Goal: Task Accomplishment & Management: Use online tool/utility

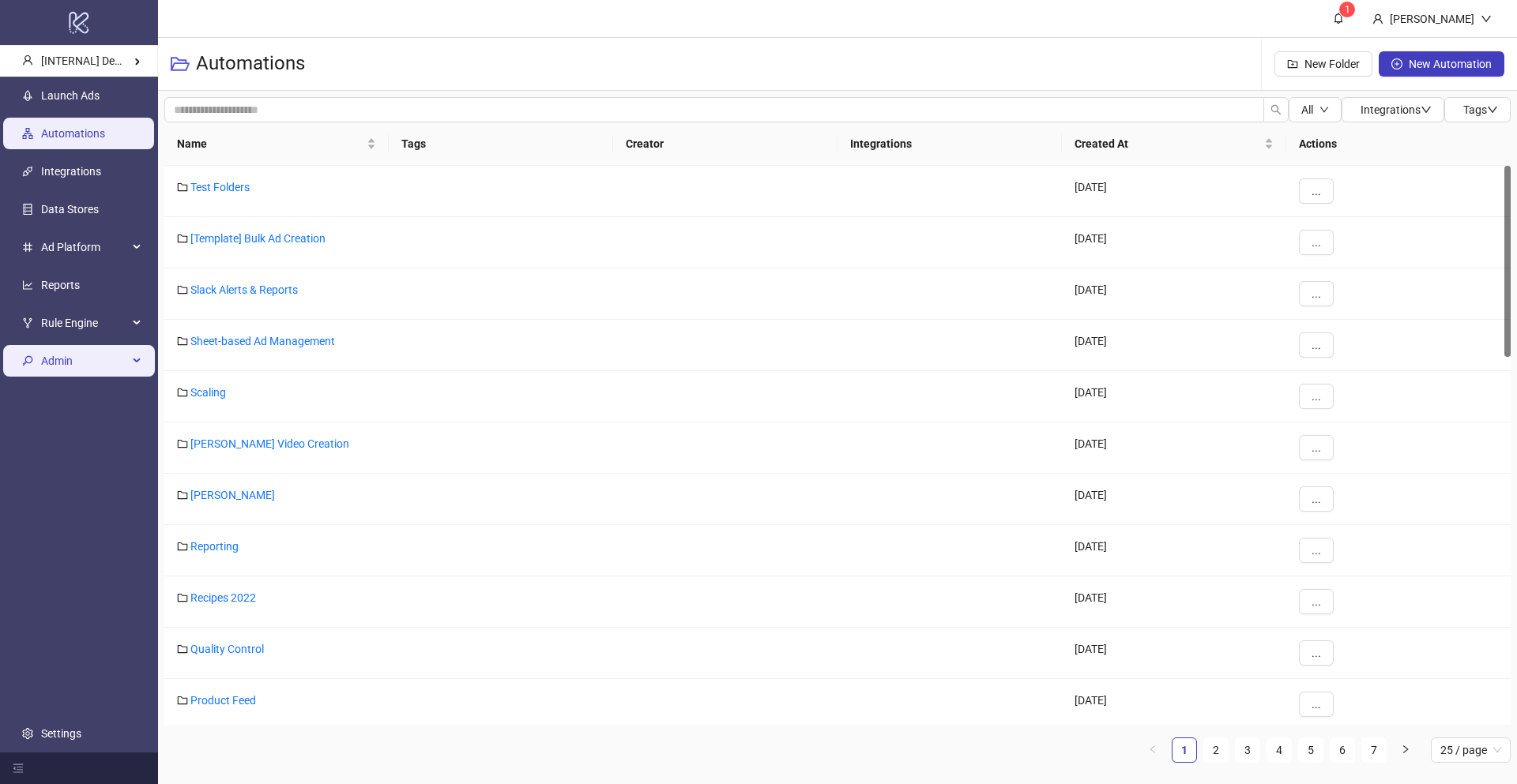
click at [106, 373] on span "Admin" at bounding box center [85, 361] width 87 height 32
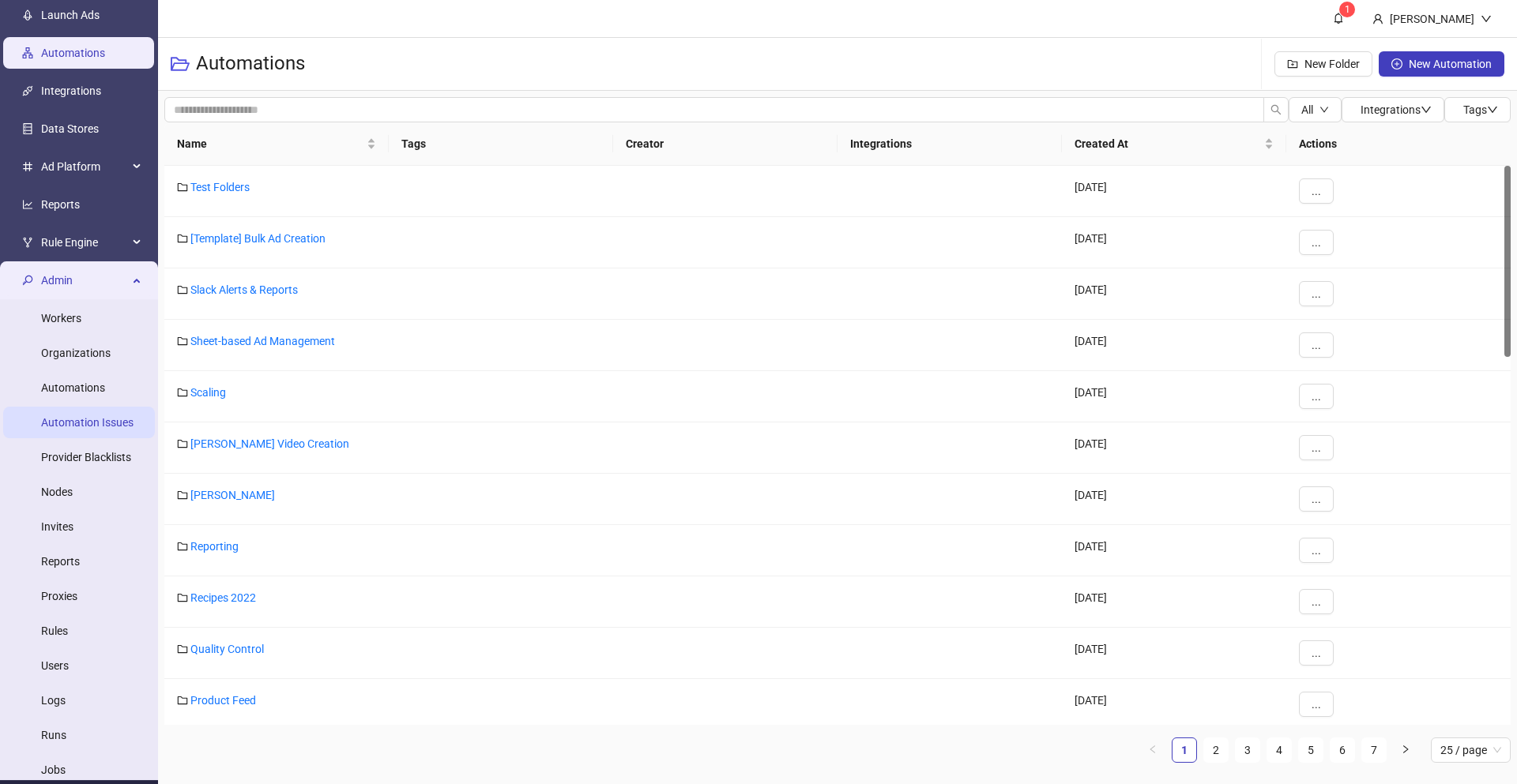
scroll to position [110, 0]
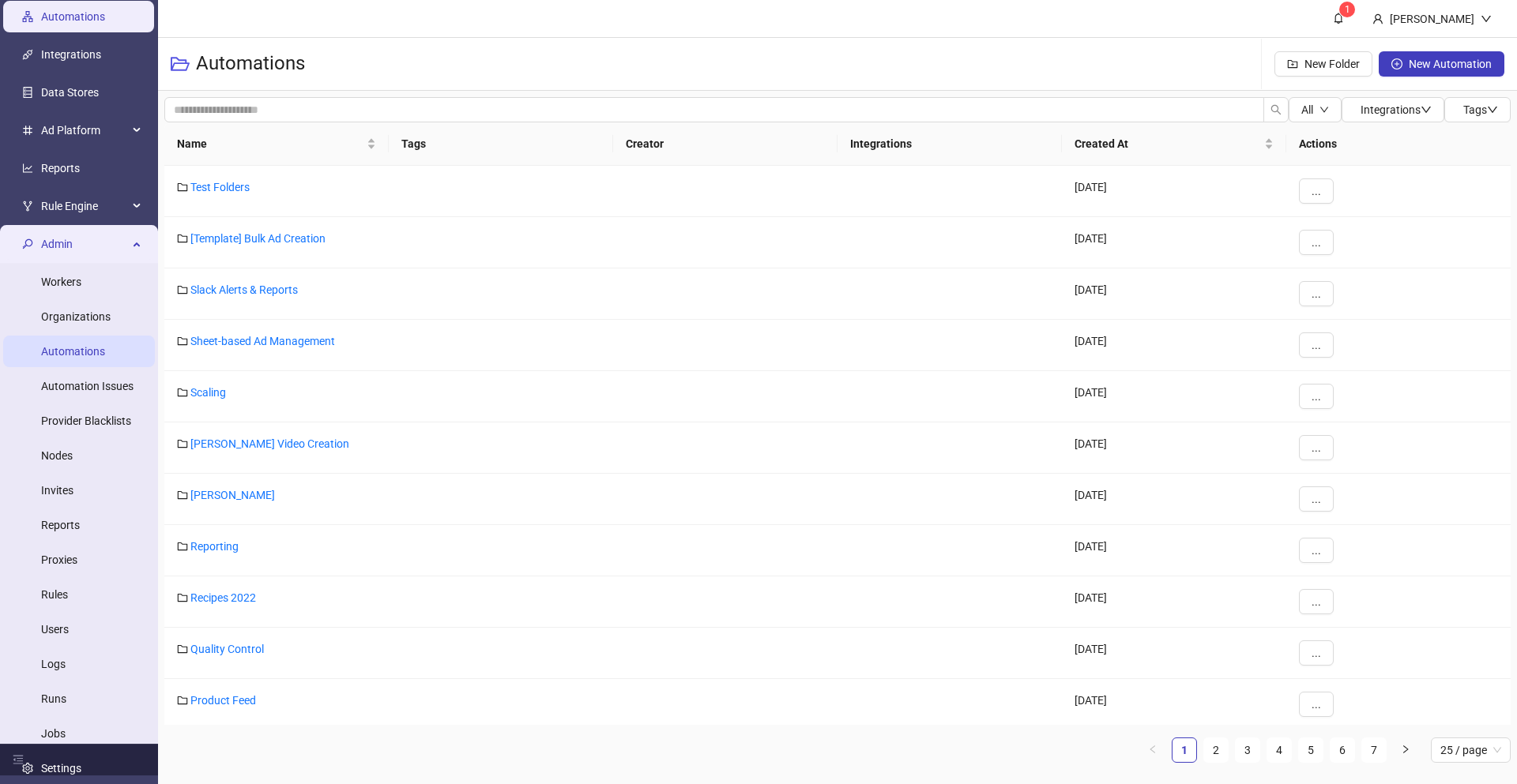
click at [74, 354] on link "Automations" at bounding box center [73, 351] width 64 height 12
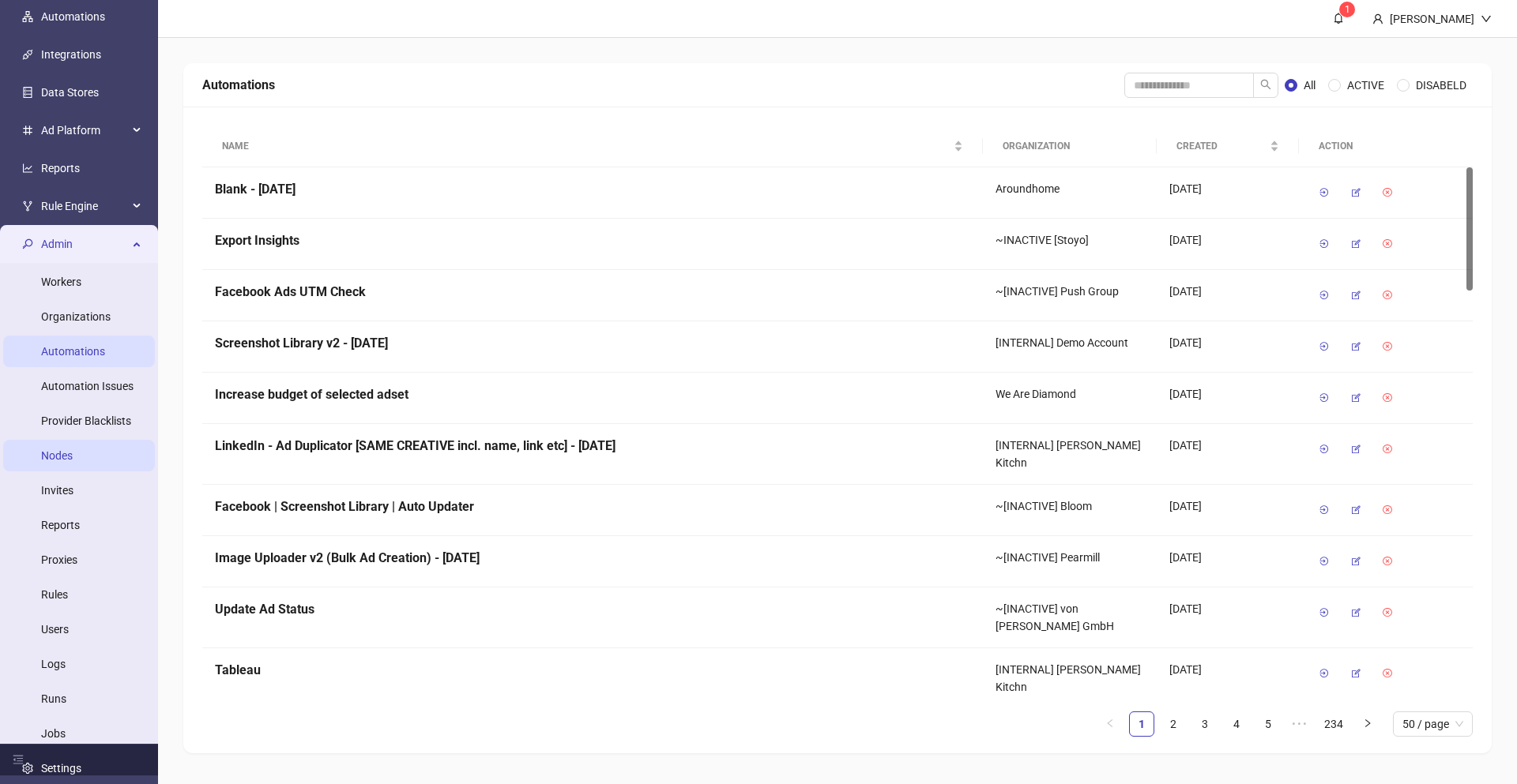
click at [72, 450] on link "Nodes" at bounding box center [57, 455] width 32 height 12
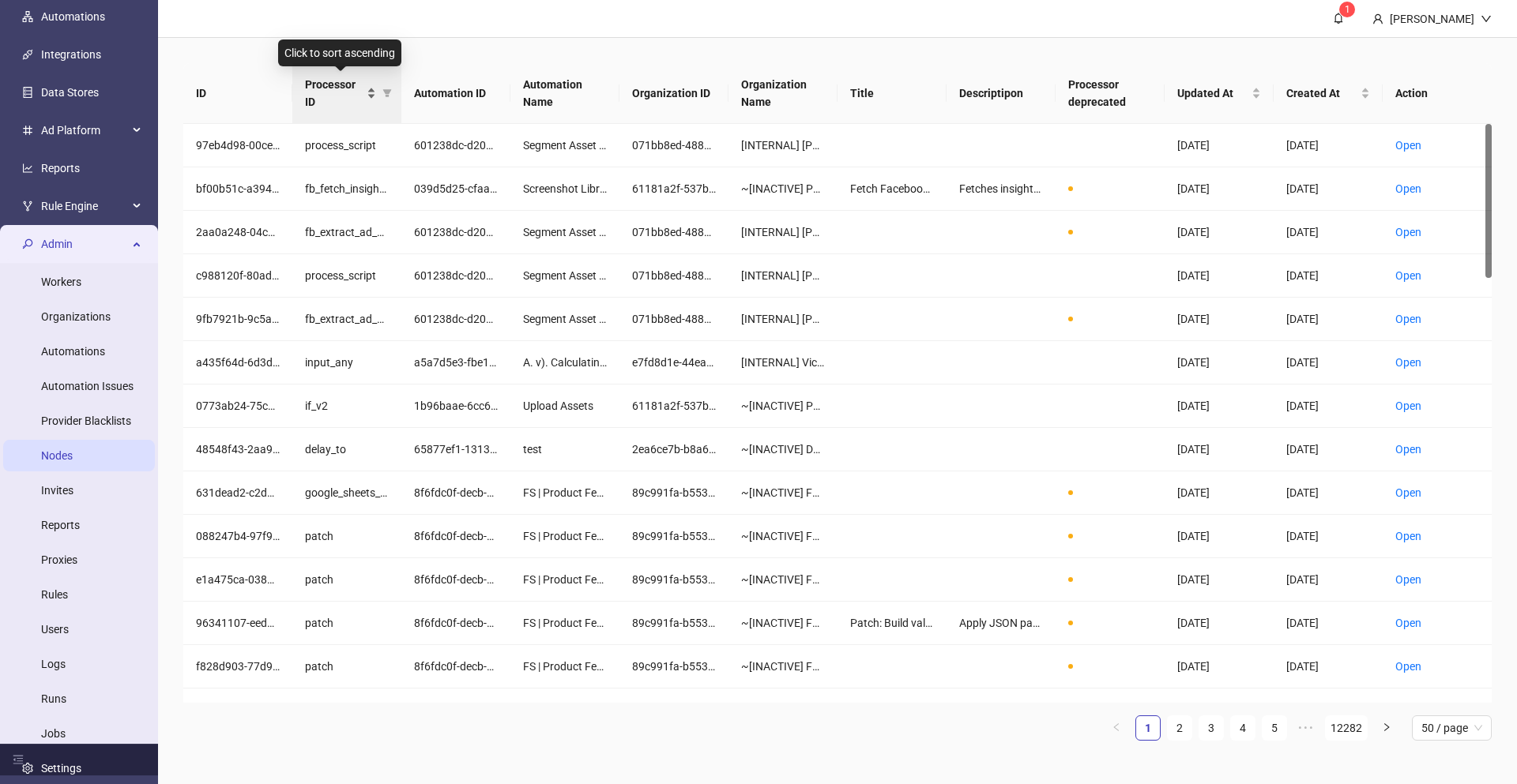
click at [369, 94] on div "Processor ID" at bounding box center [340, 93] width 71 height 35
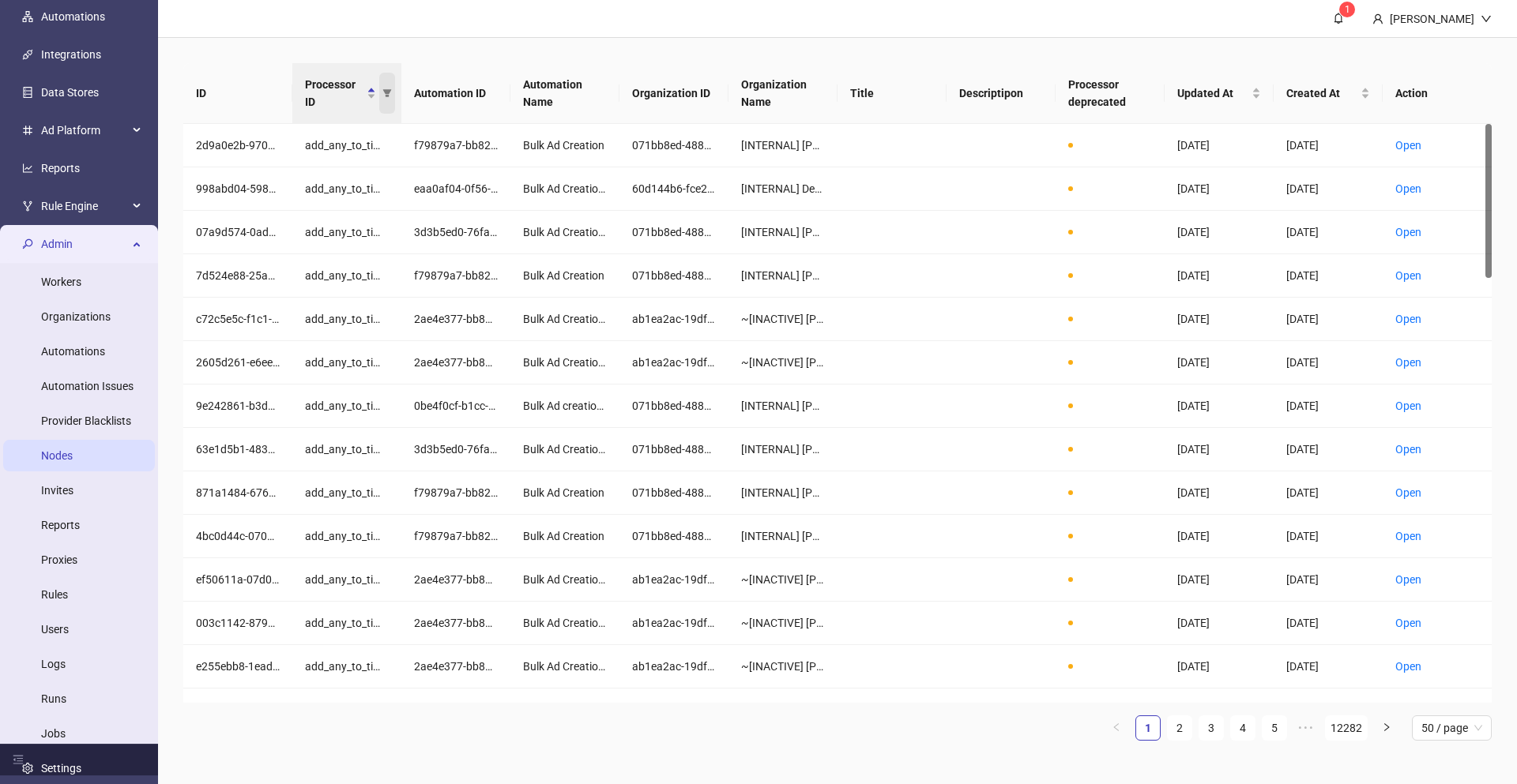
click at [388, 94] on icon "filter" at bounding box center [387, 93] width 9 height 9
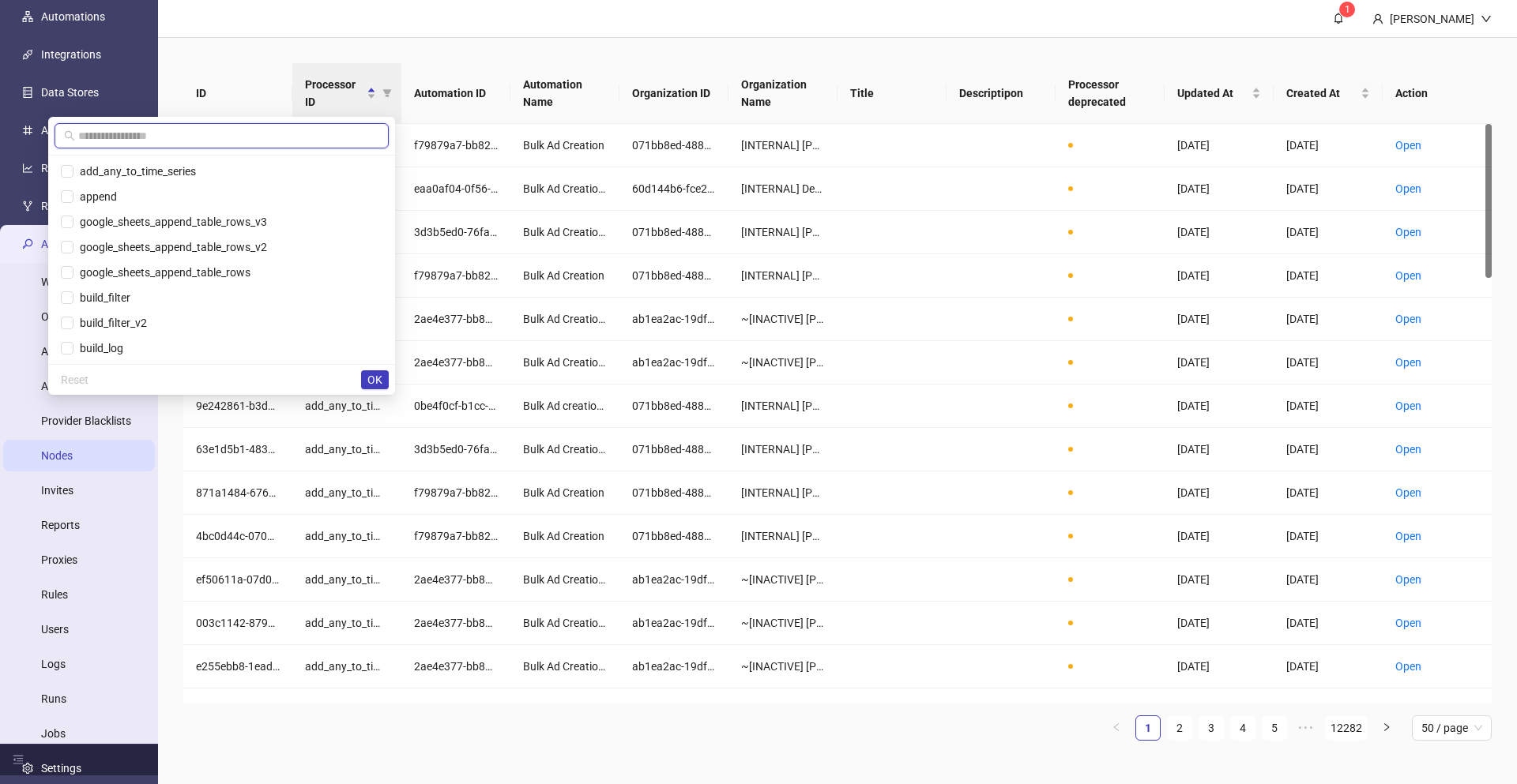
click at [284, 137] on input "text" at bounding box center [229, 135] width 301 height 17
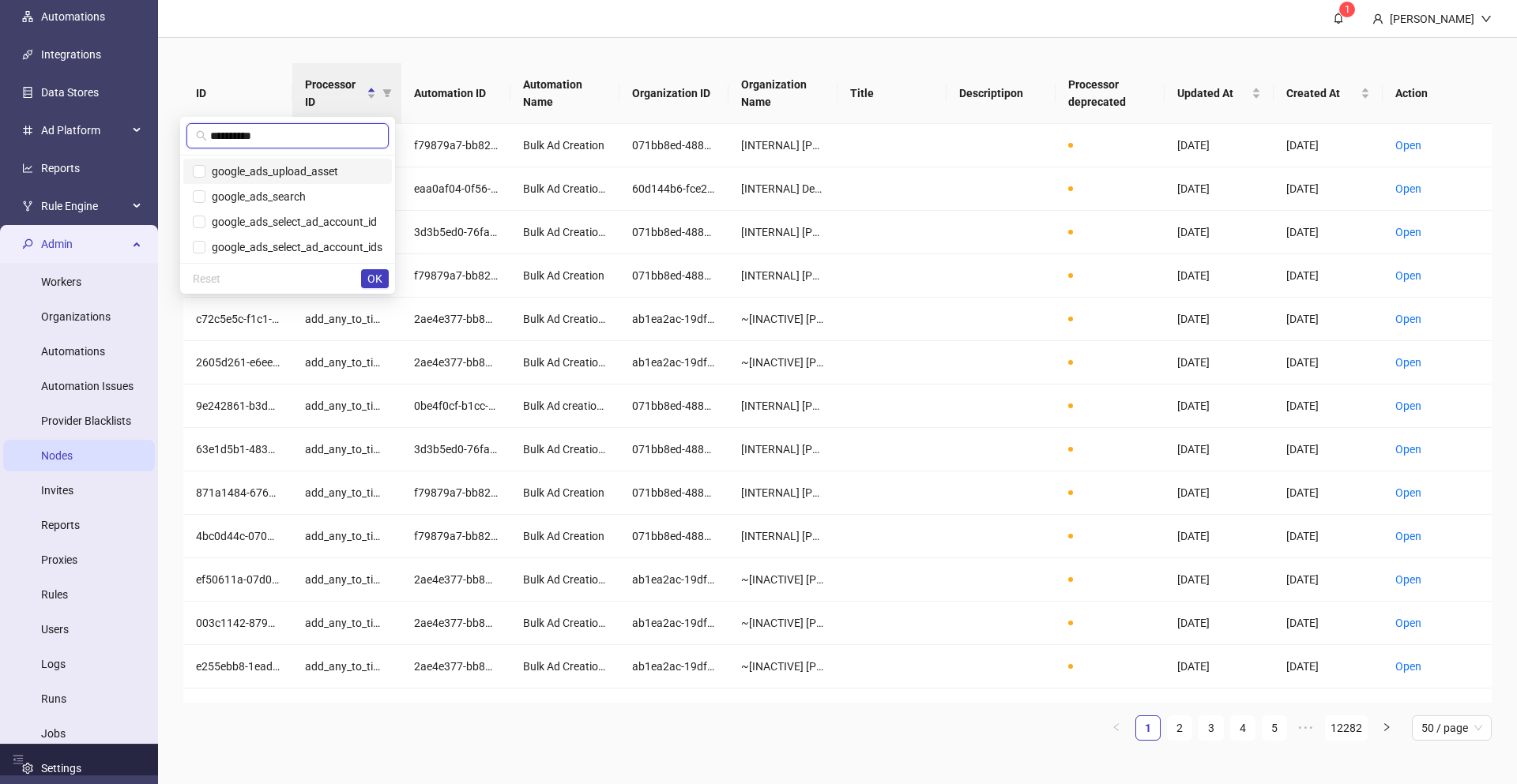
type input "**********"
click at [273, 175] on span "google_ads_upload_asset" at bounding box center [271, 171] width 133 height 12
click at [277, 195] on span "google_ads_search" at bounding box center [255, 196] width 101 height 12
click at [285, 217] on span "google_ads_select_ad_account_id" at bounding box center [291, 221] width 171 height 12
click at [285, 241] on span "google_ads_select_ad_account_ids" at bounding box center [293, 246] width 177 height 12
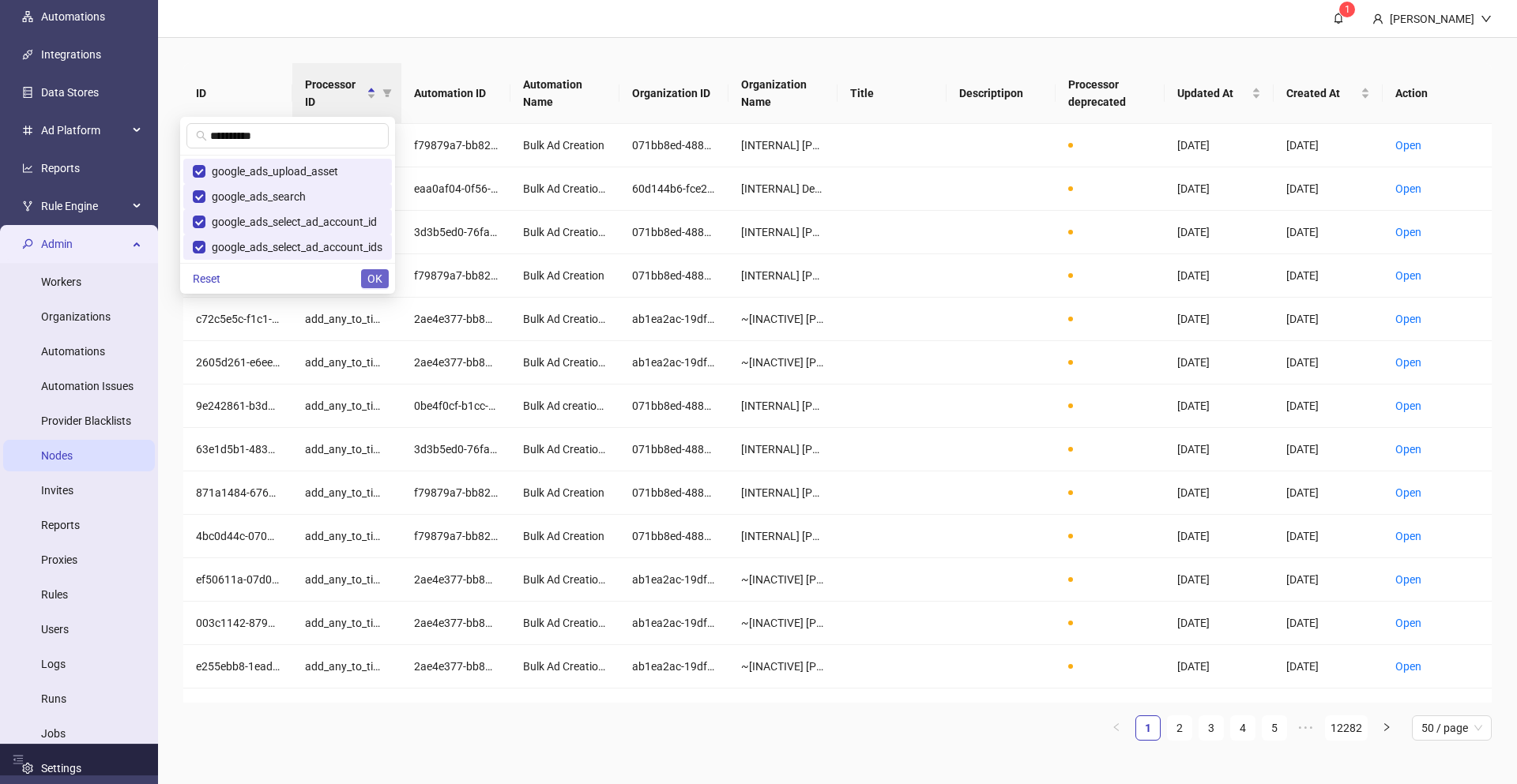
click at [372, 278] on span "OK" at bounding box center [375, 278] width 15 height 12
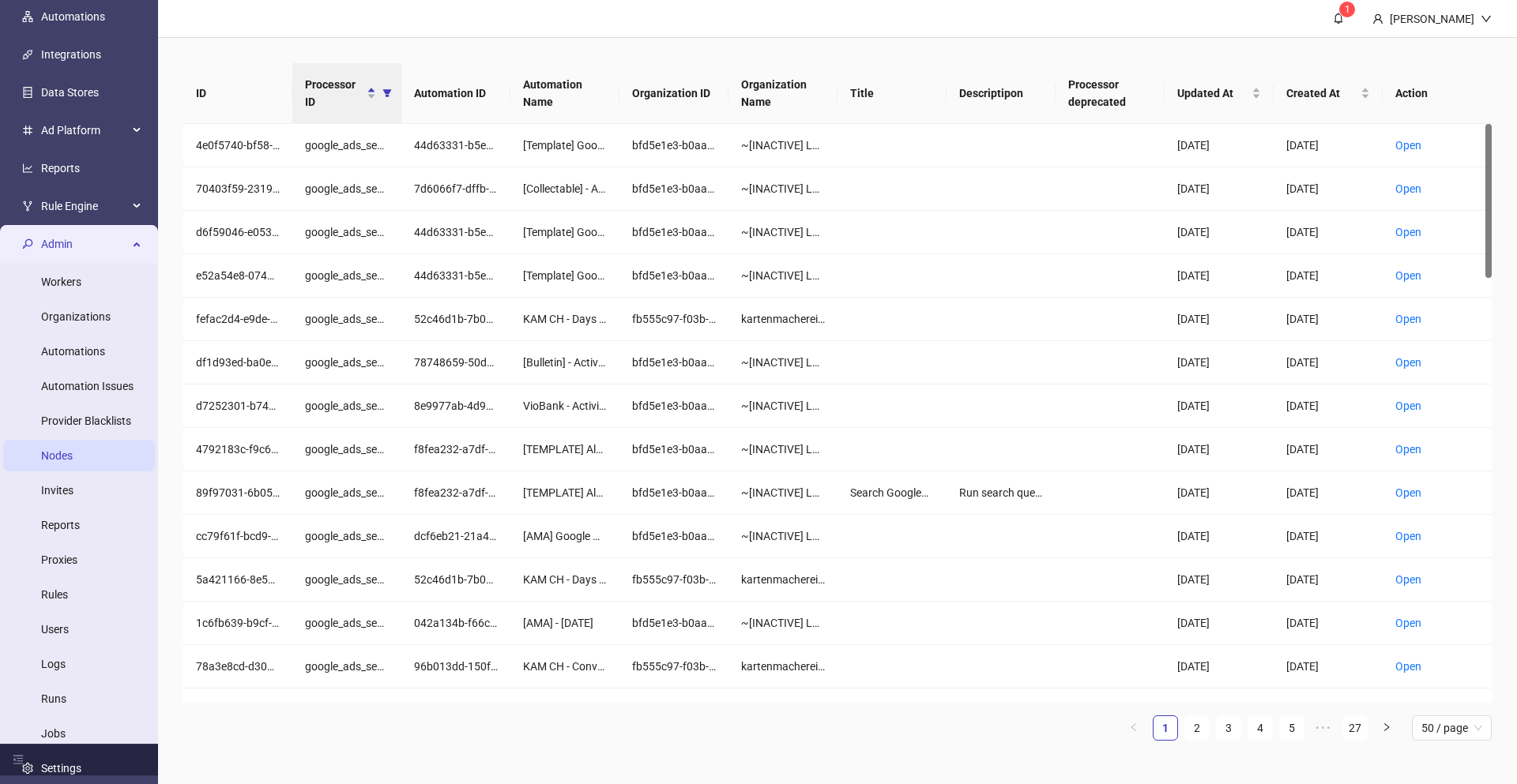
click at [473, 90] on th "Automation ID" at bounding box center [456, 93] width 109 height 61
click at [503, 91] on th "Automation ID" at bounding box center [456, 93] width 109 height 61
click at [1468, 734] on span "50 / page" at bounding box center [1451, 728] width 61 height 24
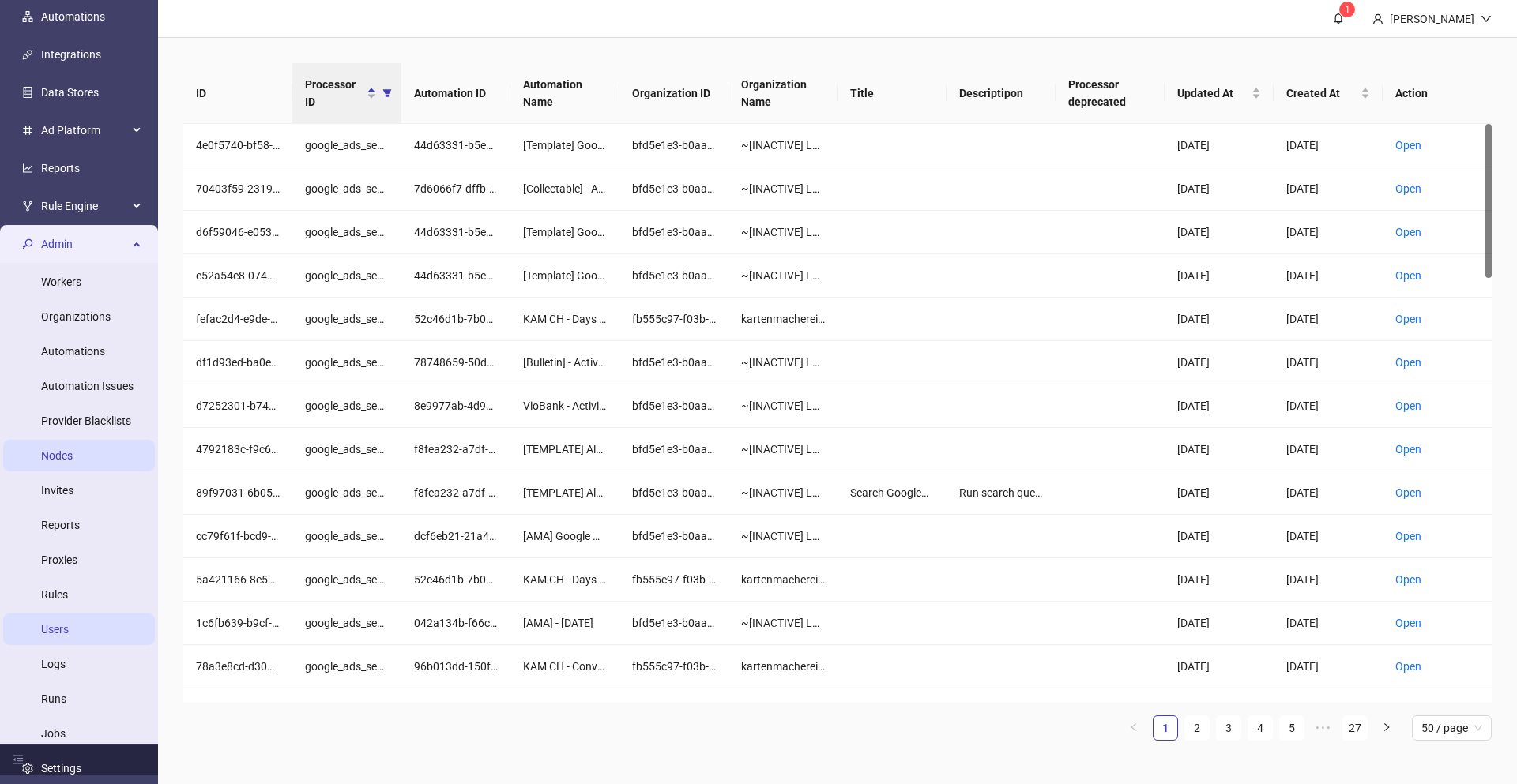
click at [69, 632] on link "Users" at bounding box center [55, 629] width 27 height 12
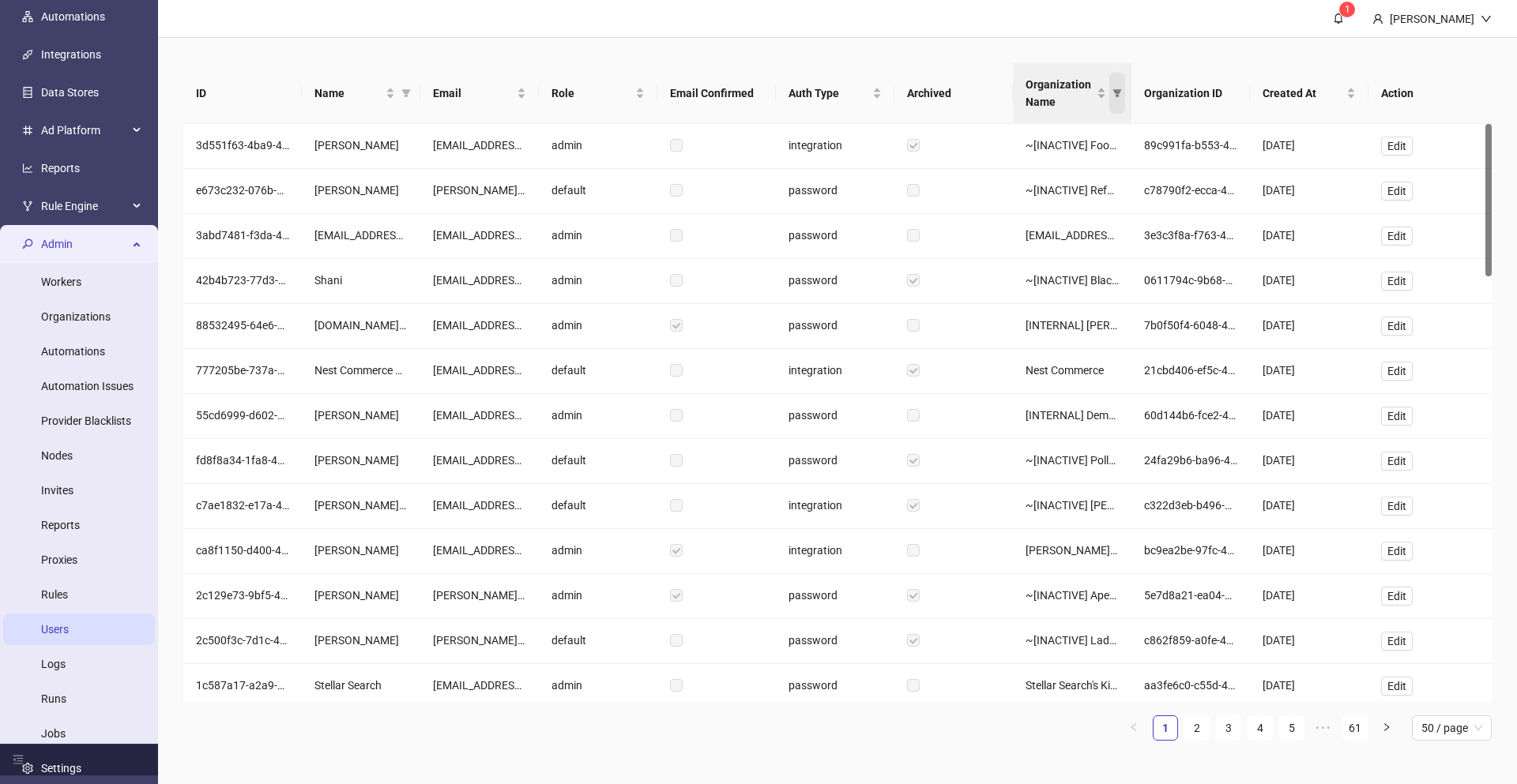
click at [1115, 90] on icon "filter" at bounding box center [1116, 93] width 8 height 8
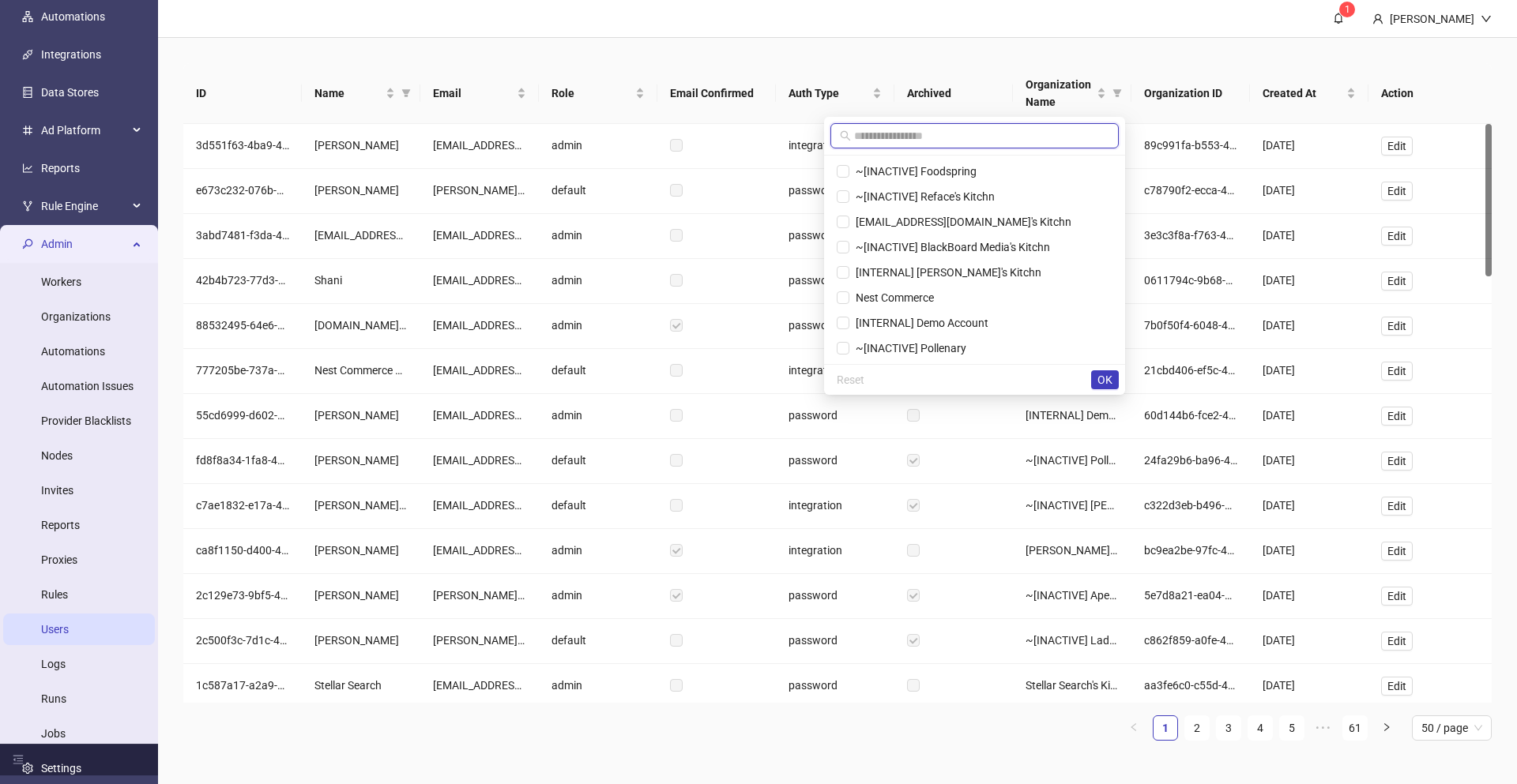
click at [990, 135] on input "text" at bounding box center [981, 135] width 255 height 17
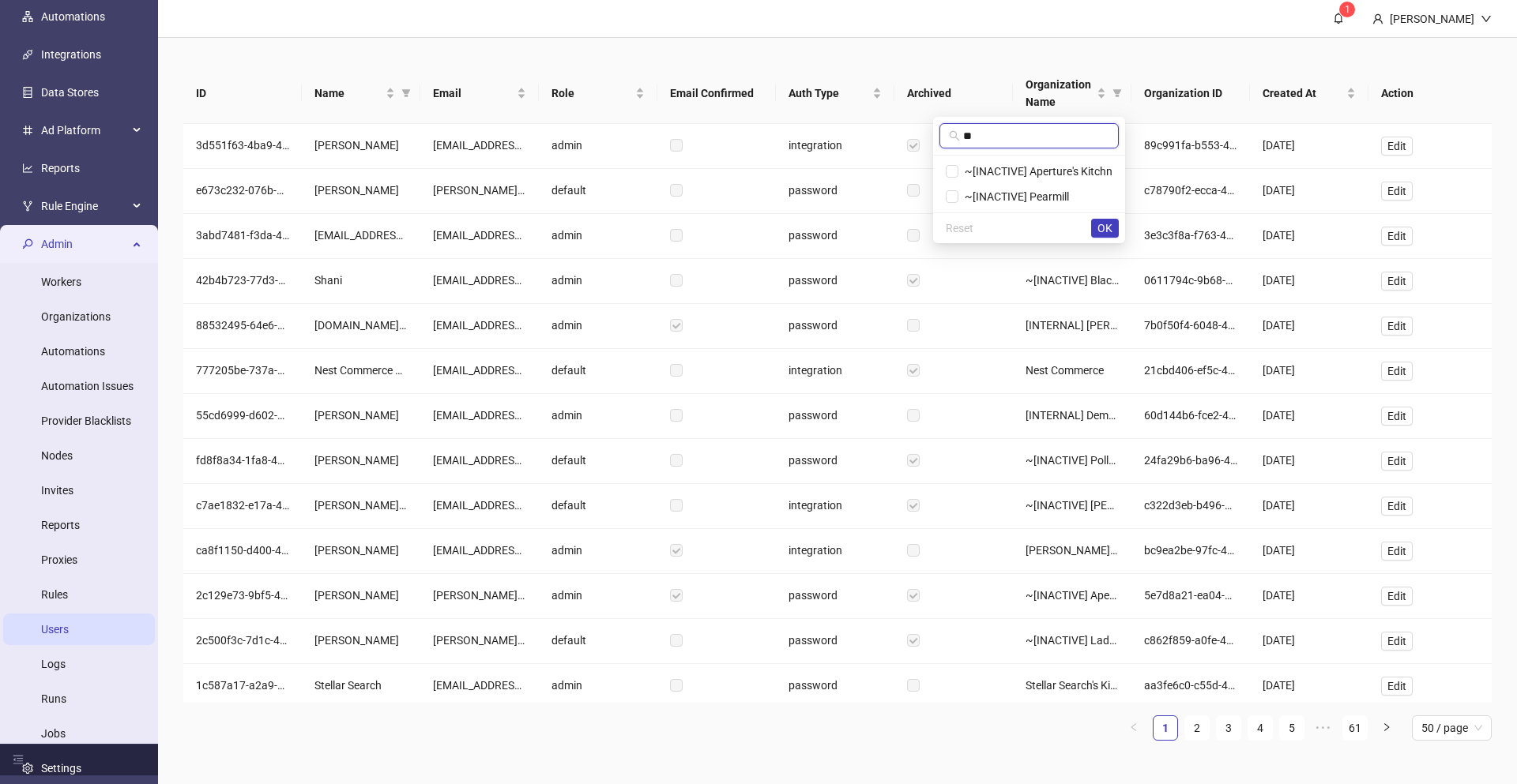
type input "*"
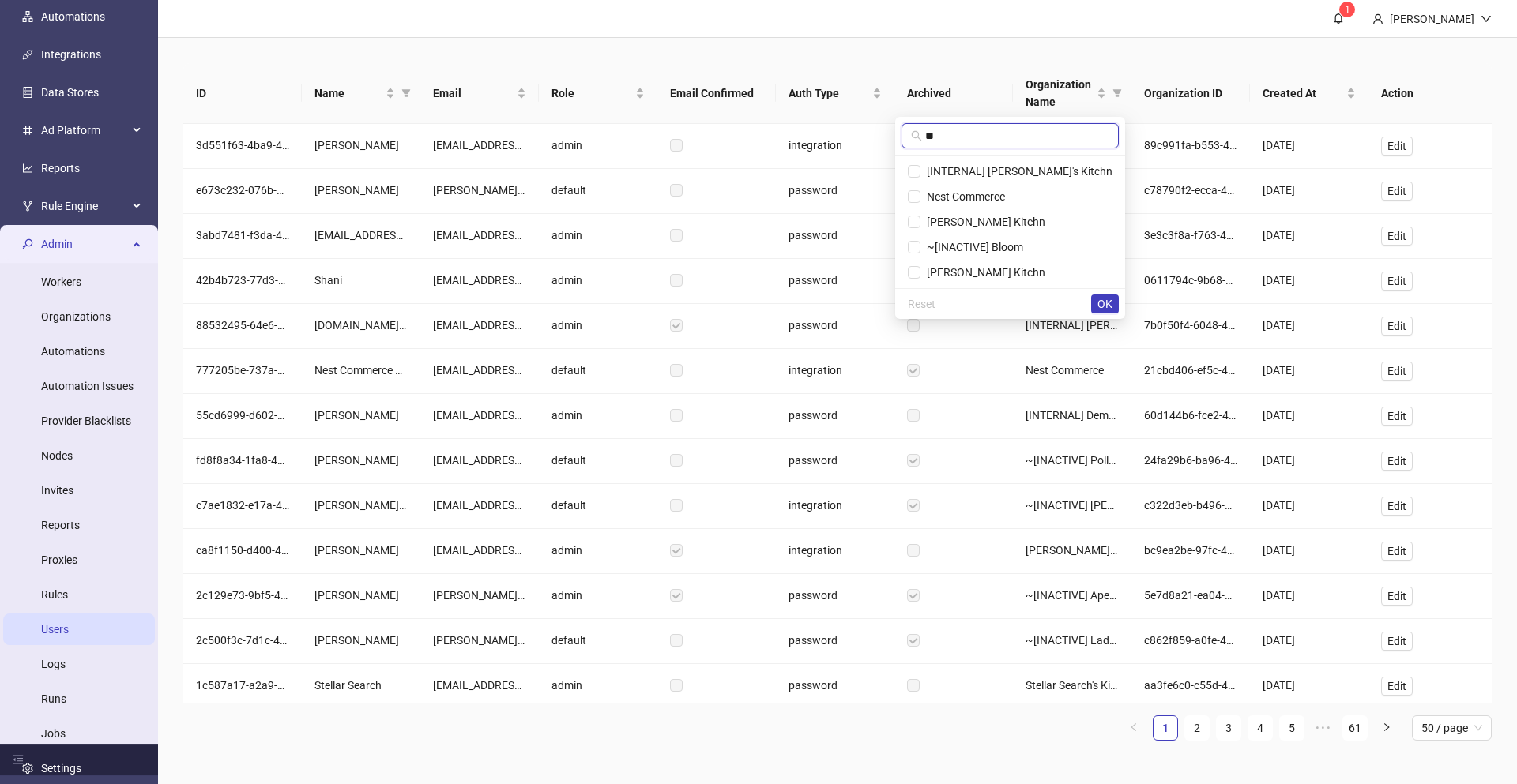
type input "*"
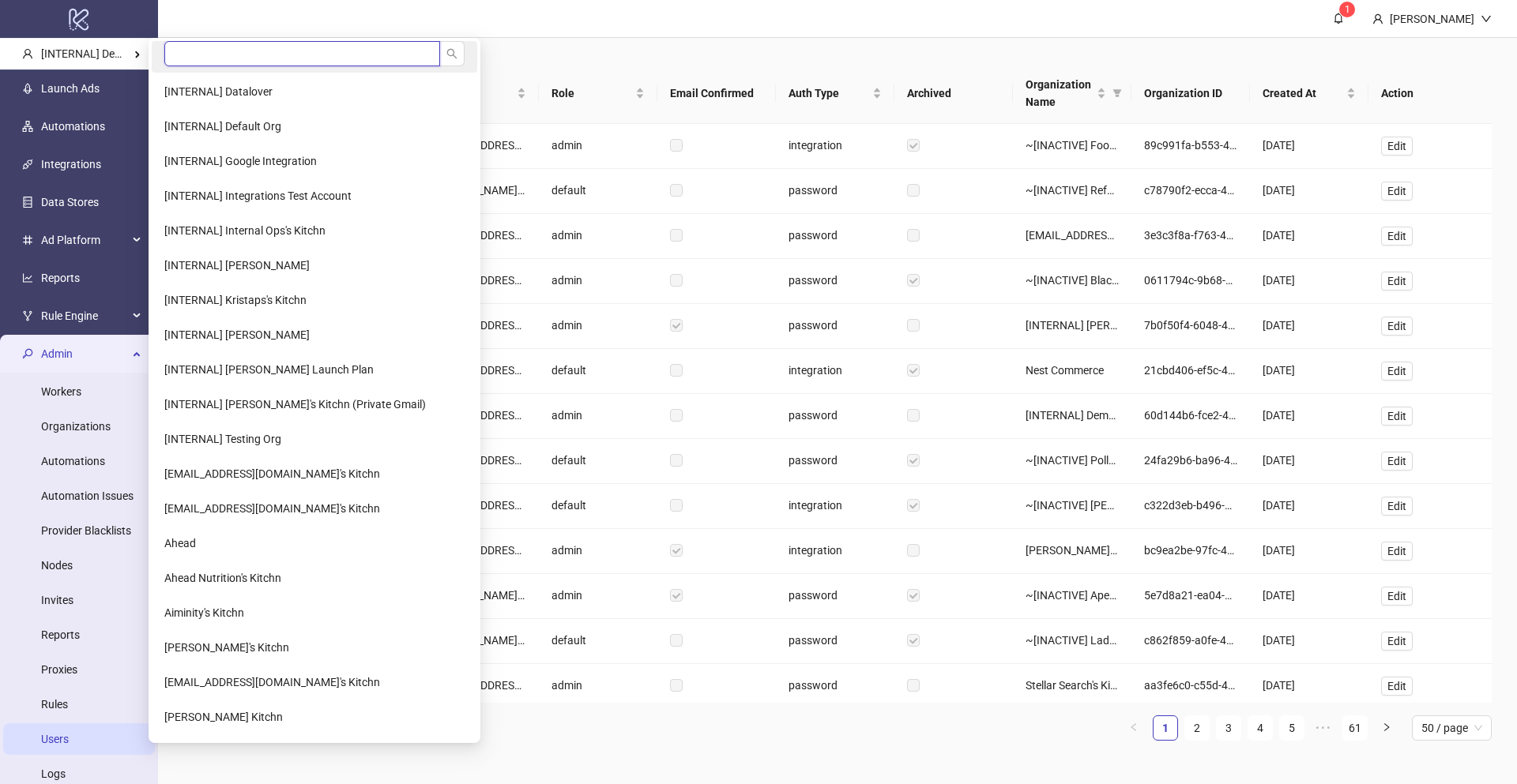
click at [170, 54] on input "search" at bounding box center [302, 54] width 276 height 25
type input "******"
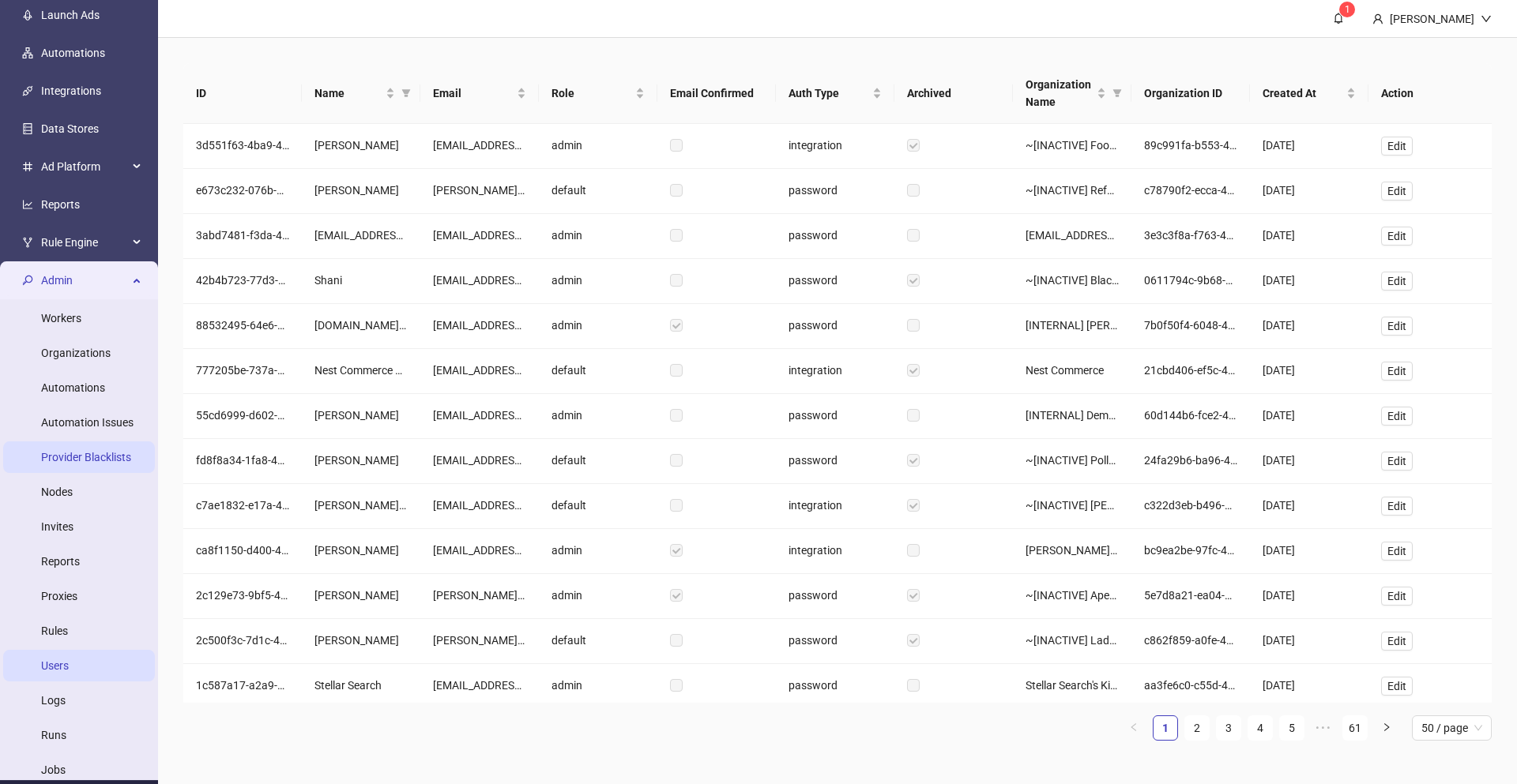
scroll to position [110, 0]
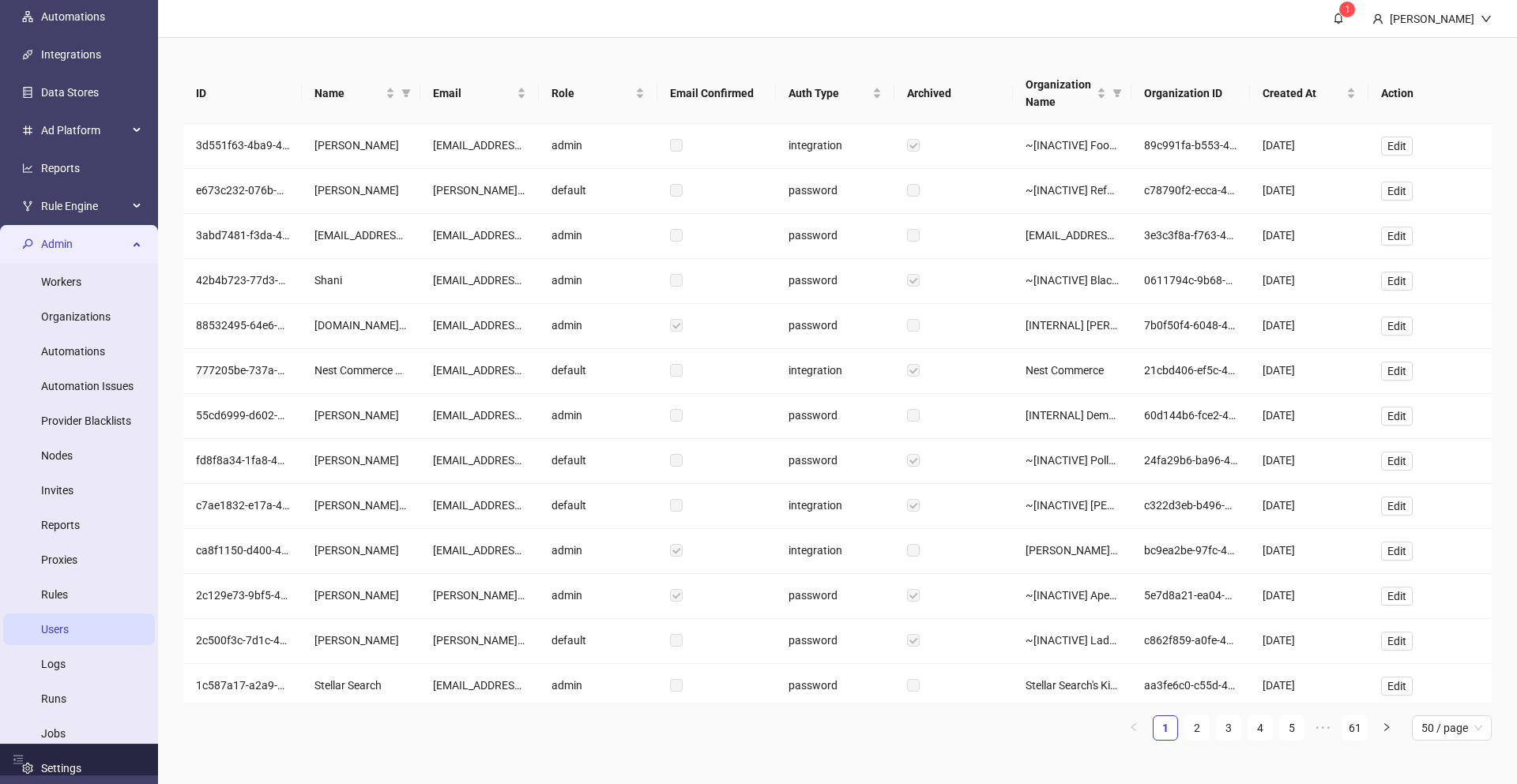
click at [69, 628] on link "Users" at bounding box center [55, 629] width 27 height 12
click at [504, 96] on span "Email" at bounding box center [473, 93] width 81 height 17
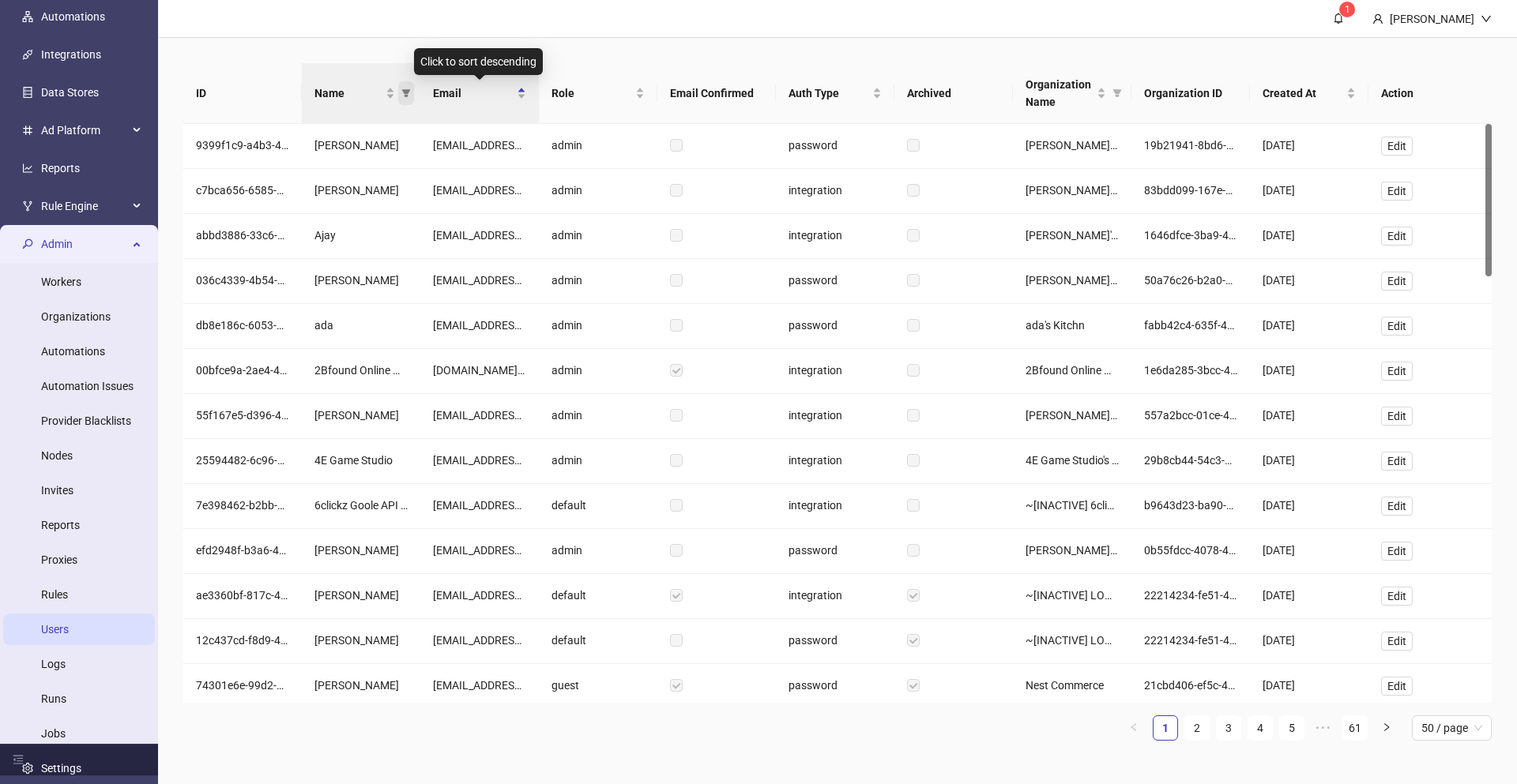
click at [410, 94] on icon "filter" at bounding box center [406, 93] width 9 height 9
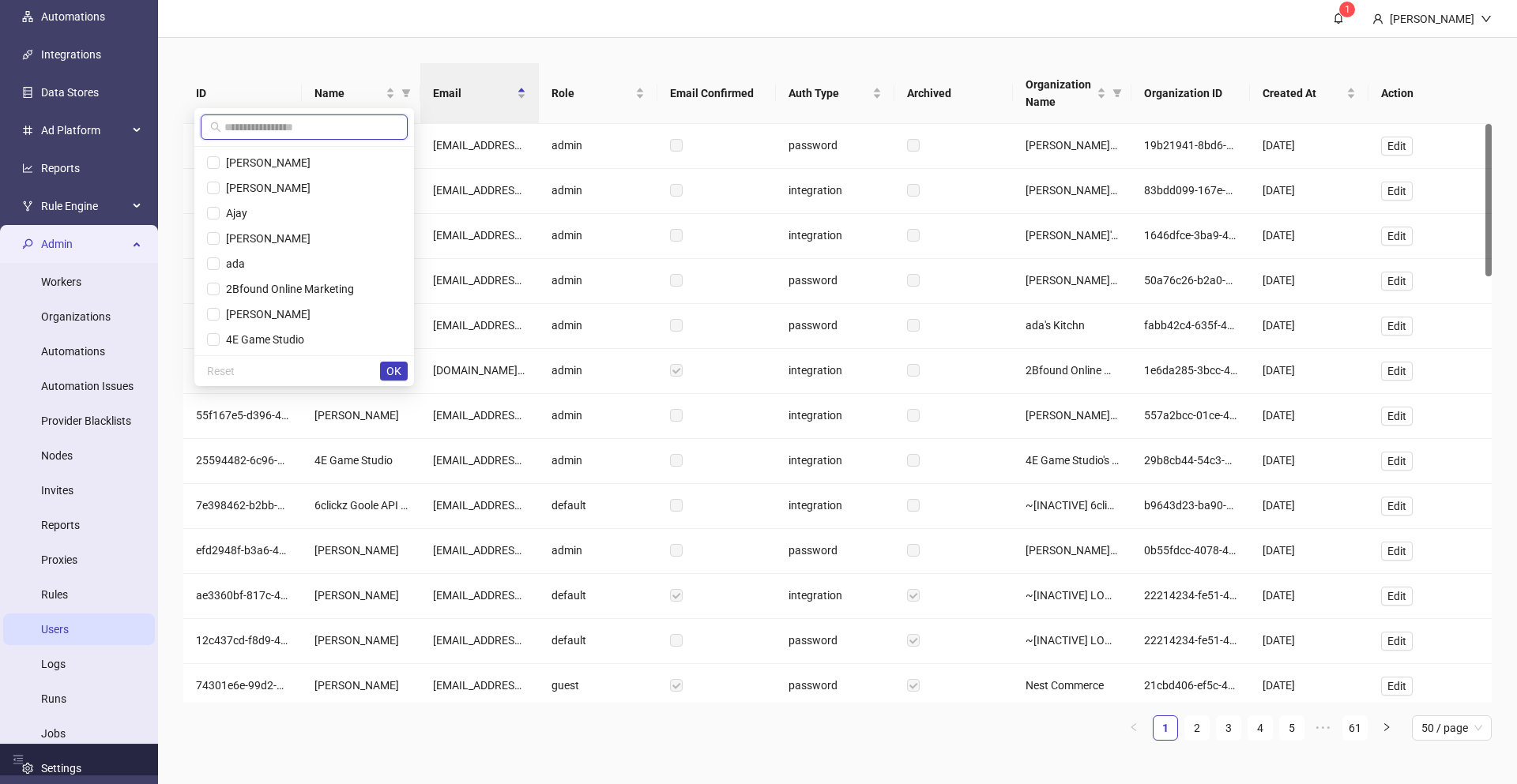
click at [374, 124] on input "text" at bounding box center [311, 127] width 174 height 17
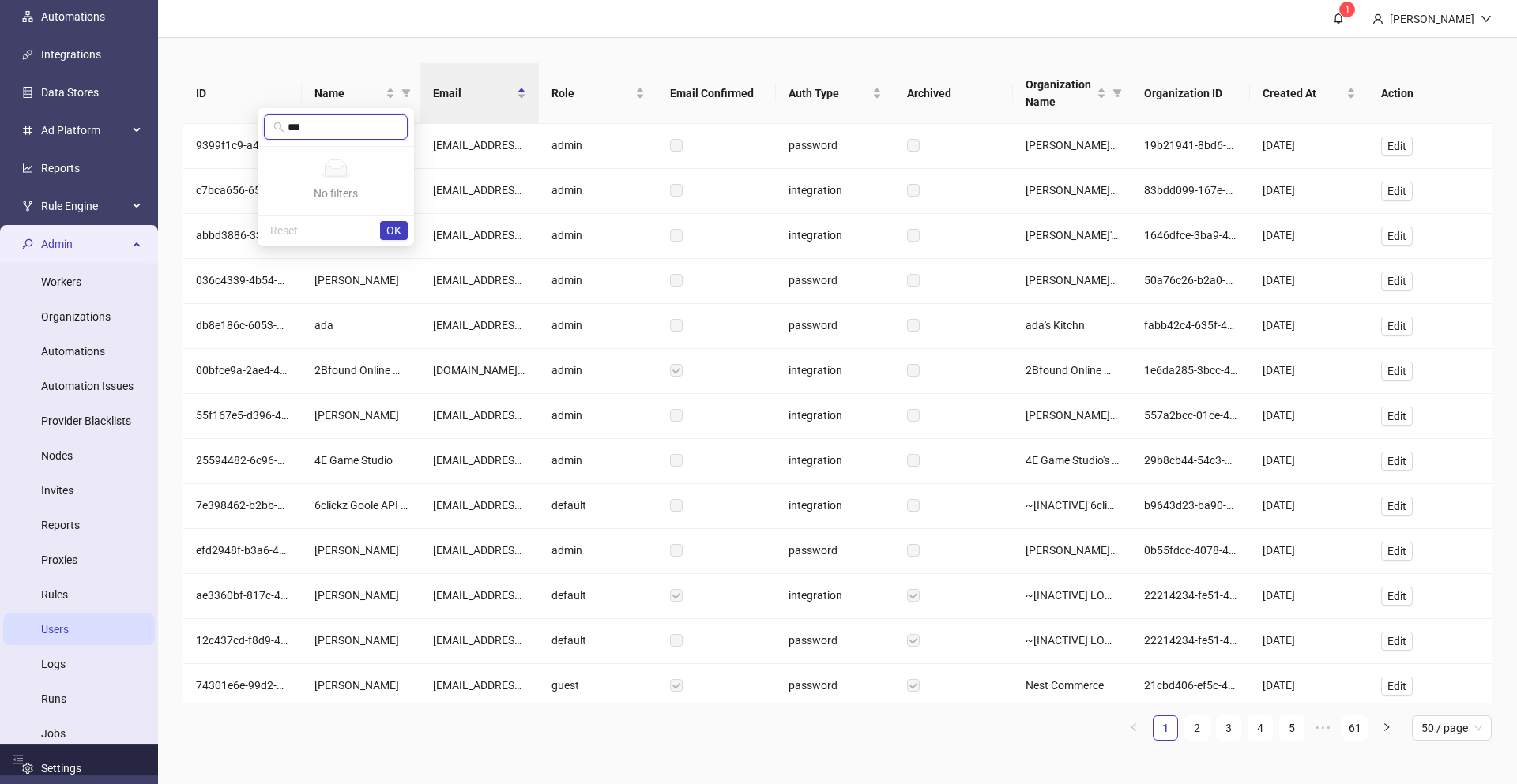
type input "****"
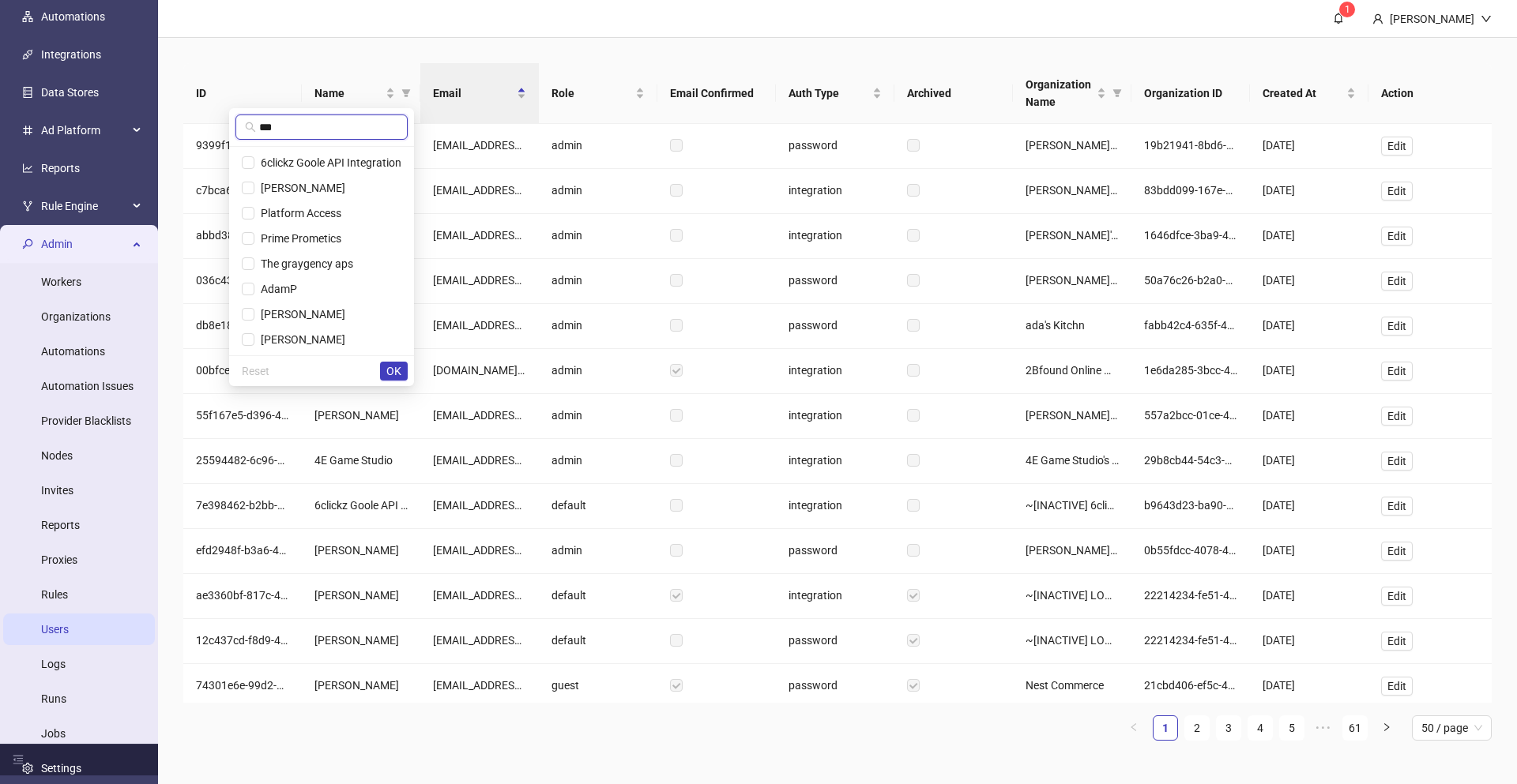
type input "****"
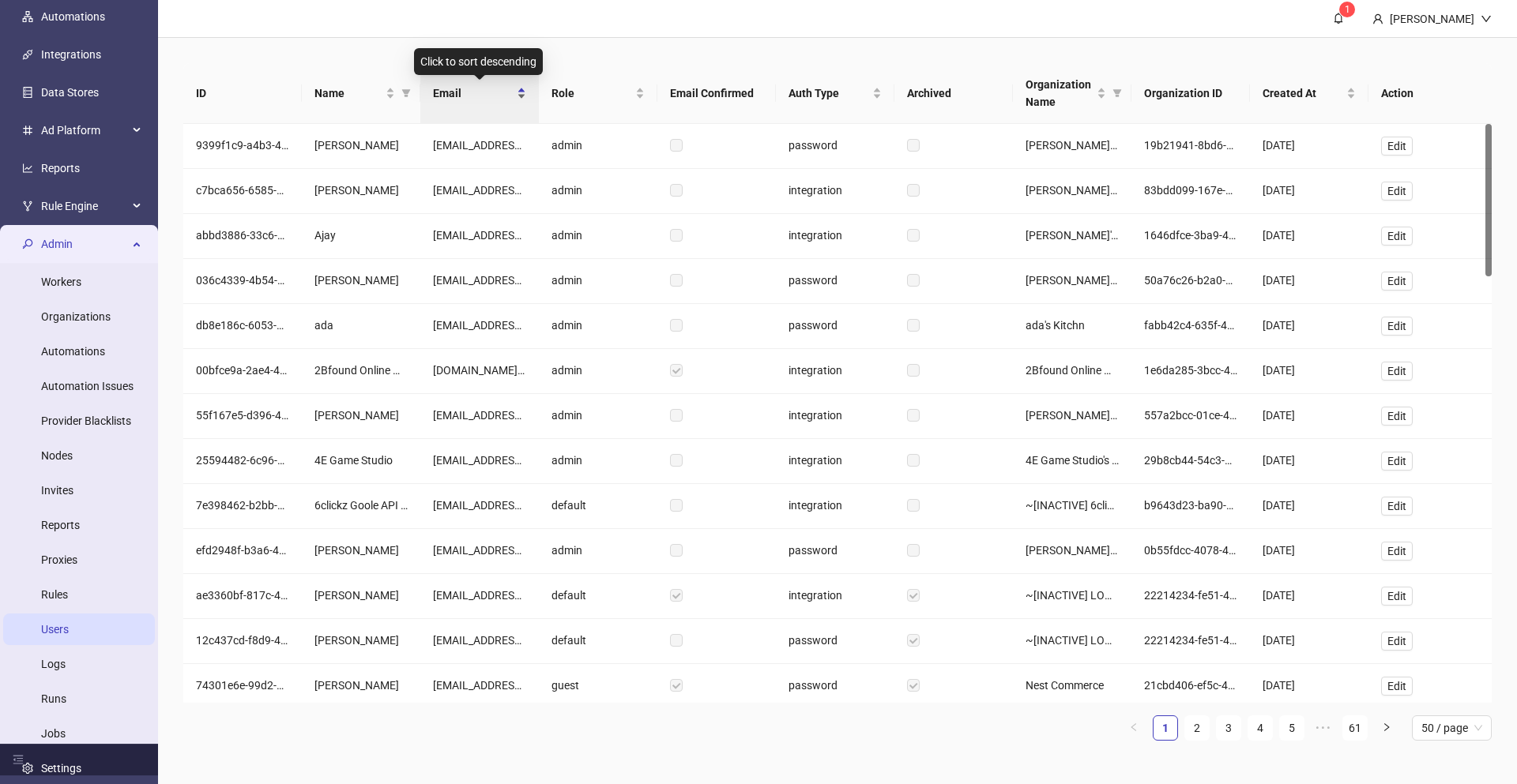
click at [486, 102] on div "Email" at bounding box center [479, 93] width 93 height 17
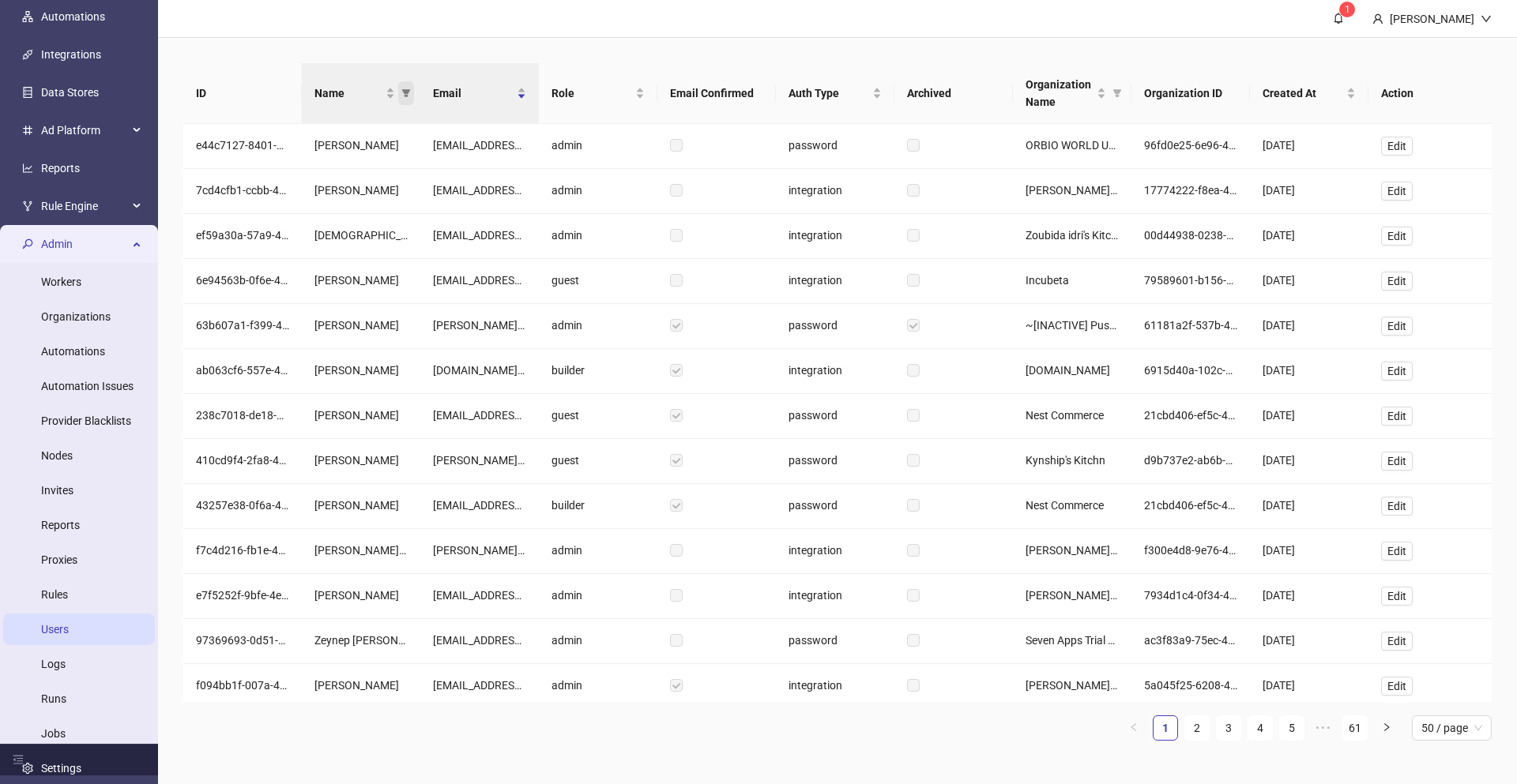
click at [405, 96] on icon "filter" at bounding box center [406, 93] width 8 height 8
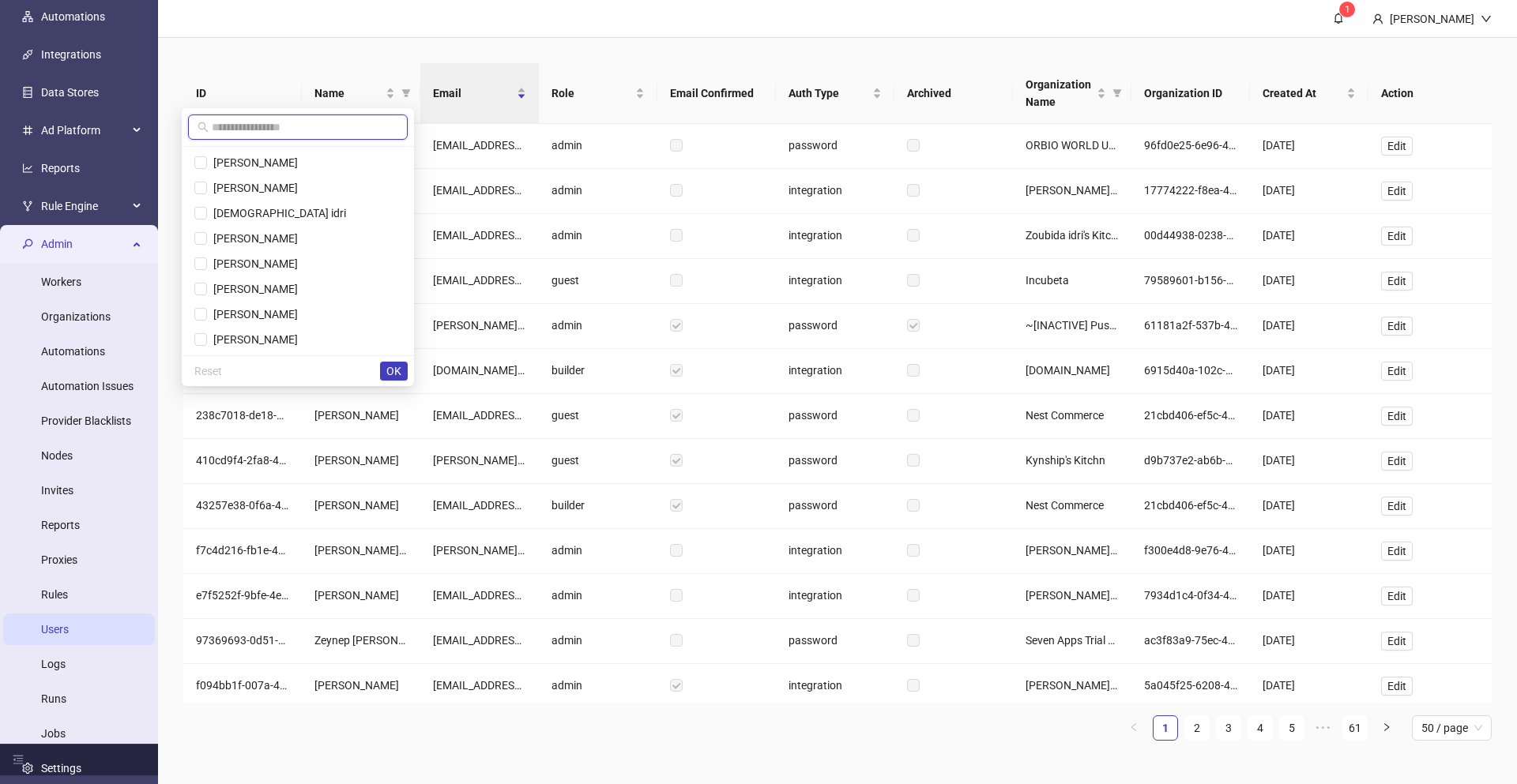
click at [383, 131] on input "text" at bounding box center [305, 127] width 186 height 17
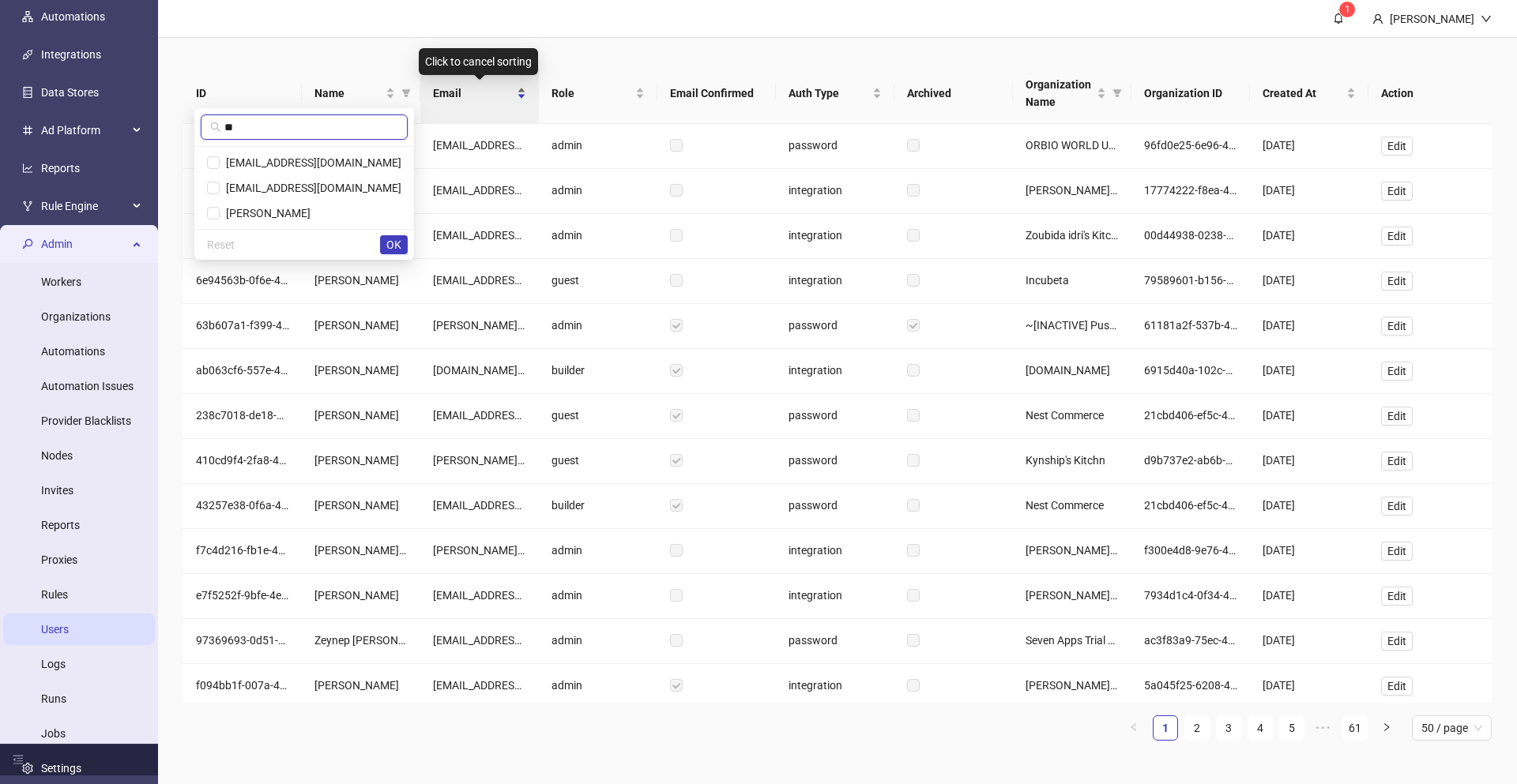
type input "**"
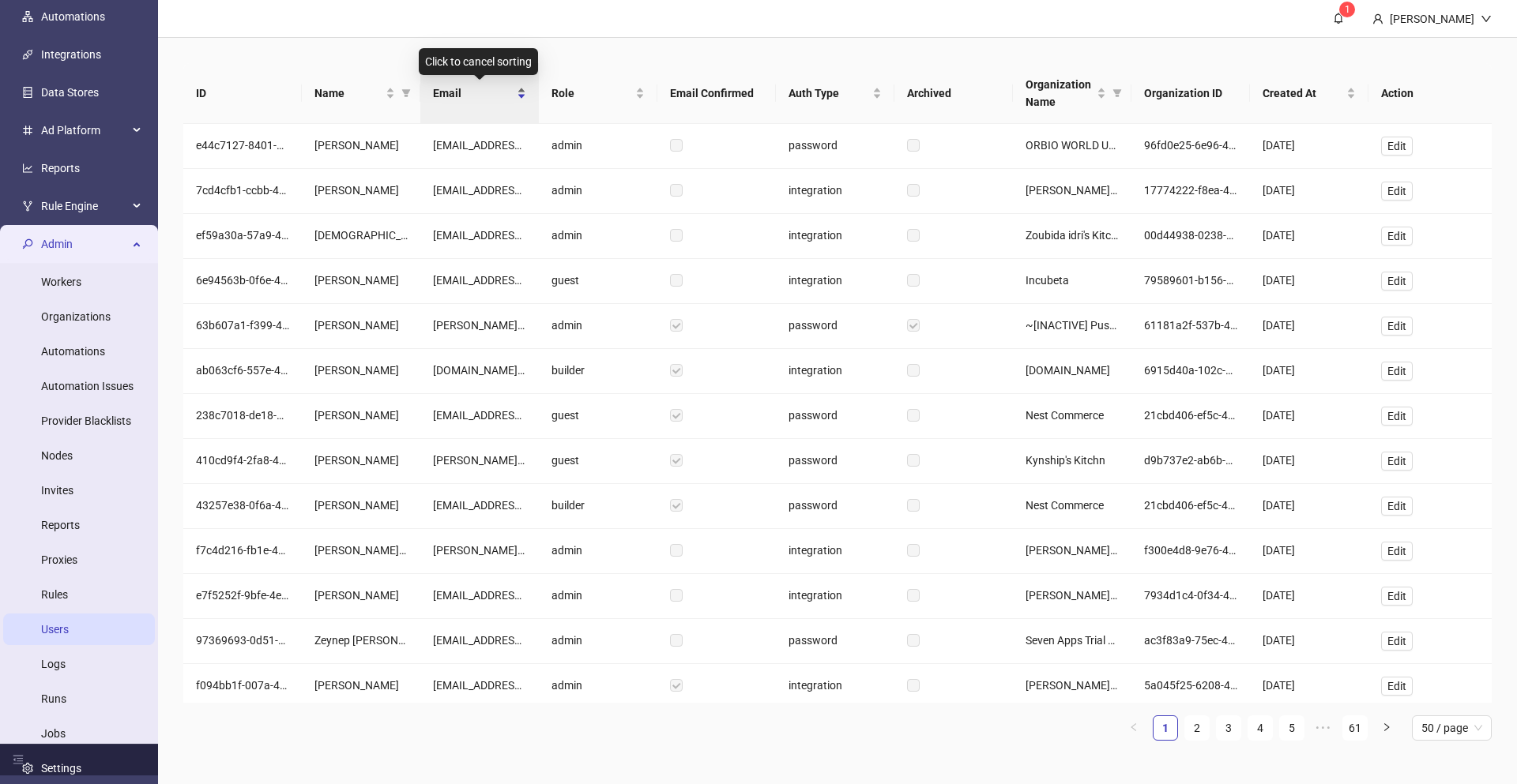
click at [504, 96] on span "Email" at bounding box center [473, 93] width 81 height 17
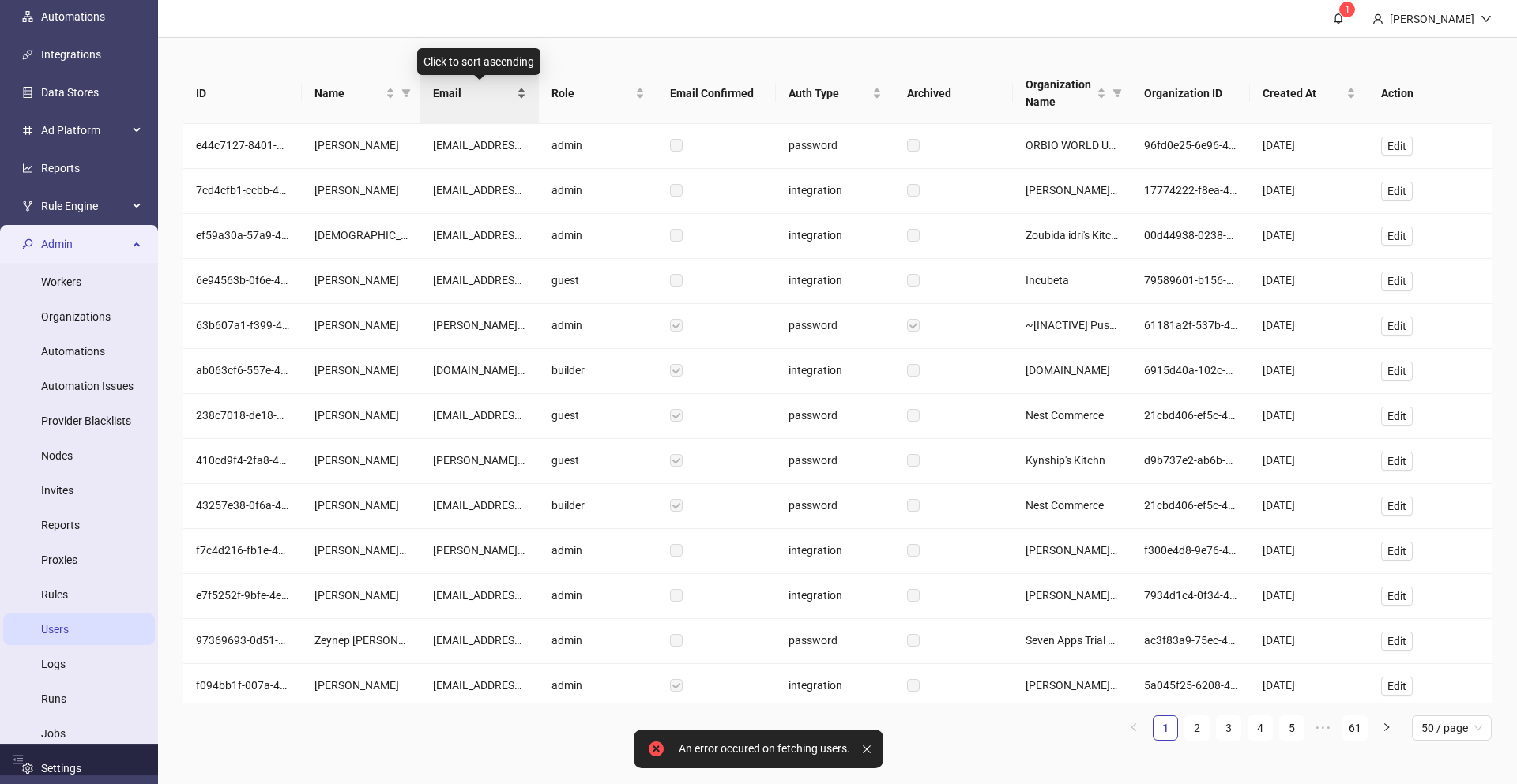
click at [516, 99] on div "Email" at bounding box center [479, 93] width 93 height 17
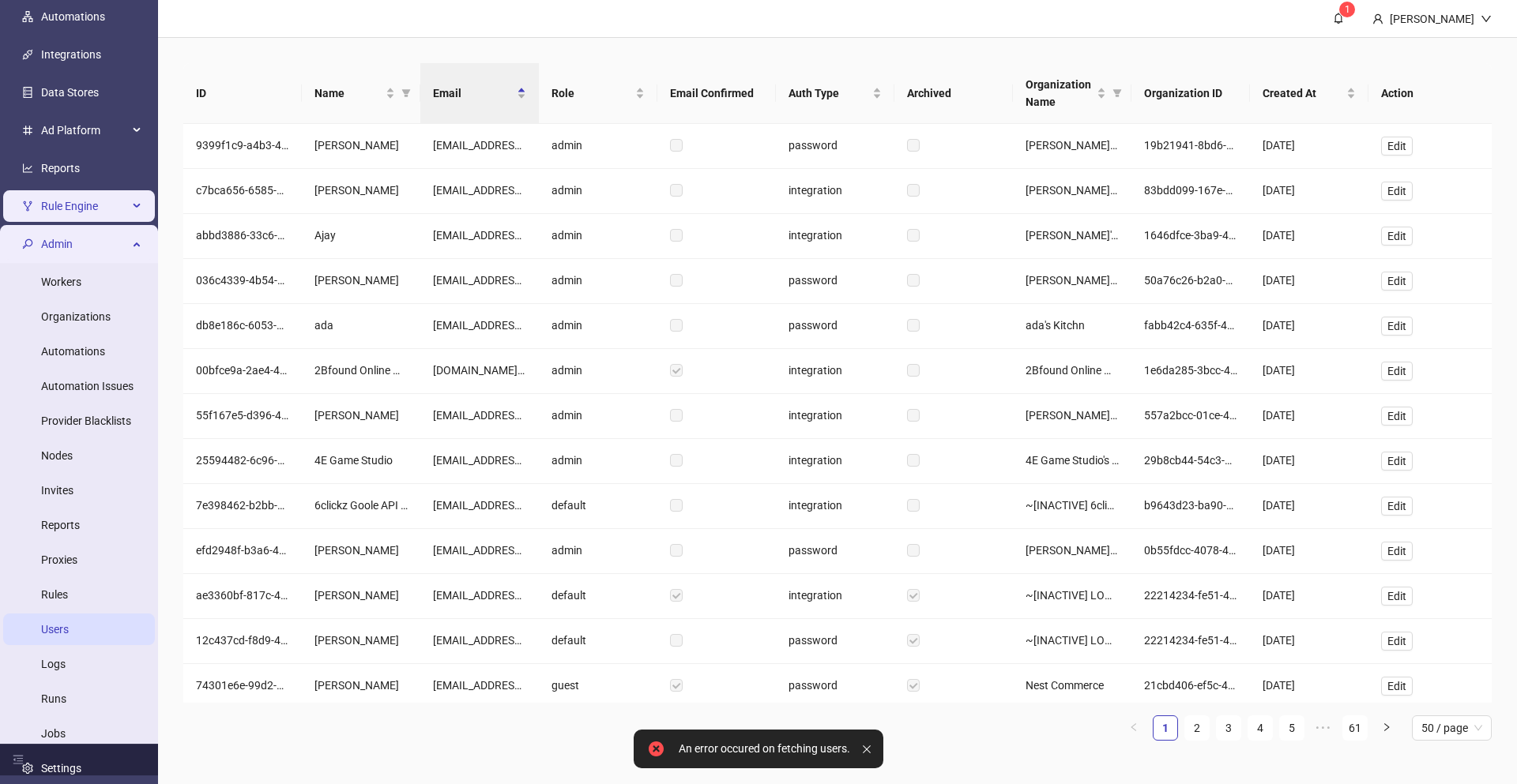
scroll to position [0, 0]
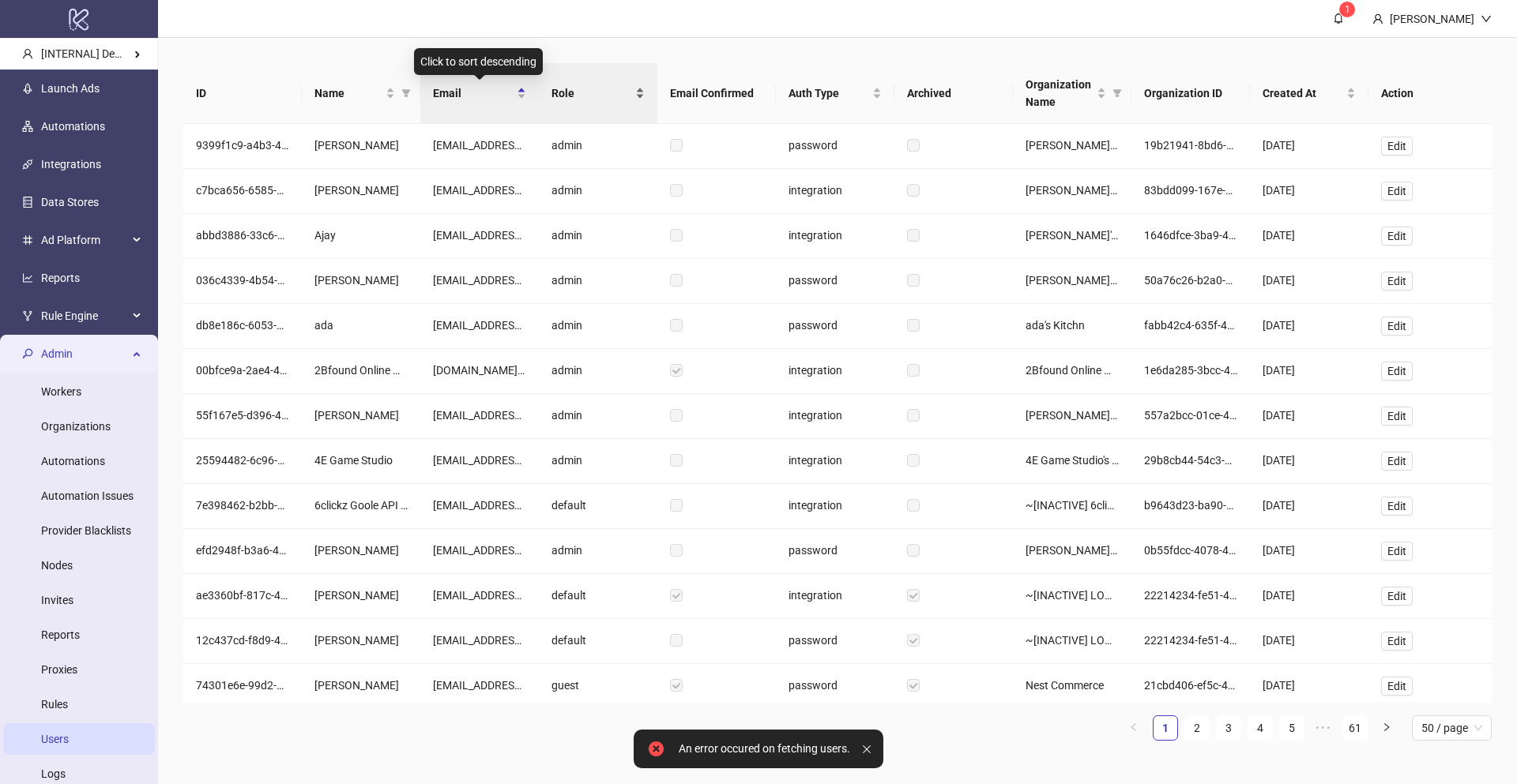
drag, startPoint x: 212, startPoint y: 86, endPoint x: 656, endPoint y: 70, distance: 444.3
click at [609, 67] on body "An error occured on fetching users. logo/logo-mobile [INTERNAL] Demo Account La…" at bounding box center [758, 392] width 1517 height 784
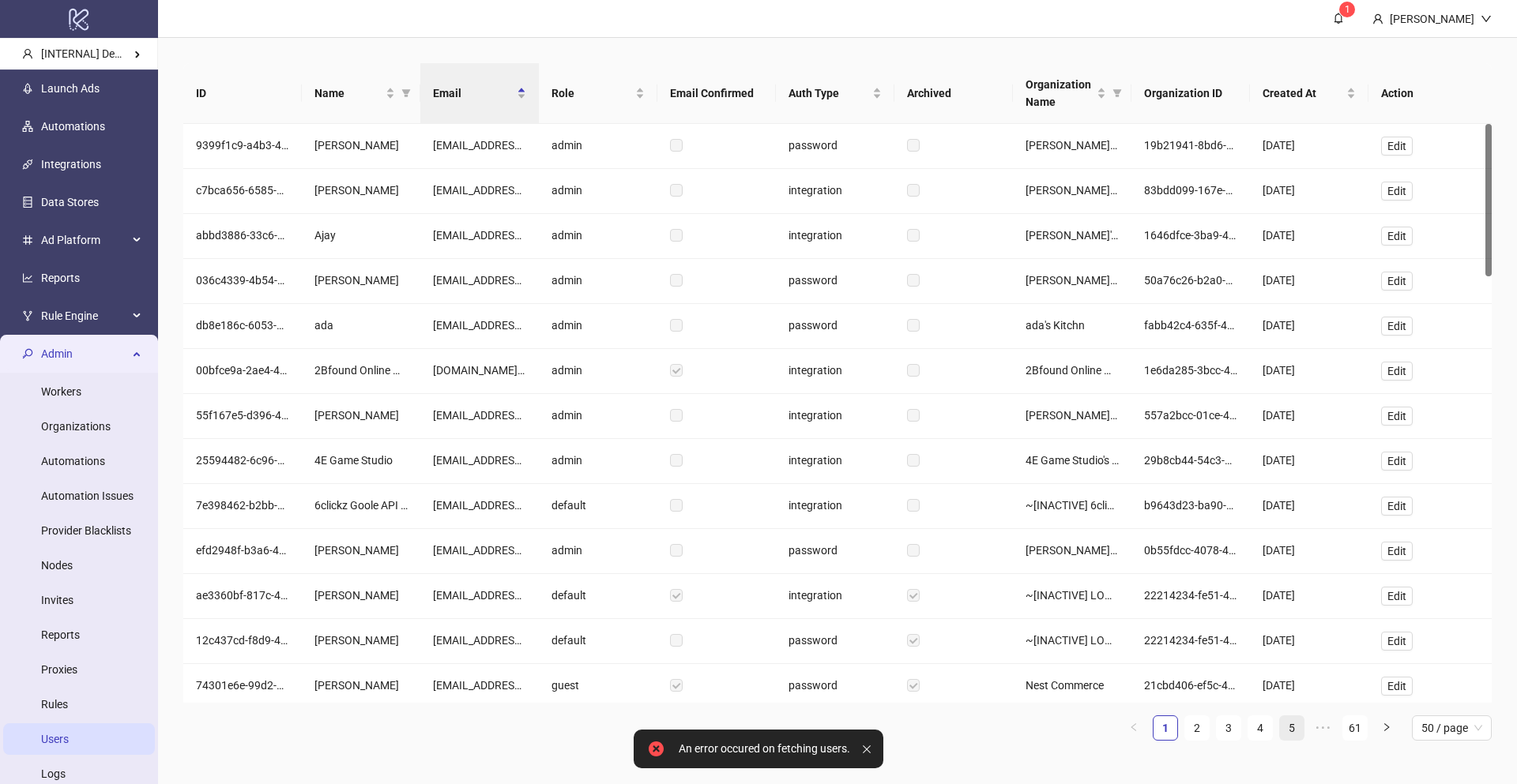
click at [1285, 727] on link "5" at bounding box center [1291, 728] width 24 height 24
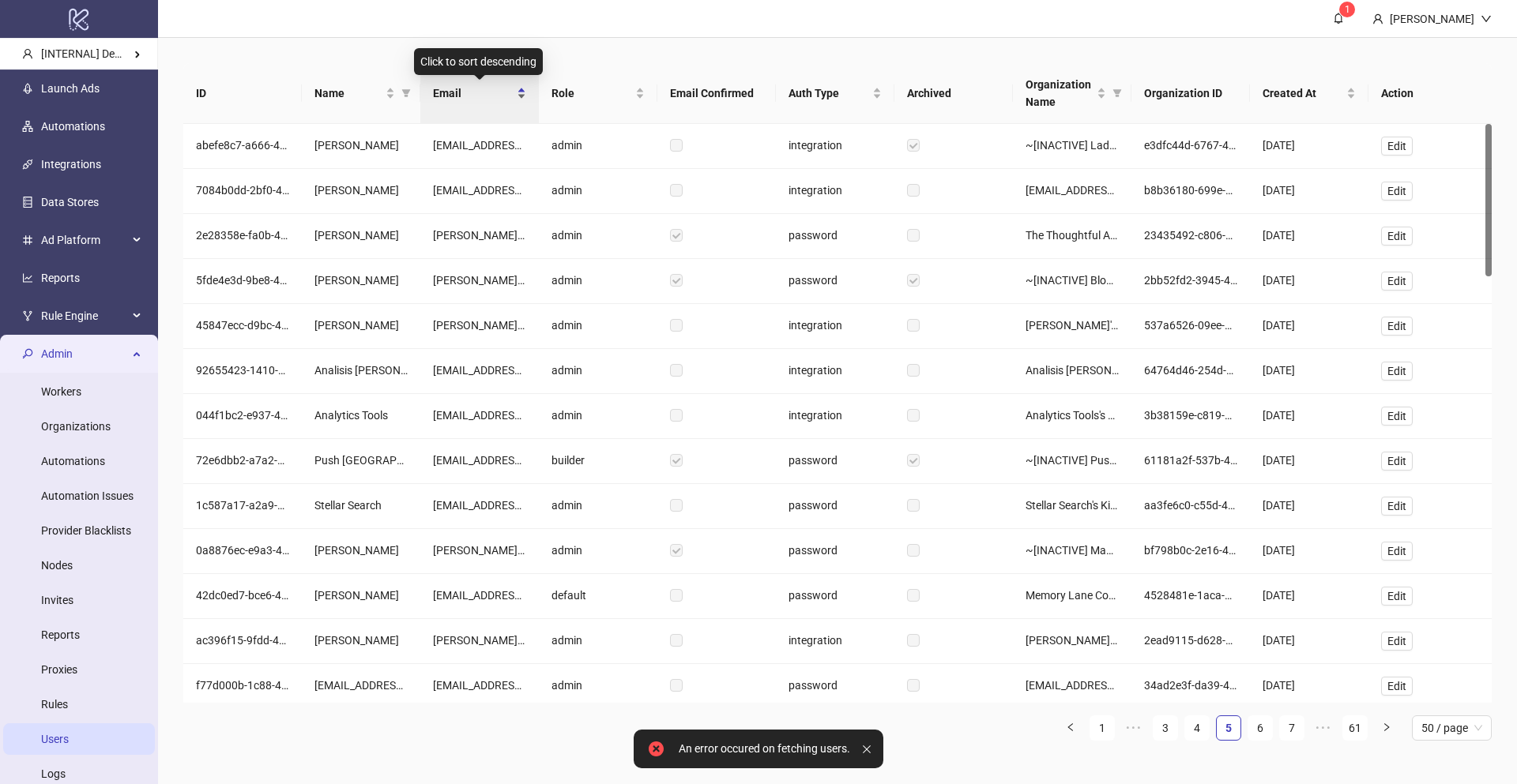
click at [496, 92] on span "Email" at bounding box center [473, 93] width 81 height 17
click at [1170, 732] on link "3" at bounding box center [1164, 728] width 24 height 24
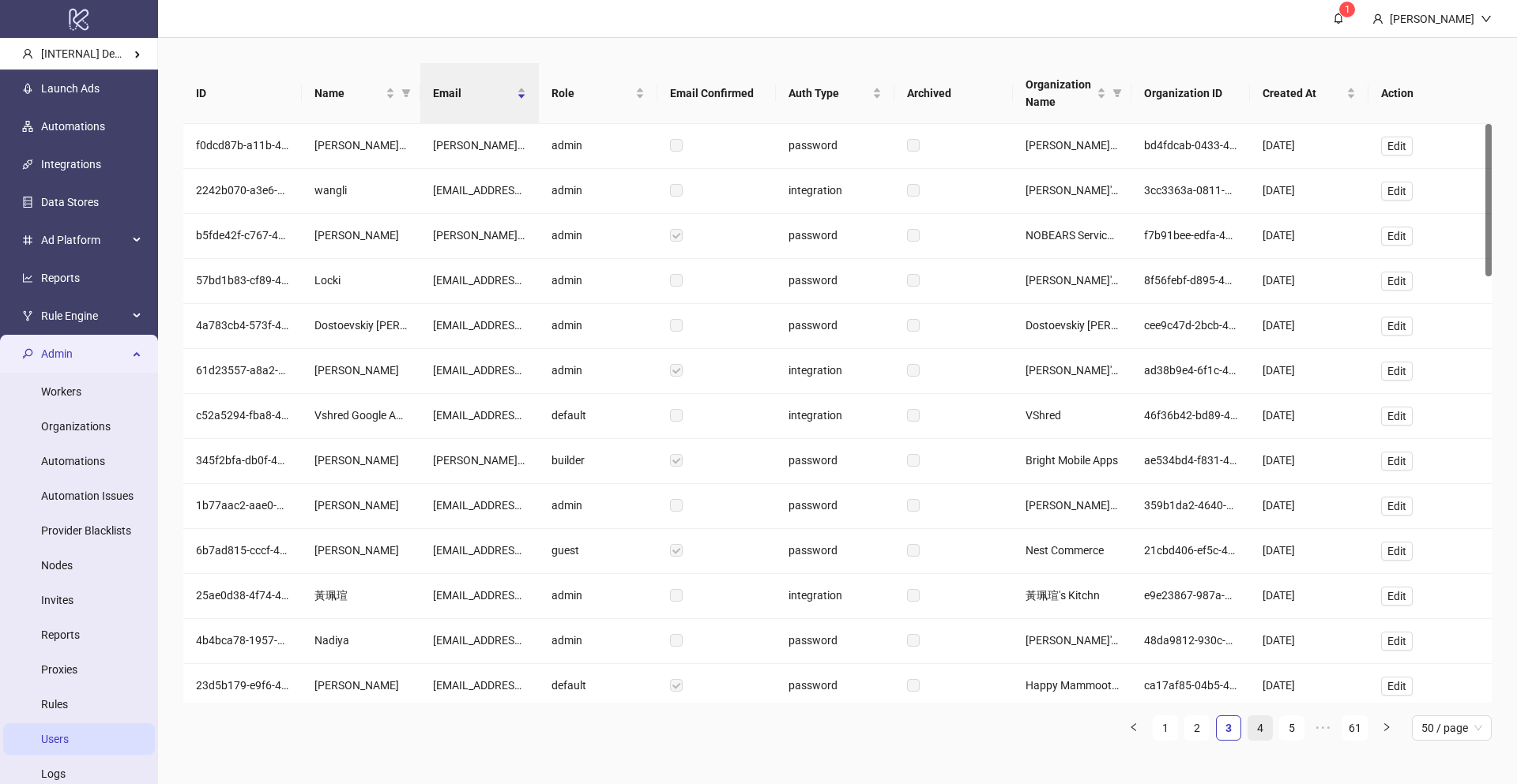
click at [1255, 730] on link "4" at bounding box center [1259, 728] width 24 height 24
click at [1272, 729] on ul "1 2 3 4 5 6 ••• 61 50 / page" at bounding box center [837, 728] width 1308 height 25
click at [1281, 728] on link "6" at bounding box center [1291, 728] width 24 height 24
click at [1293, 729] on div "ID Name Email Role Email Confirmed Auth Type Archived Organization Name Organiz…" at bounding box center [837, 401] width 1308 height 678
click at [1293, 729] on link "8" at bounding box center [1291, 728] width 24 height 24
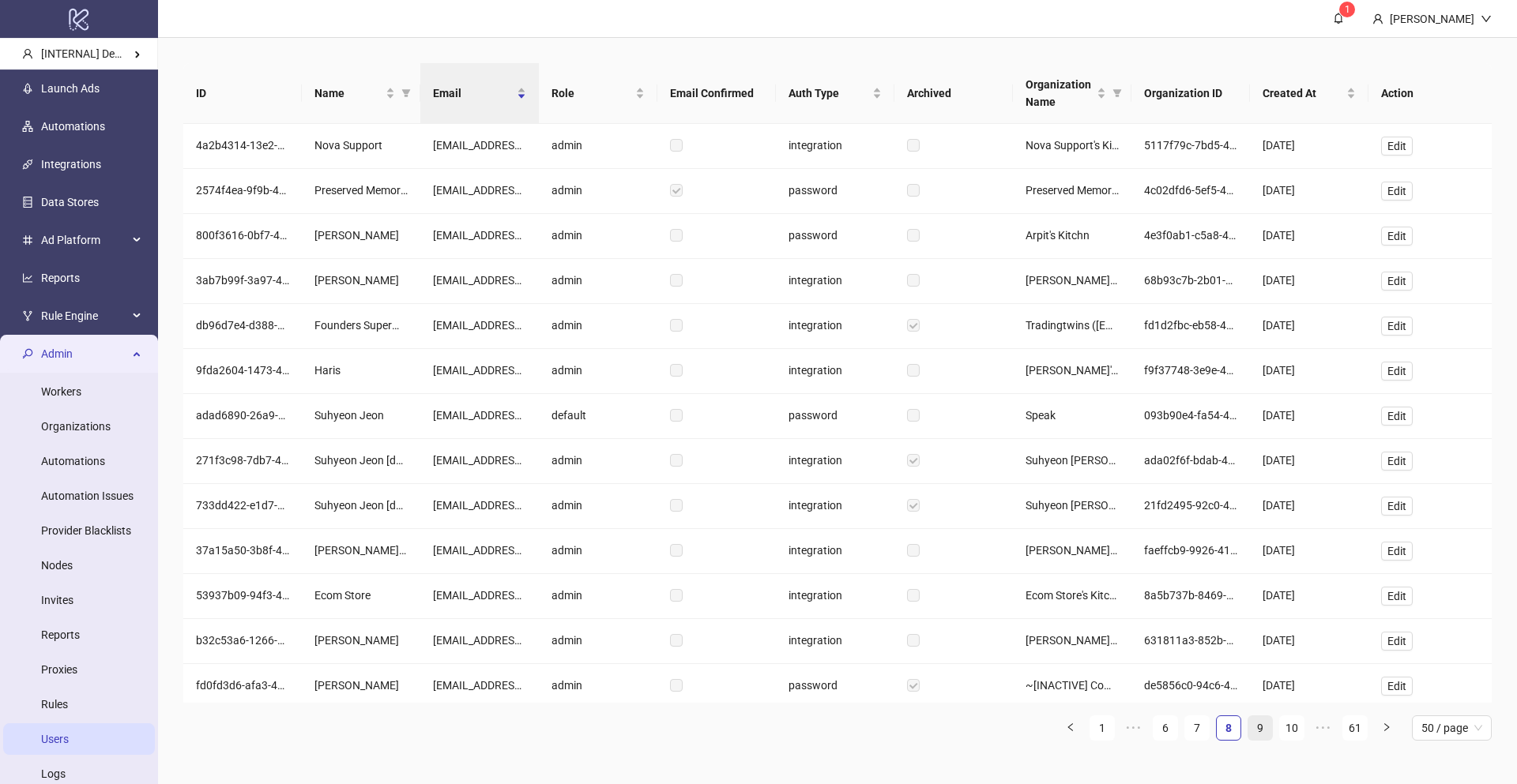
click at [1262, 728] on link "9" at bounding box center [1259, 728] width 24 height 24
click at [1275, 728] on ul "1 ••• 7 8 9 10 11 ••• 61 50 / page" at bounding box center [837, 728] width 1308 height 25
click at [1264, 728] on link "10" at bounding box center [1259, 728] width 24 height 24
click at [1264, 728] on link "11" at bounding box center [1259, 728] width 24 height 24
click at [1264, 728] on link "12" at bounding box center [1259, 728] width 24 height 24
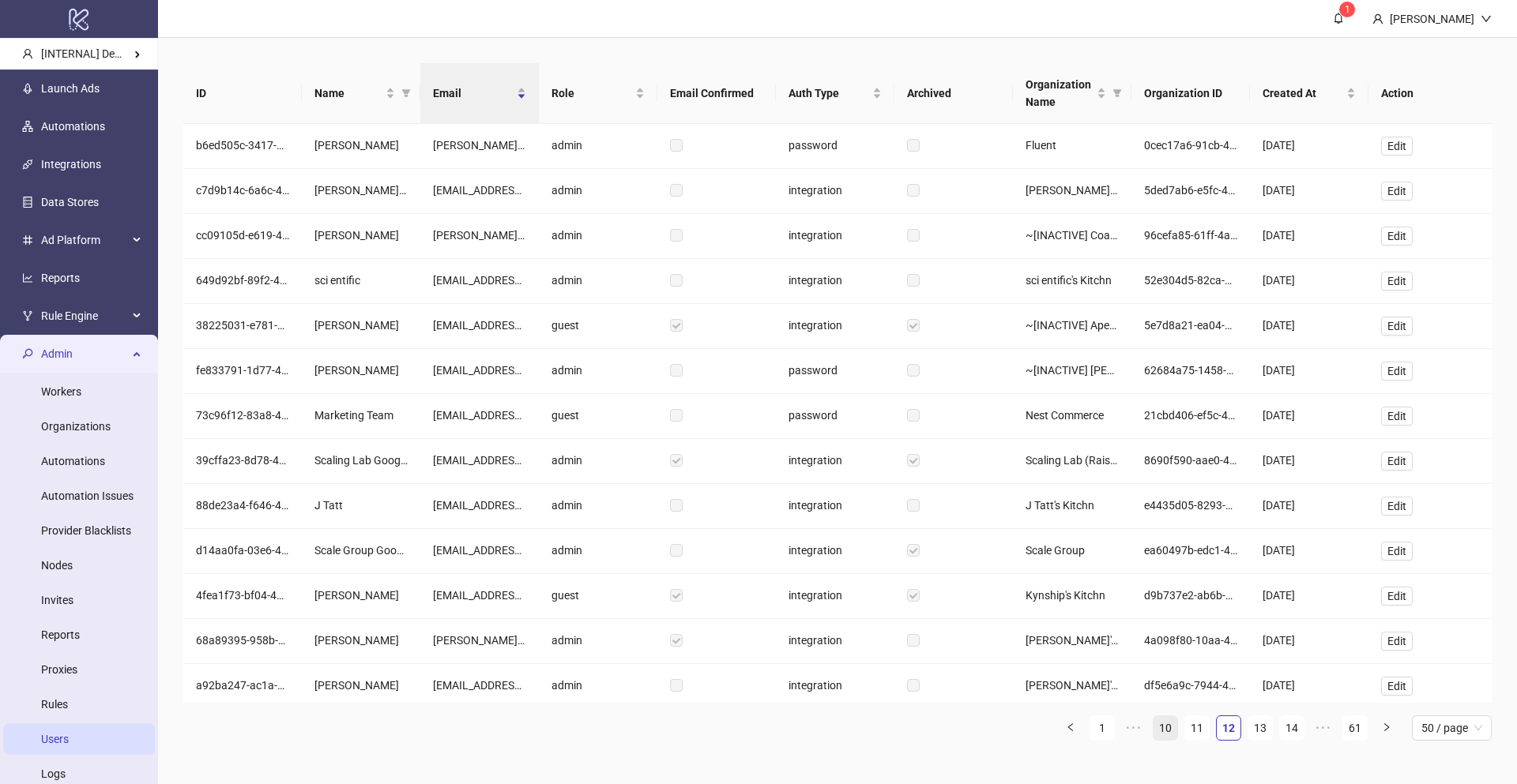
click at [1264, 728] on link "13" at bounding box center [1259, 728] width 24 height 24
click at [1264, 728] on link "14" at bounding box center [1259, 728] width 24 height 24
click at [1264, 728] on link "15" at bounding box center [1259, 728] width 24 height 24
click at [1264, 728] on link "16" at bounding box center [1259, 728] width 24 height 24
click at [1264, 728] on link "17" at bounding box center [1259, 728] width 24 height 24
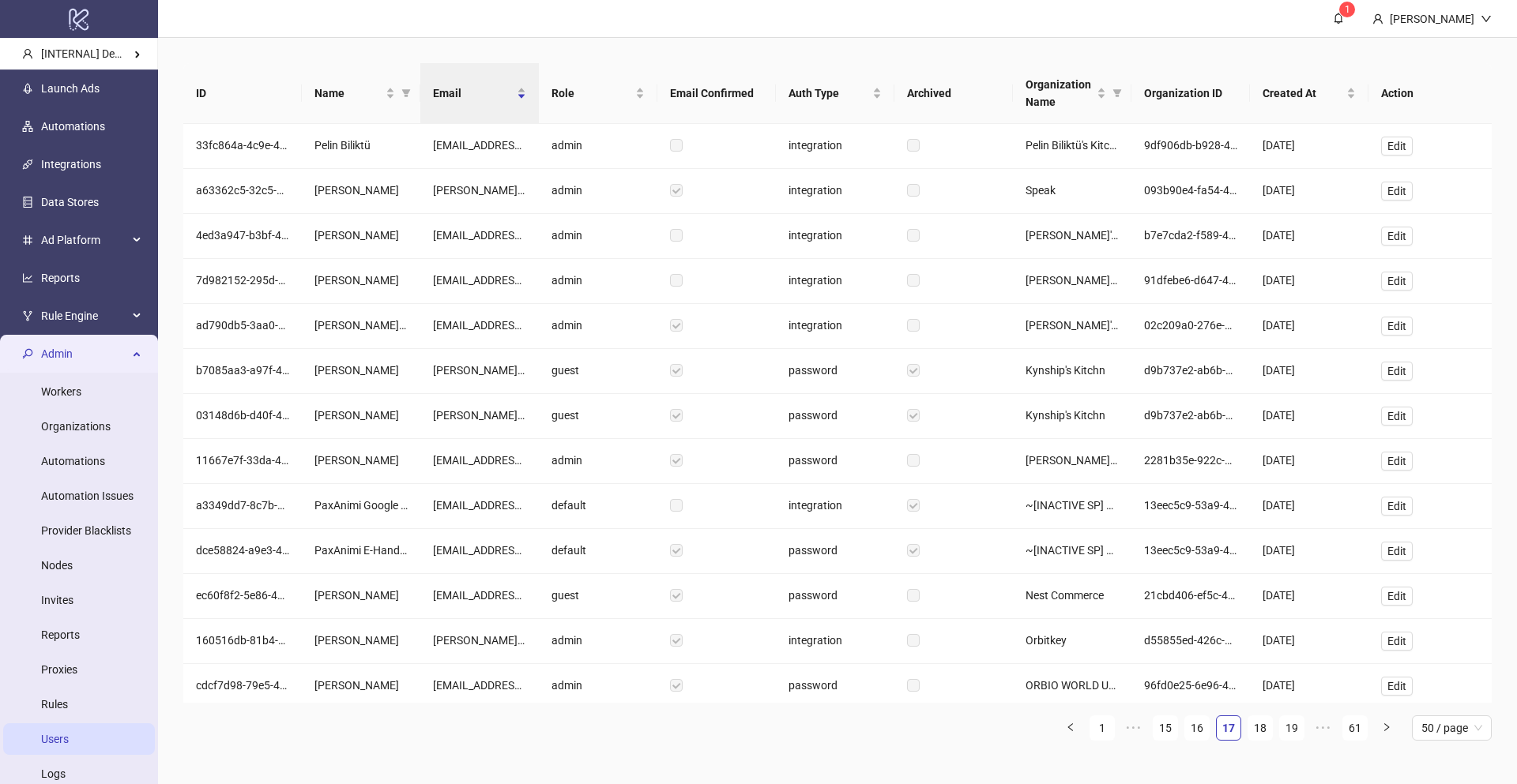
click at [1264, 728] on link "18" at bounding box center [1259, 728] width 24 height 24
click at [1260, 727] on link "19" at bounding box center [1259, 728] width 24 height 24
click at [1264, 729] on link "20" at bounding box center [1259, 728] width 24 height 24
click at [1200, 728] on link "19" at bounding box center [1196, 728] width 24 height 24
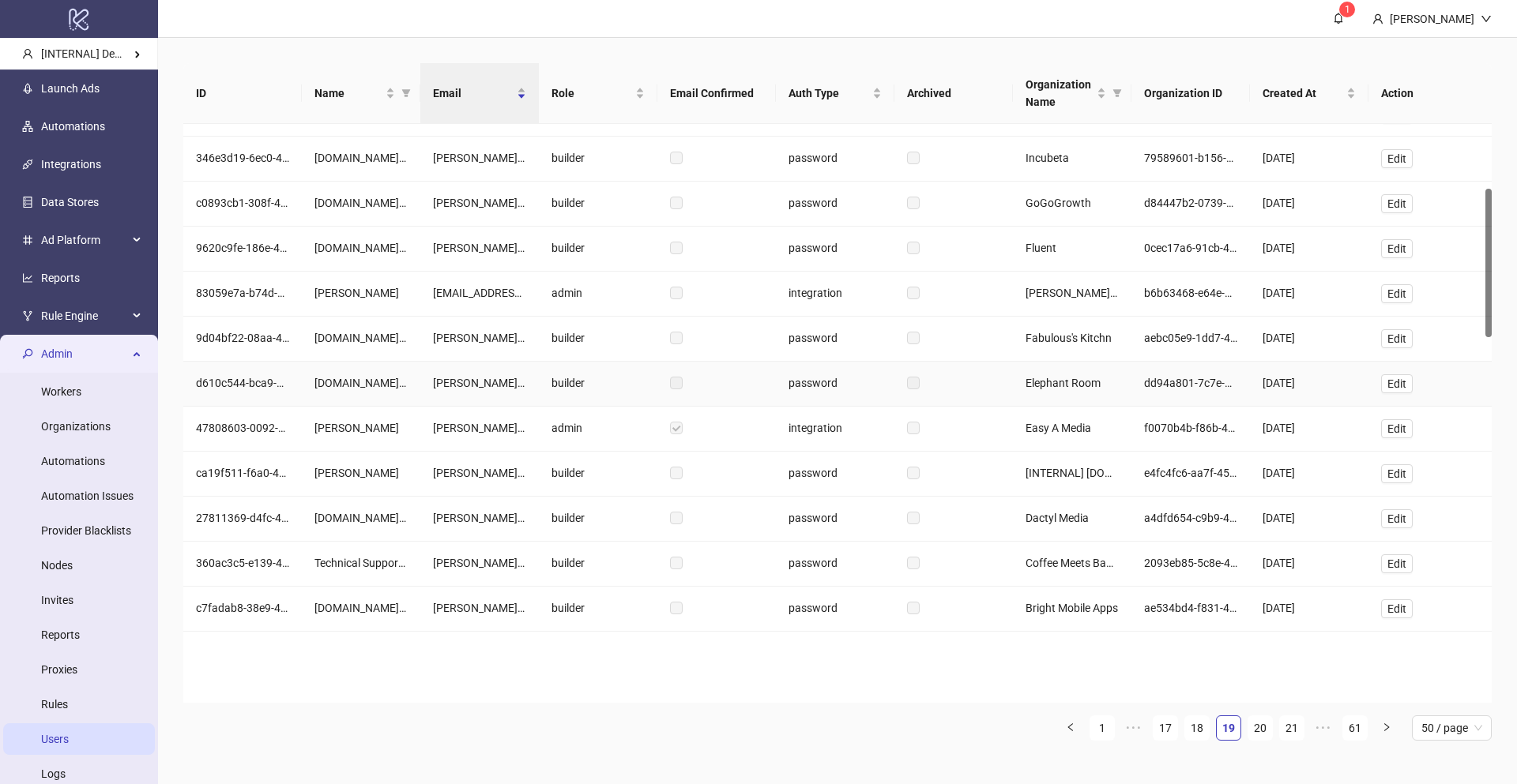
scroll to position [250, 0]
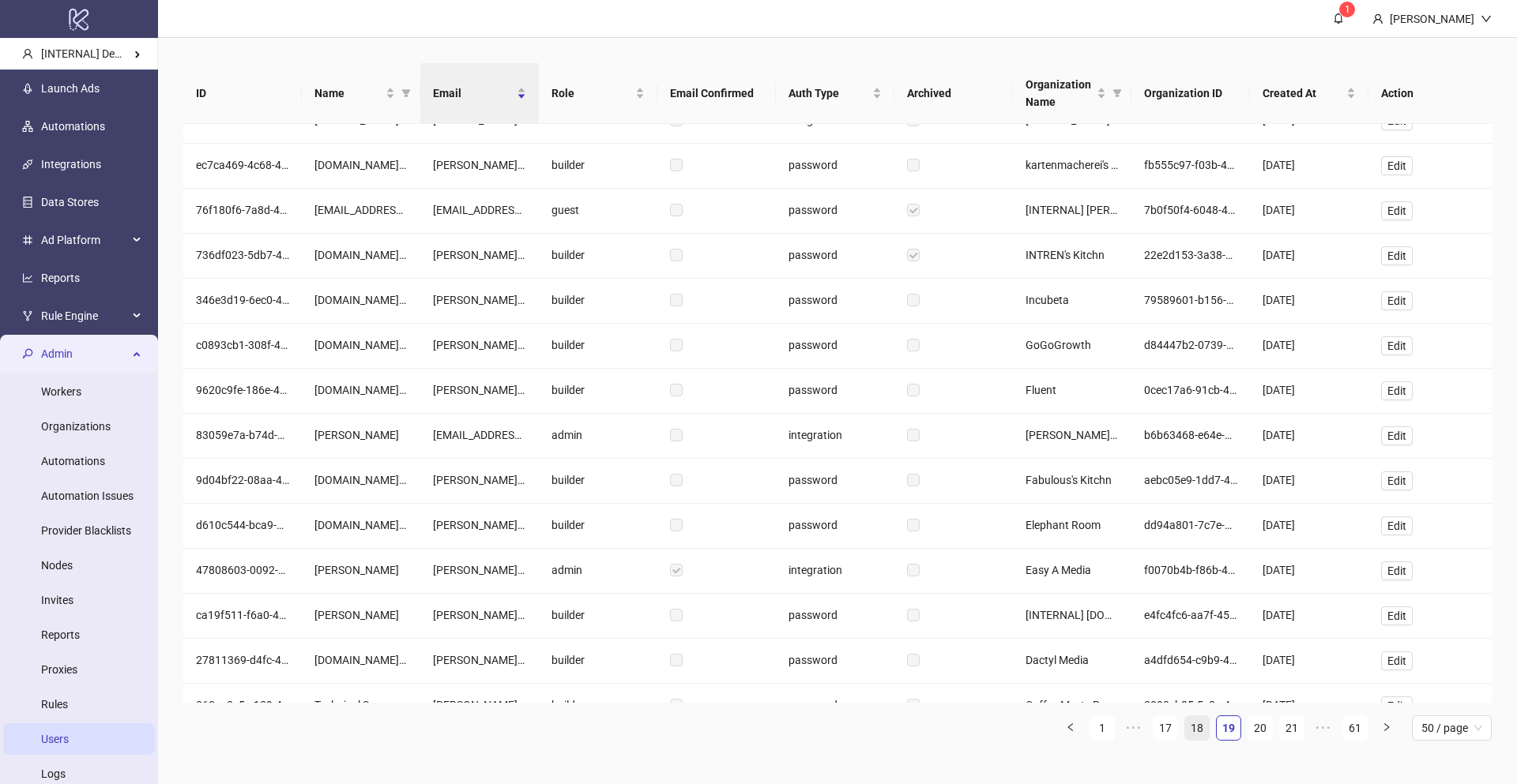
click at [1200, 732] on link "18" at bounding box center [1196, 728] width 24 height 24
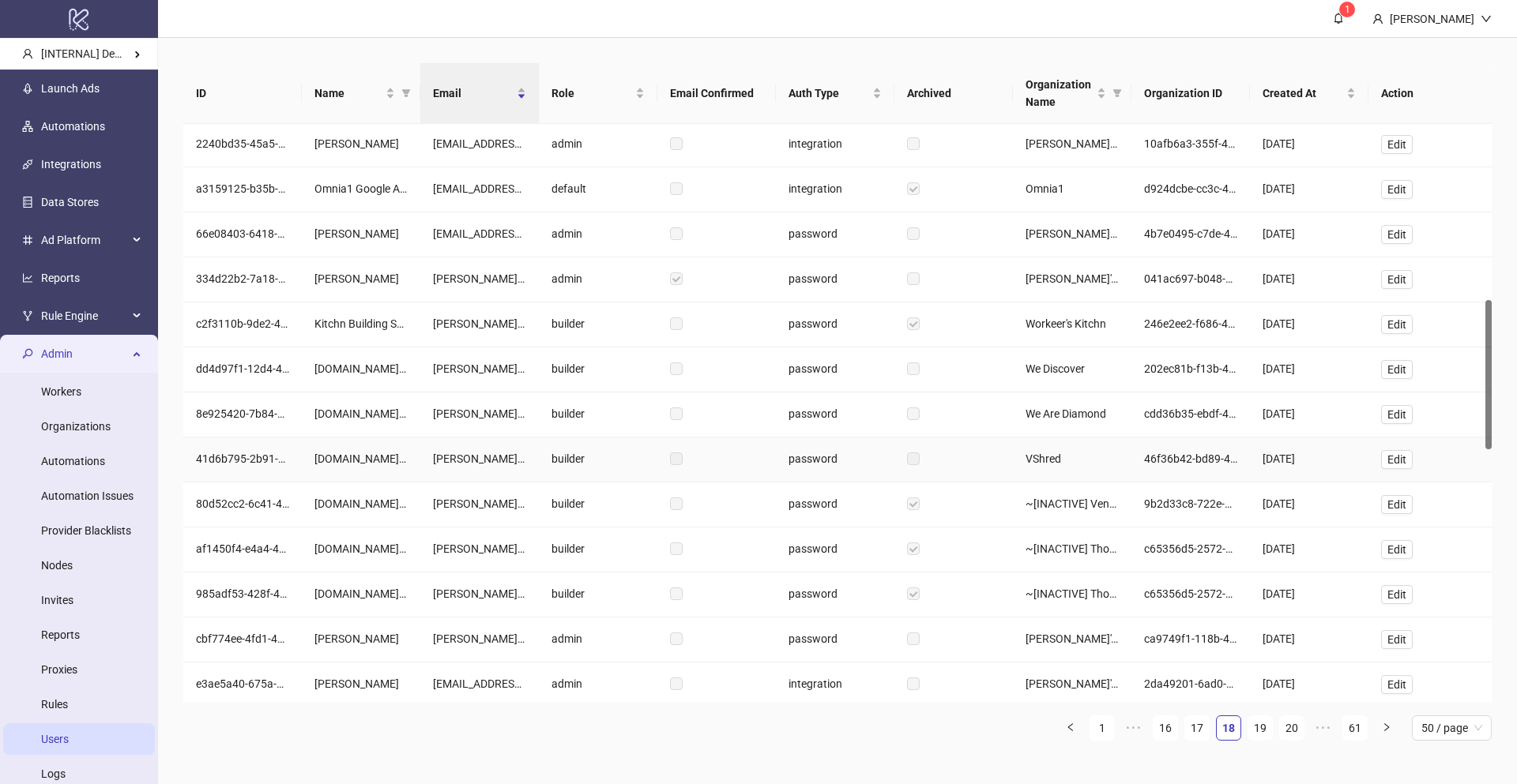
click at [529, 466] on div "omar+vshred@kitchn.io" at bounding box center [480, 460] width 119 height 45
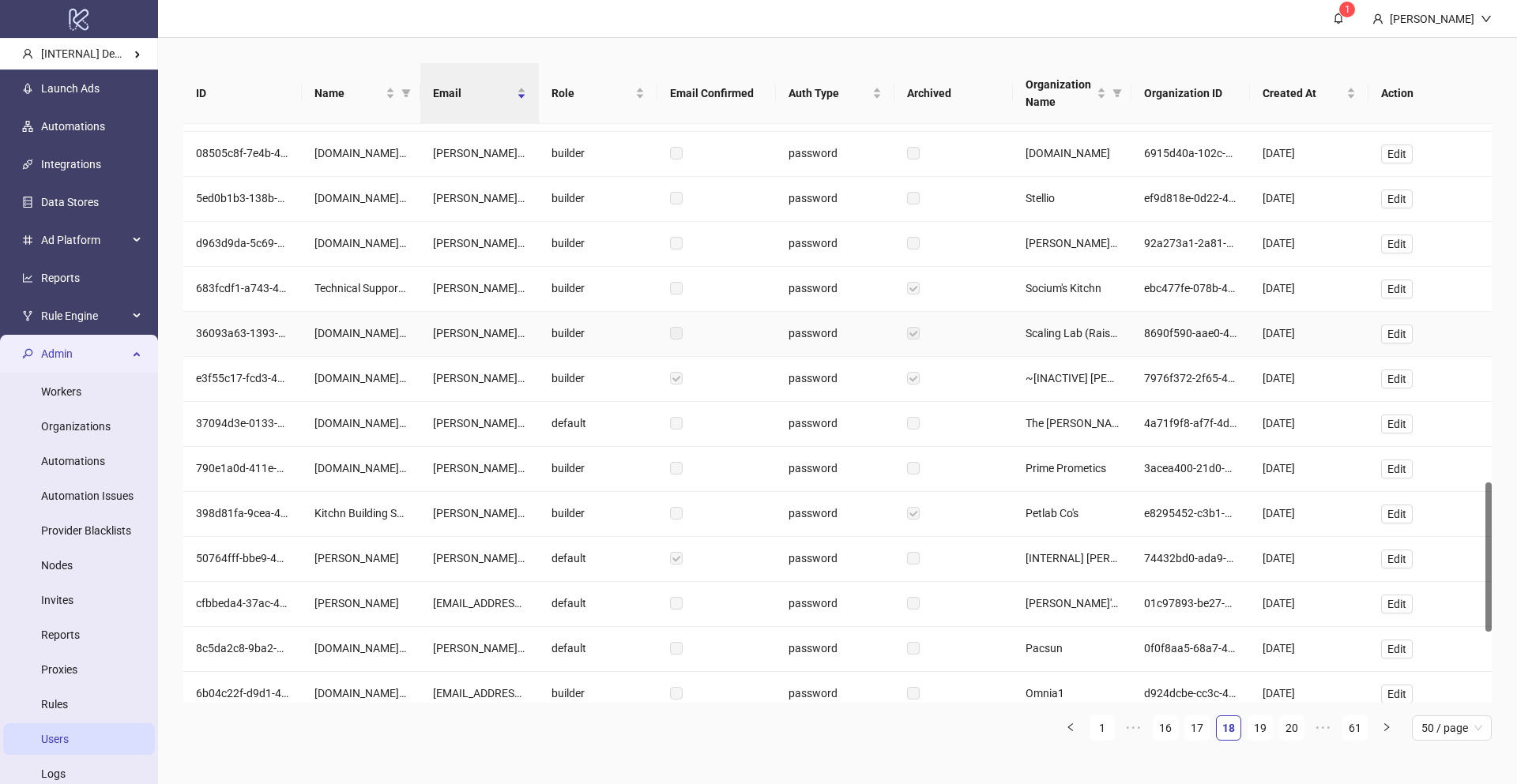
scroll to position [1671, 0]
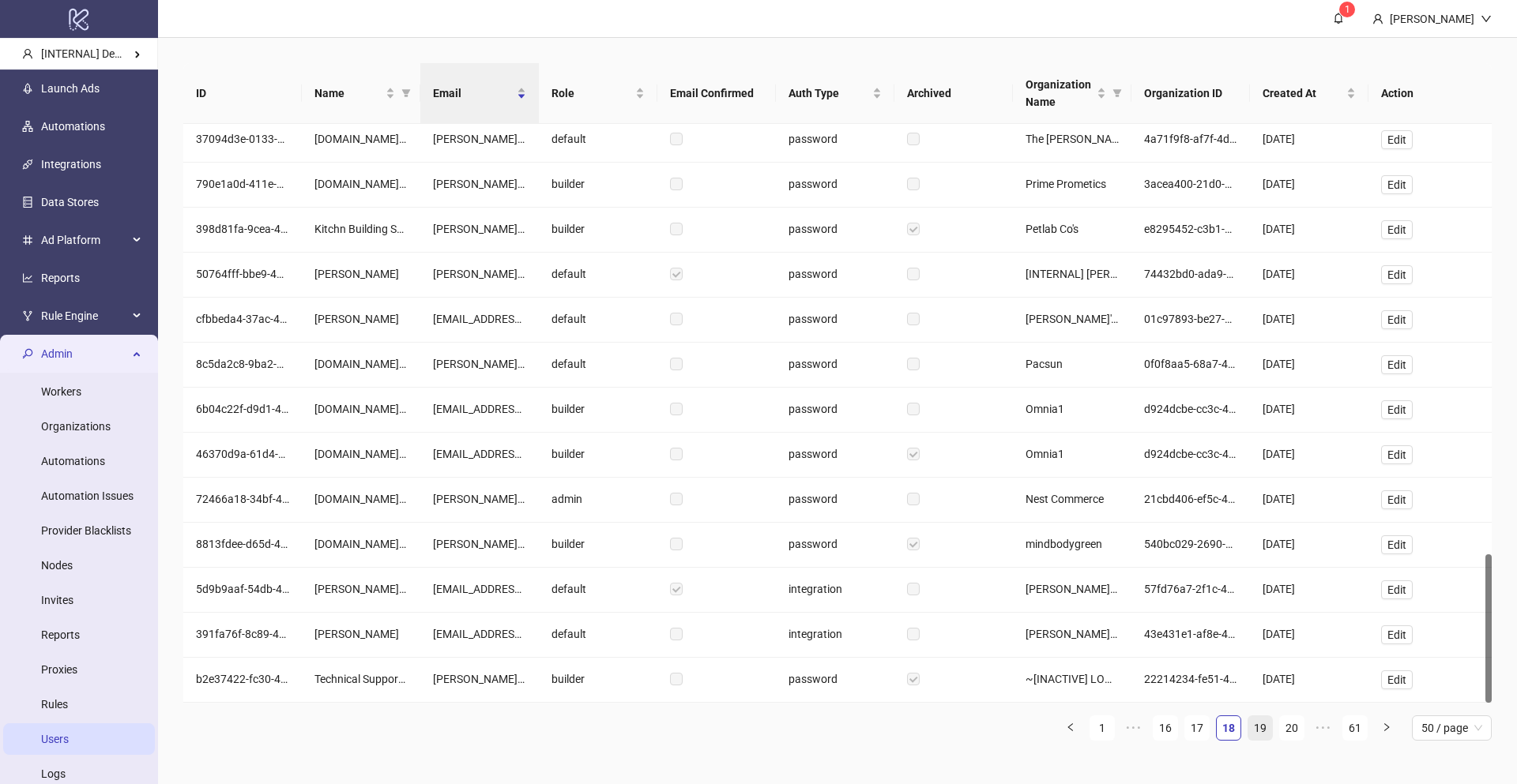
click at [1249, 730] on link "19" at bounding box center [1259, 728] width 24 height 24
click at [1185, 732] on link "18" at bounding box center [1196, 728] width 24 height 24
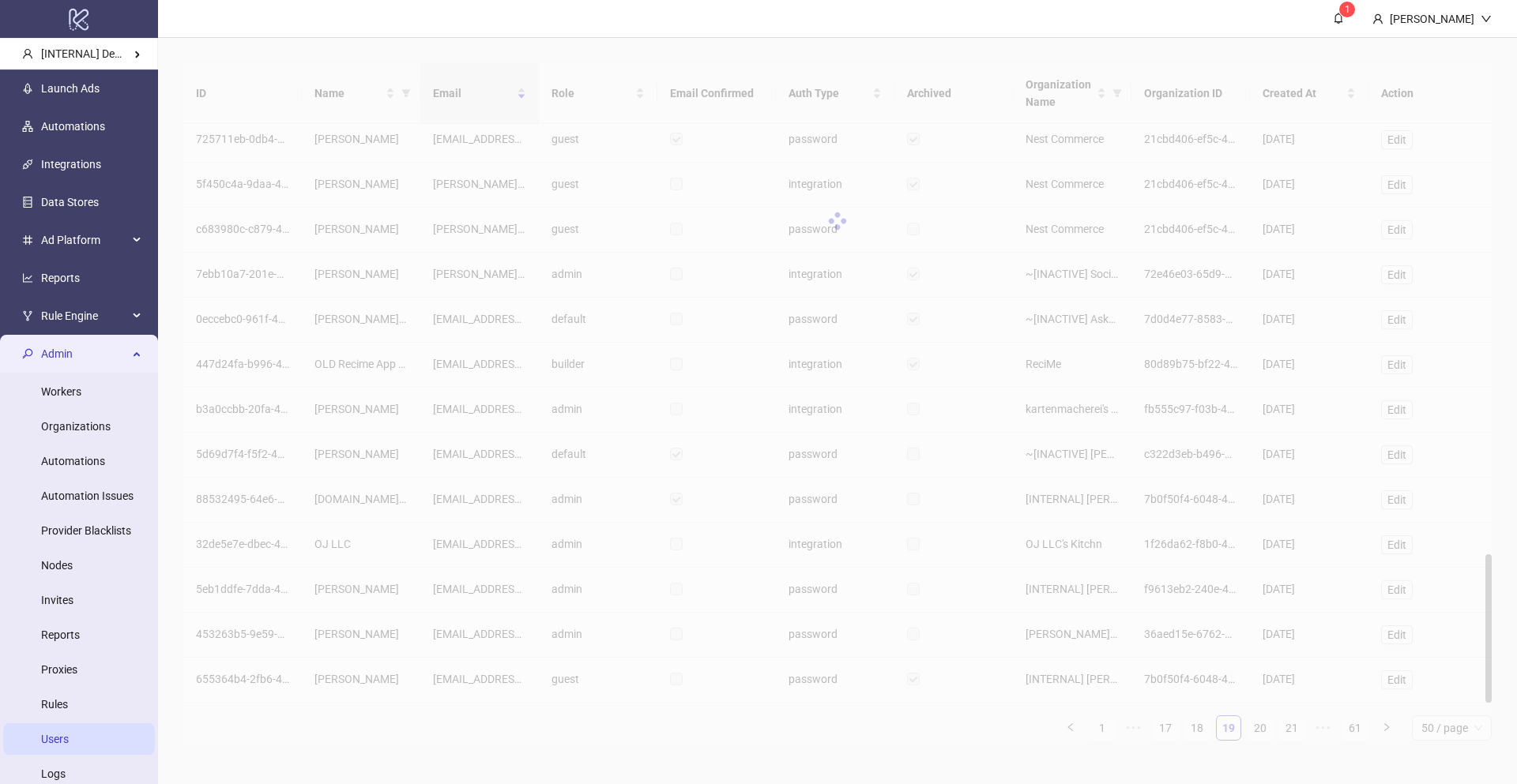
click at [1176, 731] on div "ID Name Email Role Email Confirmed Auth Type Archived Organization Name Organiz…" at bounding box center [837, 401] width 1308 height 678
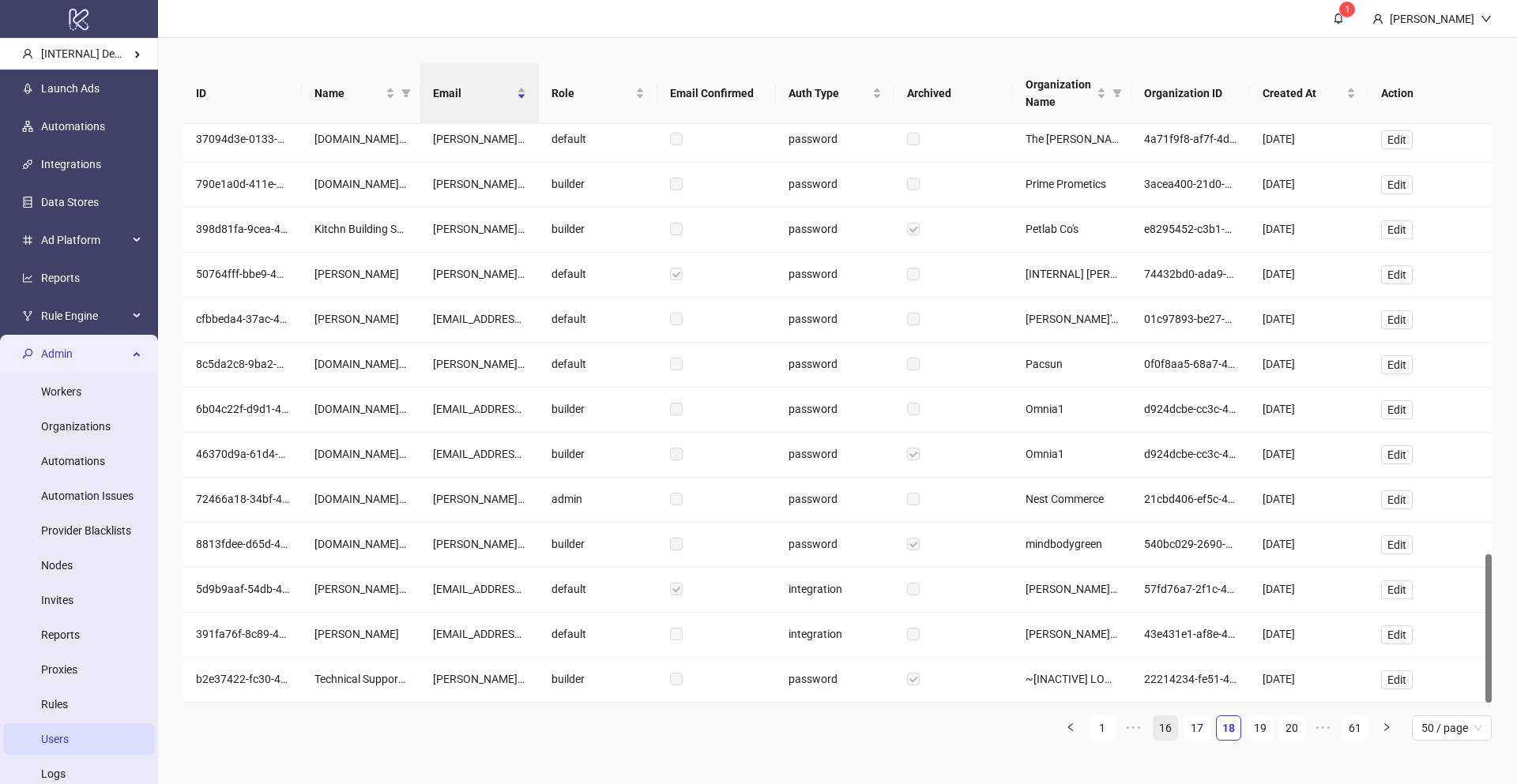
click at [1172, 730] on link "16" at bounding box center [1164, 728] width 24 height 24
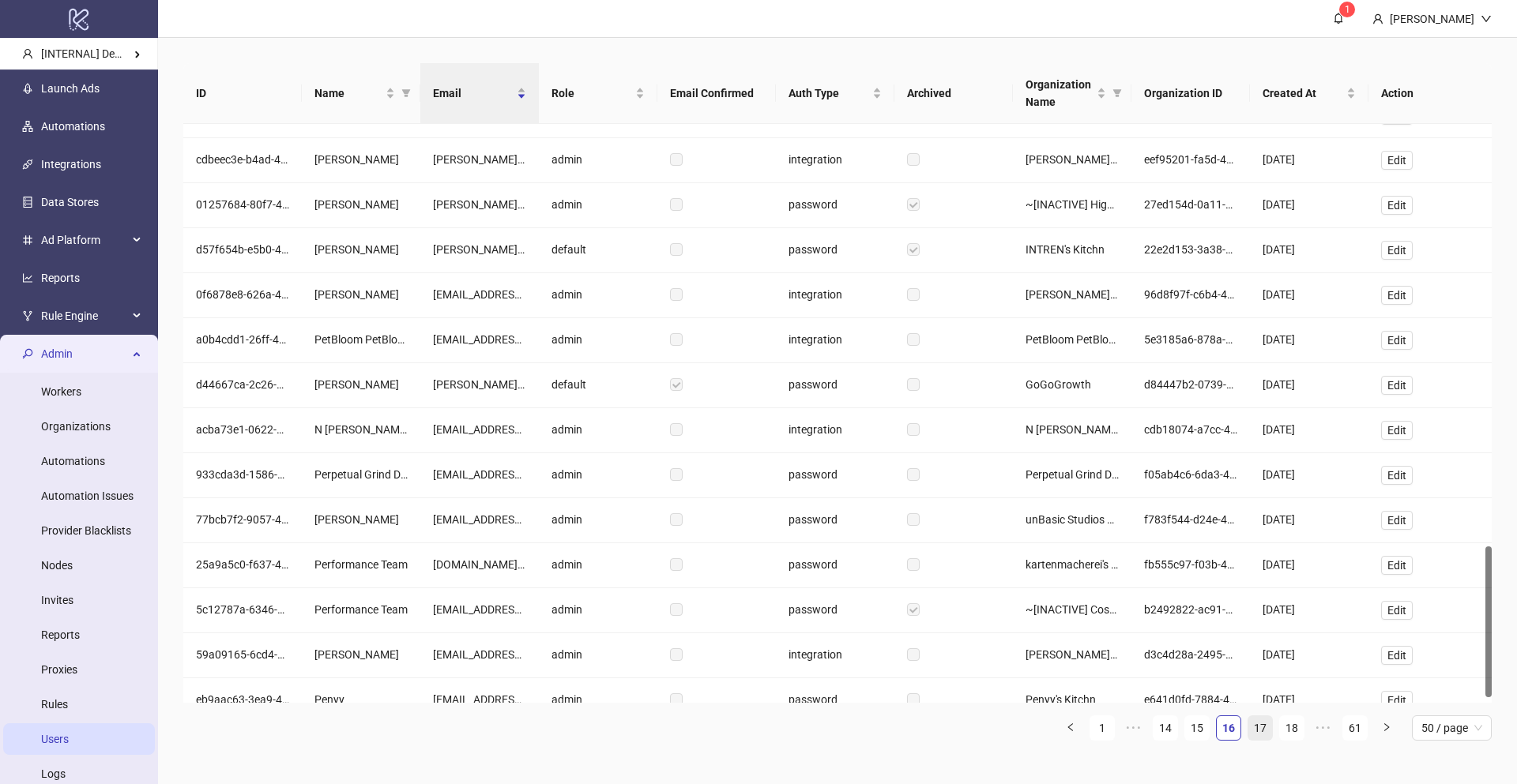
click at [1263, 730] on link "17" at bounding box center [1259, 728] width 24 height 24
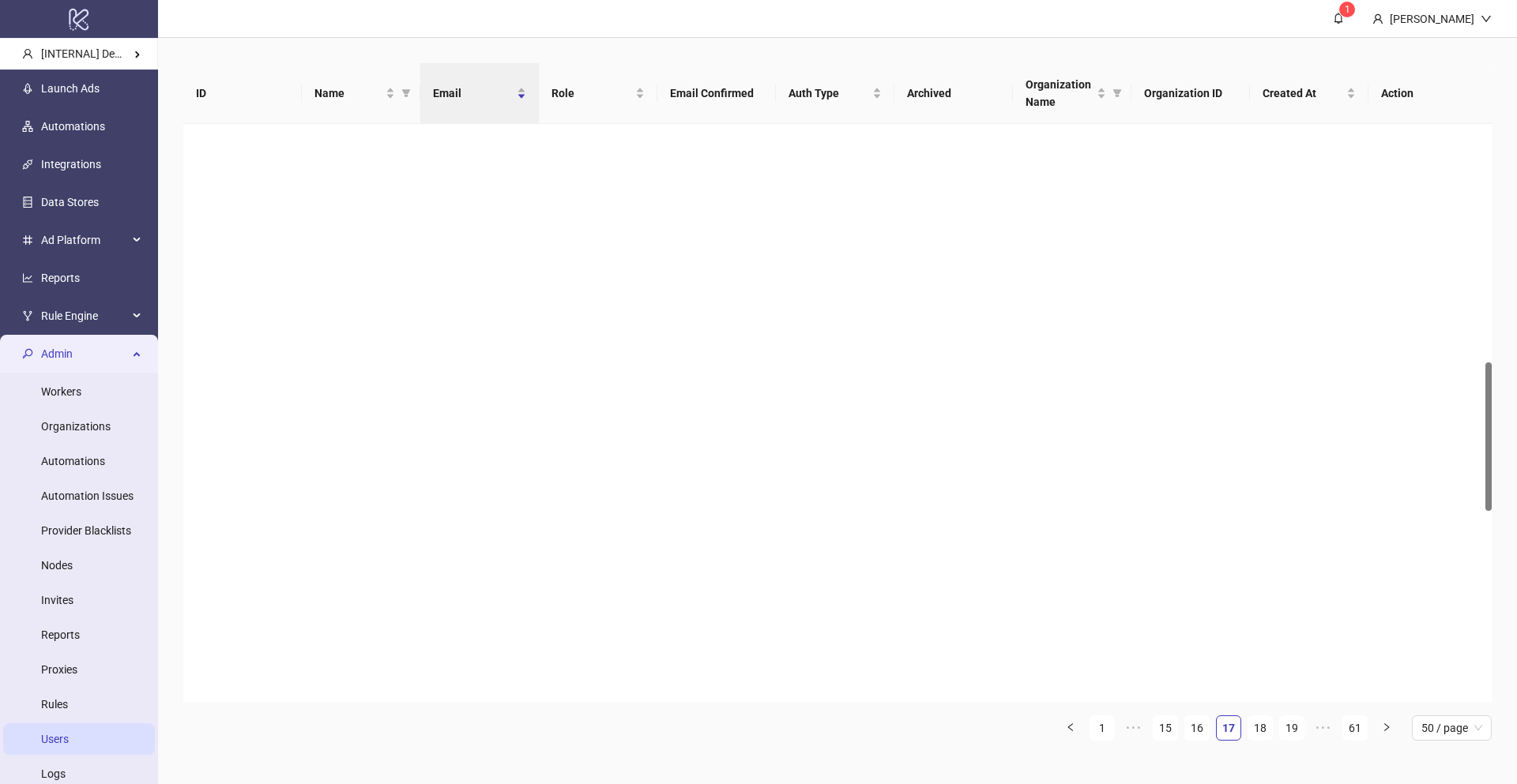
scroll to position [928, 0]
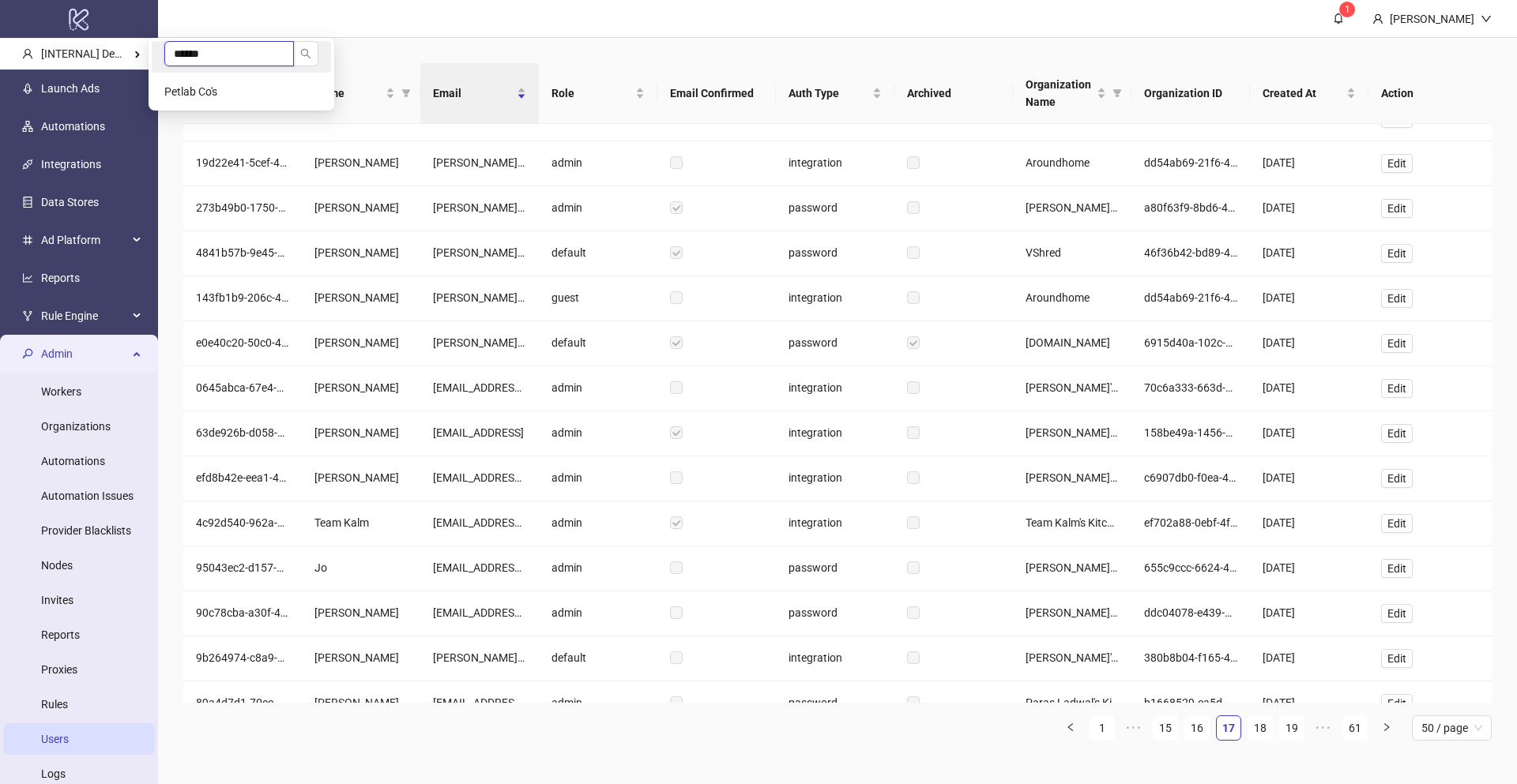
click at [187, 57] on input "******" at bounding box center [229, 54] width 130 height 25
click at [211, 103] on li "Petlab Co's" at bounding box center [241, 92] width 180 height 32
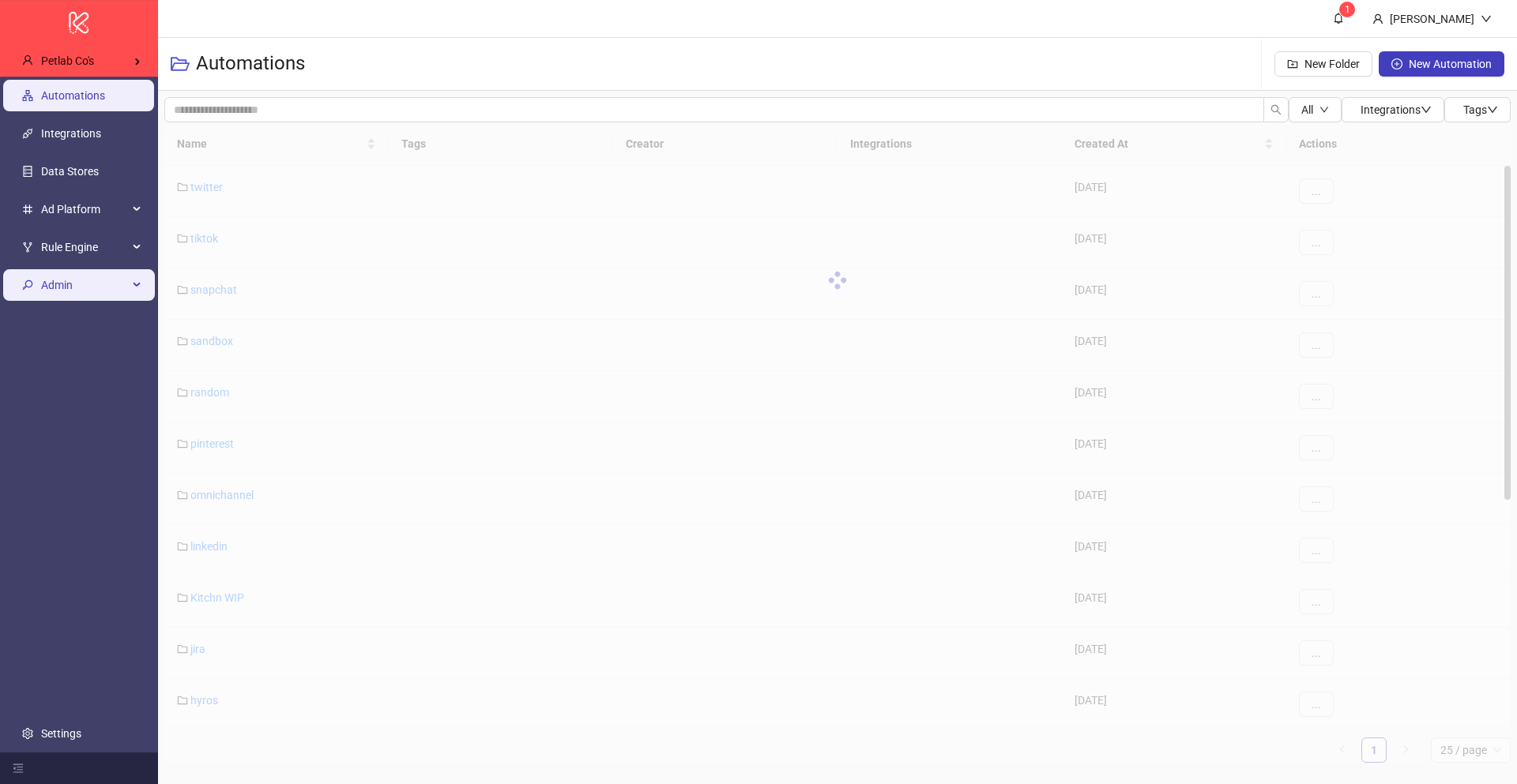
click at [82, 289] on span "Admin" at bounding box center [85, 285] width 87 height 32
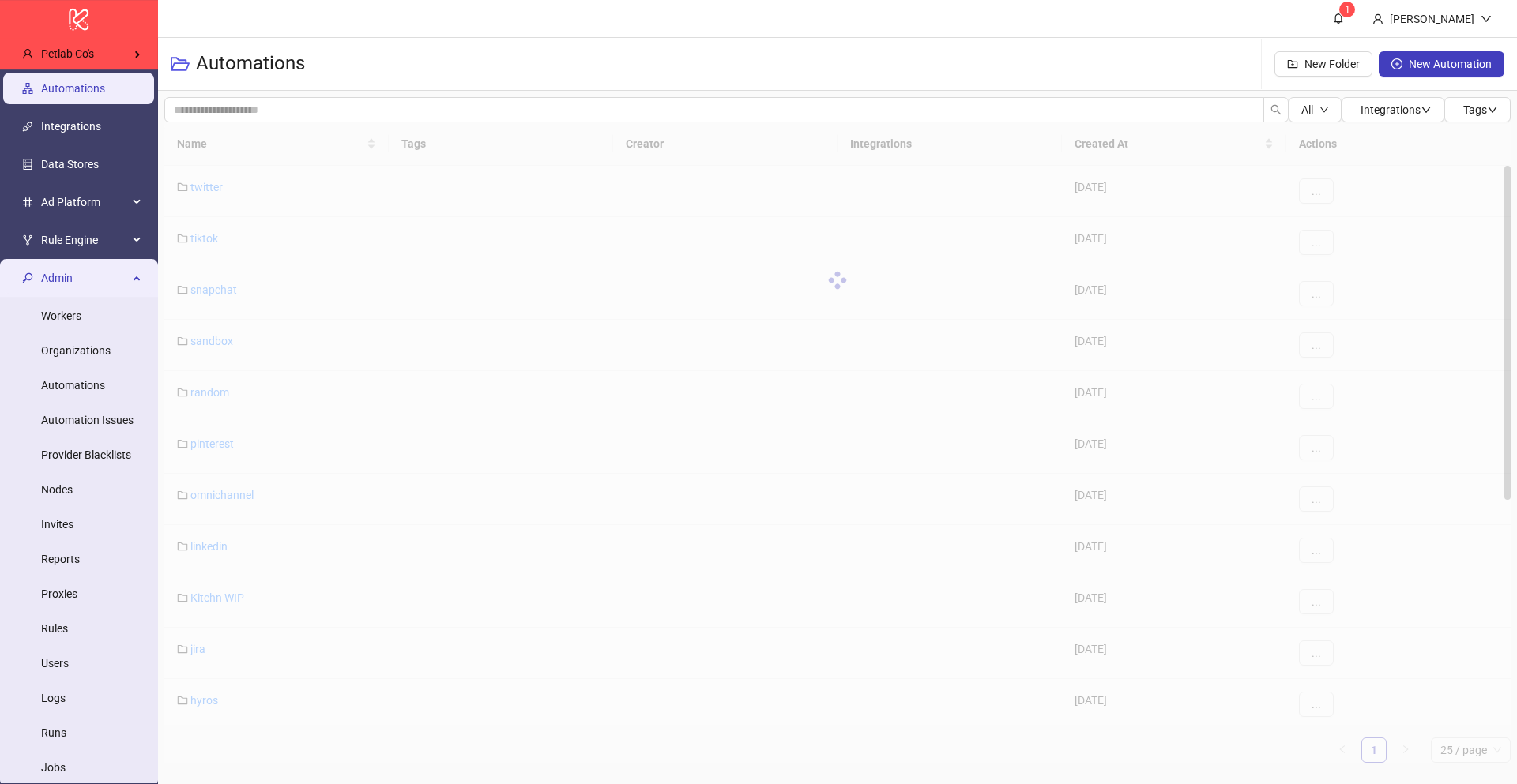
click at [80, 287] on span "Admin" at bounding box center [85, 278] width 87 height 32
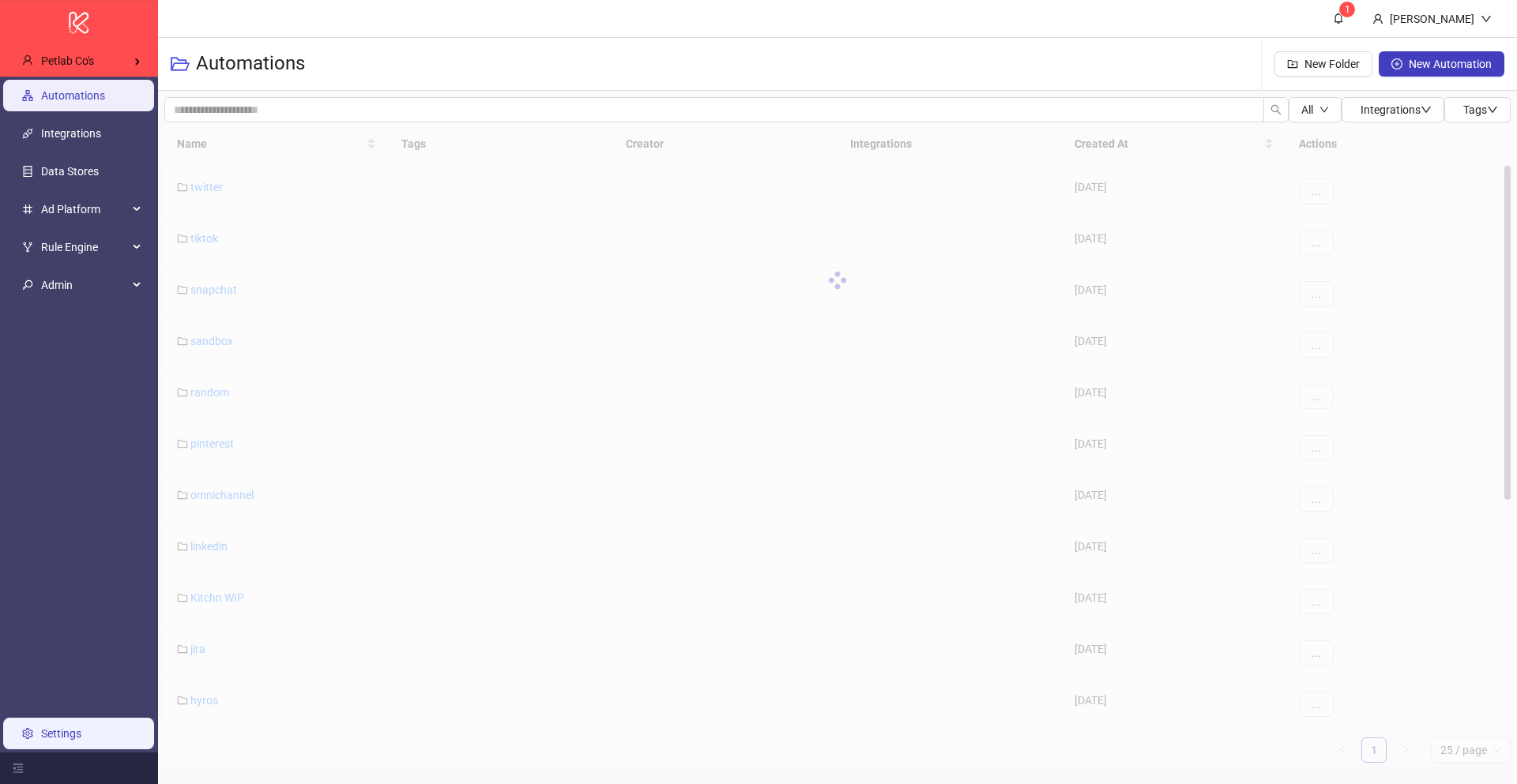
click at [82, 735] on link "Settings" at bounding box center [61, 733] width 40 height 12
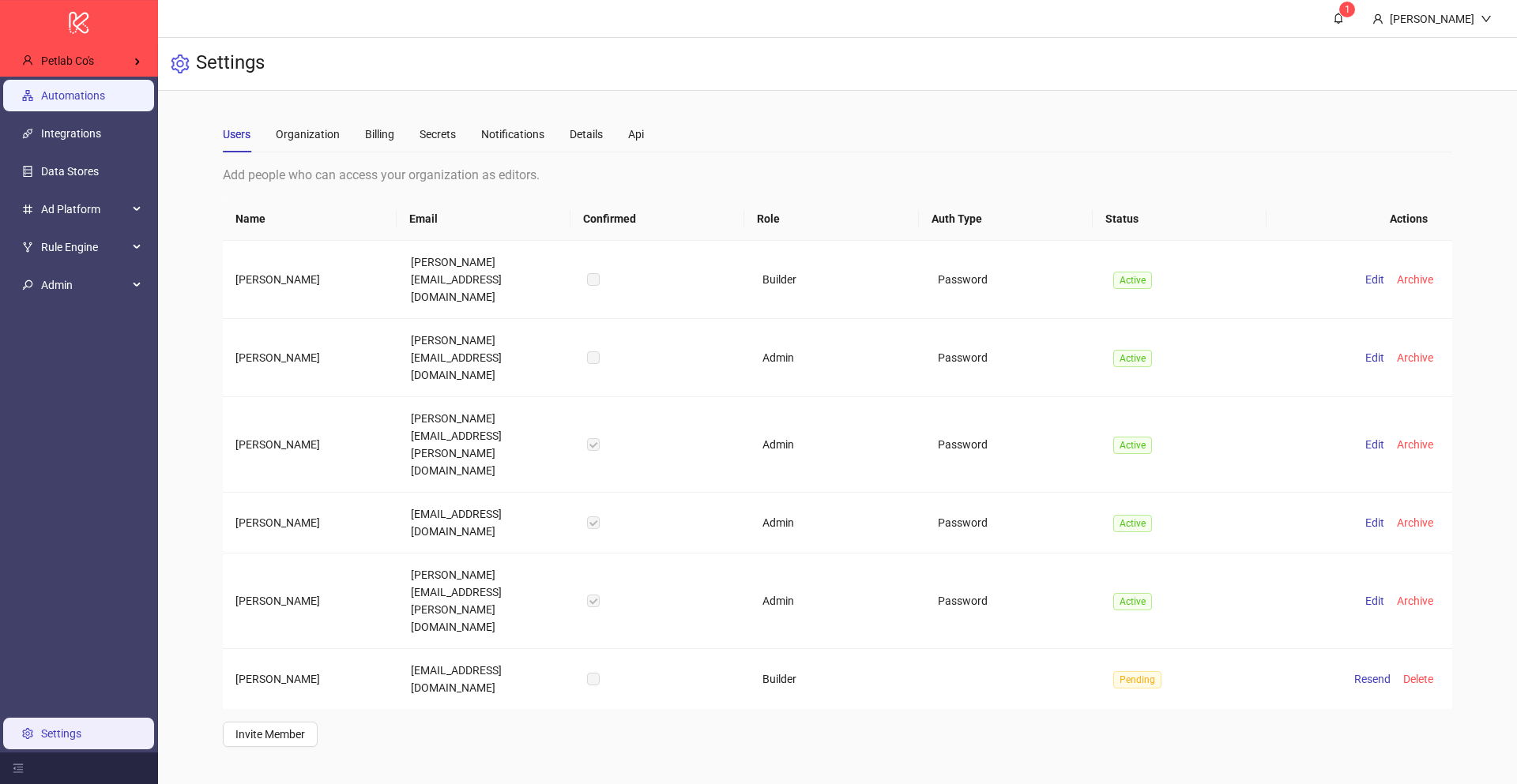
click at [105, 102] on link "Automations" at bounding box center [73, 95] width 64 height 12
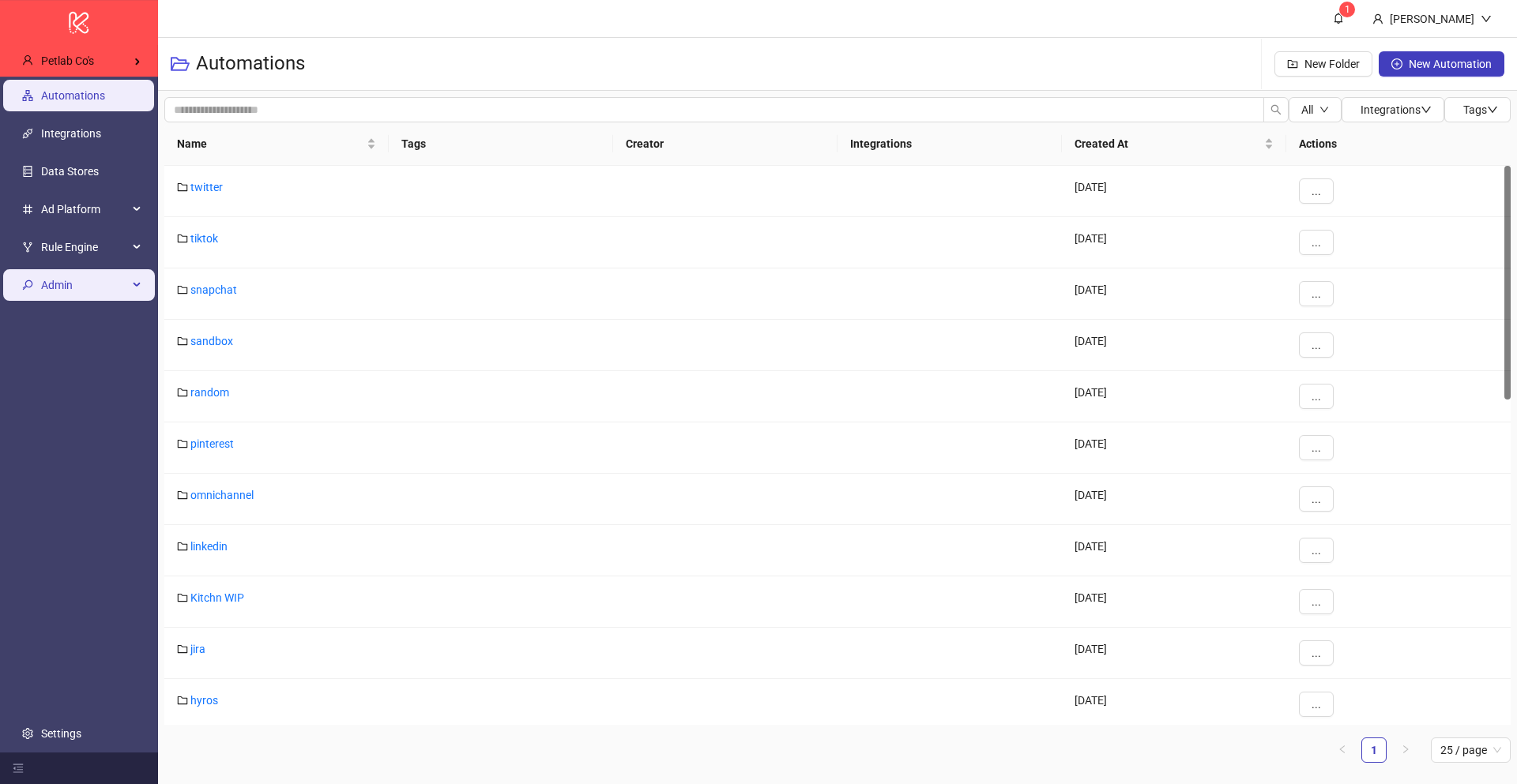
click at [55, 303] on li "Admin Workers Organizations Automations Automation Issues Provider Blacklists N…" at bounding box center [79, 285] width 158 height 38
click at [52, 294] on span "Admin" at bounding box center [85, 285] width 87 height 32
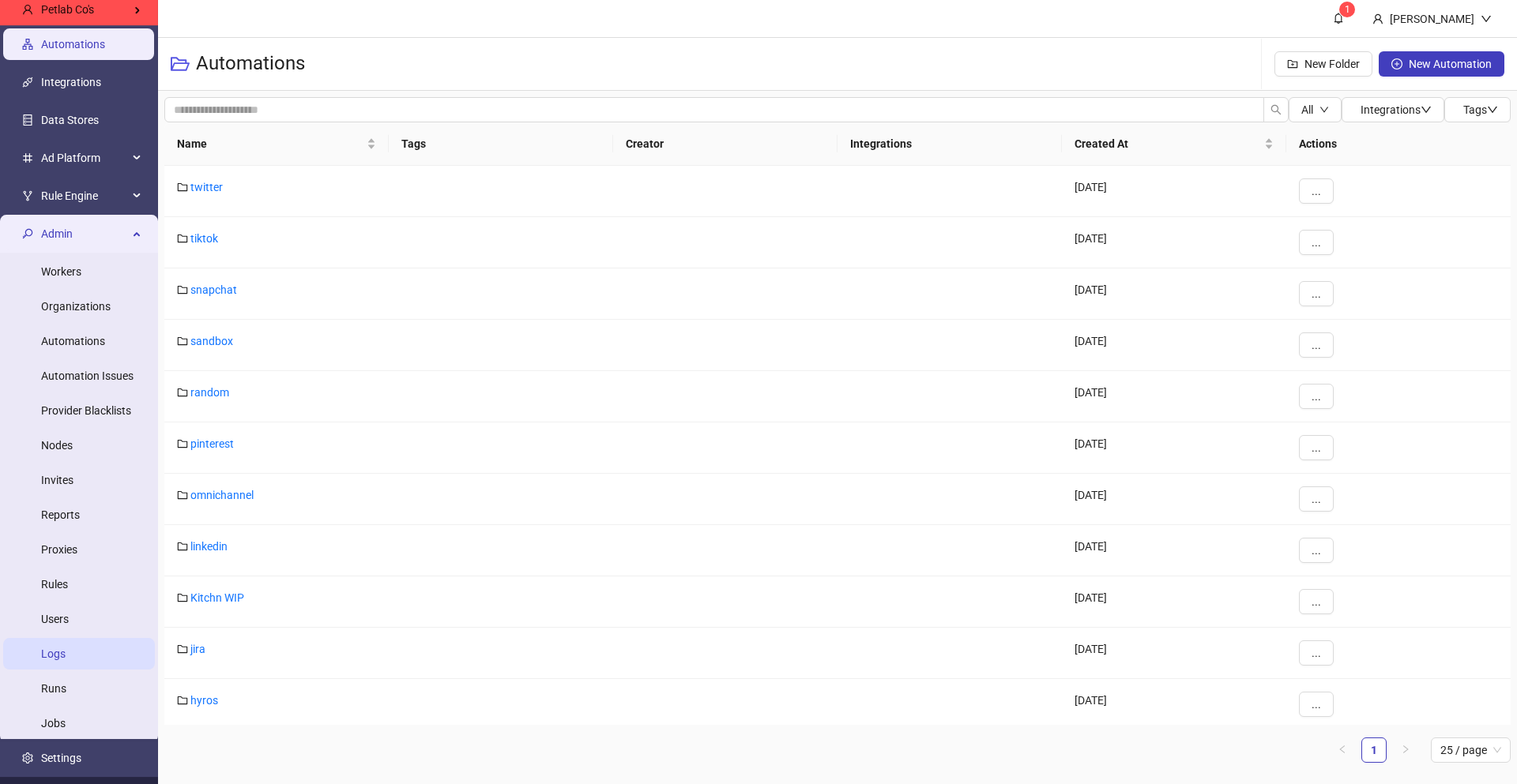
scroll to position [69, 0]
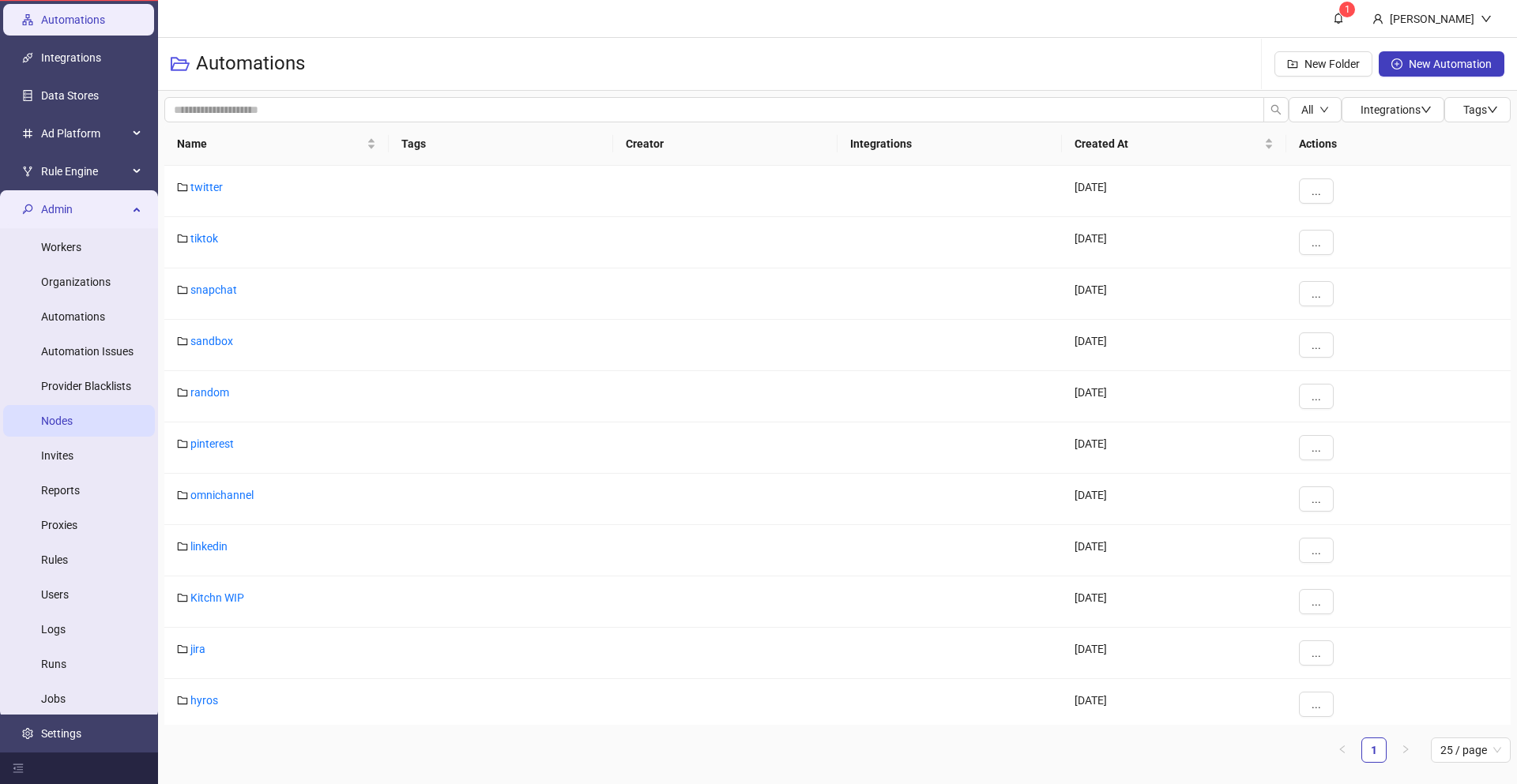
click at [72, 422] on link "Nodes" at bounding box center [57, 420] width 32 height 12
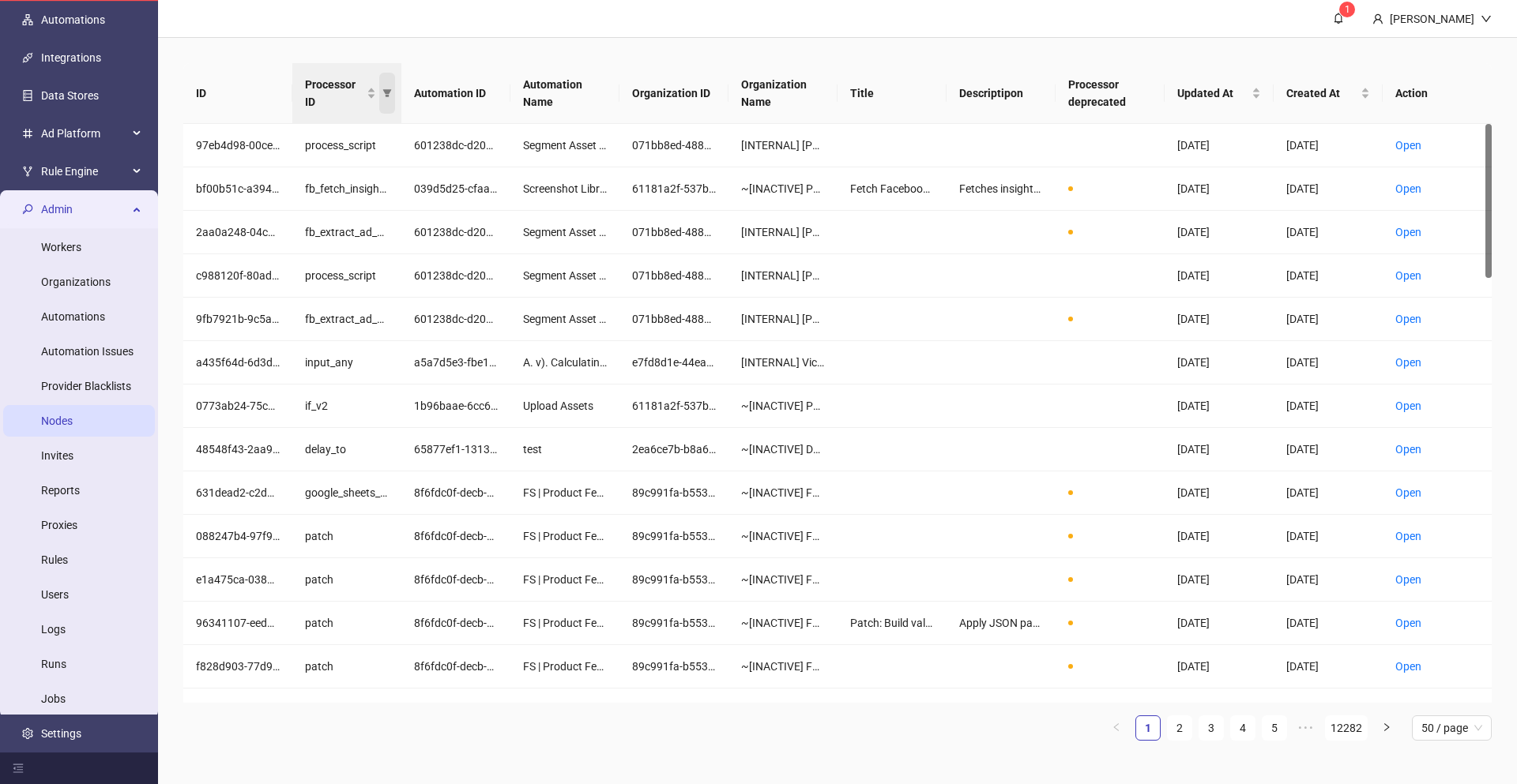
click at [385, 92] on icon "filter" at bounding box center [387, 93] width 8 height 8
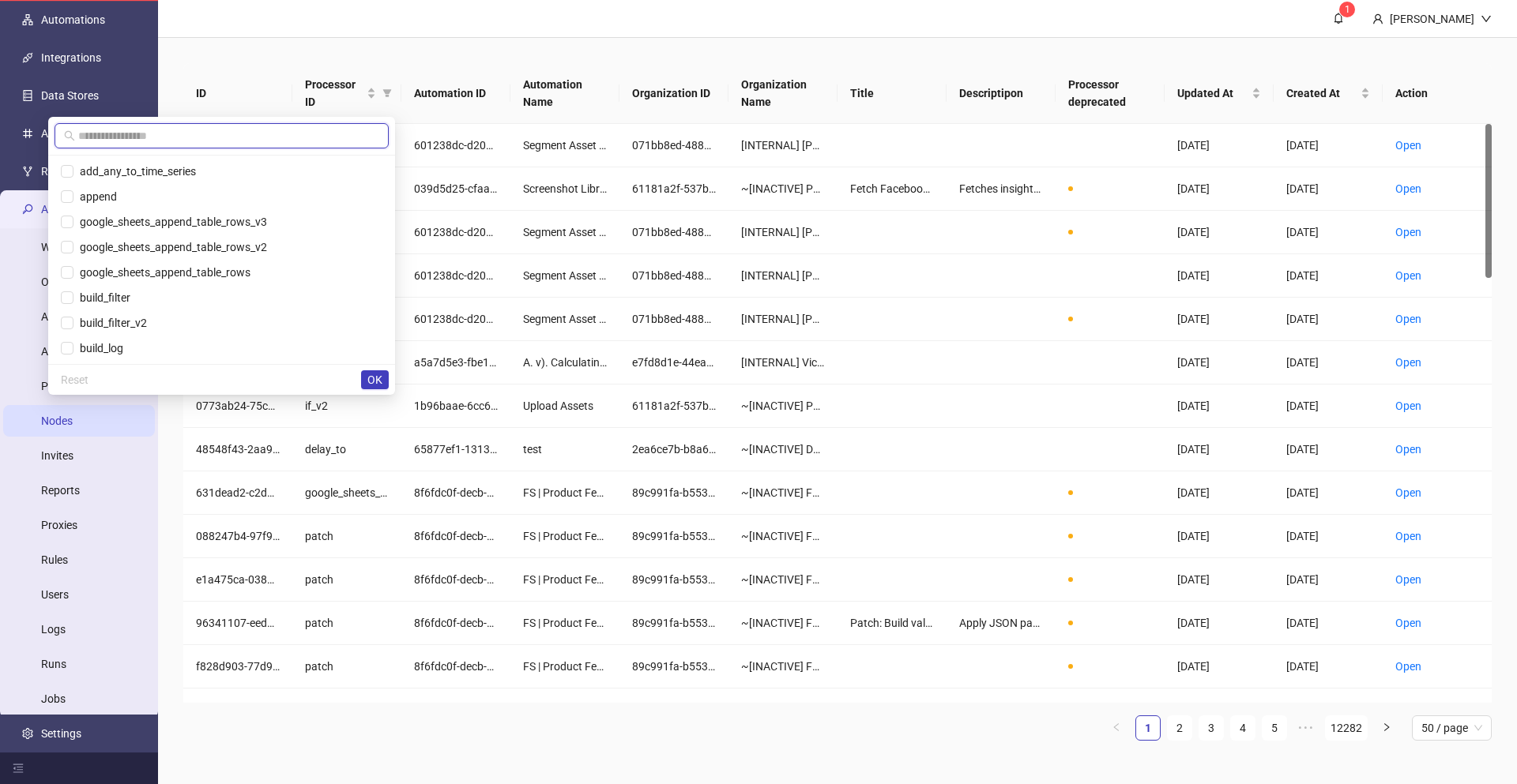
click at [345, 127] on input "text" at bounding box center [229, 135] width 301 height 17
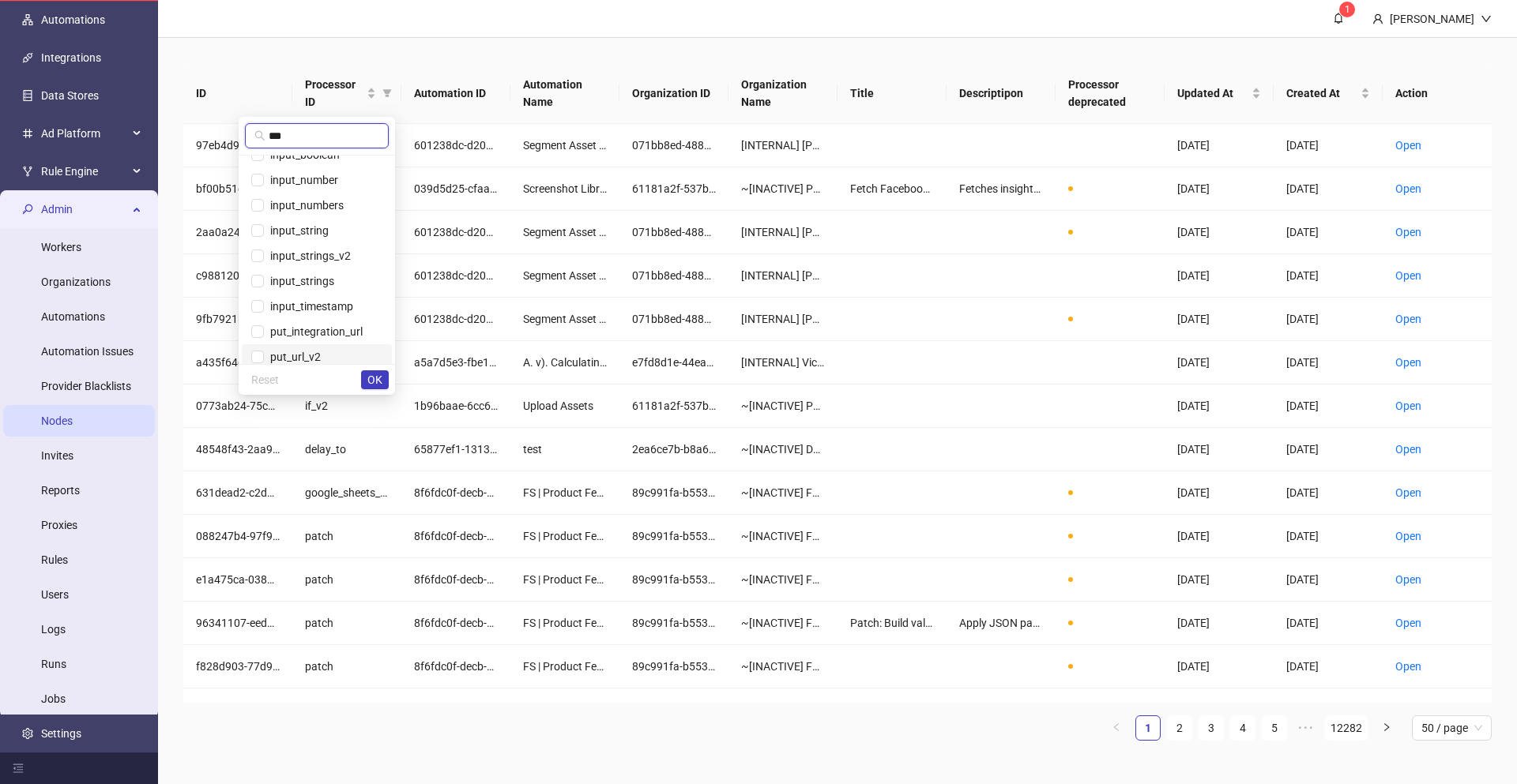
scroll to position [76, 0]
type input "***"
click at [321, 301] on span "put_integration_url" at bounding box center [313, 297] width 99 height 12
click at [375, 377] on span "OK" at bounding box center [375, 379] width 15 height 12
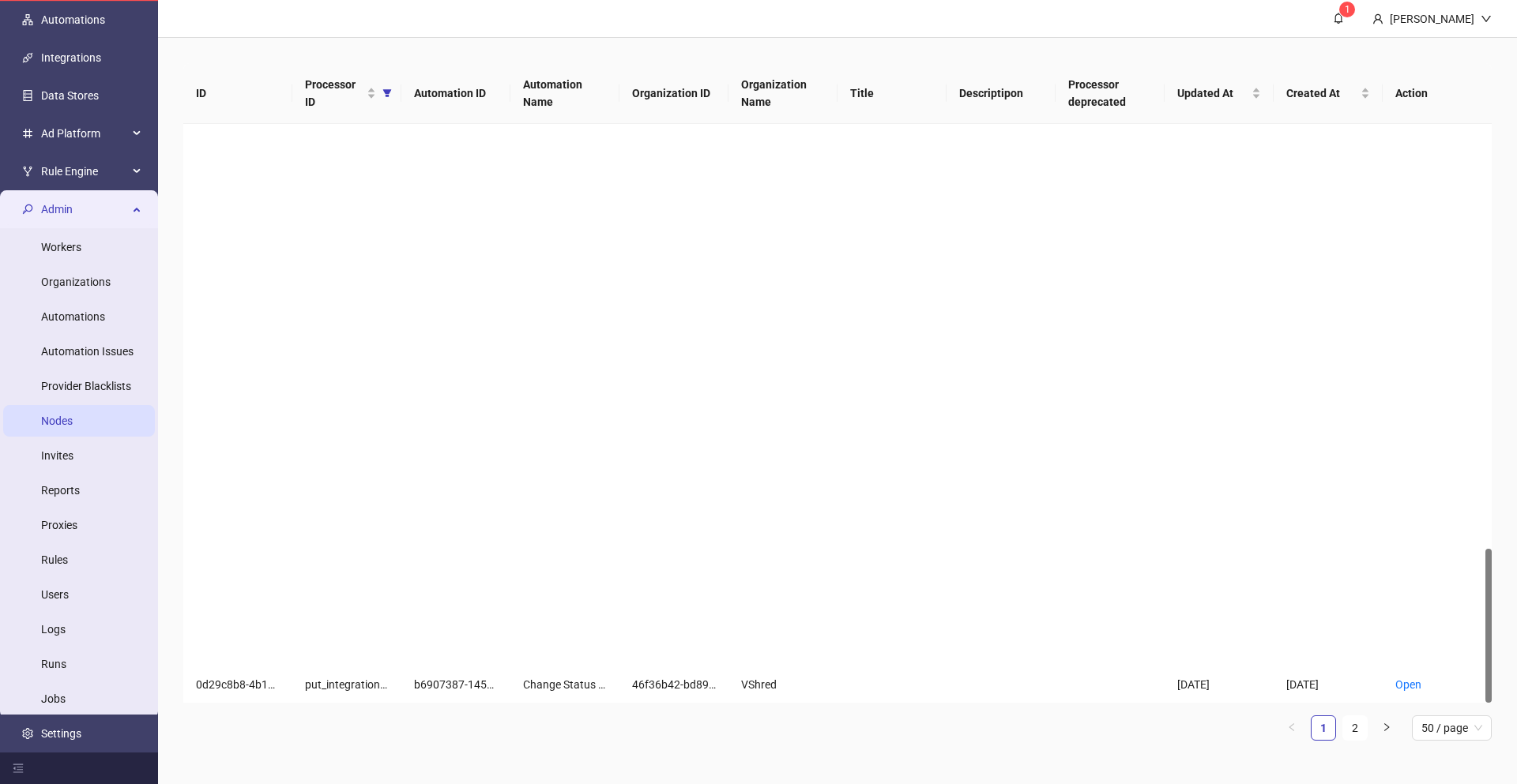
scroll to position [1592, 0]
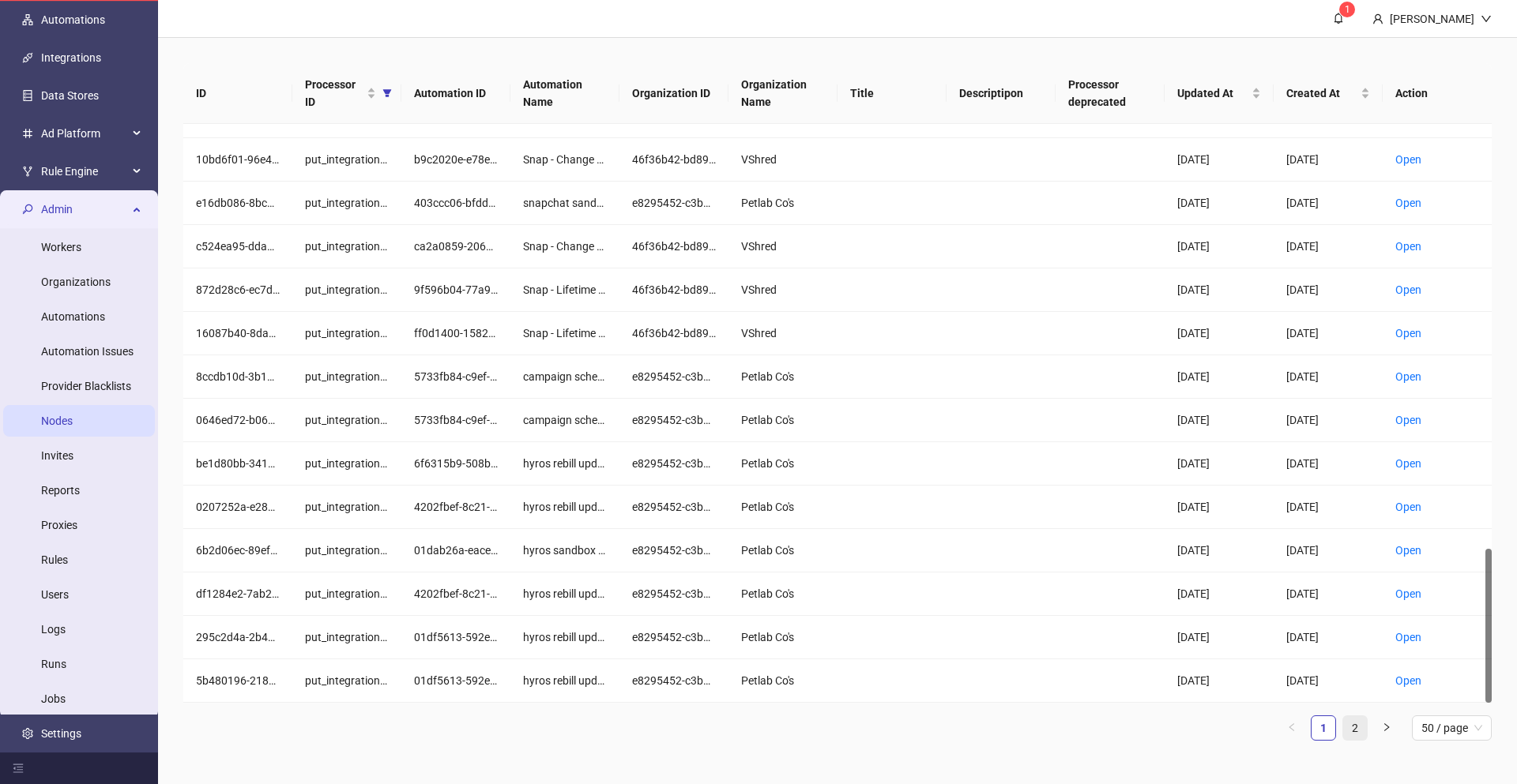
click at [1351, 728] on link "2" at bounding box center [1354, 728] width 24 height 24
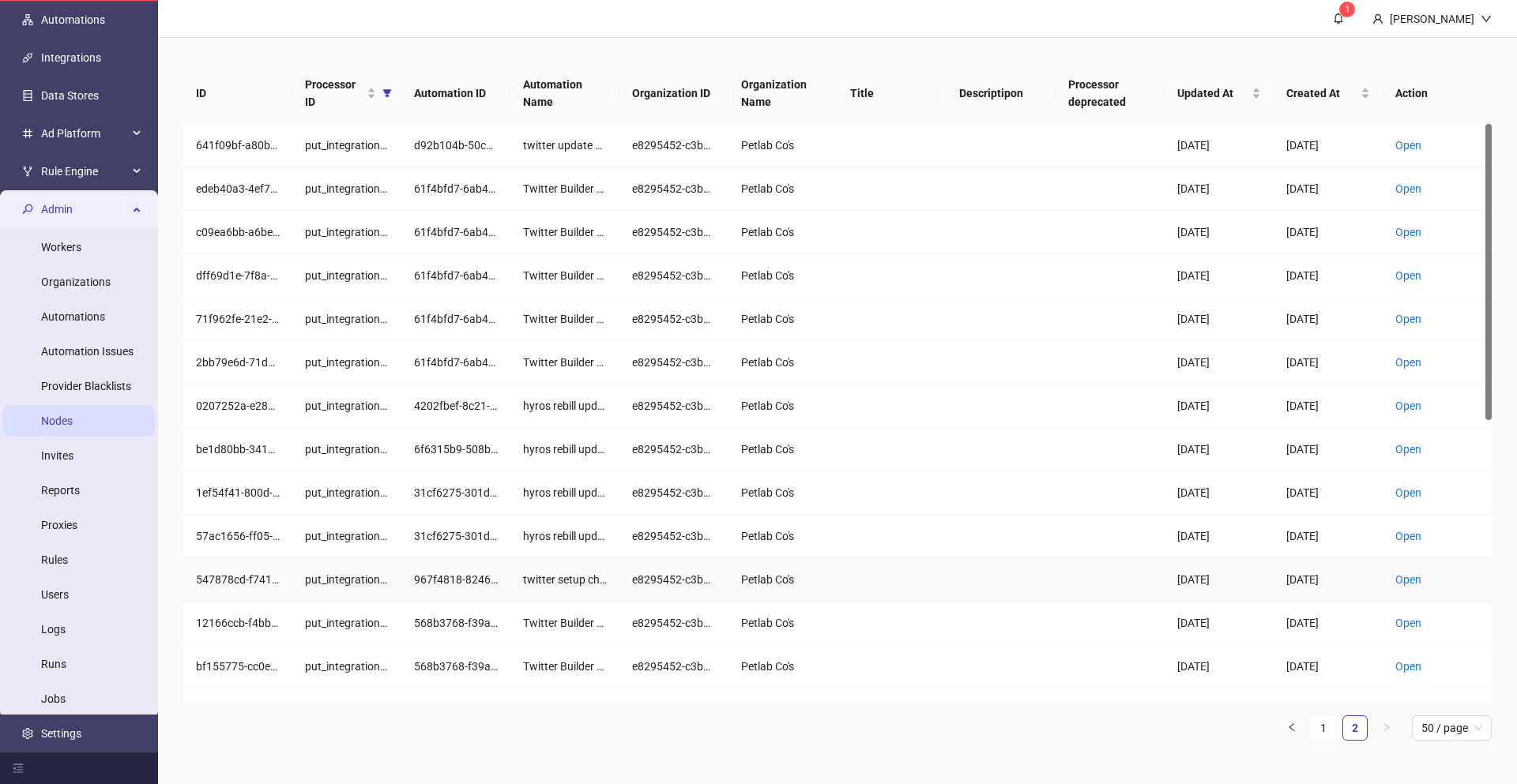
scroll to position [550, 0]
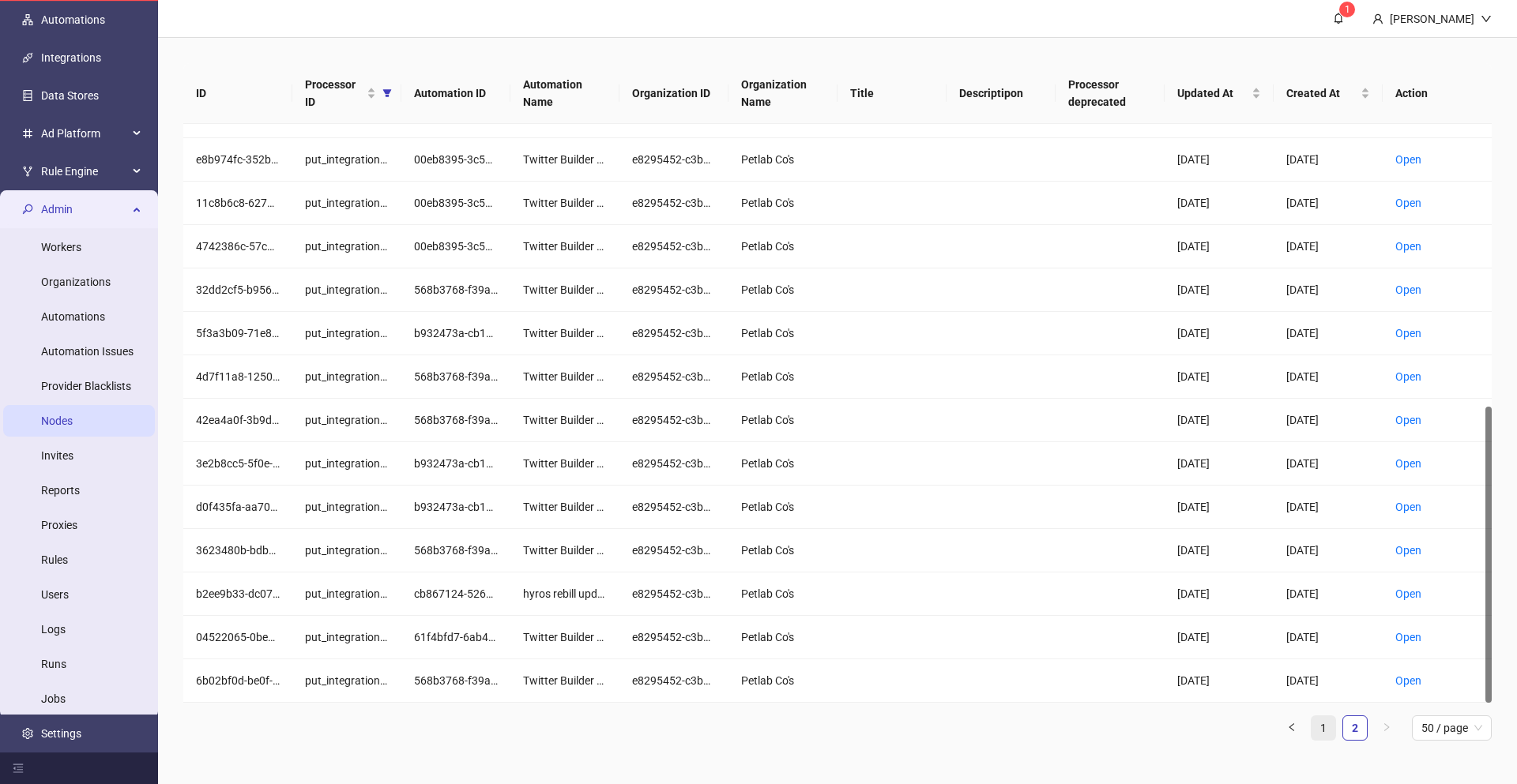
click at [1324, 734] on link "1" at bounding box center [1322, 728] width 24 height 24
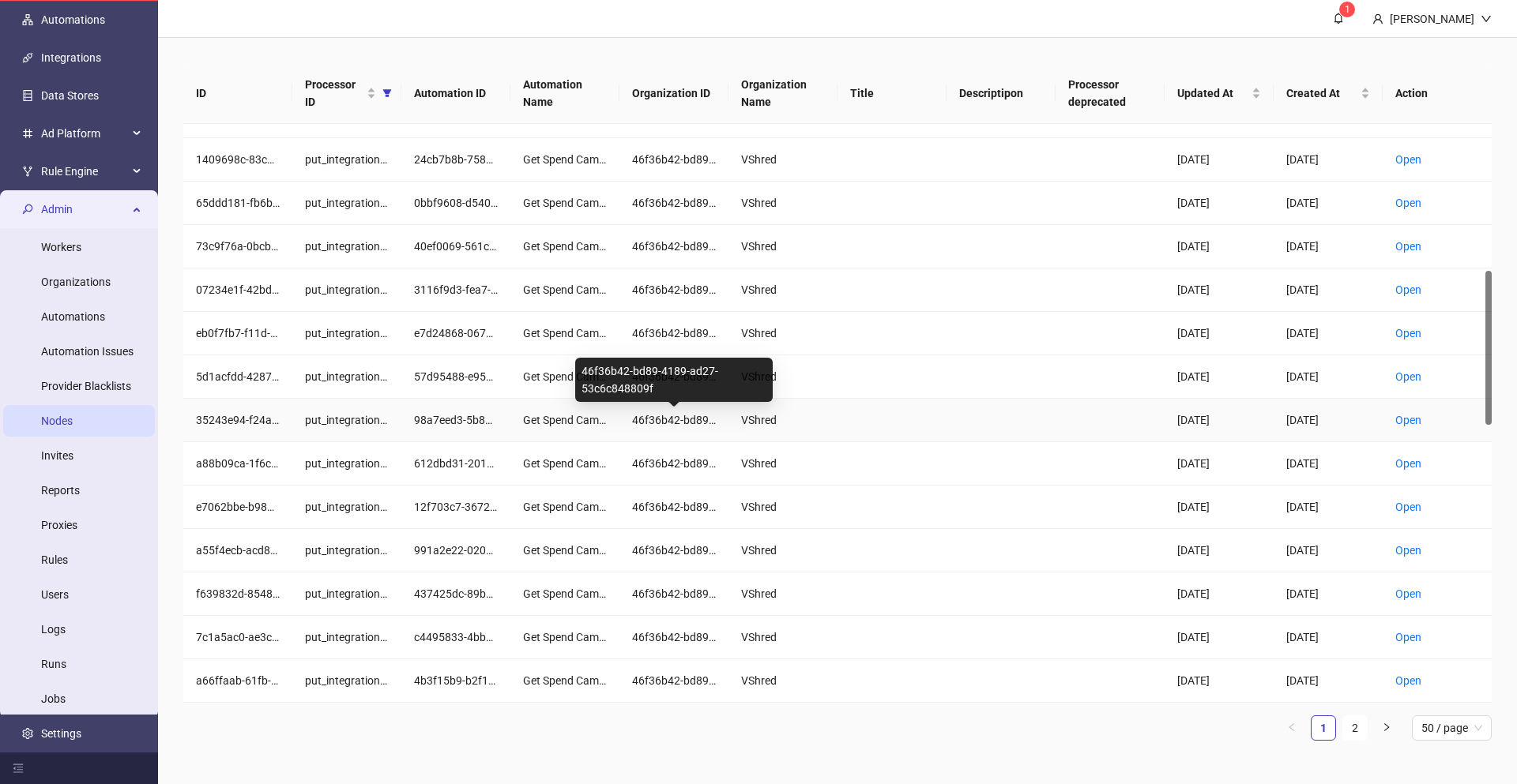
click at [624, 416] on div "46f36b42-bd89-4189-ad27-53c6c848809f" at bounding box center [673, 420] width 109 height 43
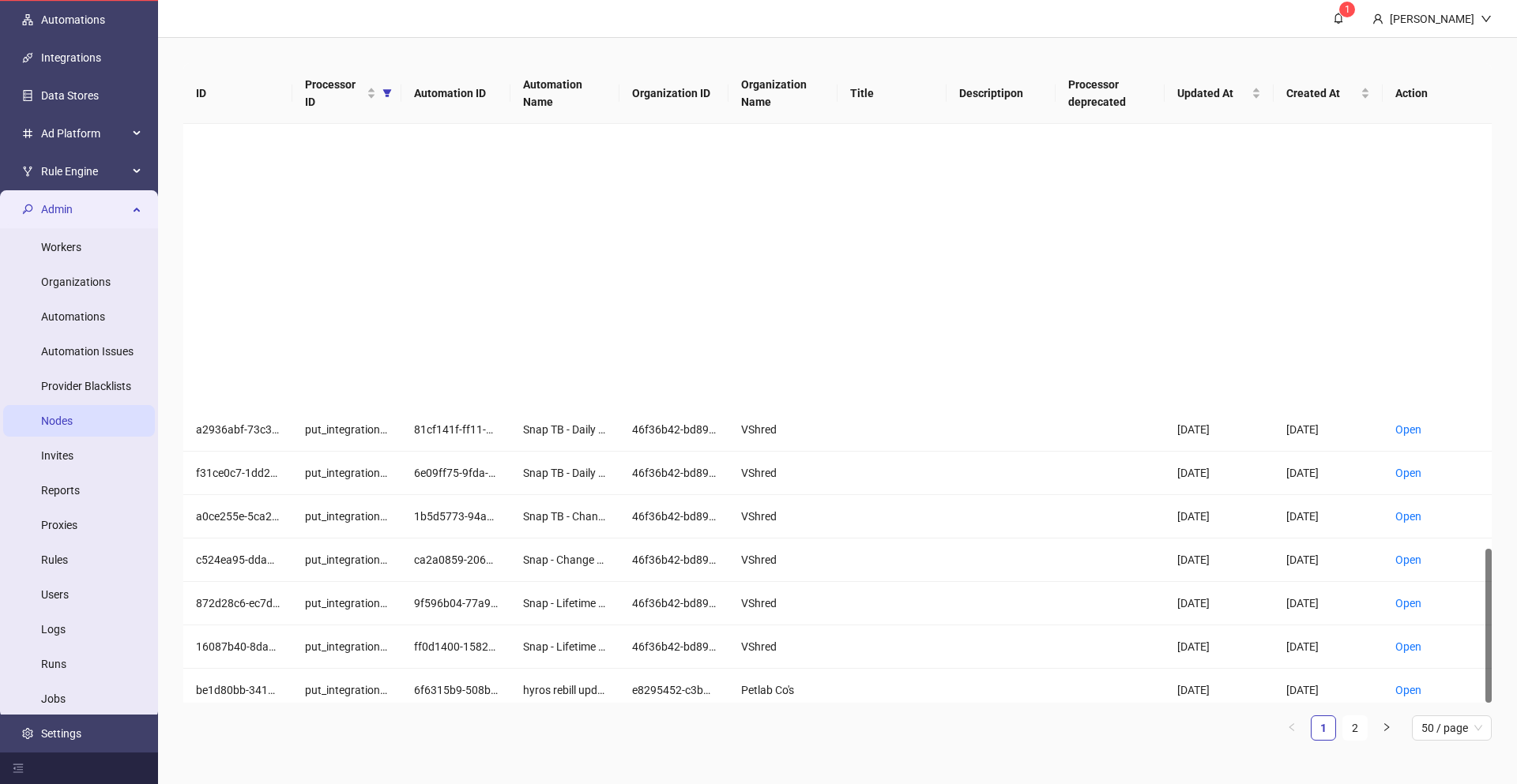
scroll to position [1592, 0]
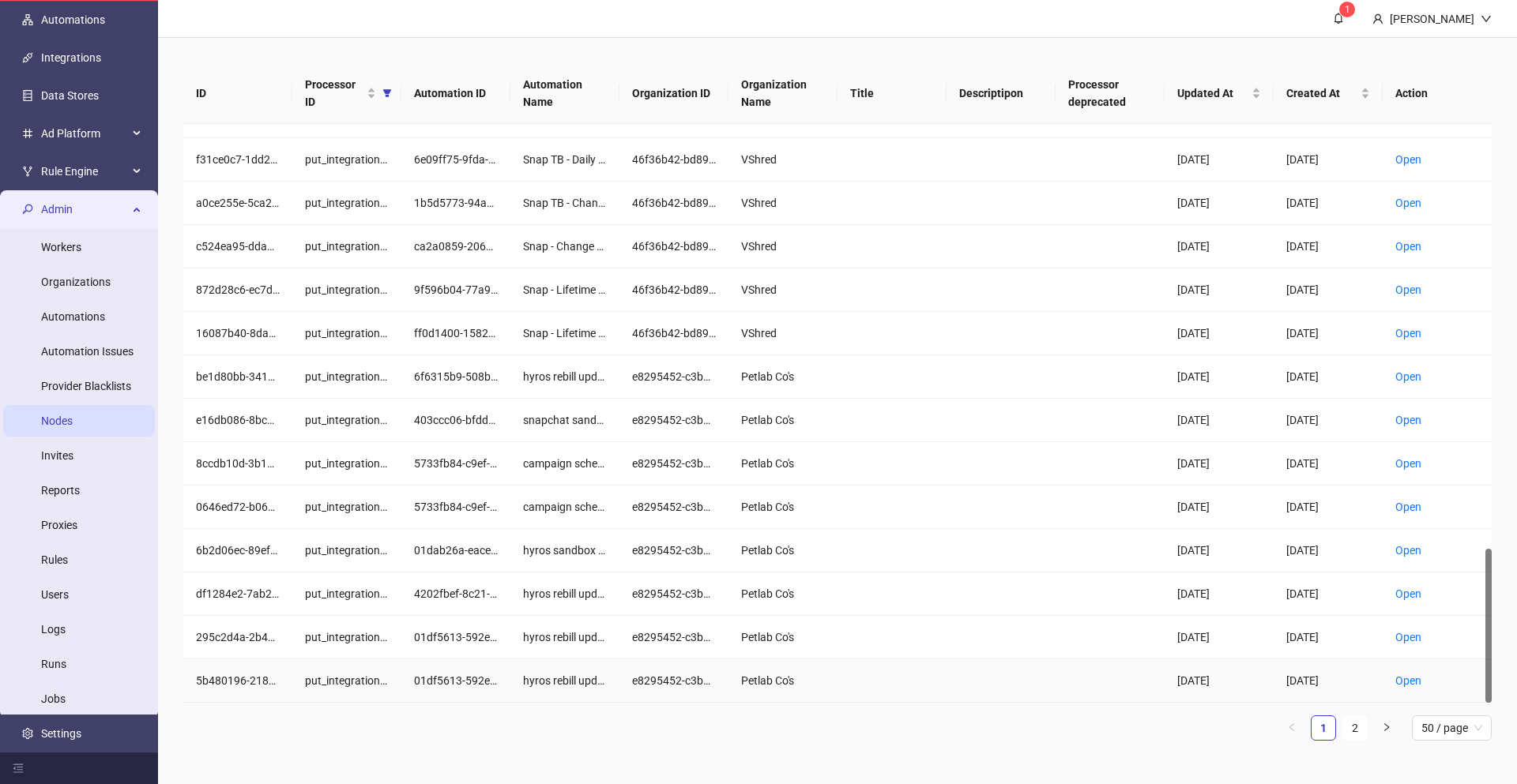
drag, startPoint x: 1356, startPoint y: 718, endPoint x: 1104, endPoint y: 629, distance: 267.3
click at [1114, 641] on div "ID Processor ID Automation ID Automation Name Organization ID Organization Name…" at bounding box center [837, 401] width 1308 height 678
click at [1441, 733] on span "50 / page" at bounding box center [1451, 728] width 61 height 24
click at [1444, 640] on div "20 / page" at bounding box center [1451, 646] width 55 height 17
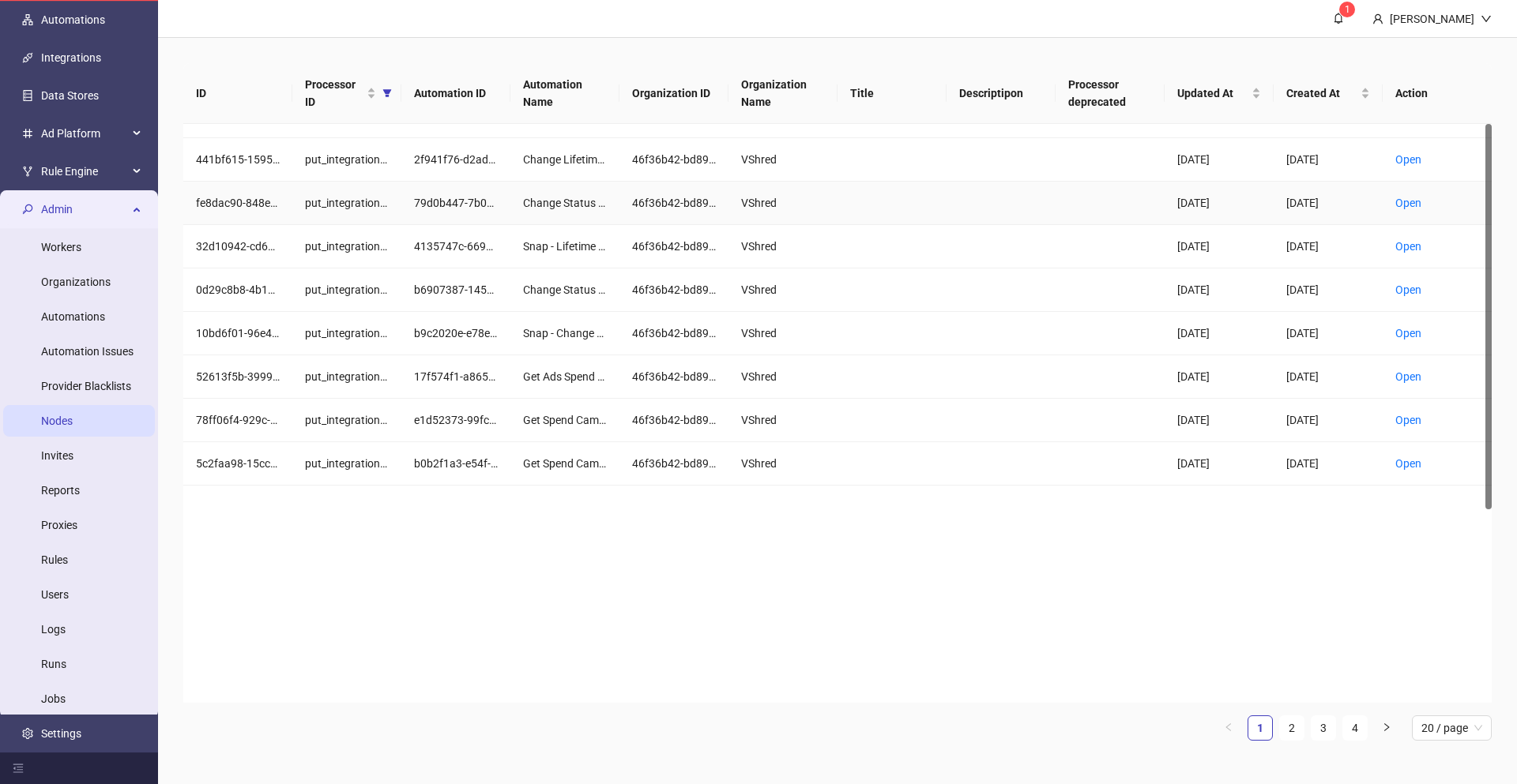
scroll to position [0, 0]
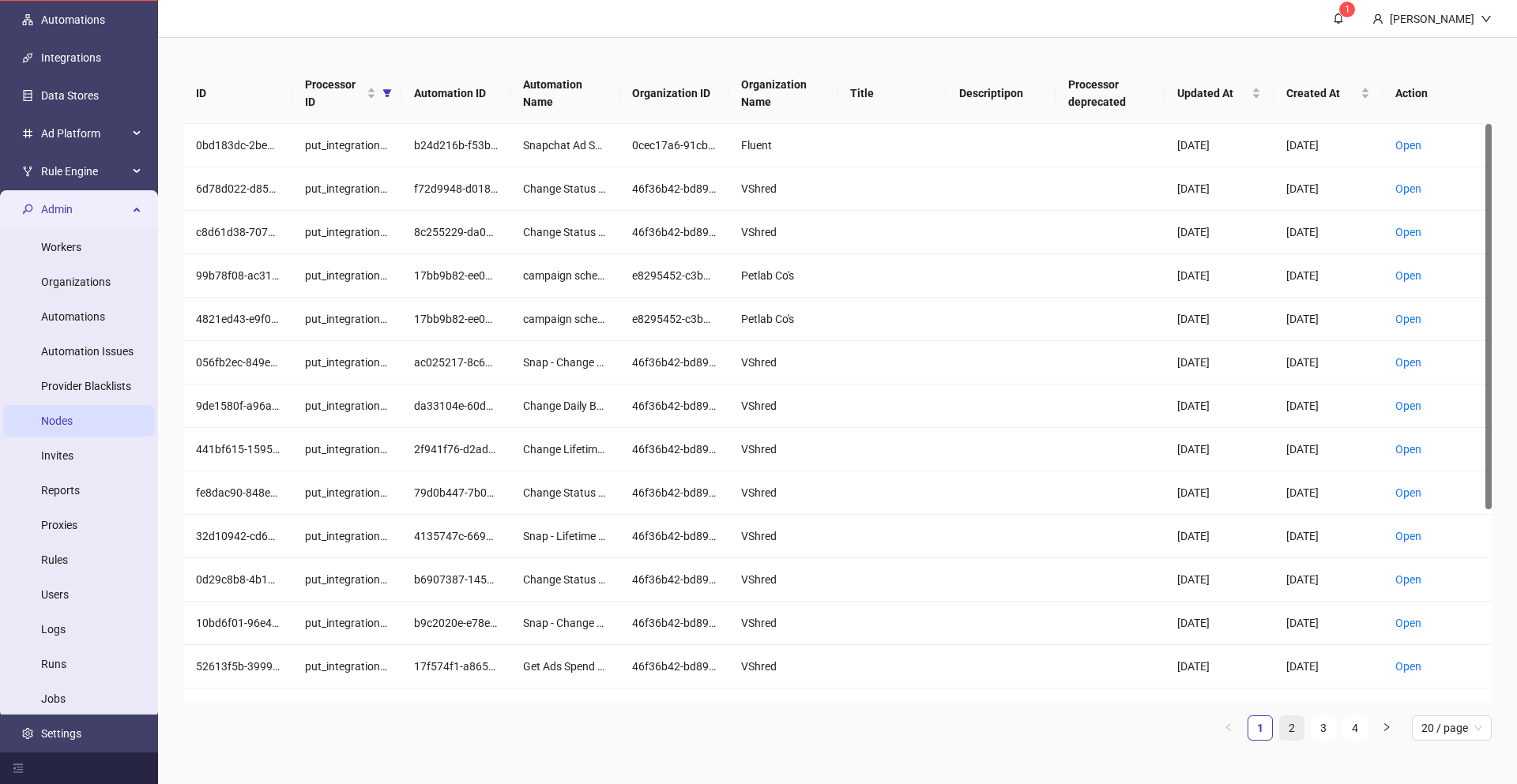
click at [1295, 727] on link "2" at bounding box center [1291, 728] width 24 height 24
click at [1266, 725] on link "1" at bounding box center [1259, 728] width 24 height 24
click at [1290, 728] on link "2" at bounding box center [1291, 728] width 24 height 24
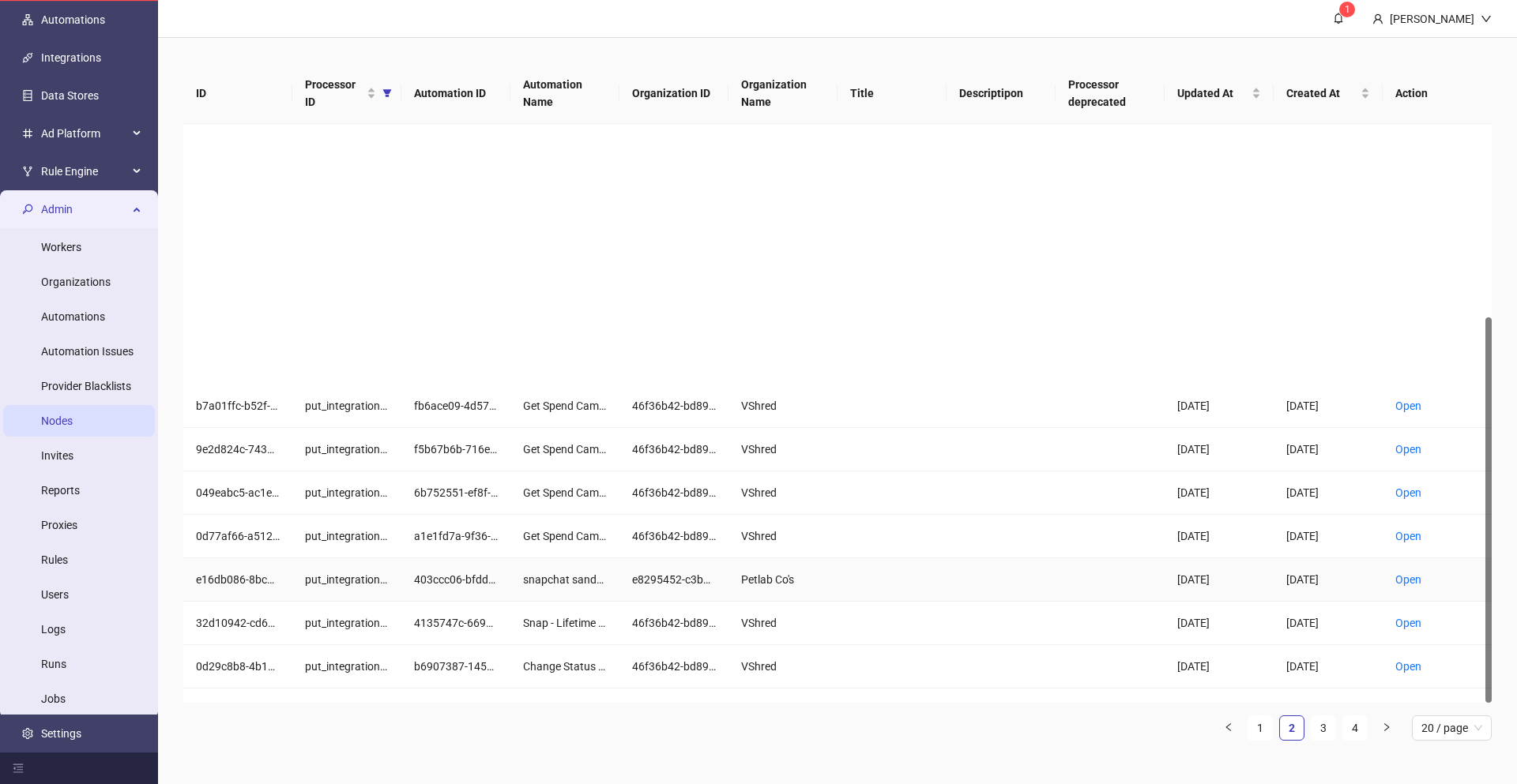
scroll to position [290, 0]
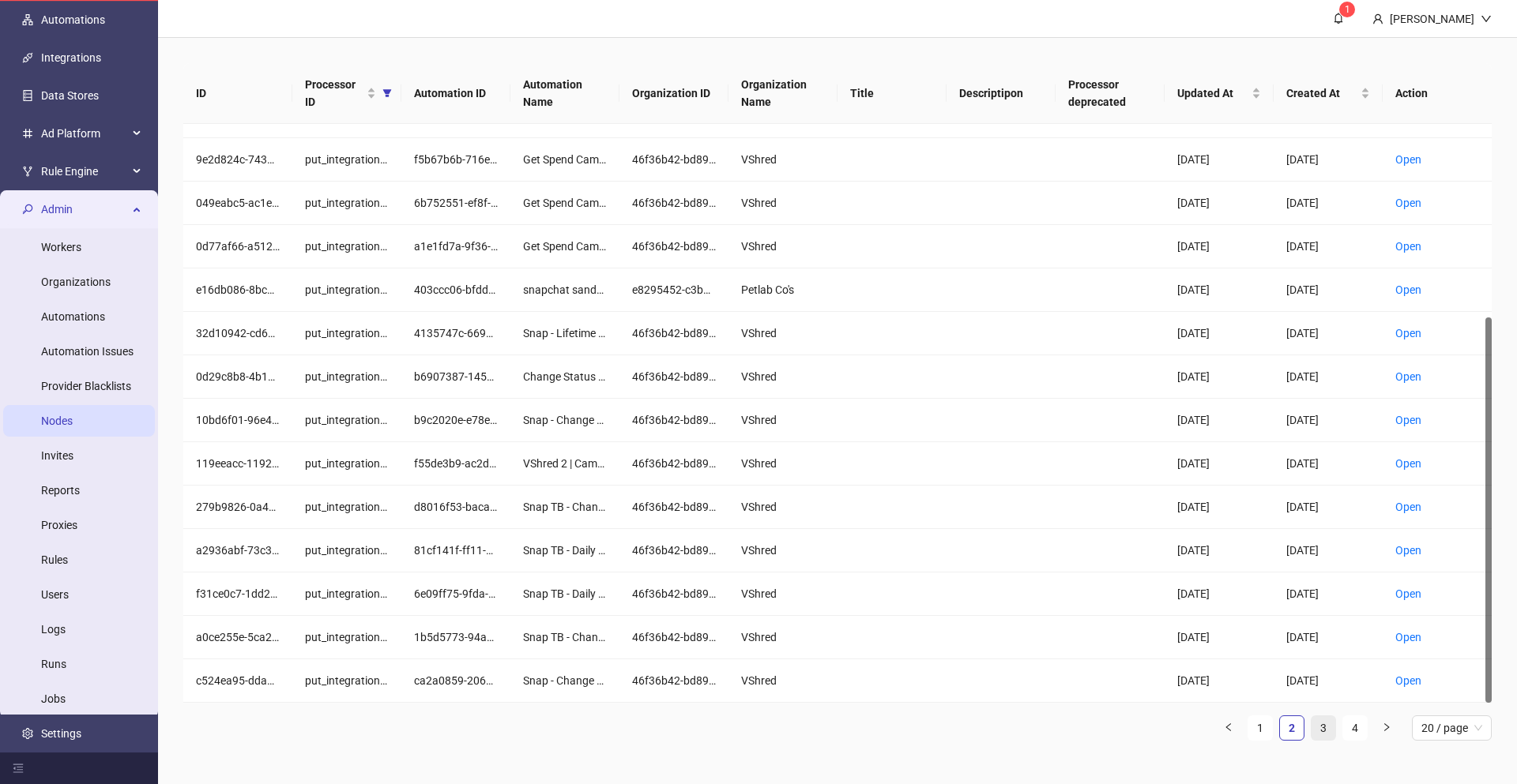
click at [1320, 729] on link "3" at bounding box center [1322, 728] width 24 height 24
drag, startPoint x: 1350, startPoint y: 728, endPoint x: 1217, endPoint y: 653, distance: 152.7
click at [1351, 728] on link "4" at bounding box center [1354, 728] width 24 height 24
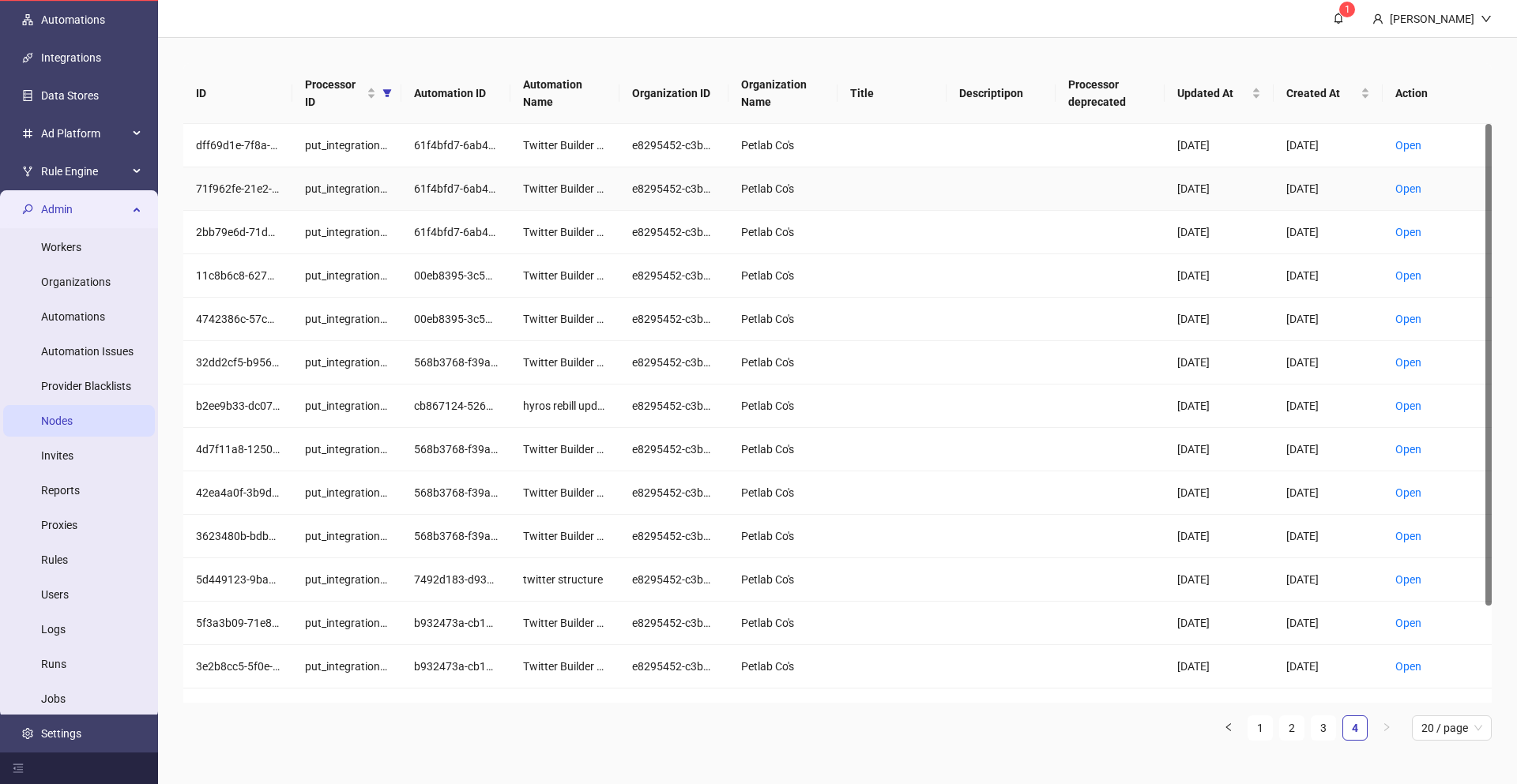
scroll to position [116, 0]
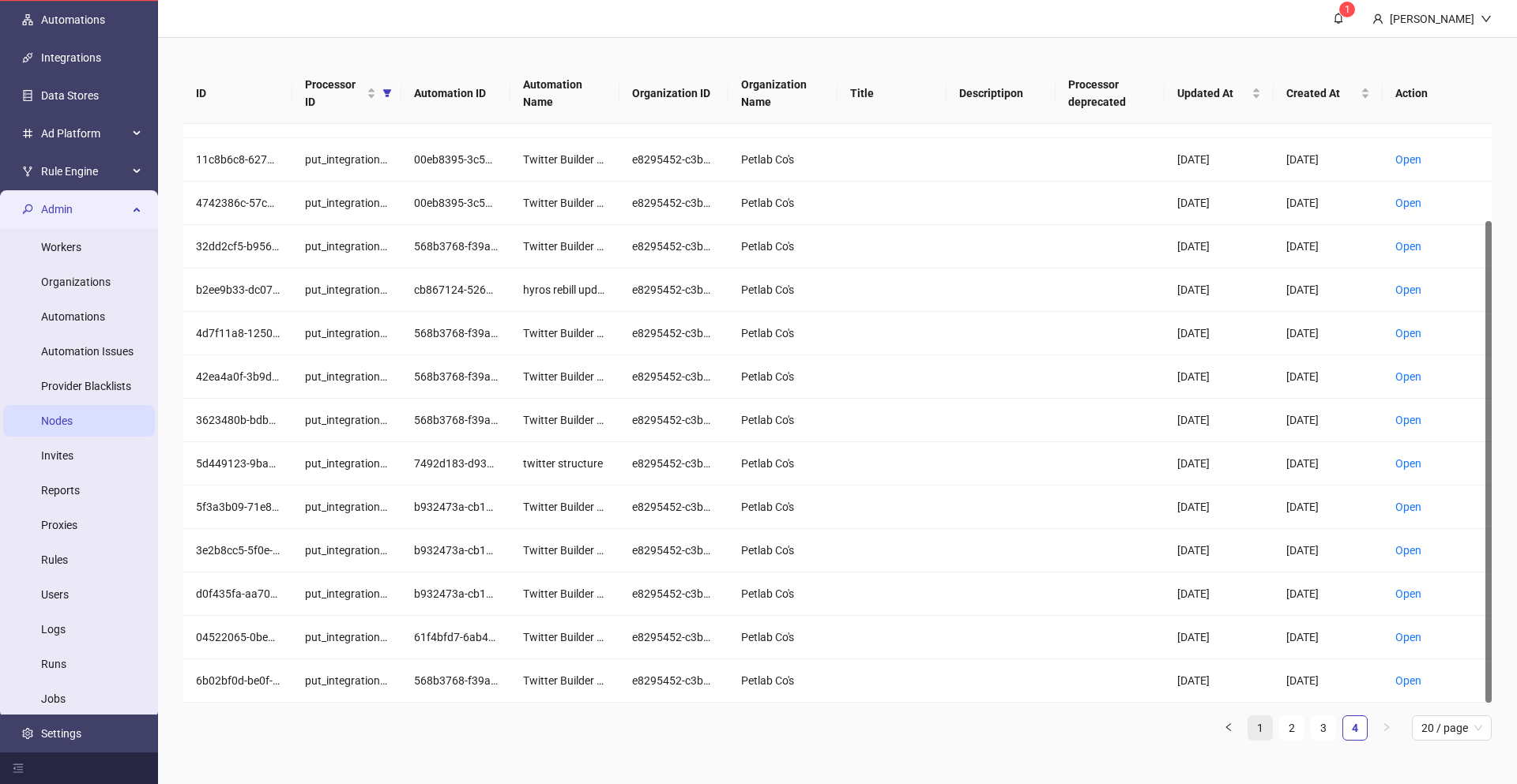
click at [1256, 728] on link "1" at bounding box center [1259, 728] width 24 height 24
click at [1291, 736] on link "2" at bounding box center [1291, 728] width 24 height 24
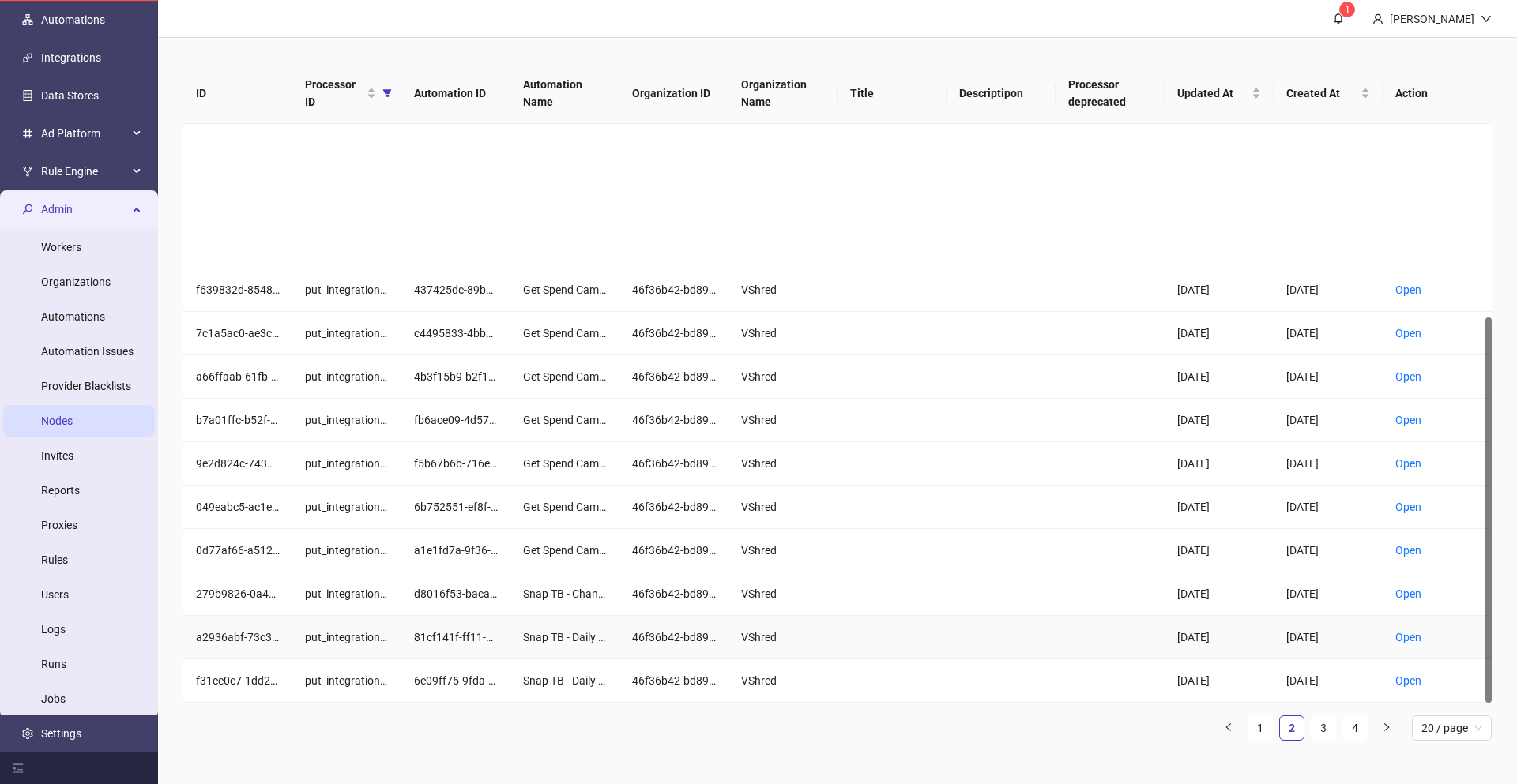
scroll to position [290, 0]
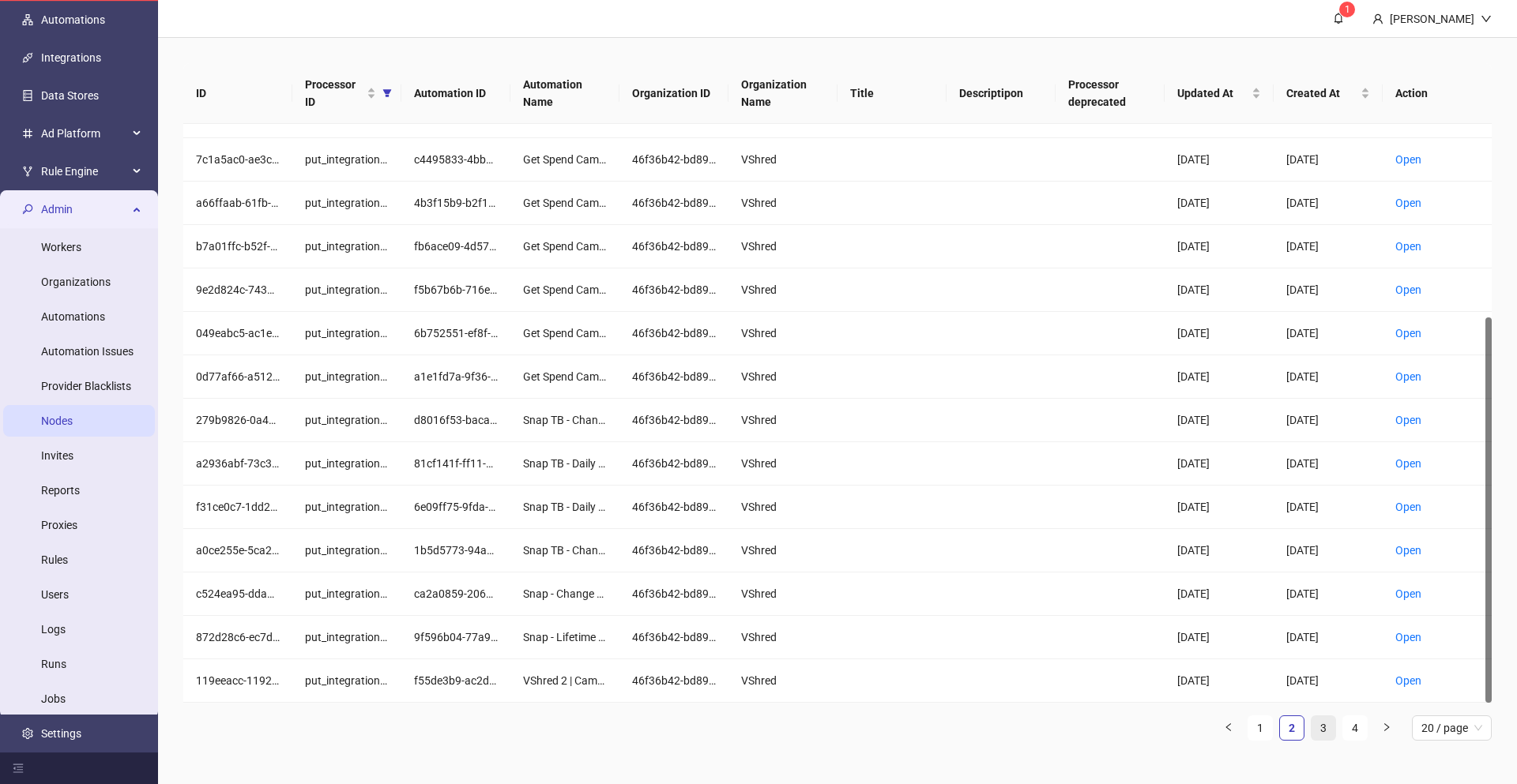
click at [1315, 723] on link "3" at bounding box center [1322, 728] width 24 height 24
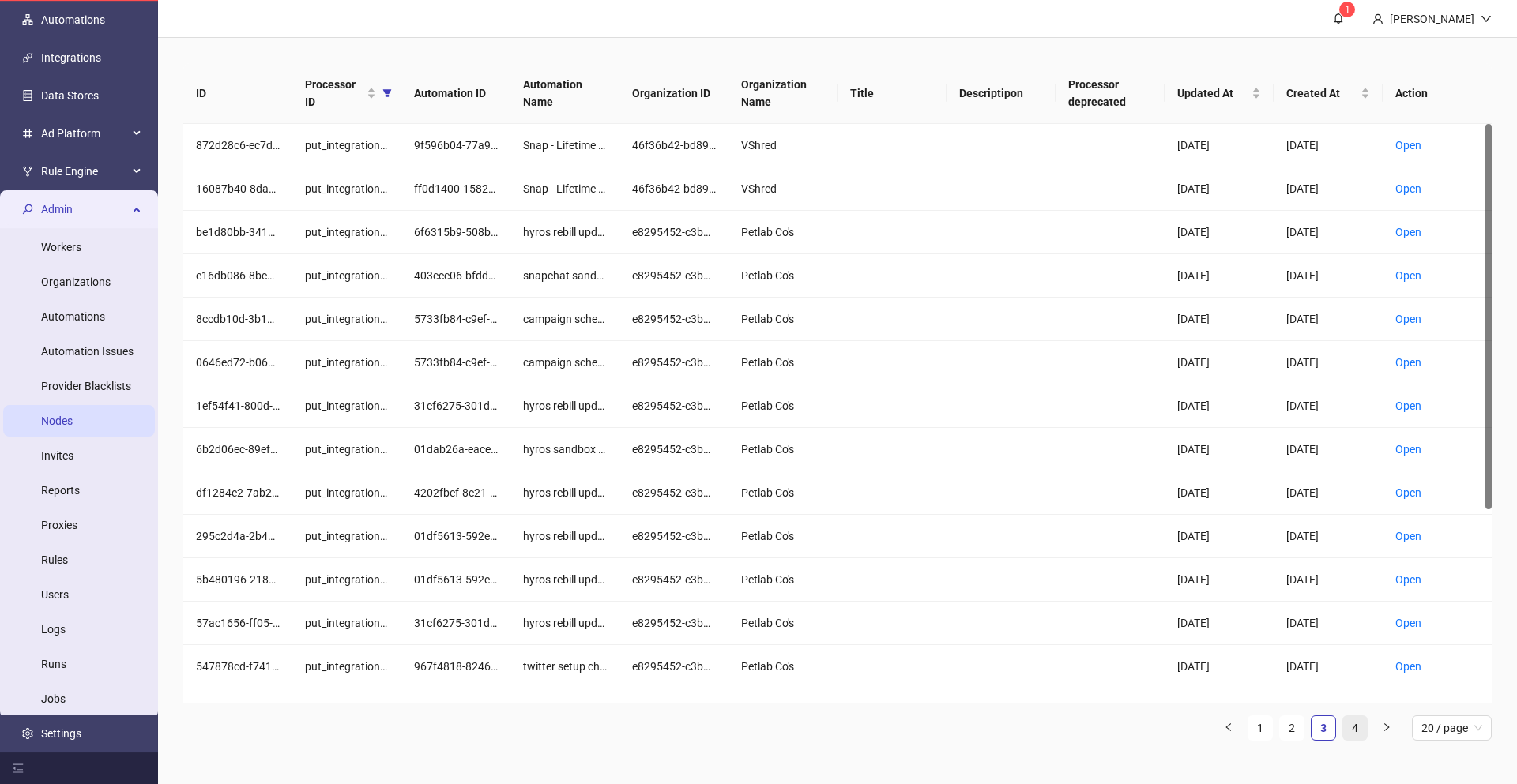
click at [1359, 727] on link "4" at bounding box center [1354, 728] width 24 height 24
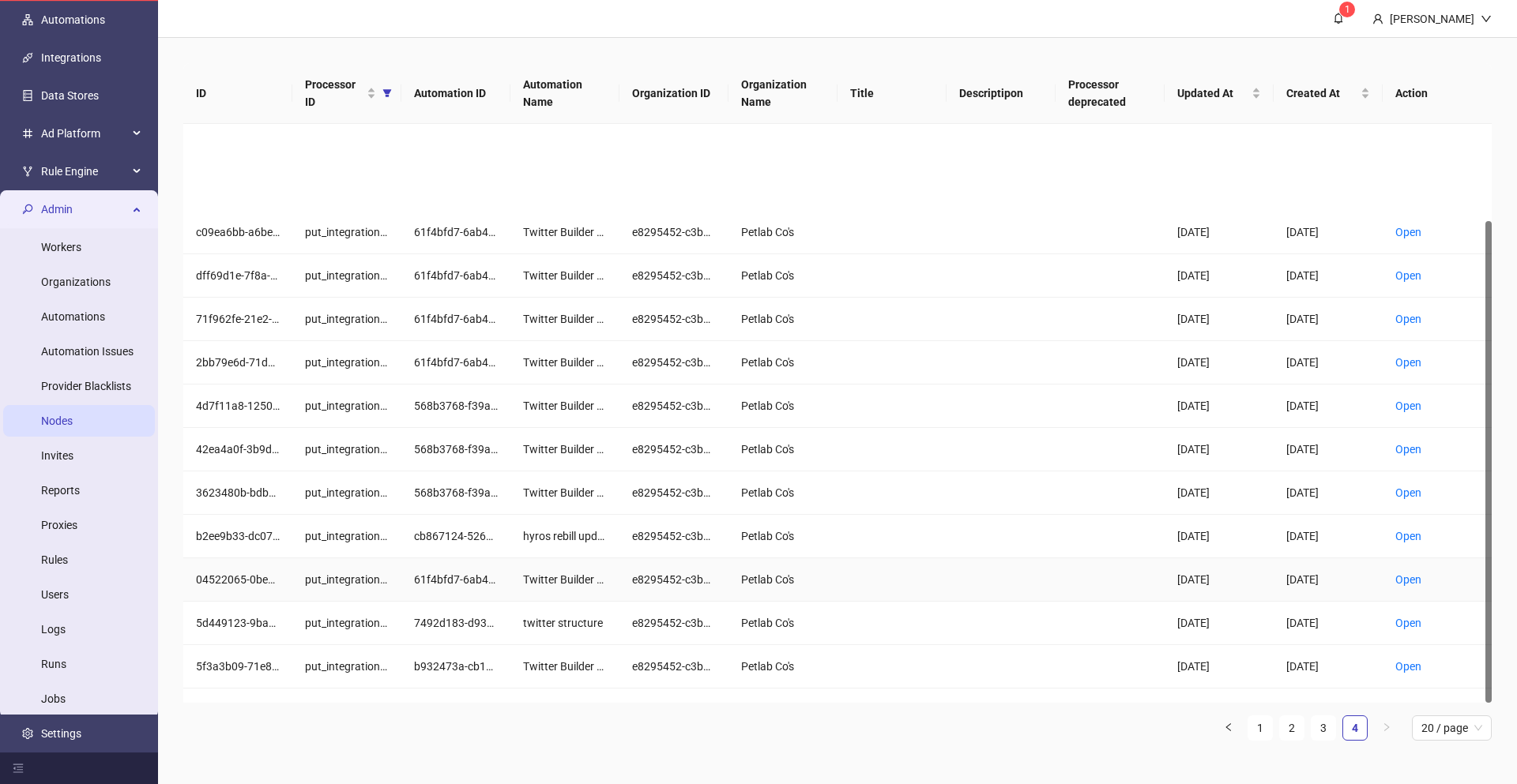
scroll to position [116, 0]
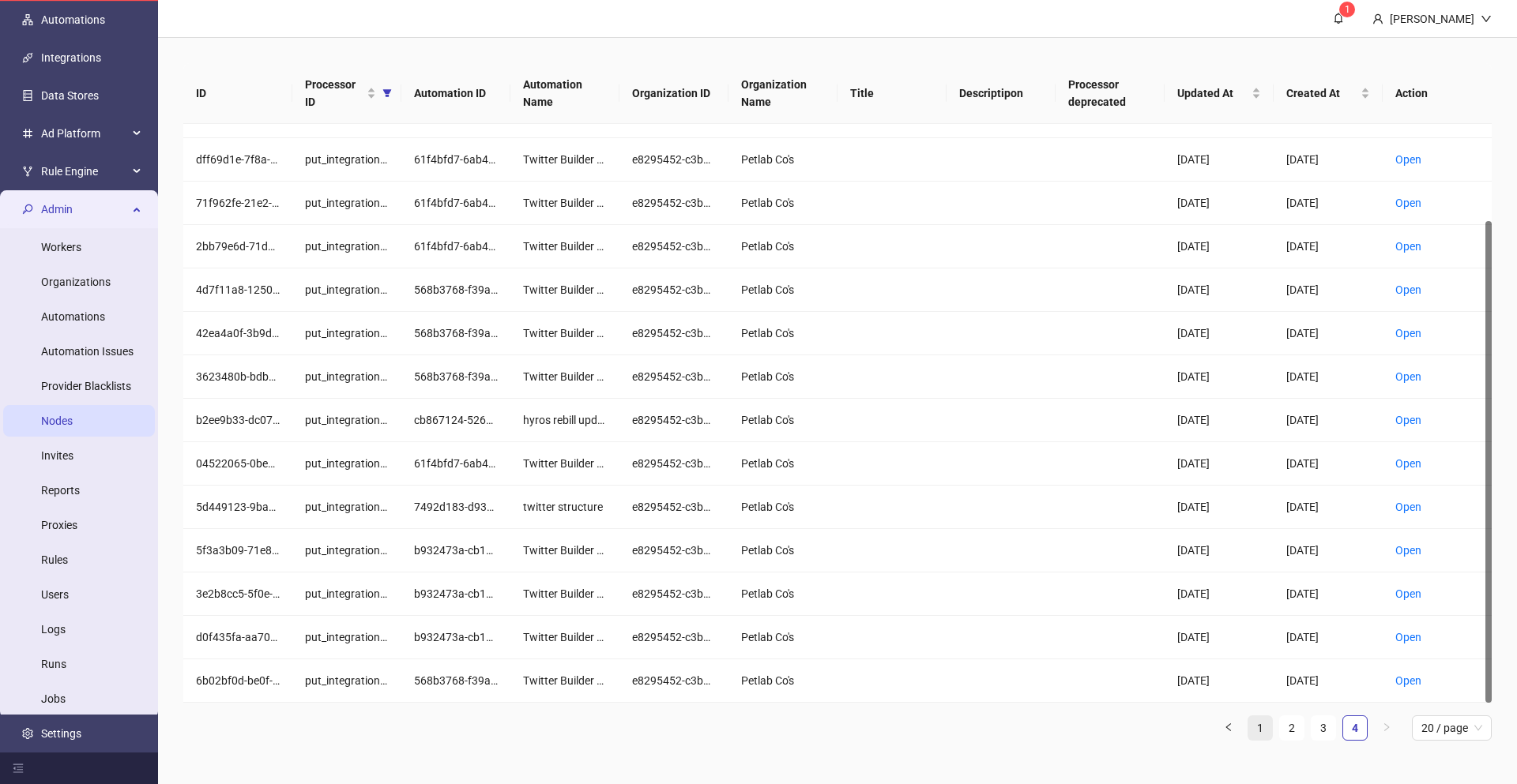
click at [1252, 728] on link "1" at bounding box center [1259, 728] width 24 height 24
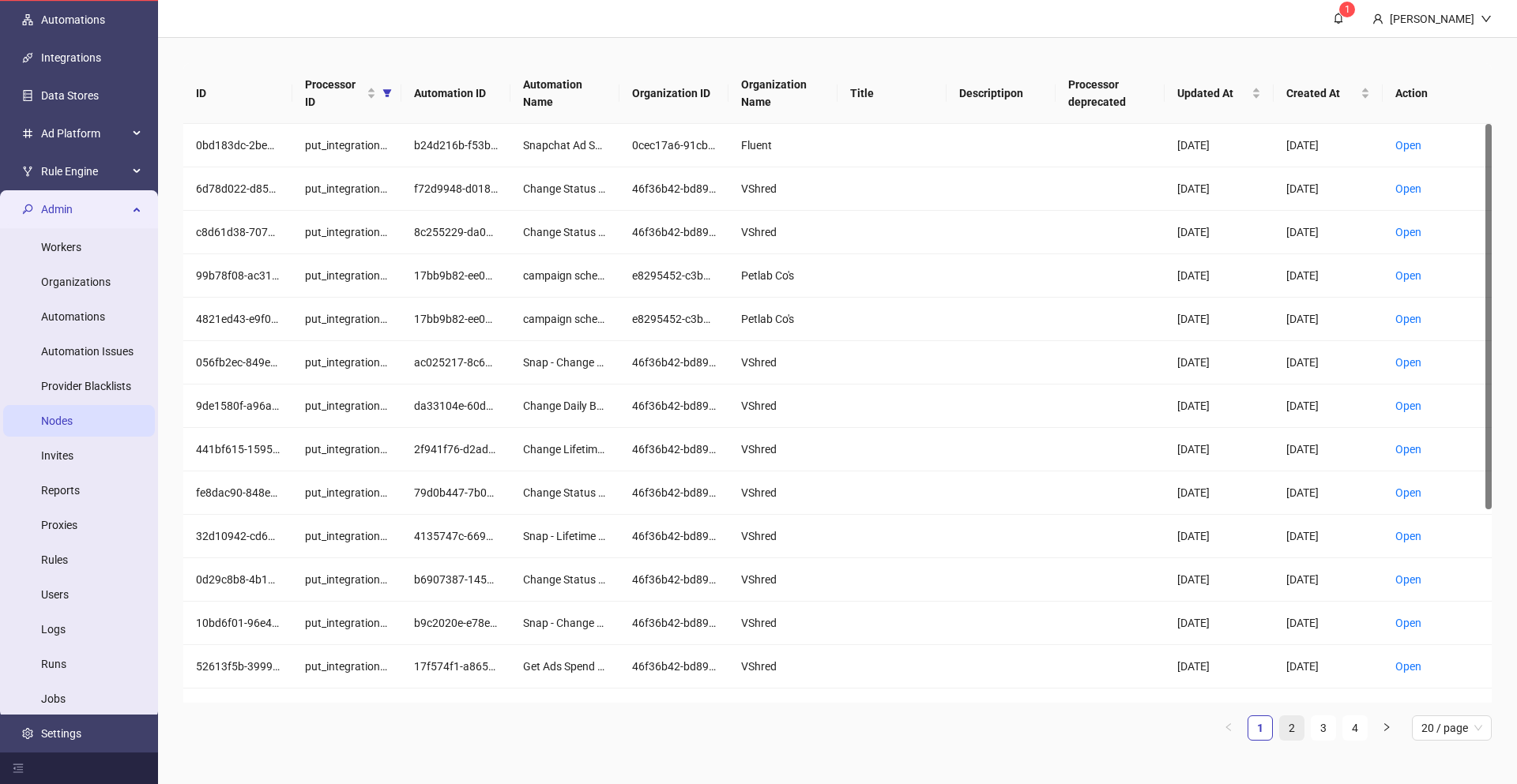
click at [1295, 727] on link "2" at bounding box center [1291, 728] width 24 height 24
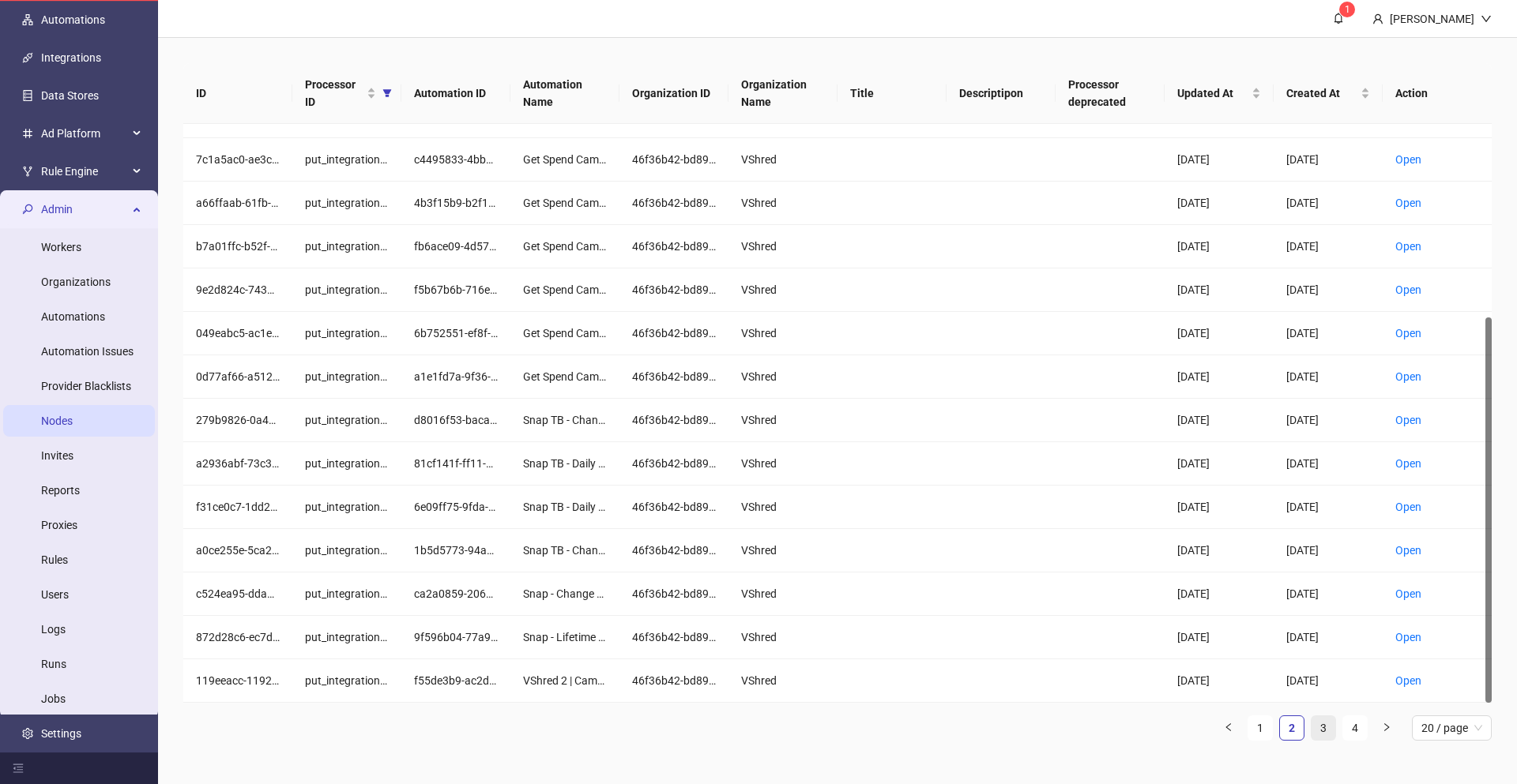
click at [1314, 726] on link "3" at bounding box center [1322, 728] width 24 height 24
click at [1337, 721] on ul "1 2 3 4 20 / page 10 / page 20 / page 50 / page 100 / page" at bounding box center [837, 728] width 1308 height 25
click at [1338, 721] on ul "1 2 3 4 20 / page 10 / page 20 / page 50 / page 100 / page" at bounding box center [837, 728] width 1308 height 25
click at [1343, 723] on link "4" at bounding box center [1354, 728] width 24 height 24
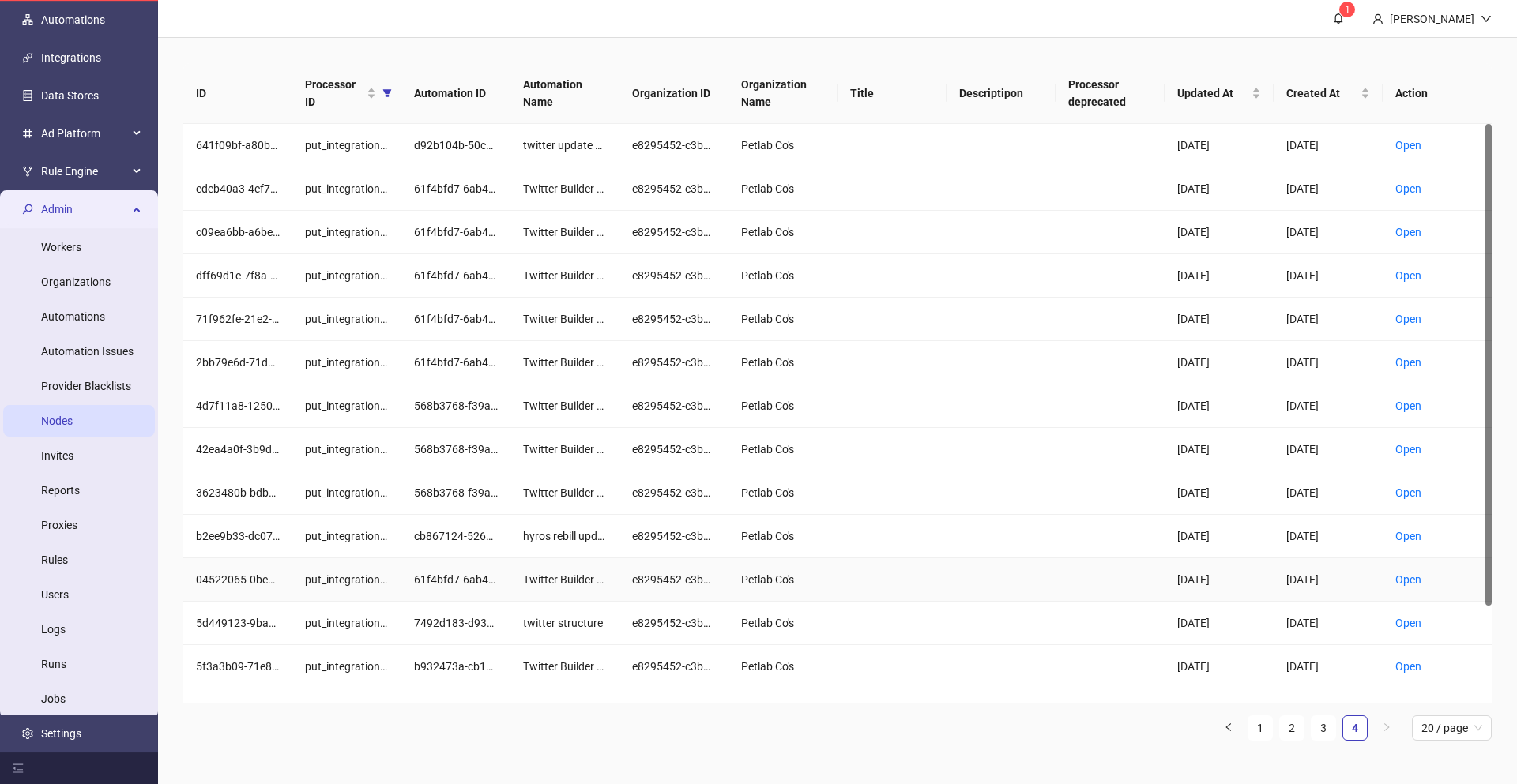
scroll to position [116, 0]
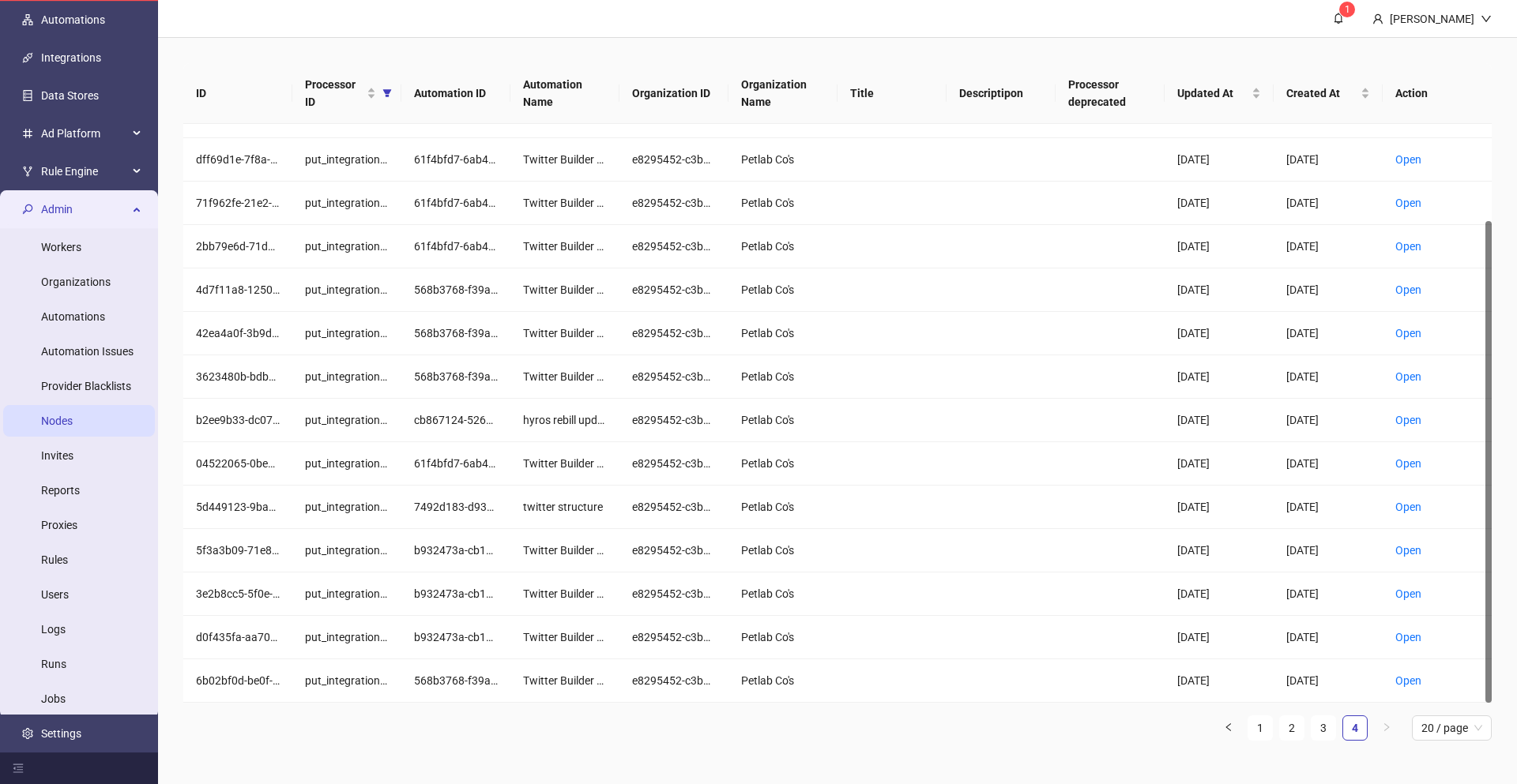
click at [895, 732] on ul "1 2 3 4 20 / page 10 / page 20 / page 50 / page 100 / page" at bounding box center [837, 728] width 1308 height 25
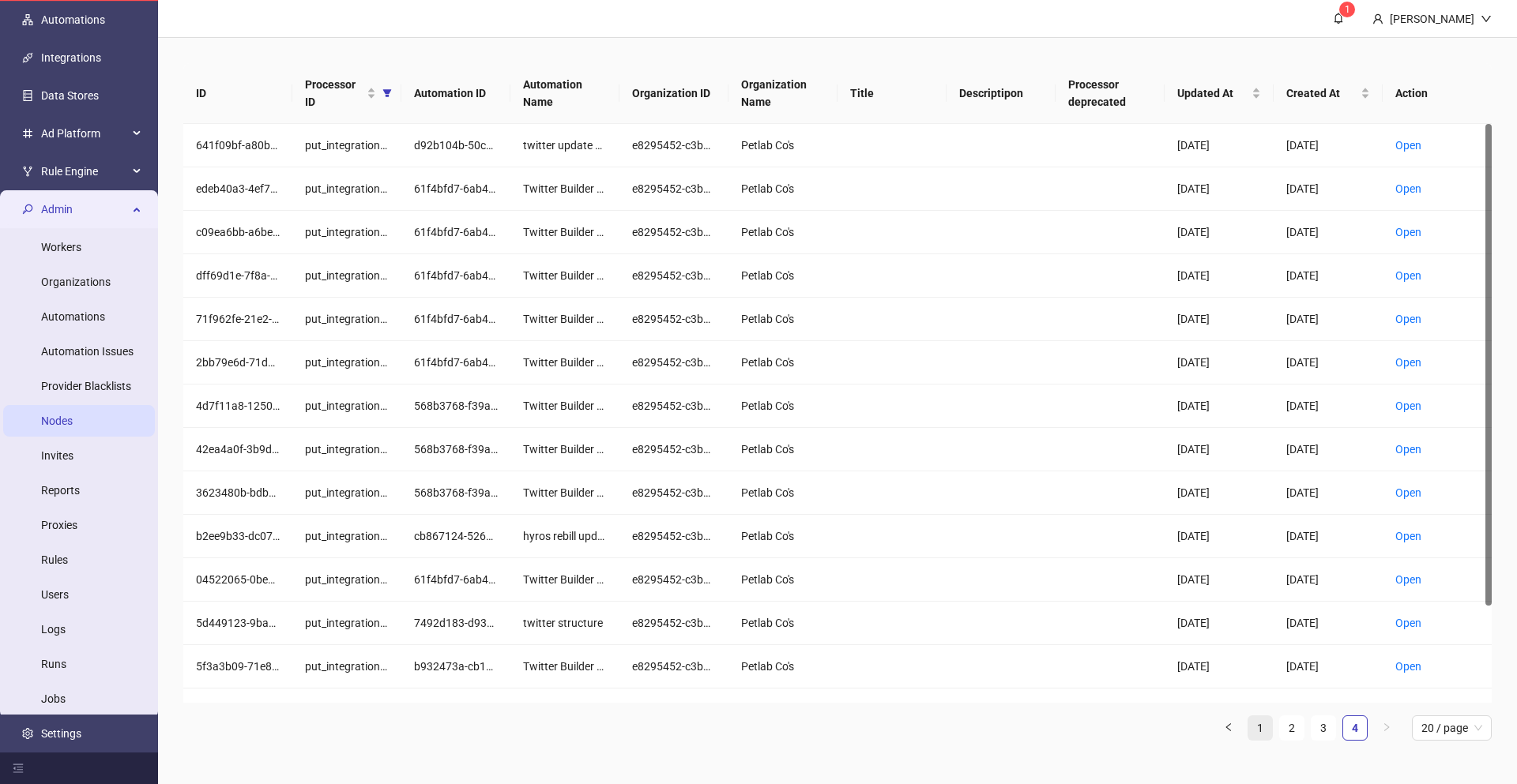
click at [1263, 725] on link "1" at bounding box center [1259, 728] width 24 height 24
click at [361, 90] on span "Processor ID" at bounding box center [334, 93] width 58 height 35
click at [390, 95] on icon "filter" at bounding box center [387, 93] width 9 height 9
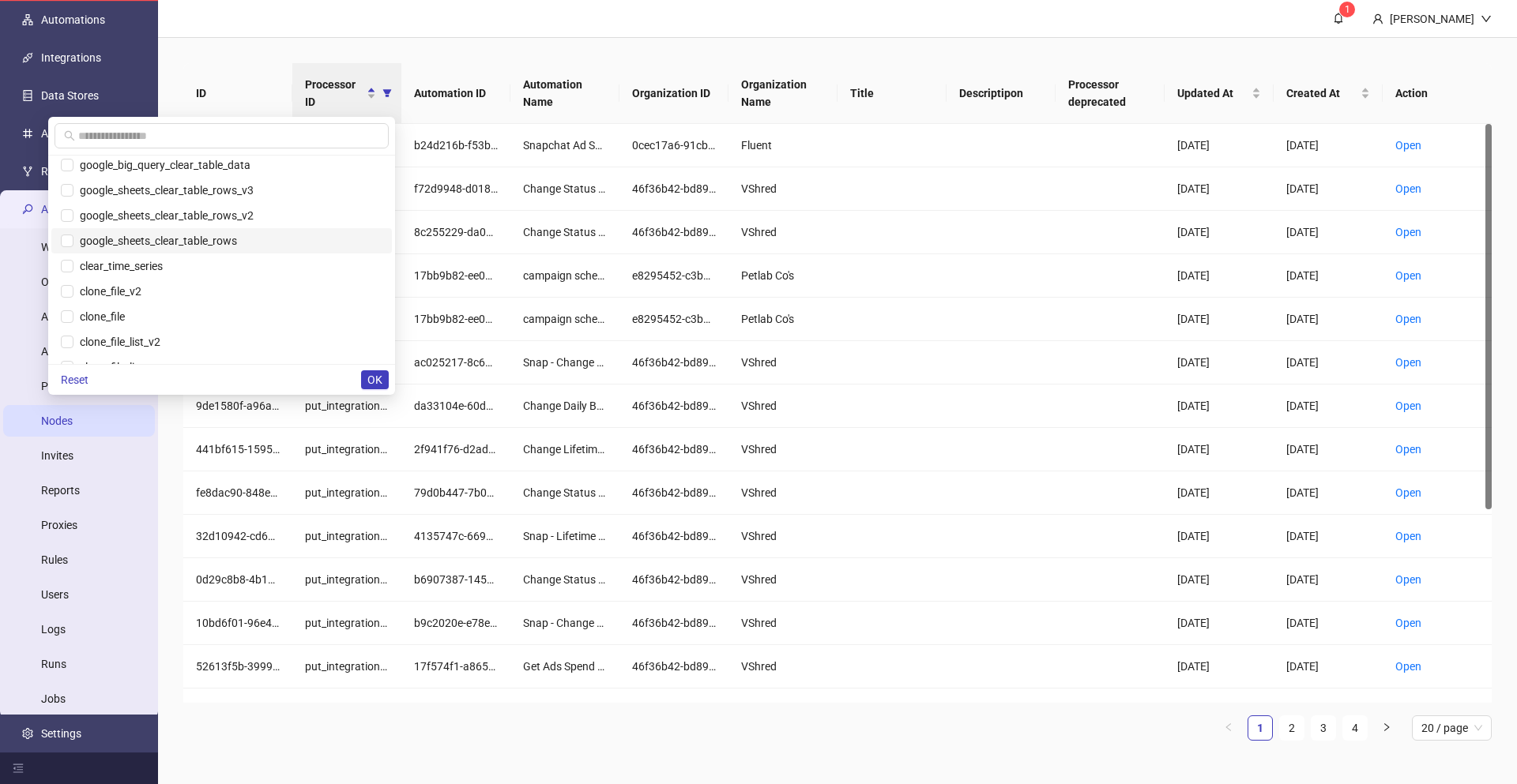
scroll to position [644, 0]
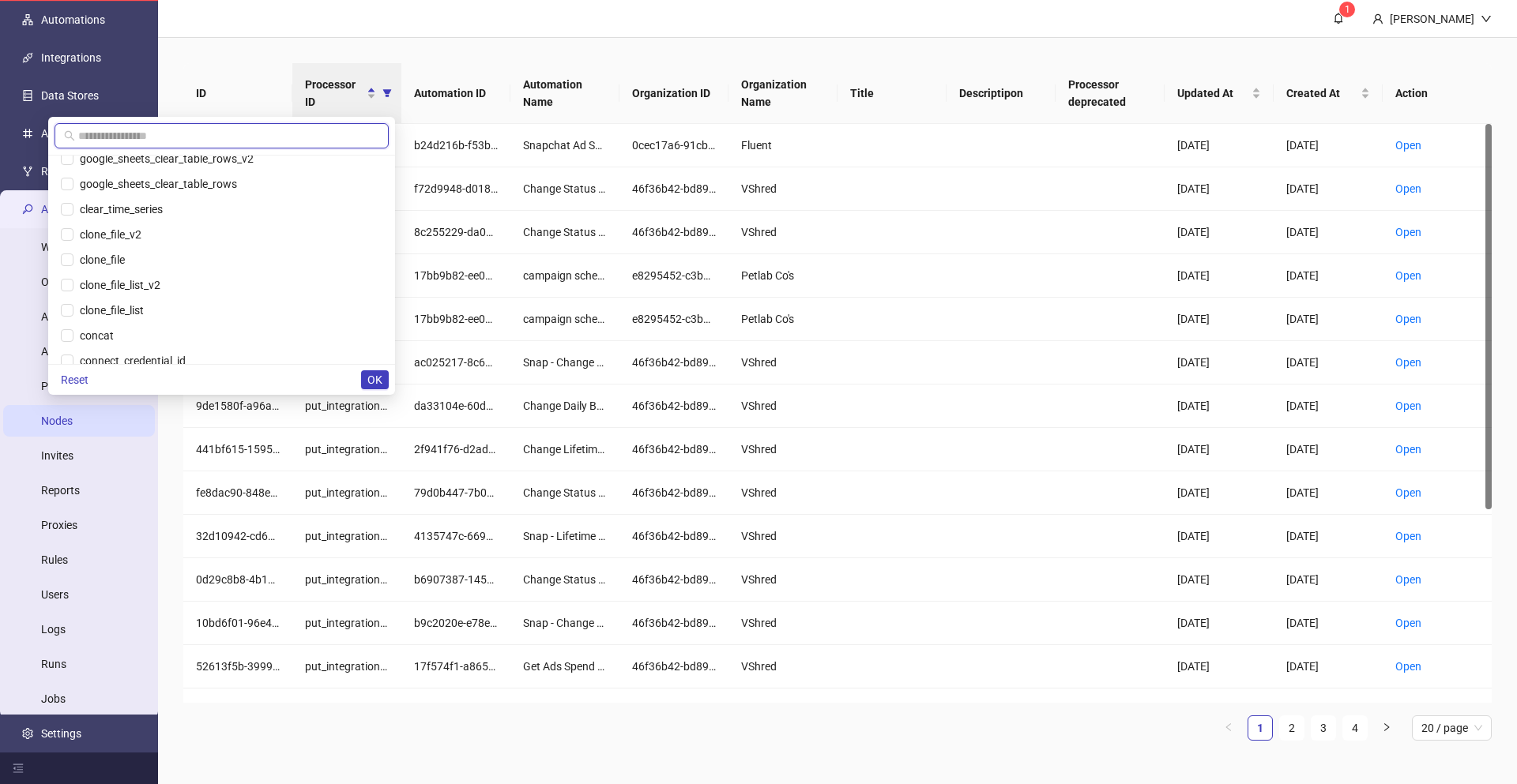
click at [187, 138] on input "text" at bounding box center [229, 135] width 301 height 17
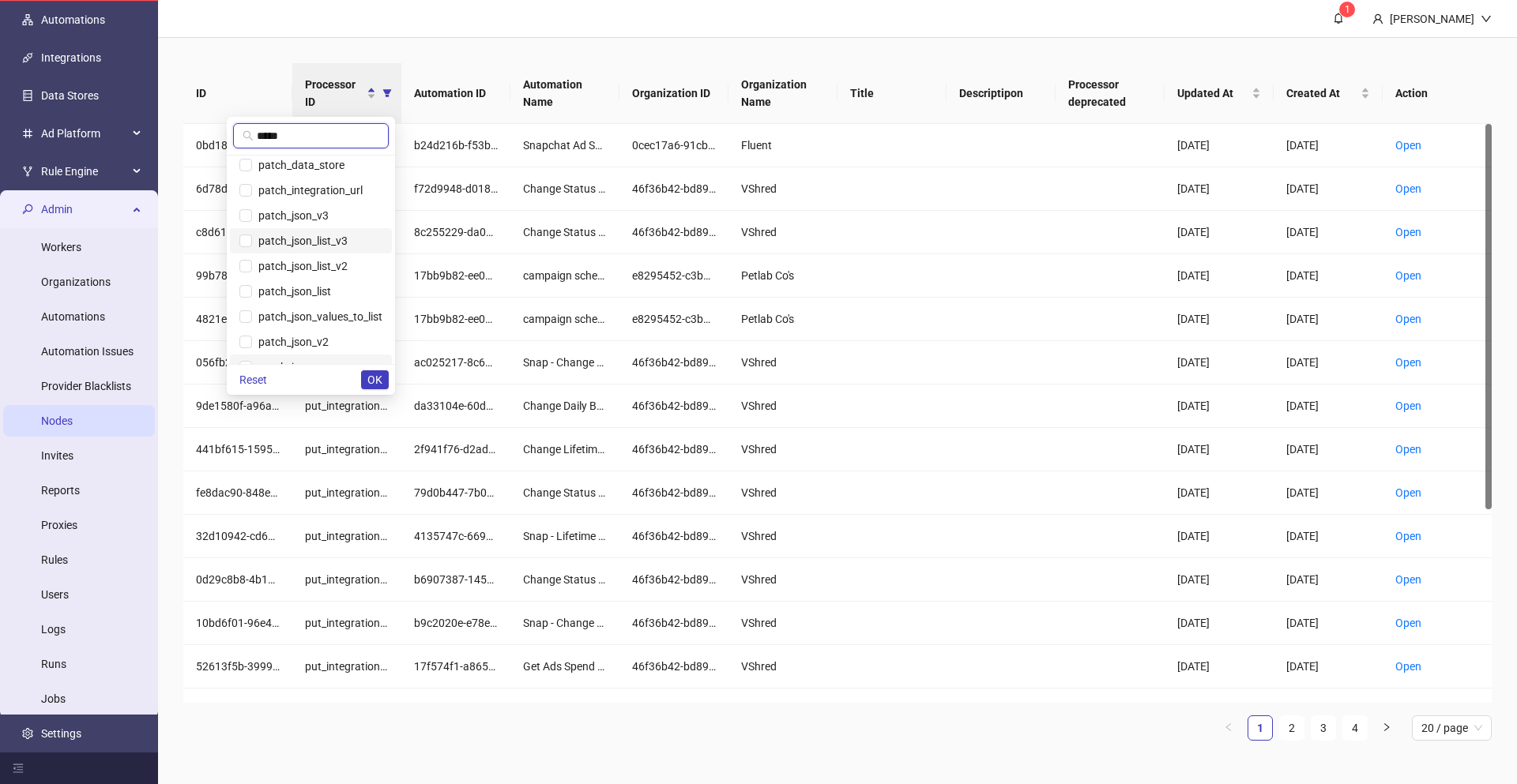
scroll to position [0, 0]
type input "*****"
click at [313, 249] on span "patch_integration_url" at bounding box center [308, 246] width 111 height 12
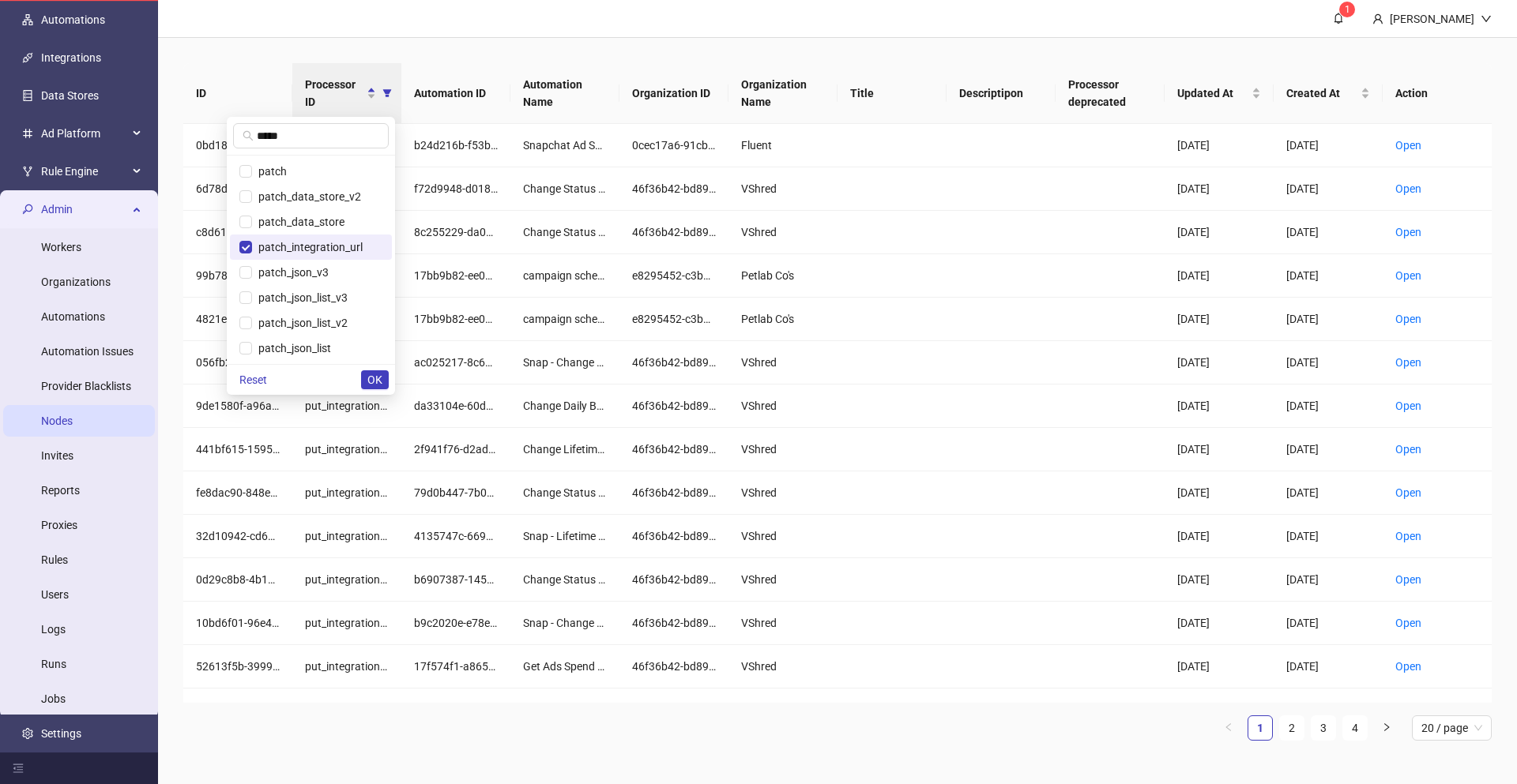
click at [267, 52] on div "ID Processor ID Automation ID Automation Name Organization ID Organization Name…" at bounding box center [837, 408] width 1359 height 741
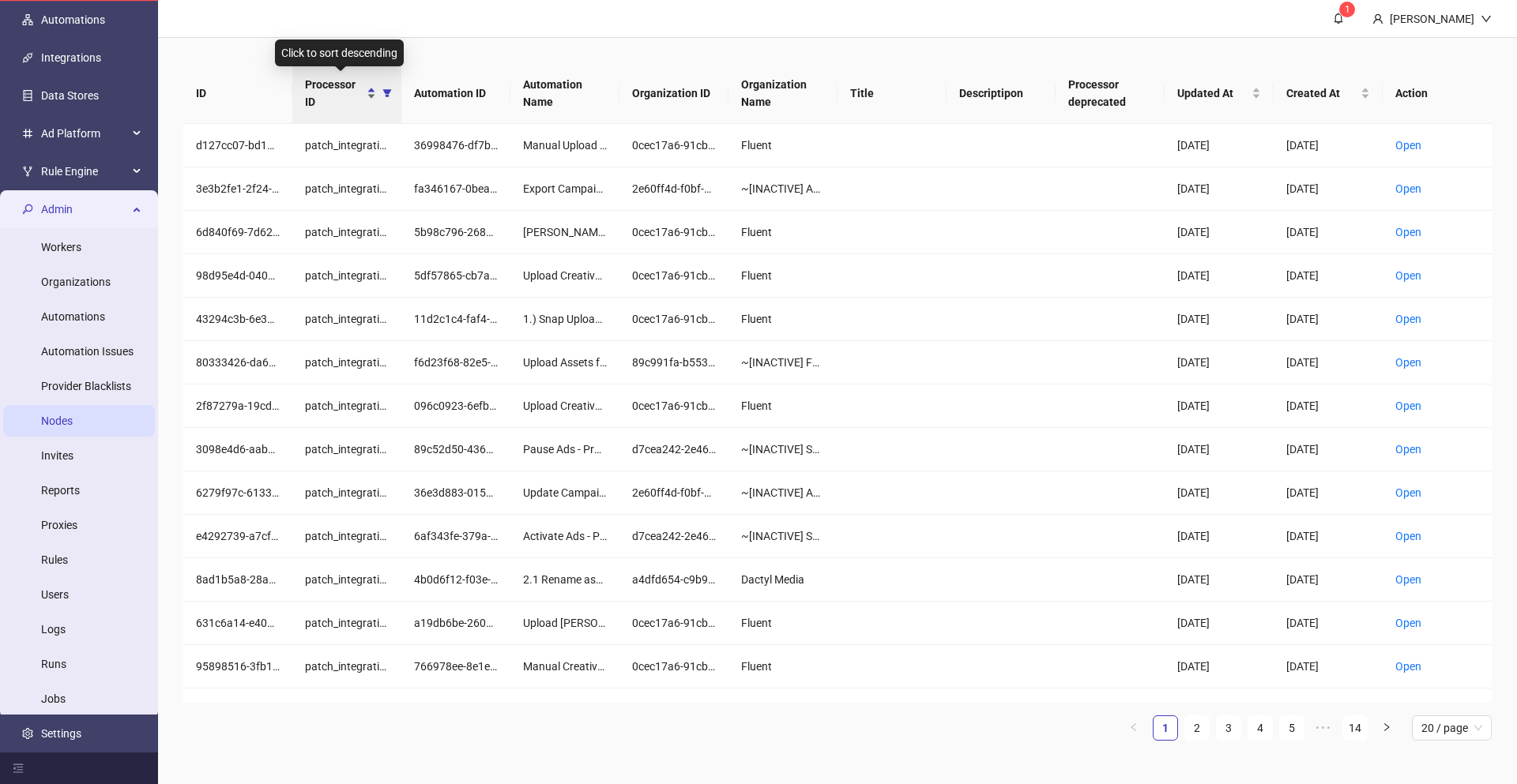
click at [340, 102] on span "Processor ID" at bounding box center [334, 93] width 58 height 35
click at [389, 96] on icon "filter" at bounding box center [387, 93] width 9 height 9
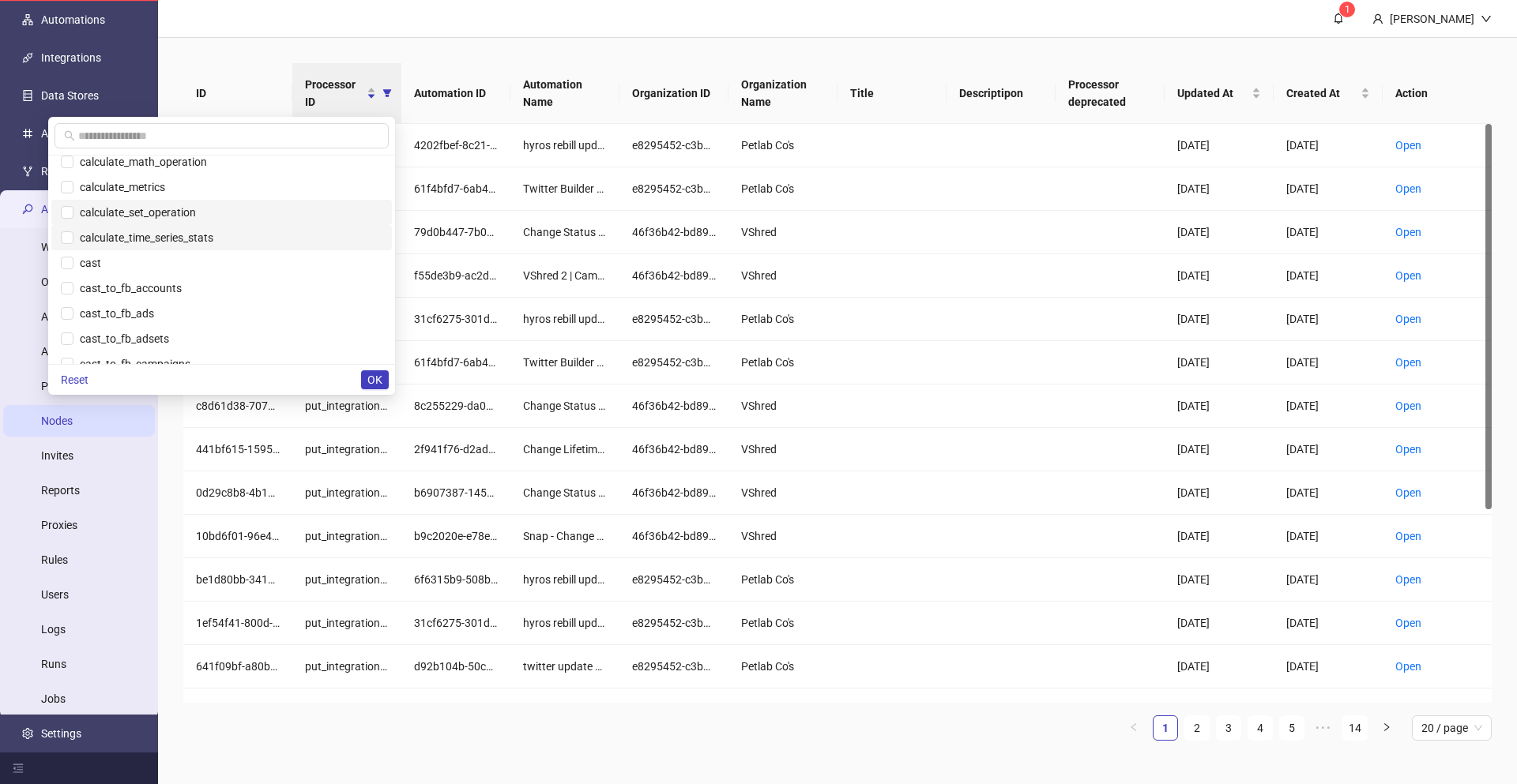
scroll to position [284, 0]
click at [127, 131] on input "text" at bounding box center [229, 135] width 301 height 17
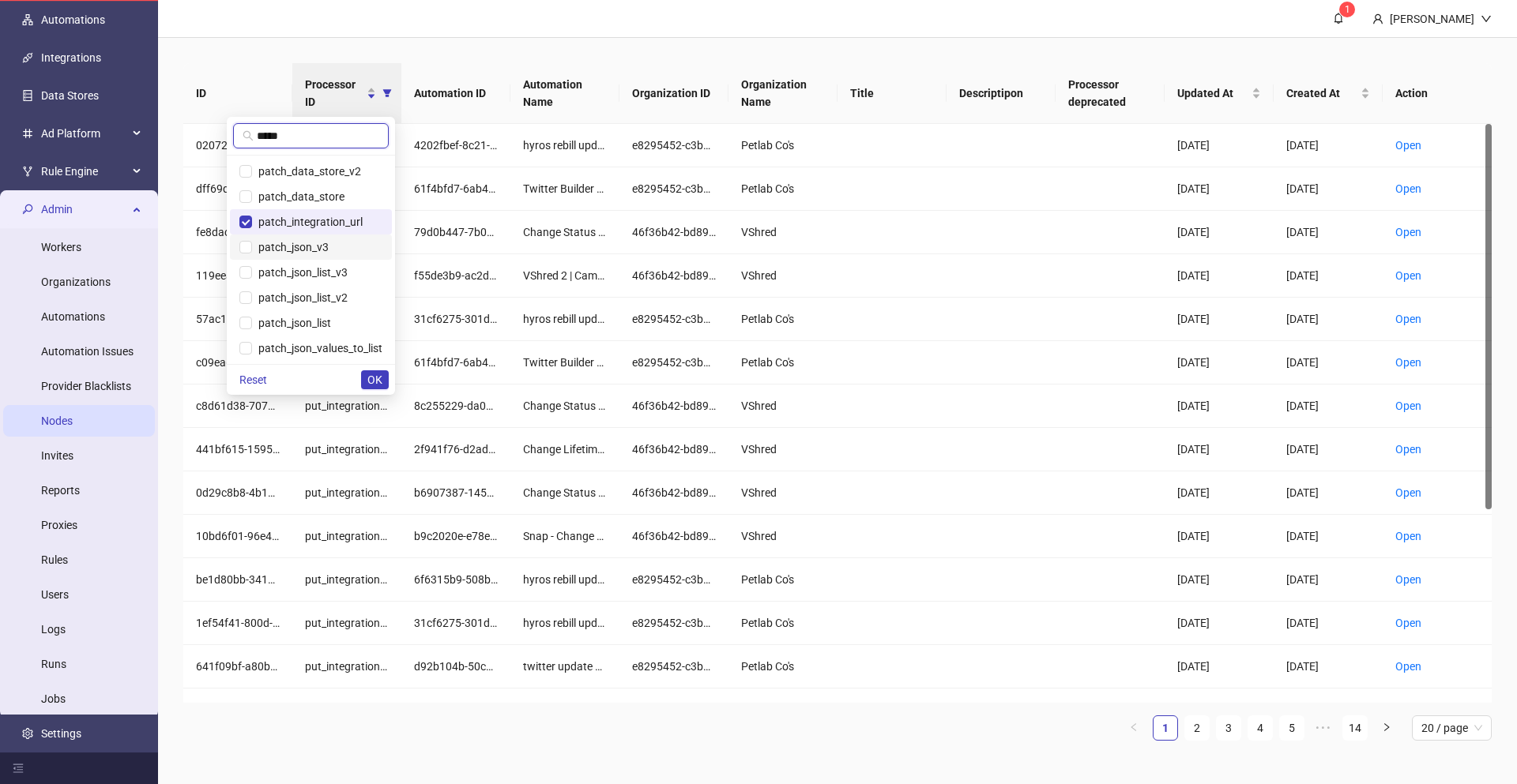
scroll to position [0, 0]
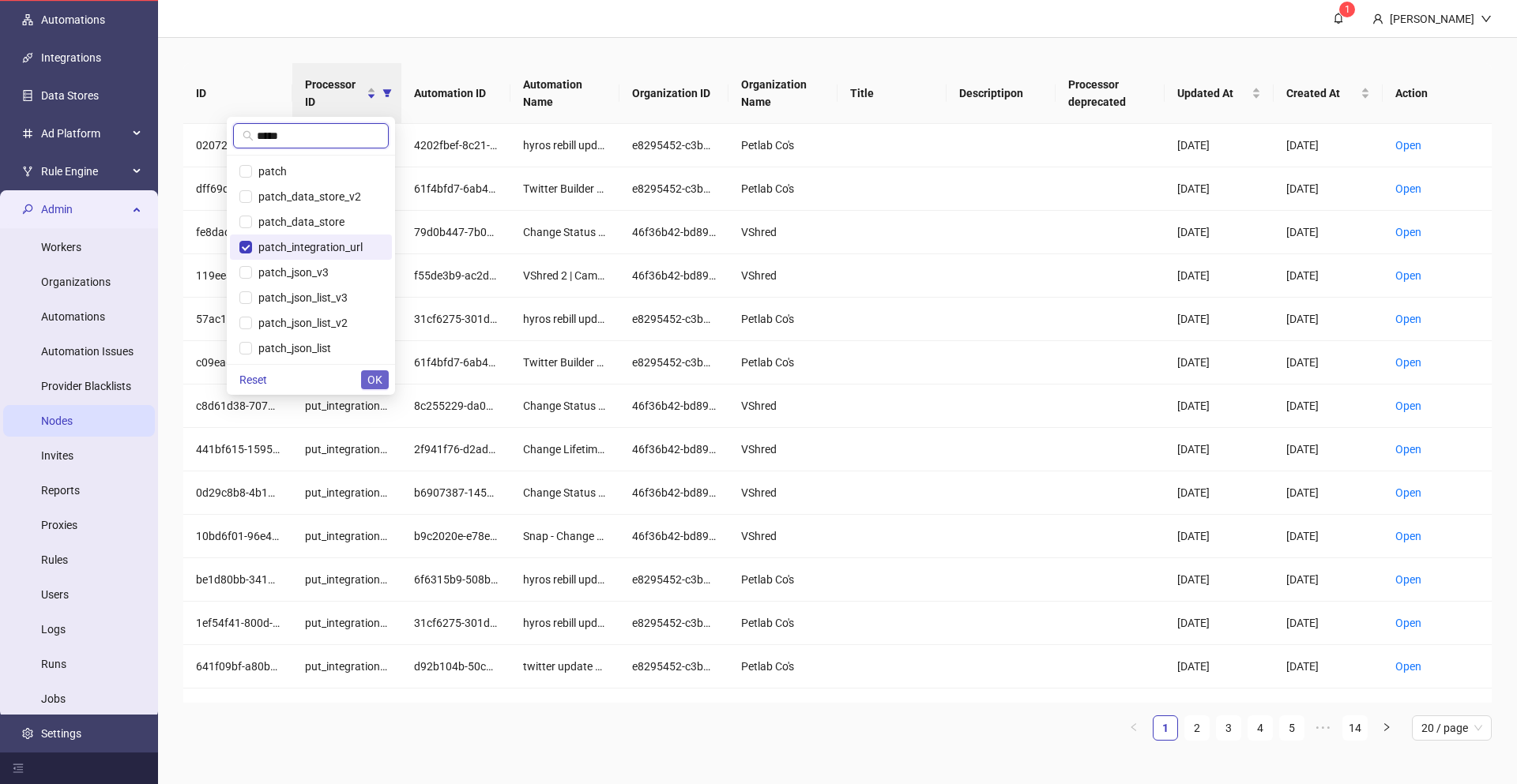
type input "*****"
click at [368, 373] on span "OK" at bounding box center [375, 379] width 15 height 12
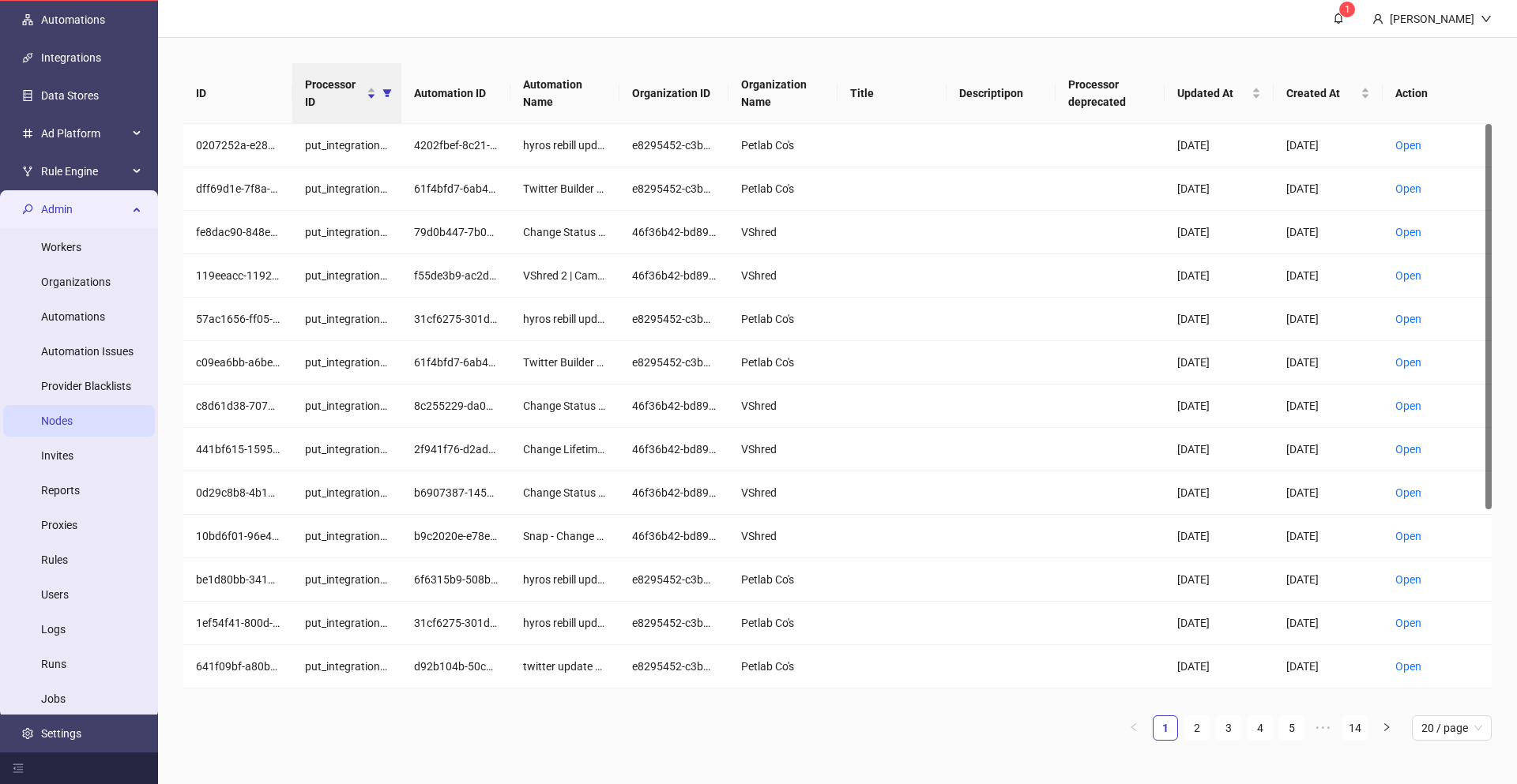
scroll to position [290, 0]
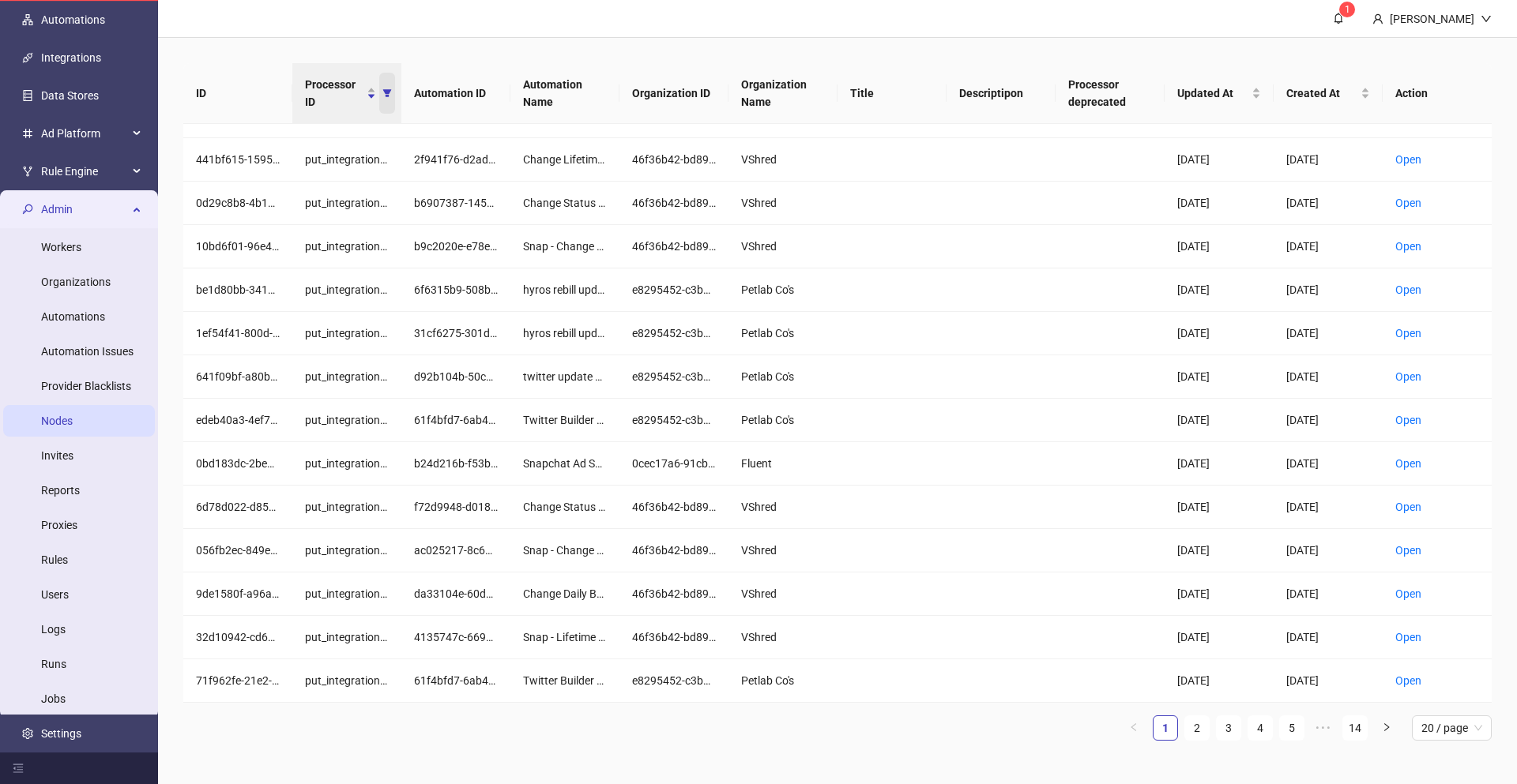
click at [387, 94] on icon "filter" at bounding box center [387, 93] width 9 height 9
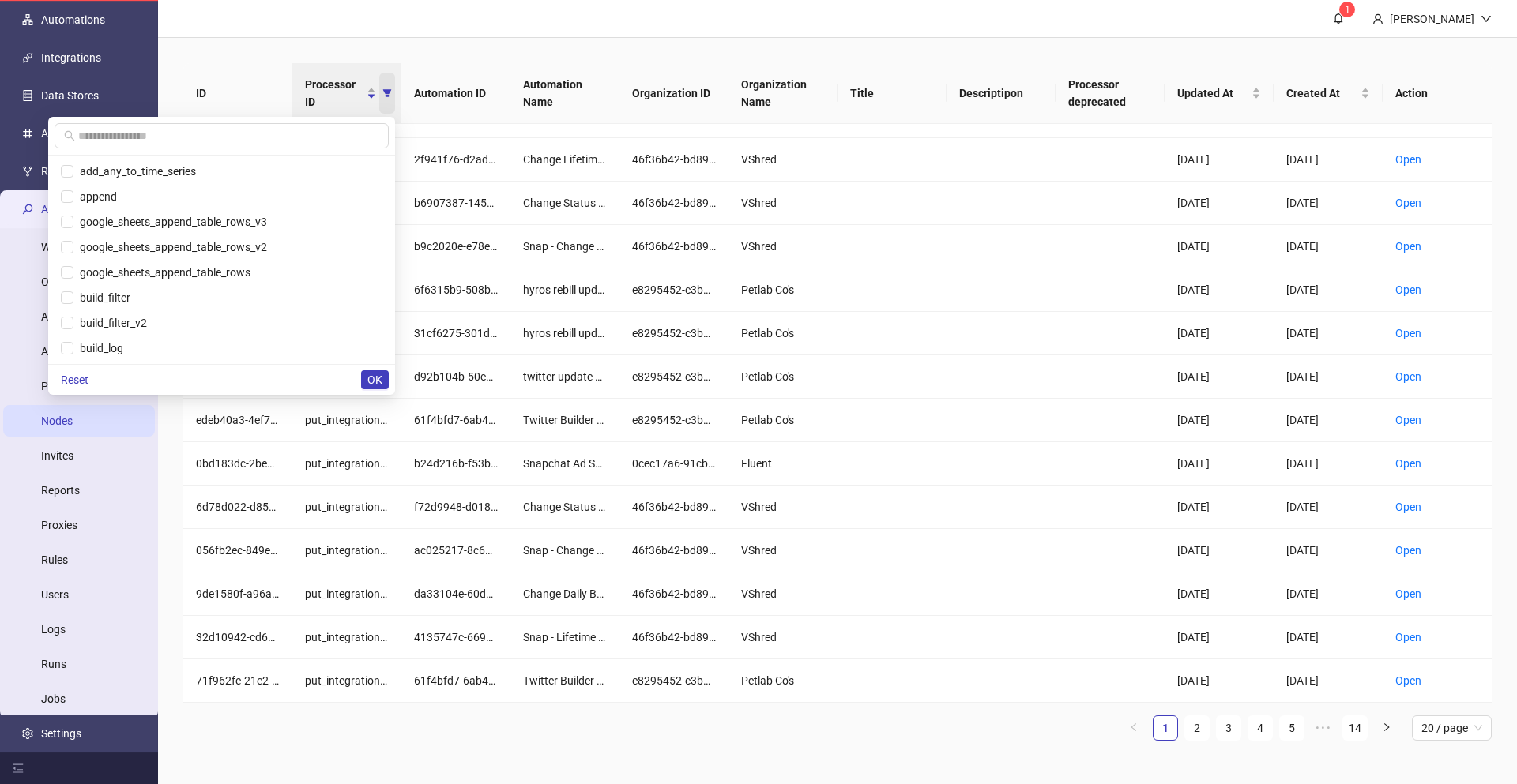
click at [387, 100] on span "Processor ID" at bounding box center [387, 93] width 16 height 41
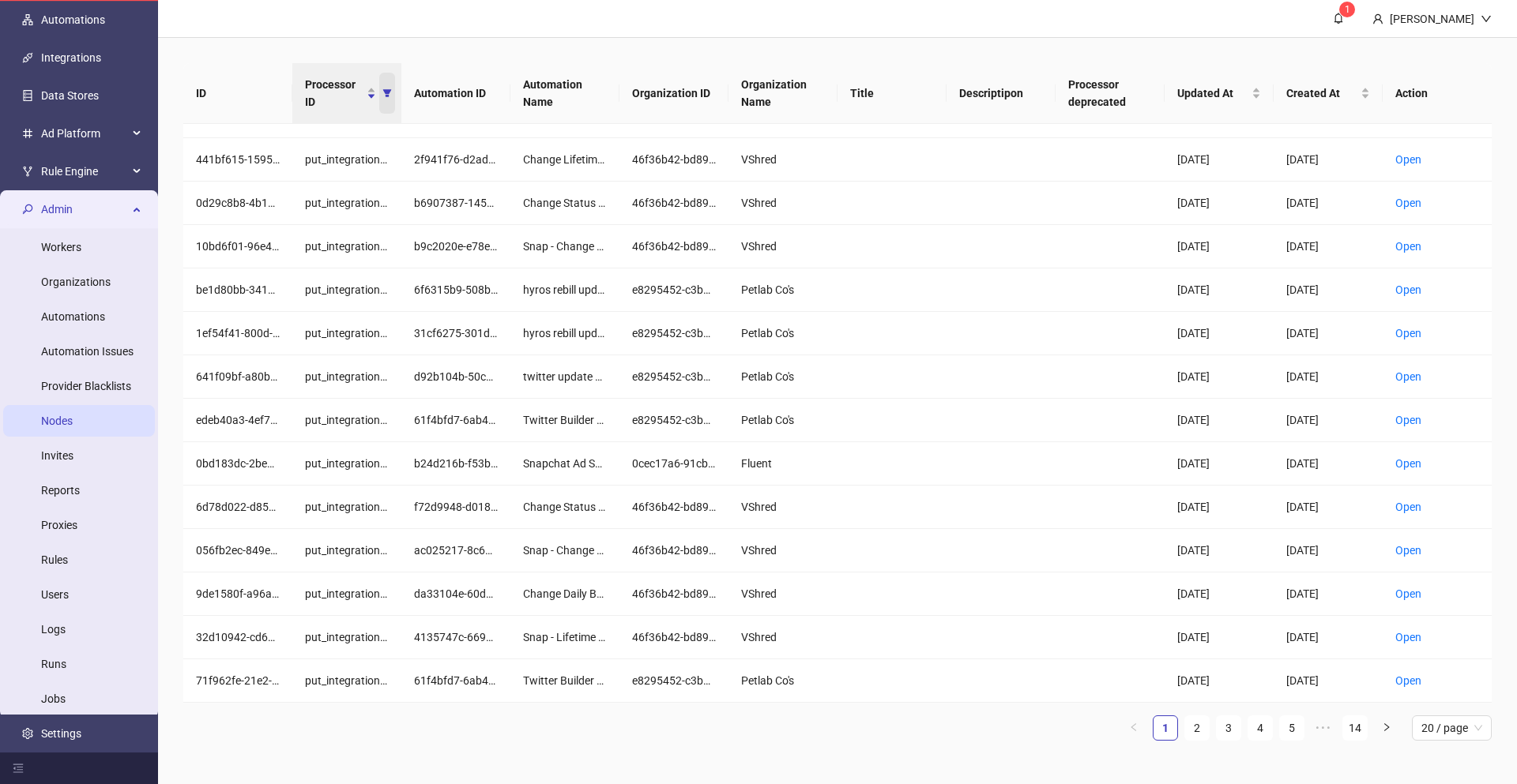
click at [387, 100] on span "Processor ID" at bounding box center [387, 93] width 16 height 41
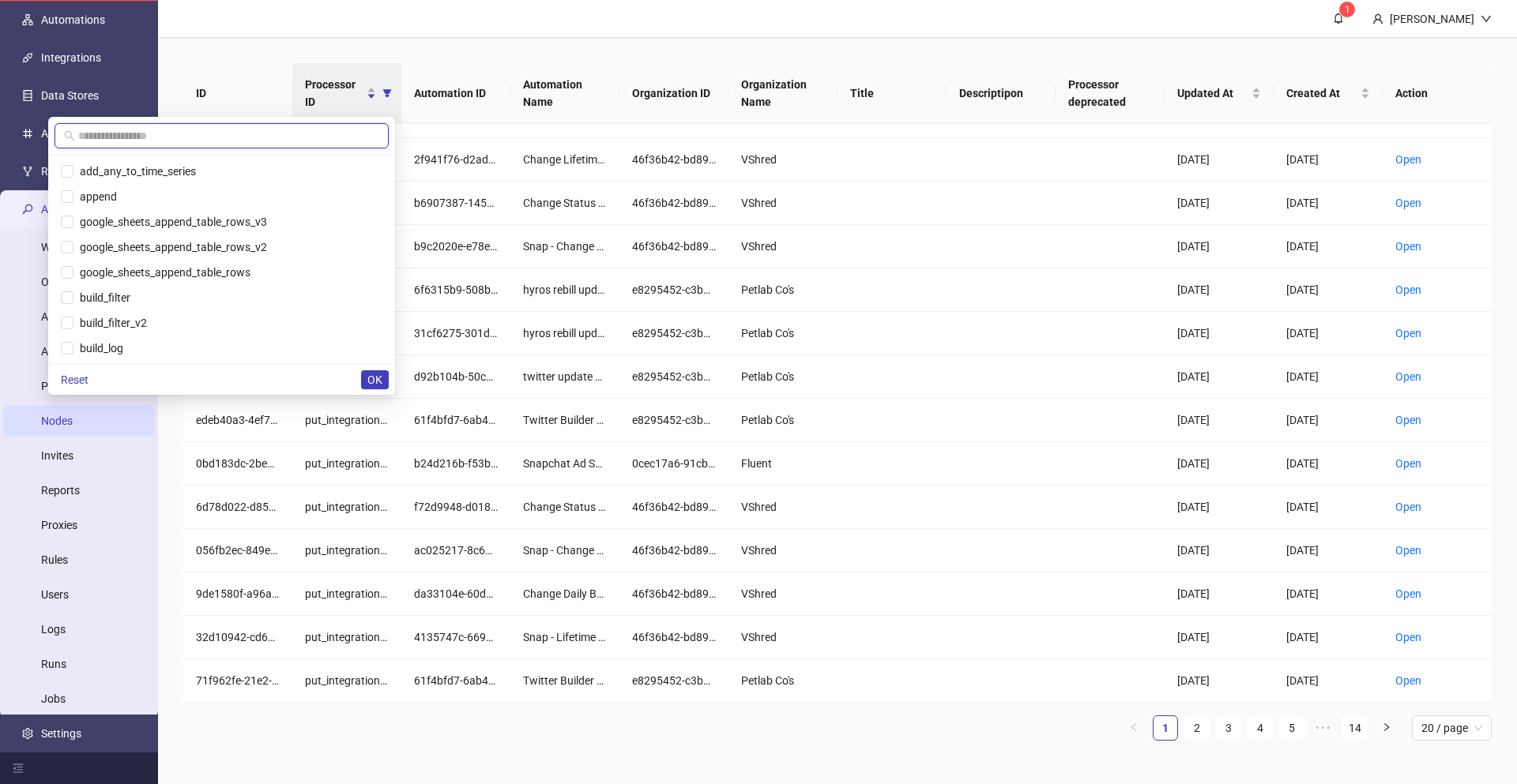
click at [261, 133] on input "text" at bounding box center [229, 135] width 301 height 17
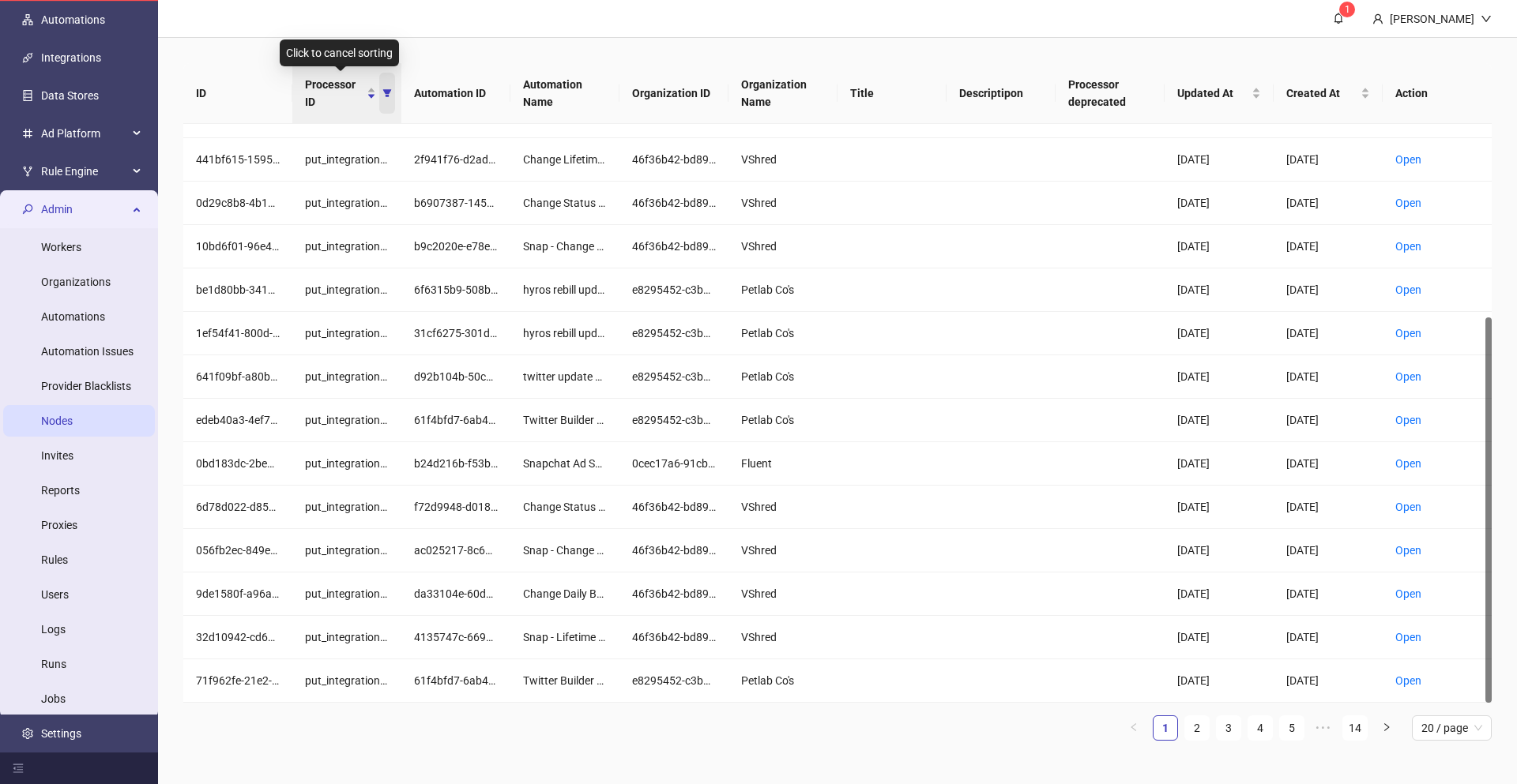
click at [394, 99] on span "Processor ID" at bounding box center [387, 93] width 16 height 41
click at [386, 94] on icon "filter" at bounding box center [387, 93] width 9 height 9
click at [387, 95] on icon "filter" at bounding box center [387, 93] width 8 height 8
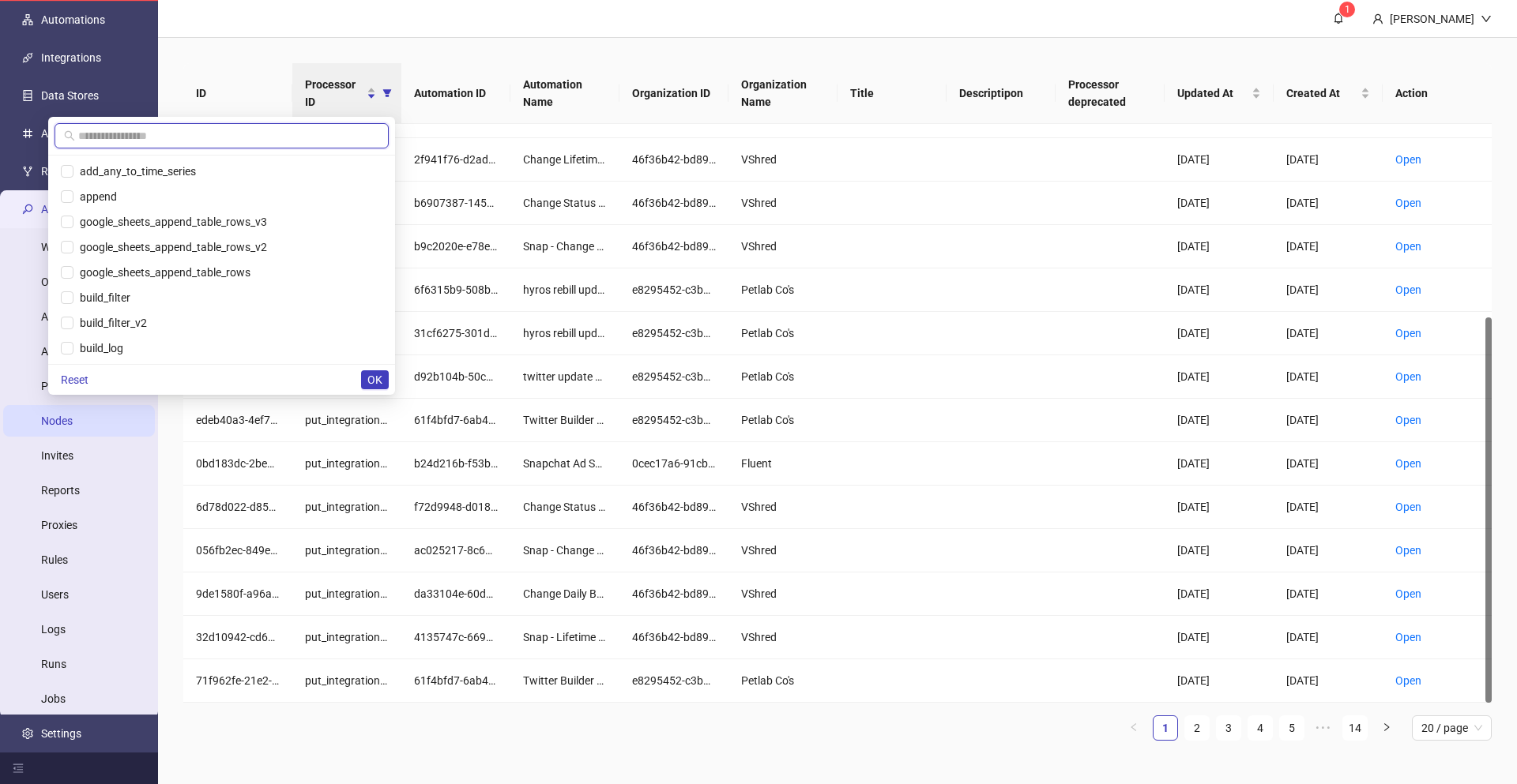
click at [330, 138] on input "text" at bounding box center [229, 135] width 301 height 17
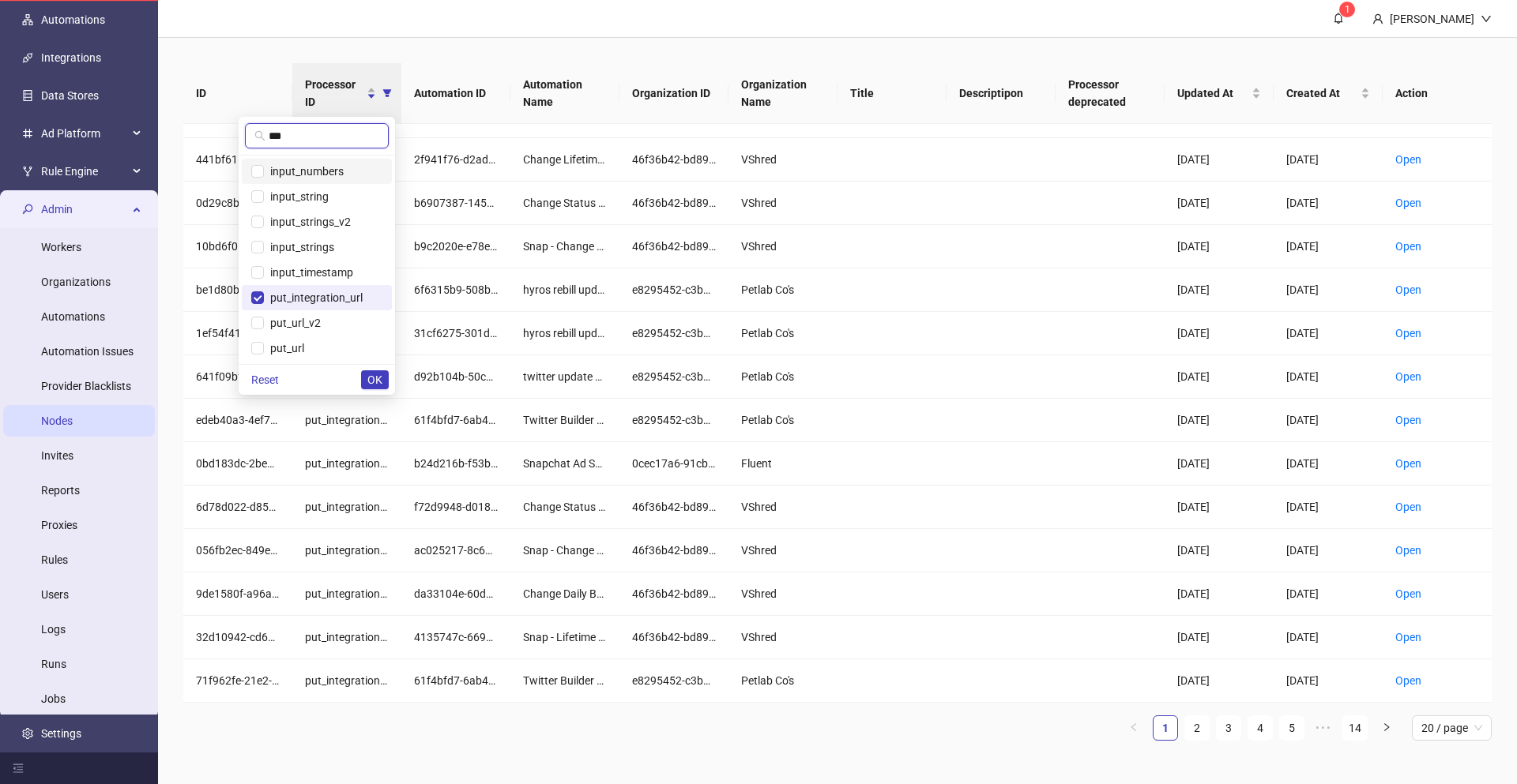
scroll to position [76, 0]
type input "***"
click at [230, 52] on div "ID Processor ID Automation ID Automation Name Organization ID Organization Name…" at bounding box center [837, 408] width 1359 height 741
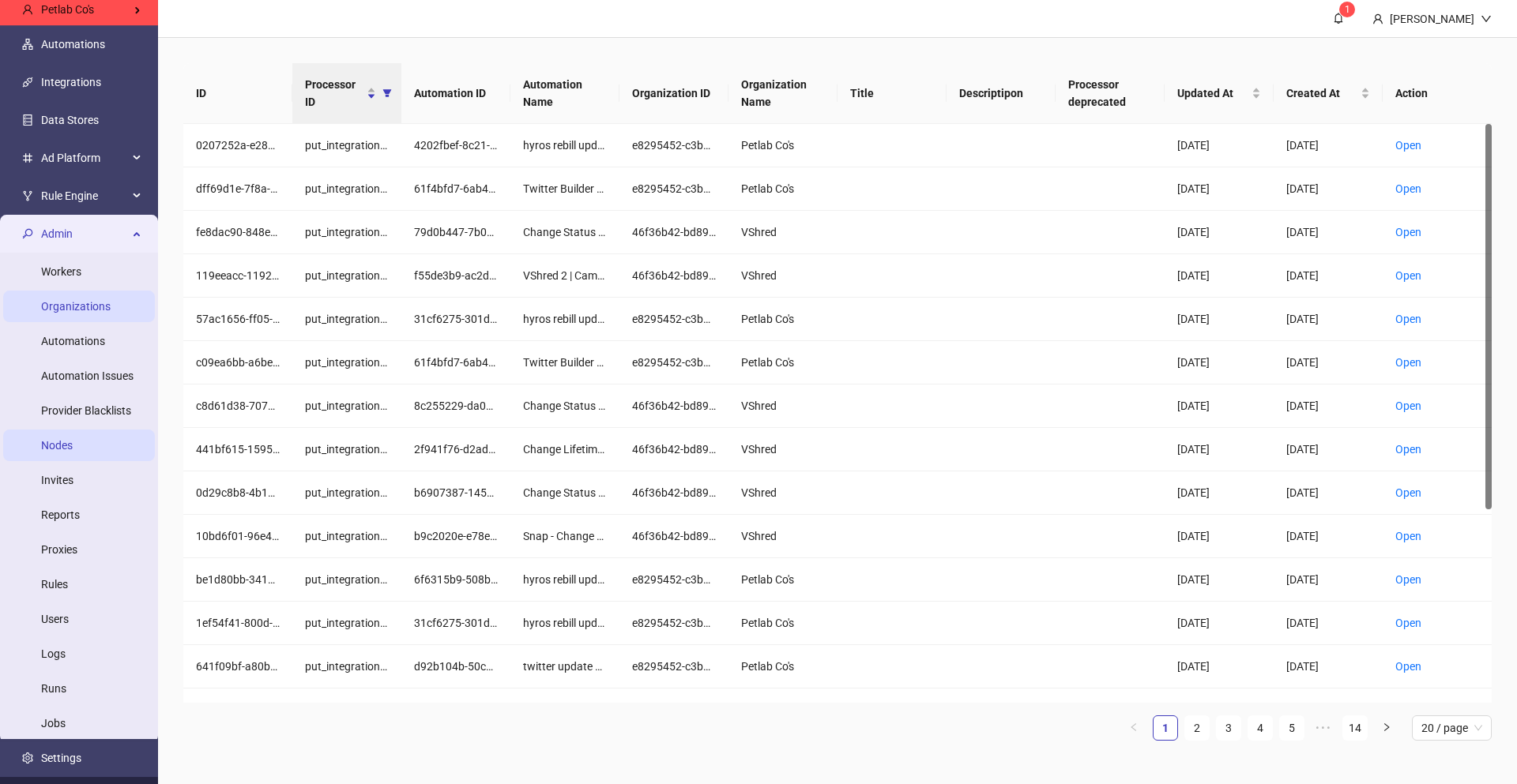
scroll to position [69, 0]
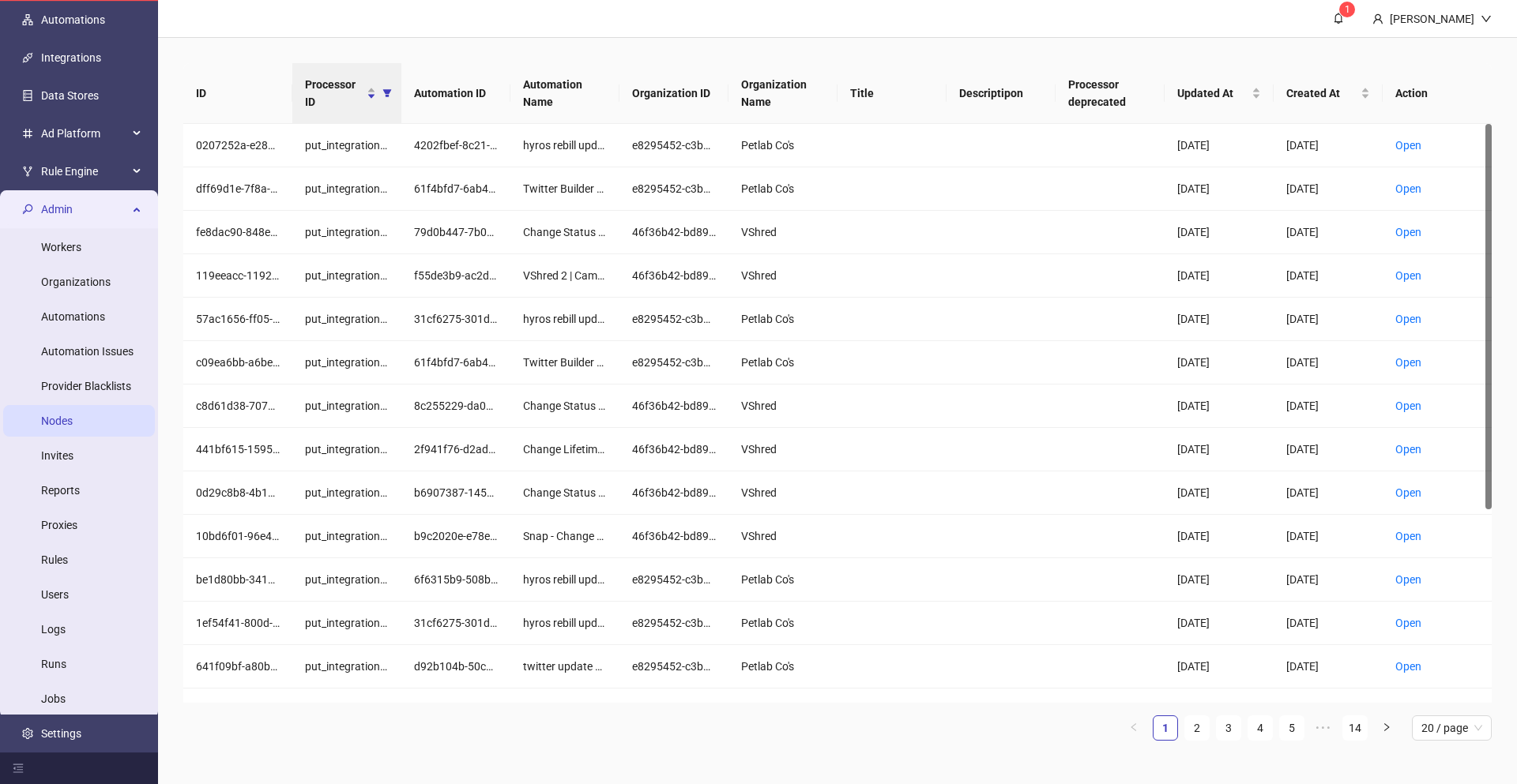
click at [108, 210] on span "Admin" at bounding box center [85, 210] width 87 height 32
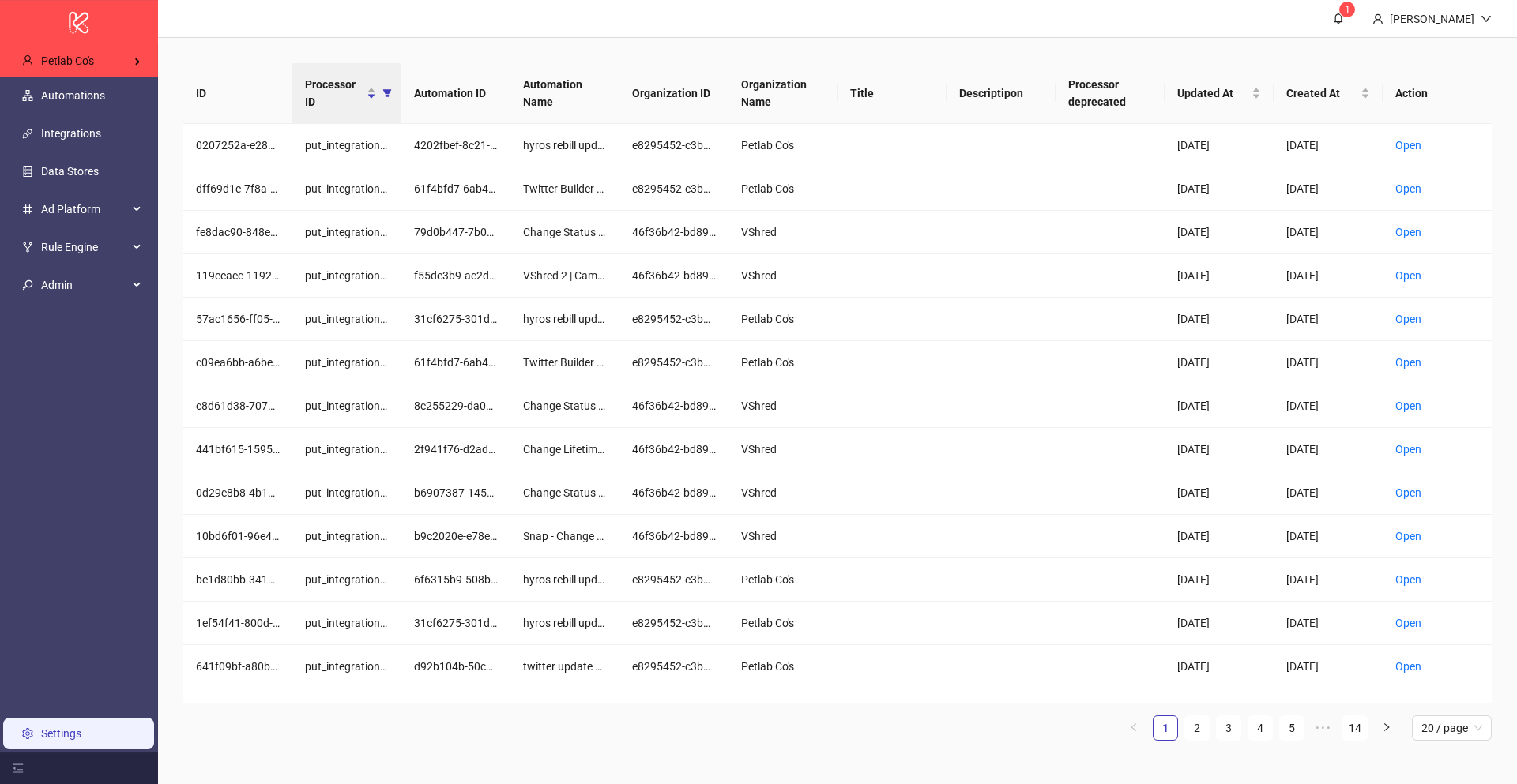
click at [50, 739] on link "Settings" at bounding box center [61, 733] width 40 height 12
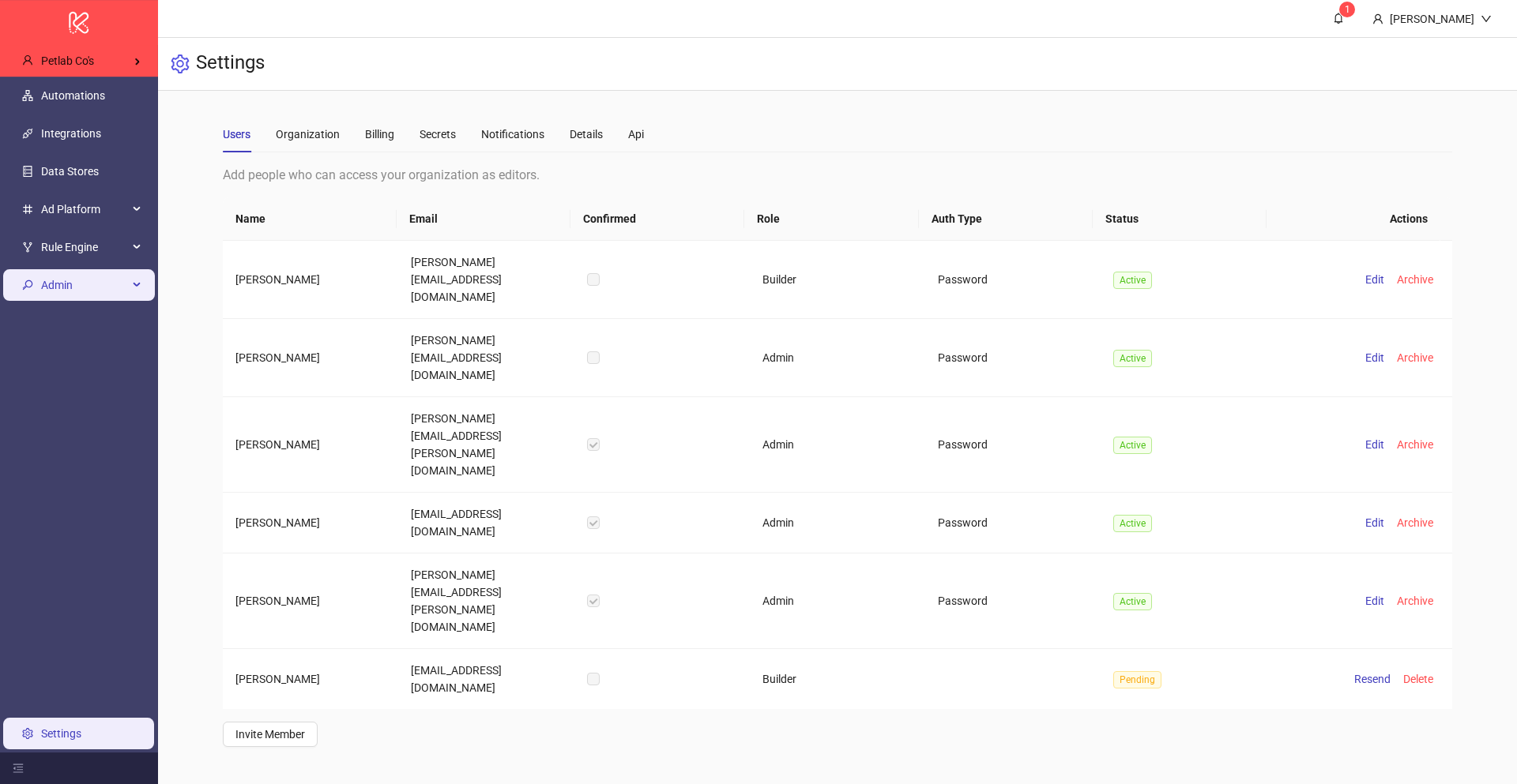
click at [77, 301] on li "Admin" at bounding box center [79, 285] width 158 height 38
click at [80, 285] on span "Admin" at bounding box center [85, 285] width 87 height 32
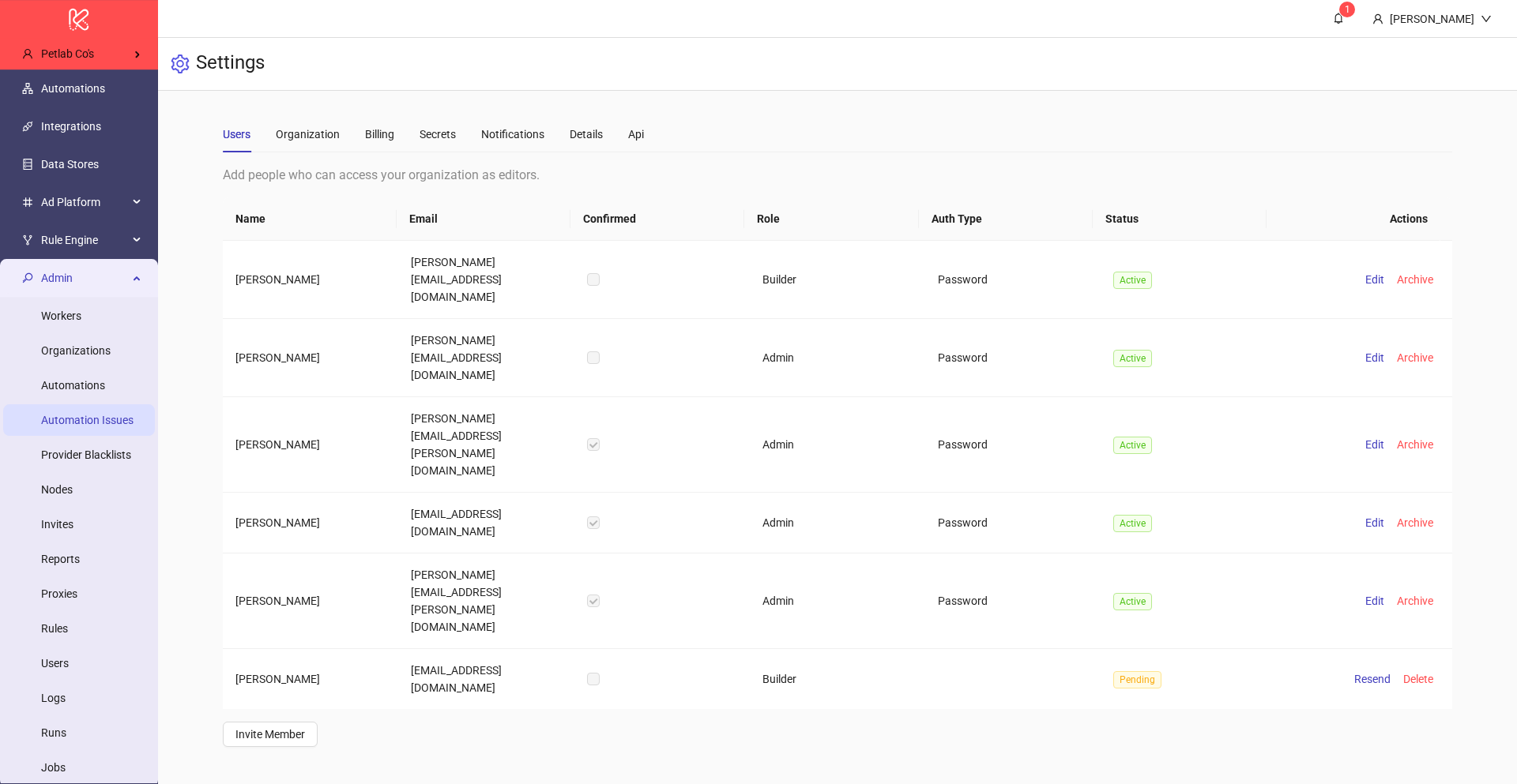
click at [95, 421] on link "Automation Issues" at bounding box center [87, 419] width 92 height 12
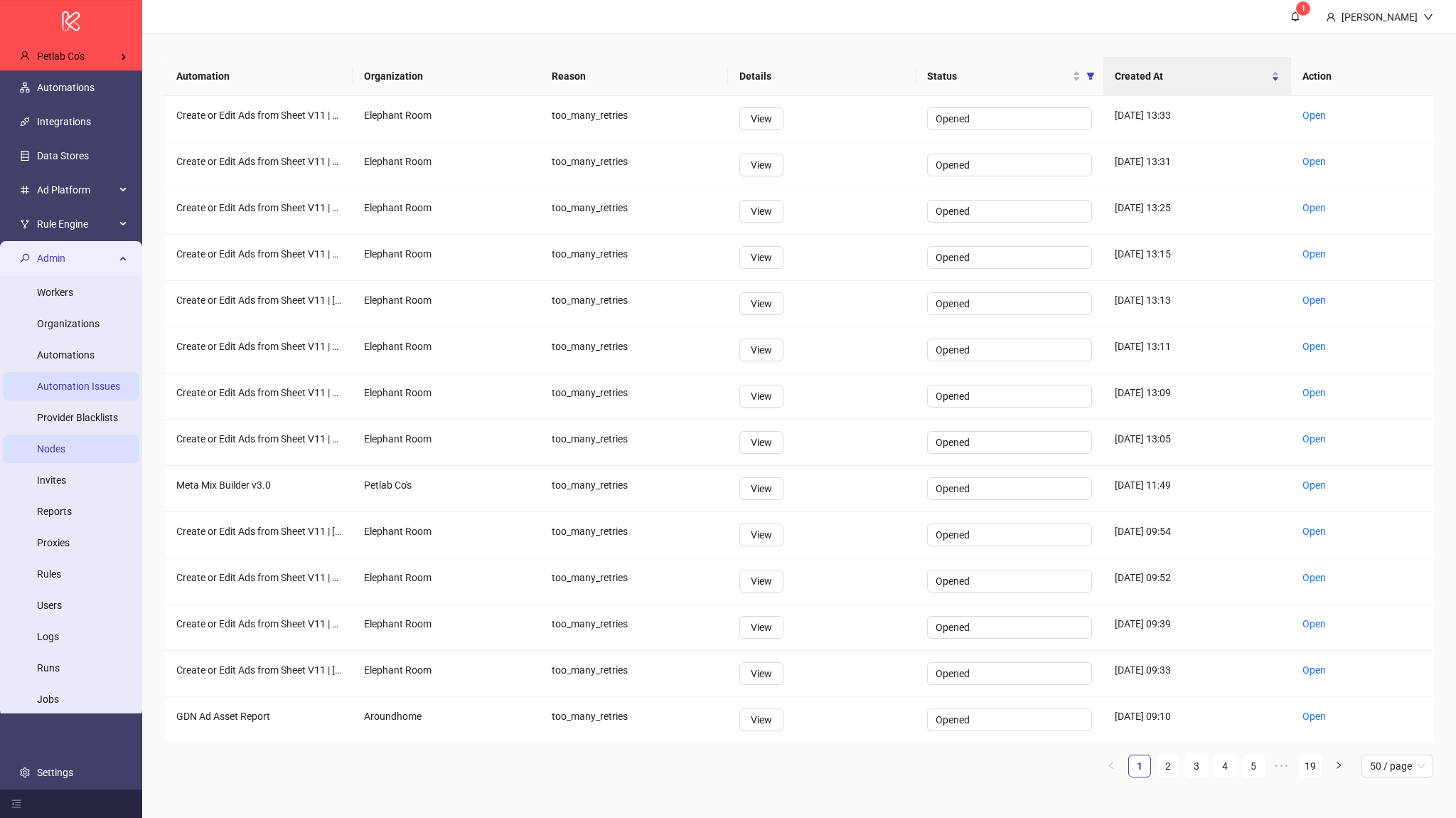
click at [65, 455] on link "Nodes" at bounding box center [52, 448] width 29 height 11
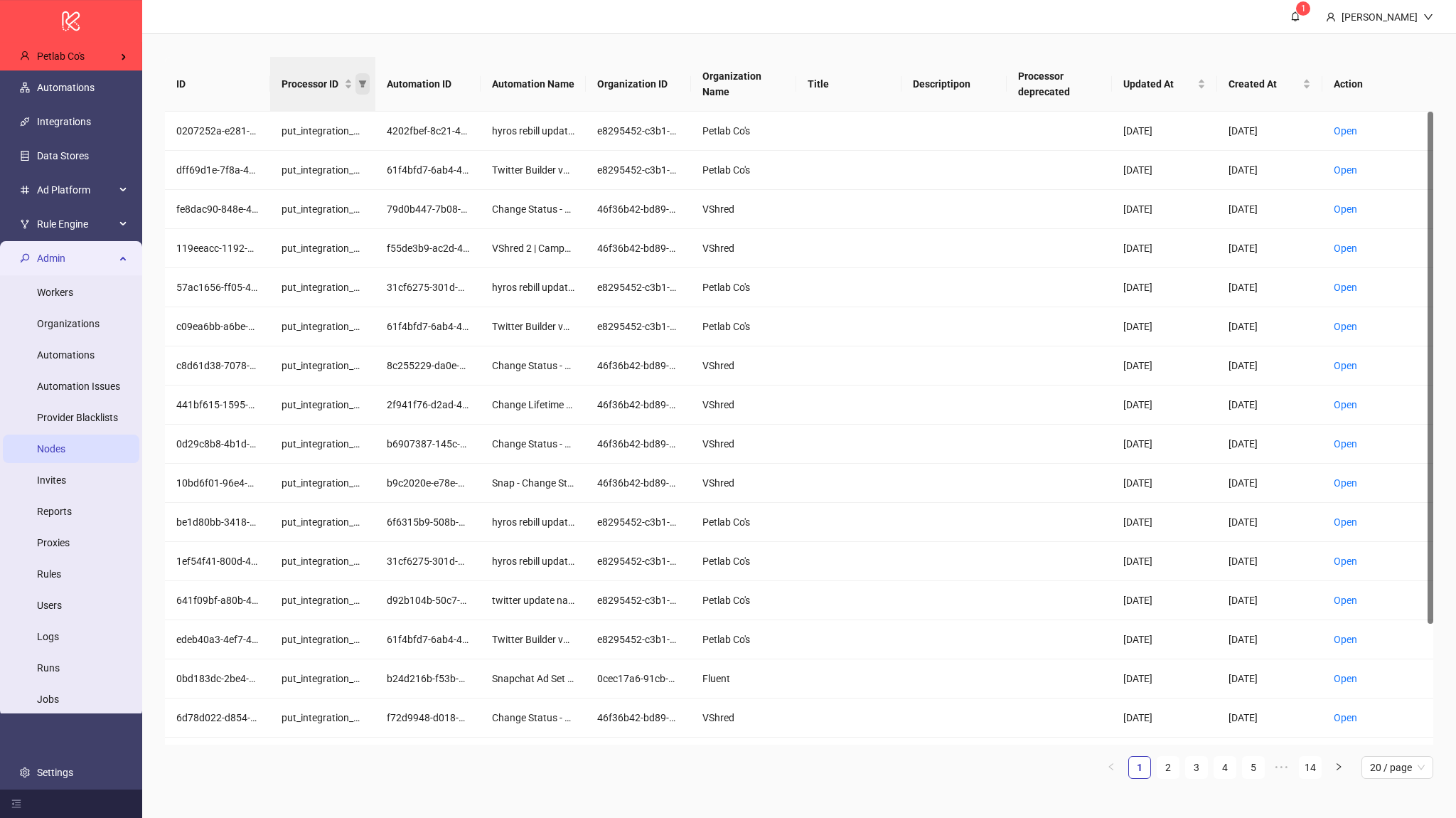
click at [362, 86] on icon "filter" at bounding box center [362, 84] width 8 height 7
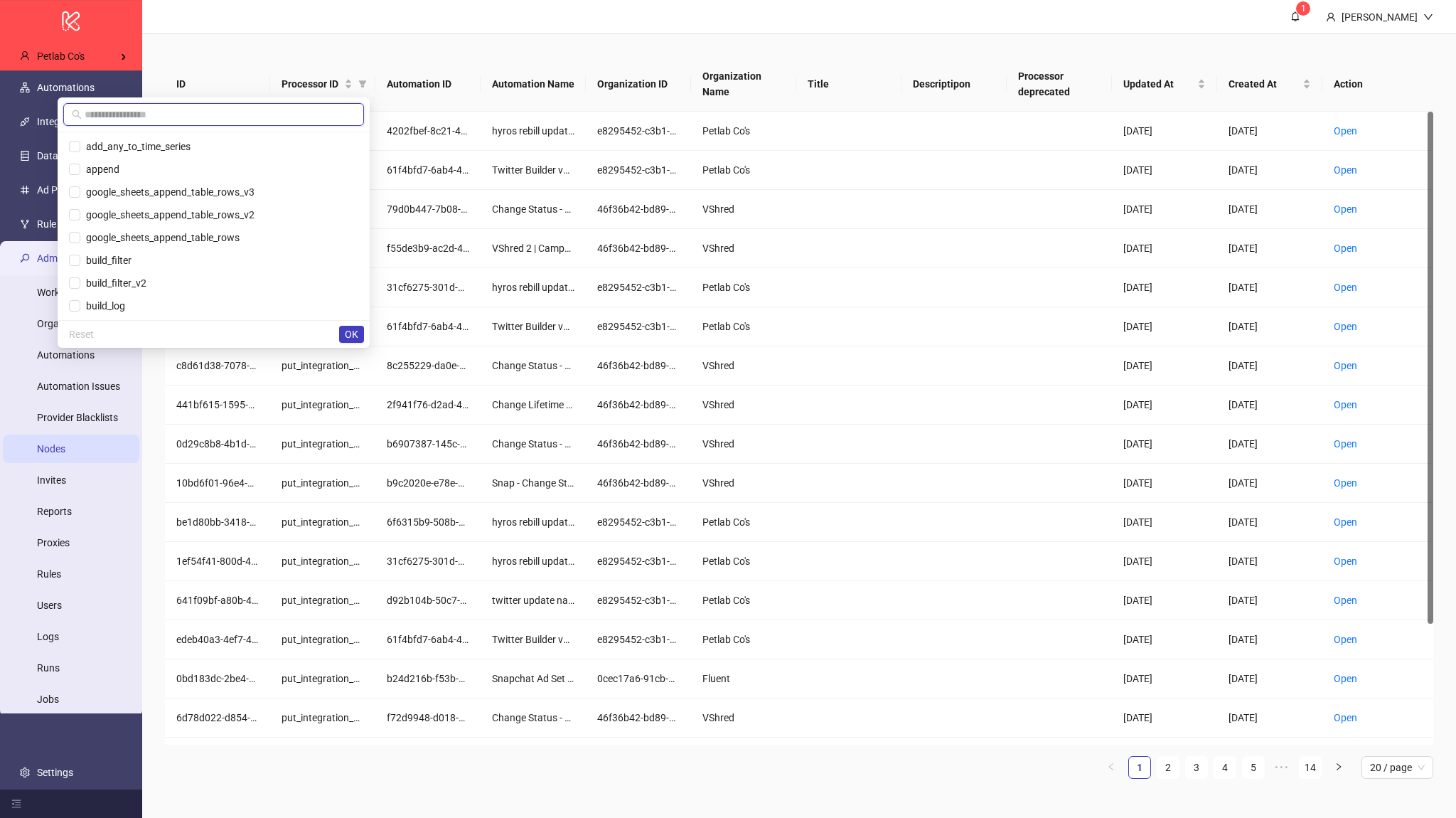
drag, startPoint x: 264, startPoint y: 119, endPoint x: 279, endPoint y: 108, distance: 18.6
click at [263, 119] on input "text" at bounding box center [220, 114] width 271 height 15
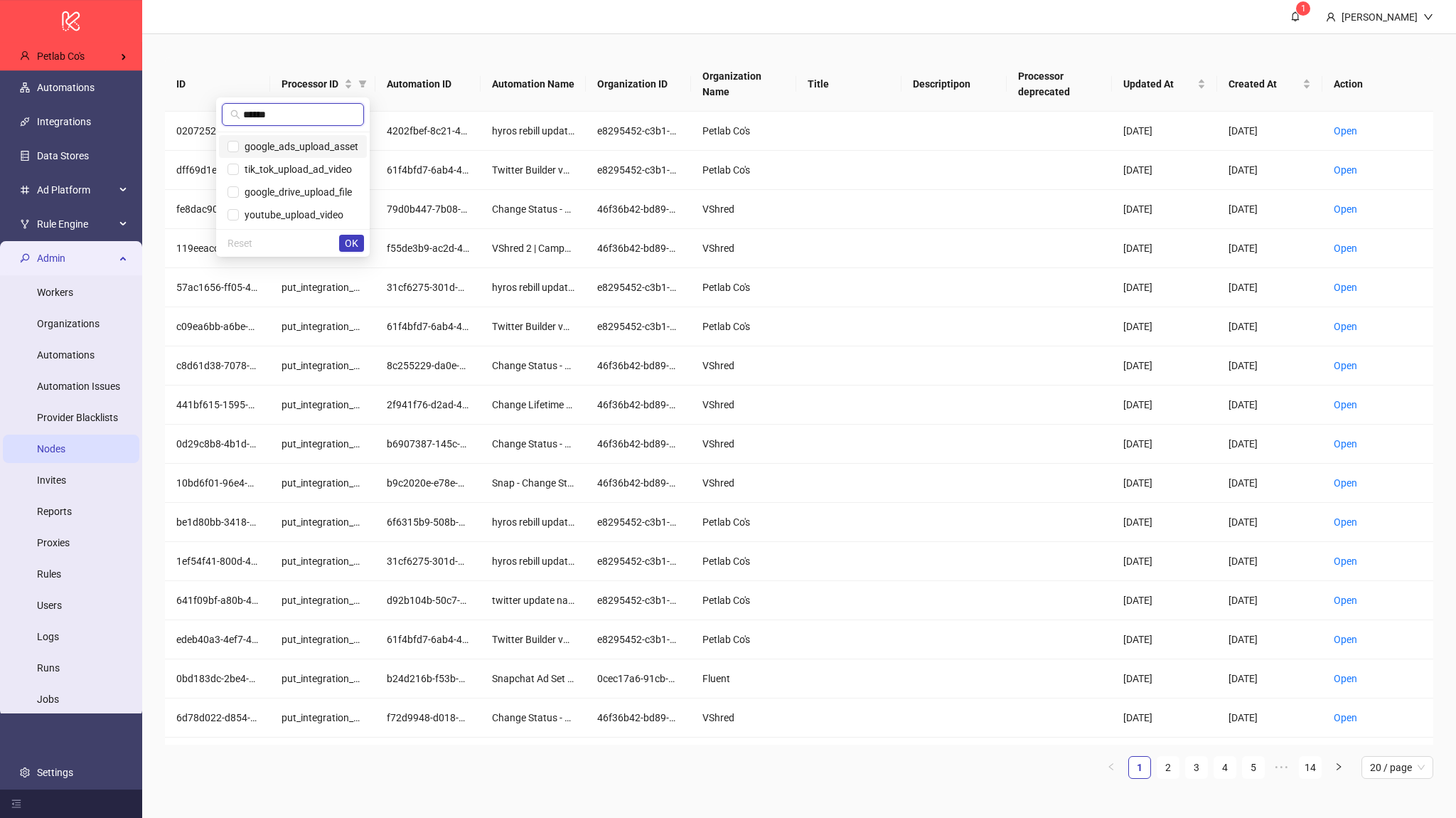
type input "******"
click at [311, 135] on li "google_ads_upload_asset" at bounding box center [293, 146] width 148 height 23
click at [350, 240] on span "OK" at bounding box center [351, 243] width 14 height 11
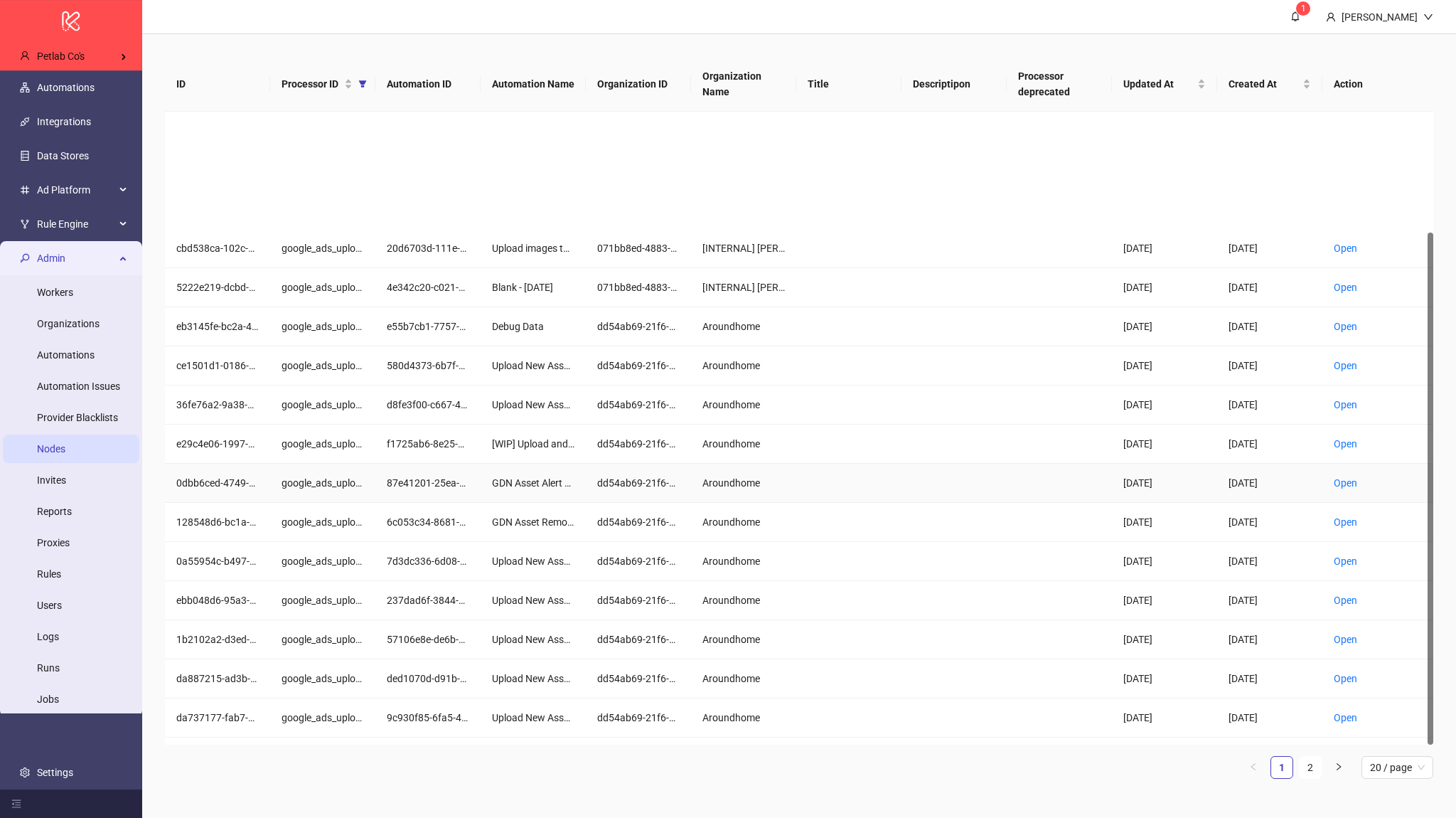
scroll to position [149, 0]
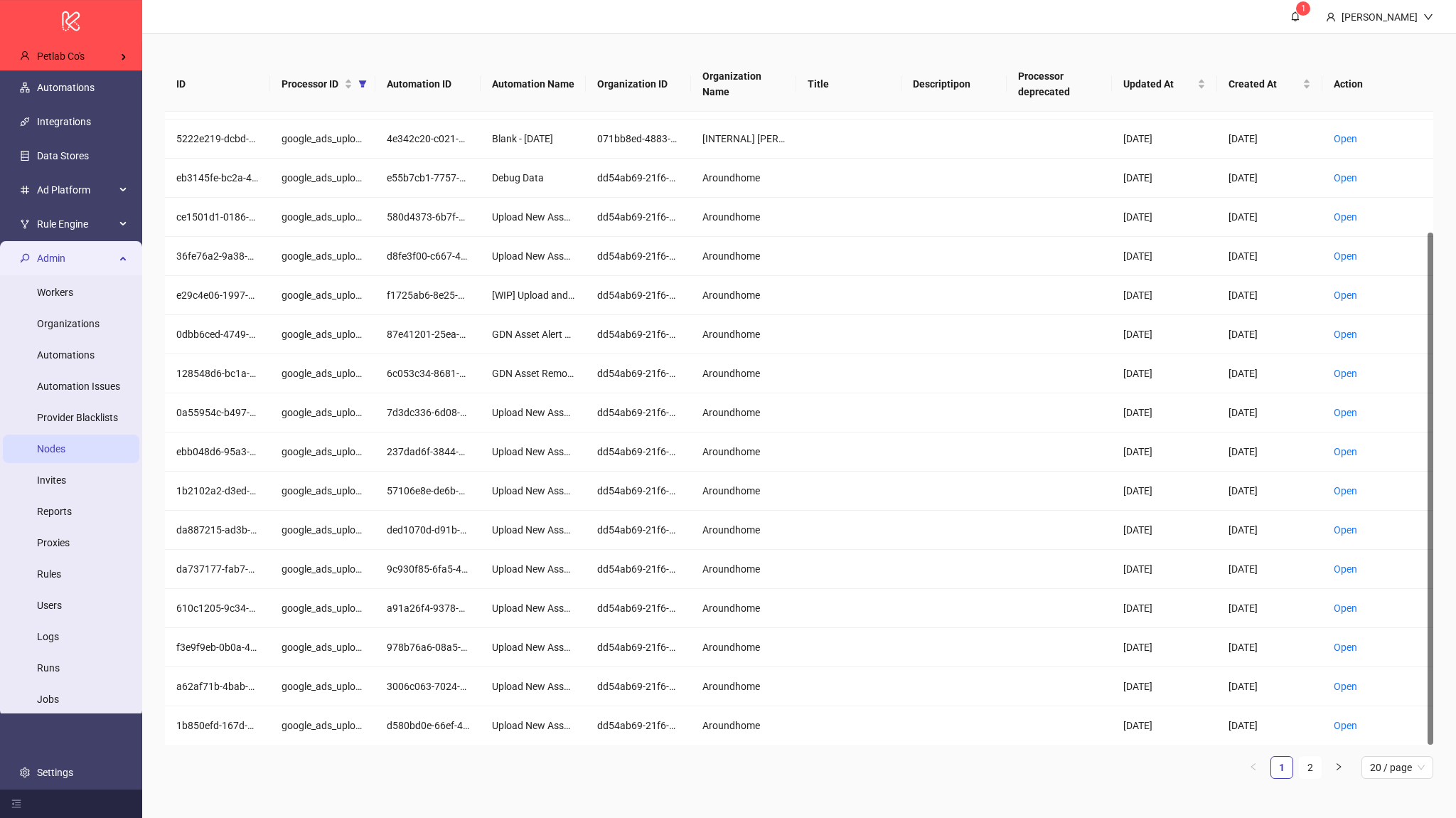
click at [1354, 705] on ul "1 2 20 / page" at bounding box center [799, 767] width 1268 height 23
click at [1365, 705] on div "20 / page" at bounding box center [1397, 767] width 72 height 23
click at [1365, 705] on div "50 / page" at bounding box center [1398, 716] width 49 height 15
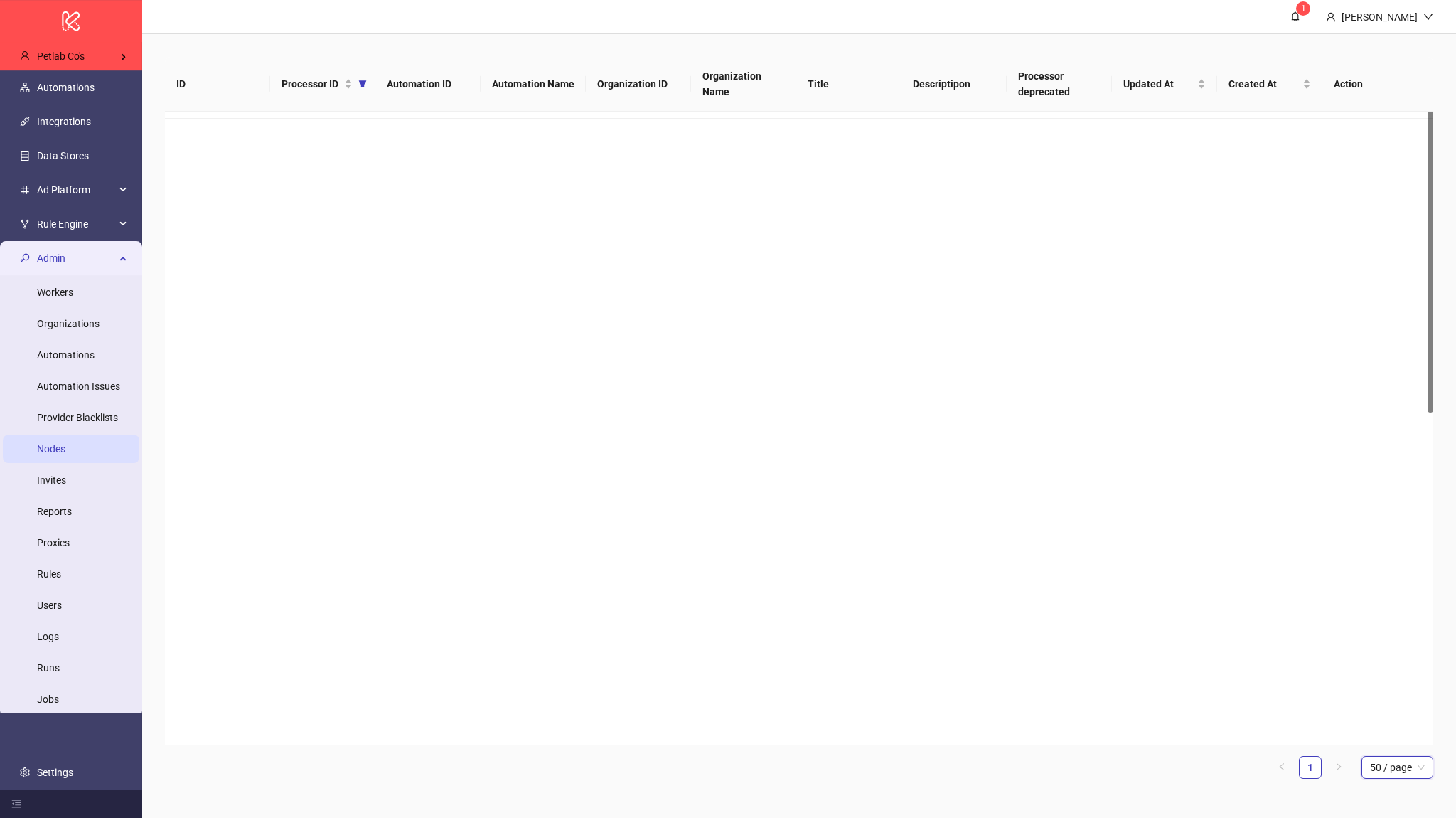
scroll to position [0, 0]
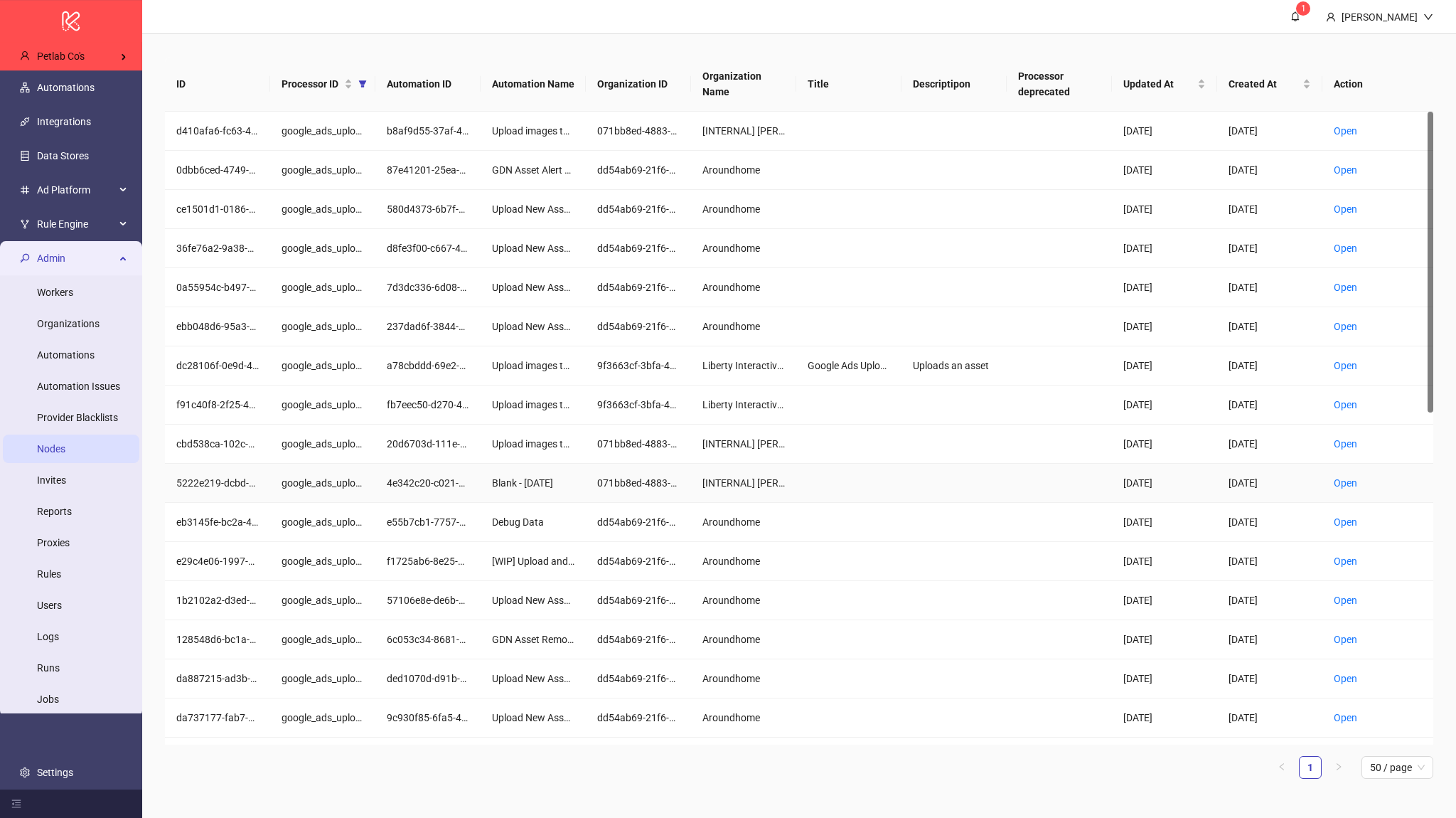
click at [685, 491] on div "071bb8ed-4883-42f0-819d-0e6c75c8bd4e" at bounding box center [638, 484] width 105 height 39
drag, startPoint x: 584, startPoint y: 86, endPoint x: 598, endPoint y: 86, distance: 14.0
click at [598, 86] on tr "ID Processor ID Automation ID Automation Name Organization ID Organization Name…" at bounding box center [799, 84] width 1268 height 55
click at [581, 52] on div "ID Processor ID Automation ID Automation Name Organization ID Organization Name…" at bounding box center [799, 423] width 1314 height 779
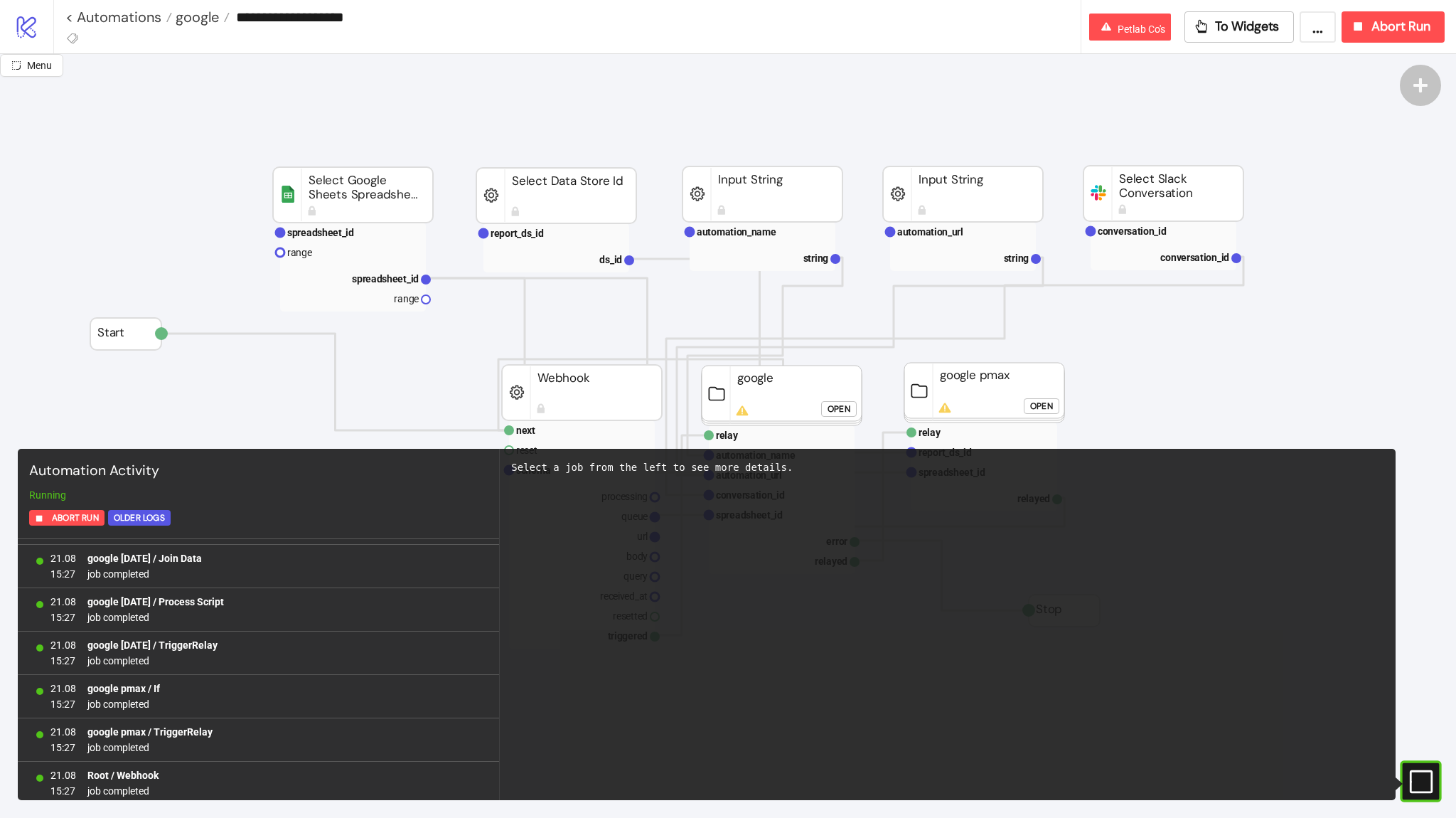
scroll to position [2550, 0]
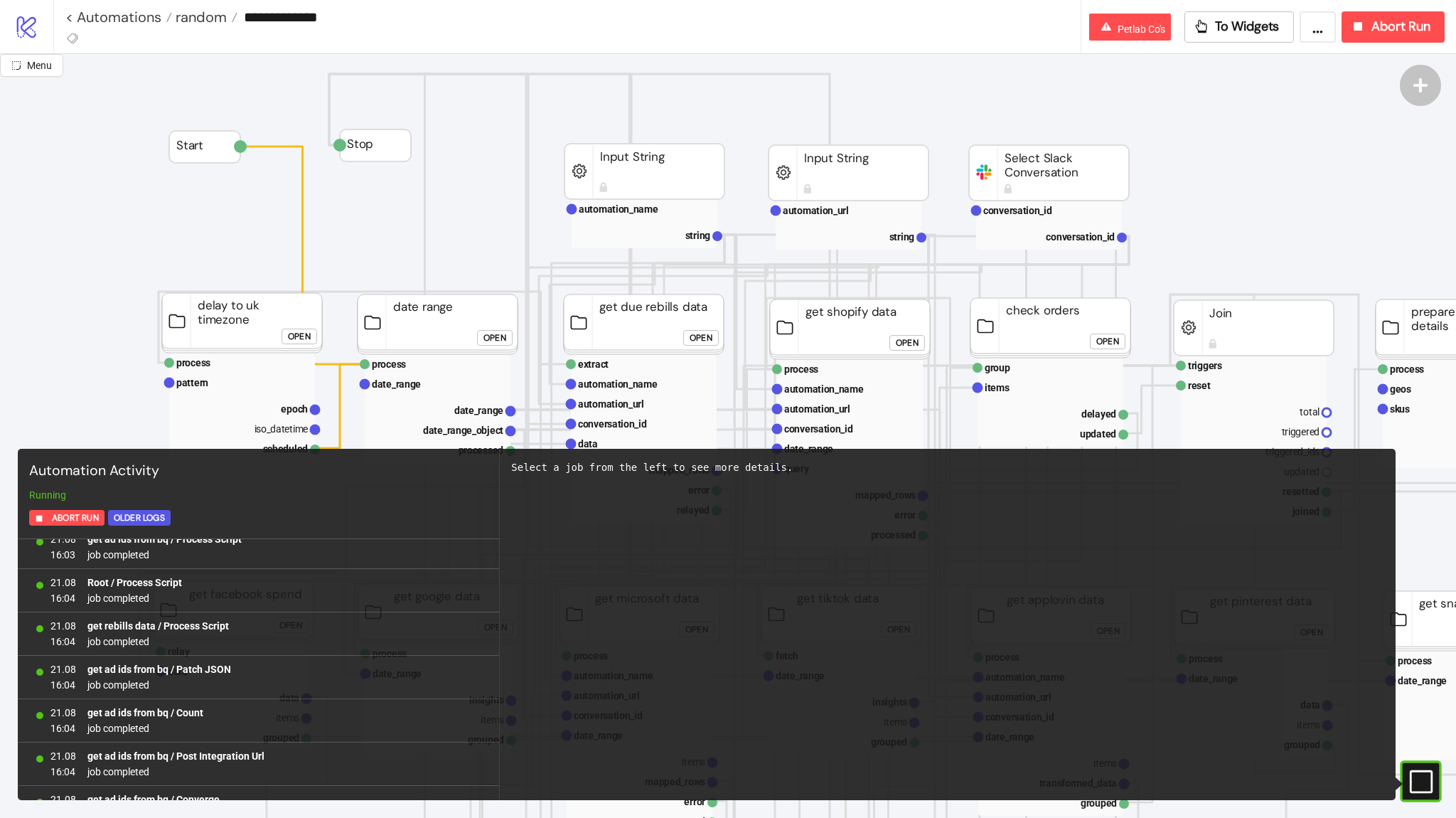
scroll to position [9339, 0]
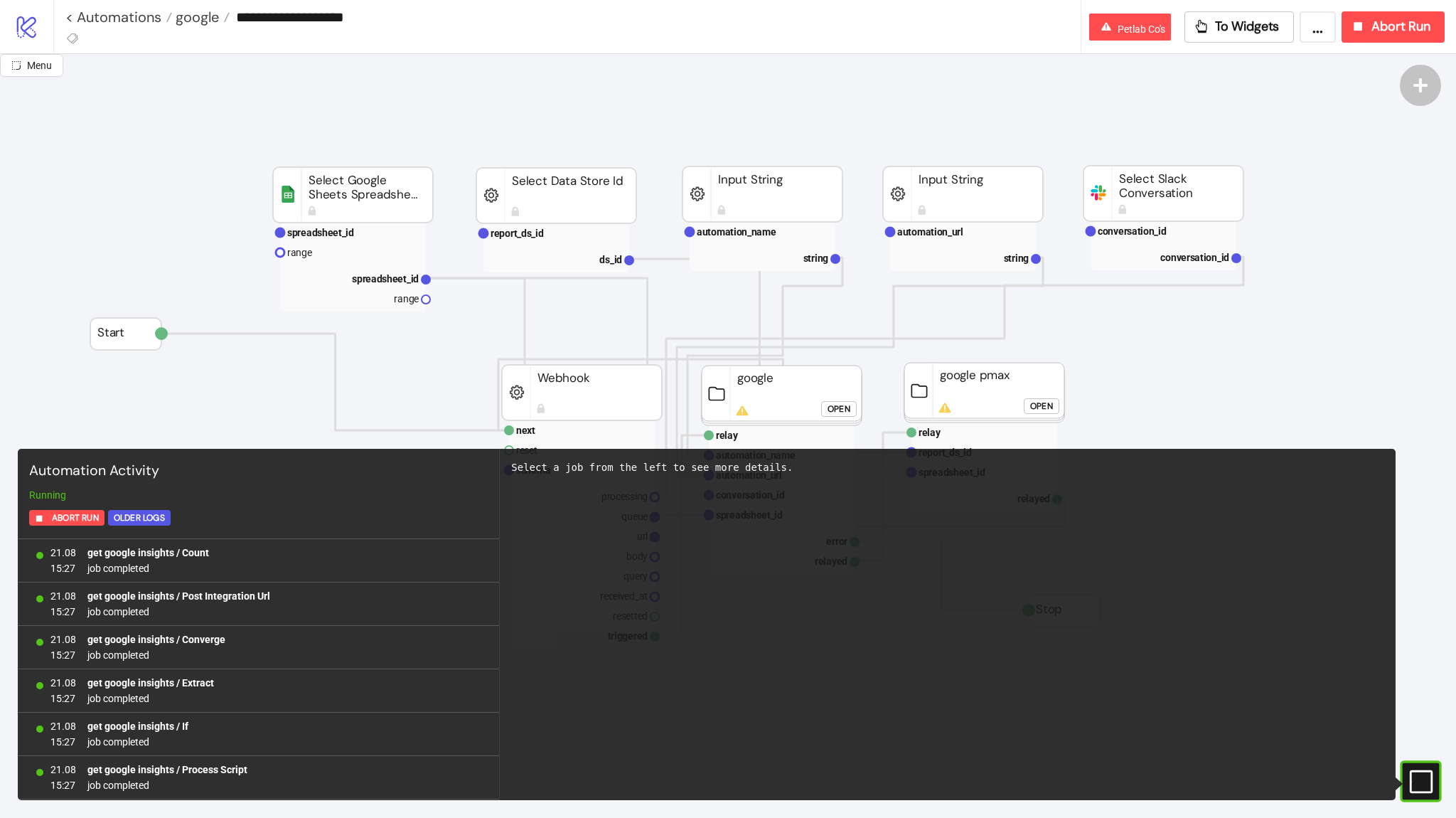
scroll to position [1209, 0]
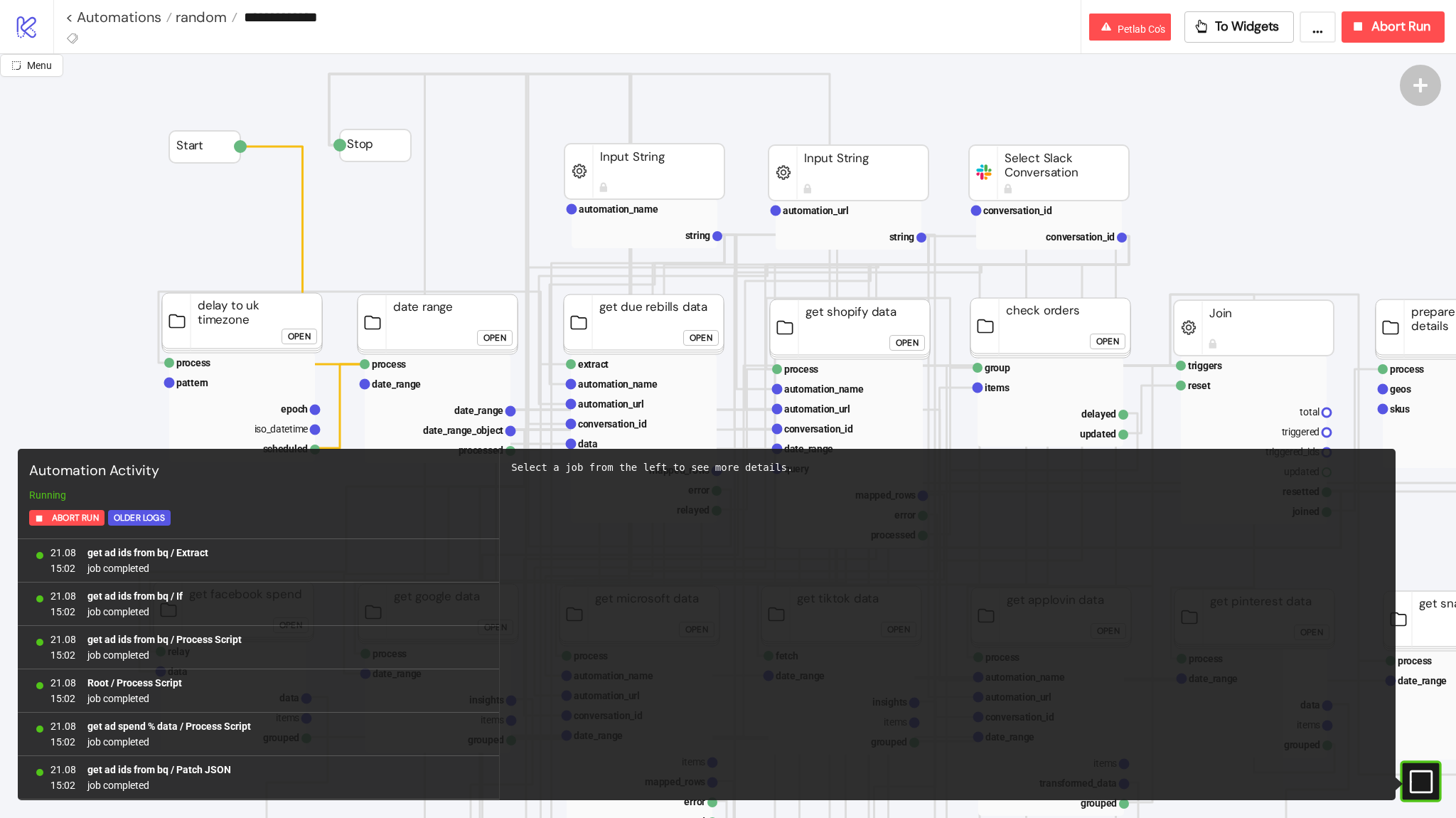
scroll to position [1209, 0]
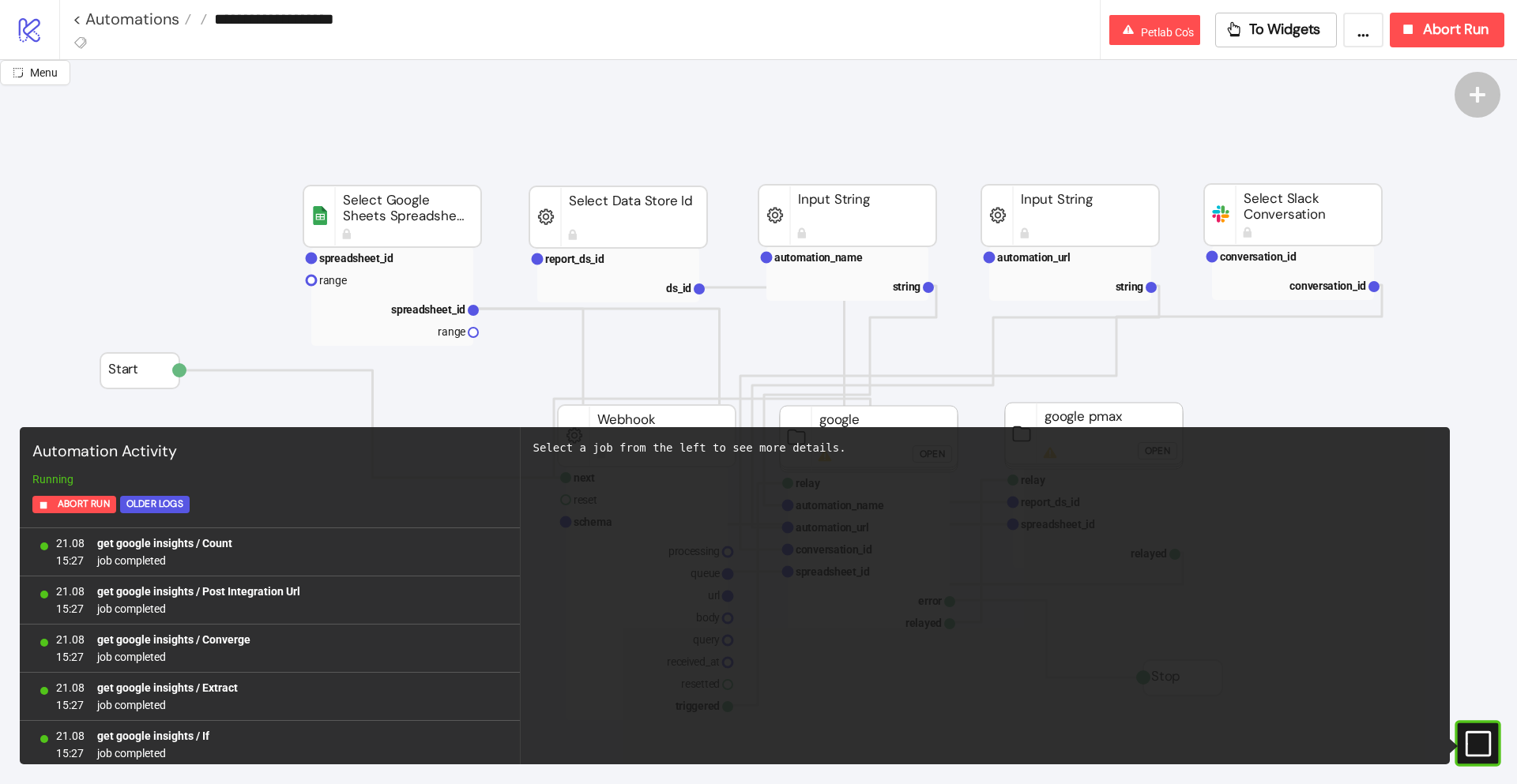
scroll to position [1402, 0]
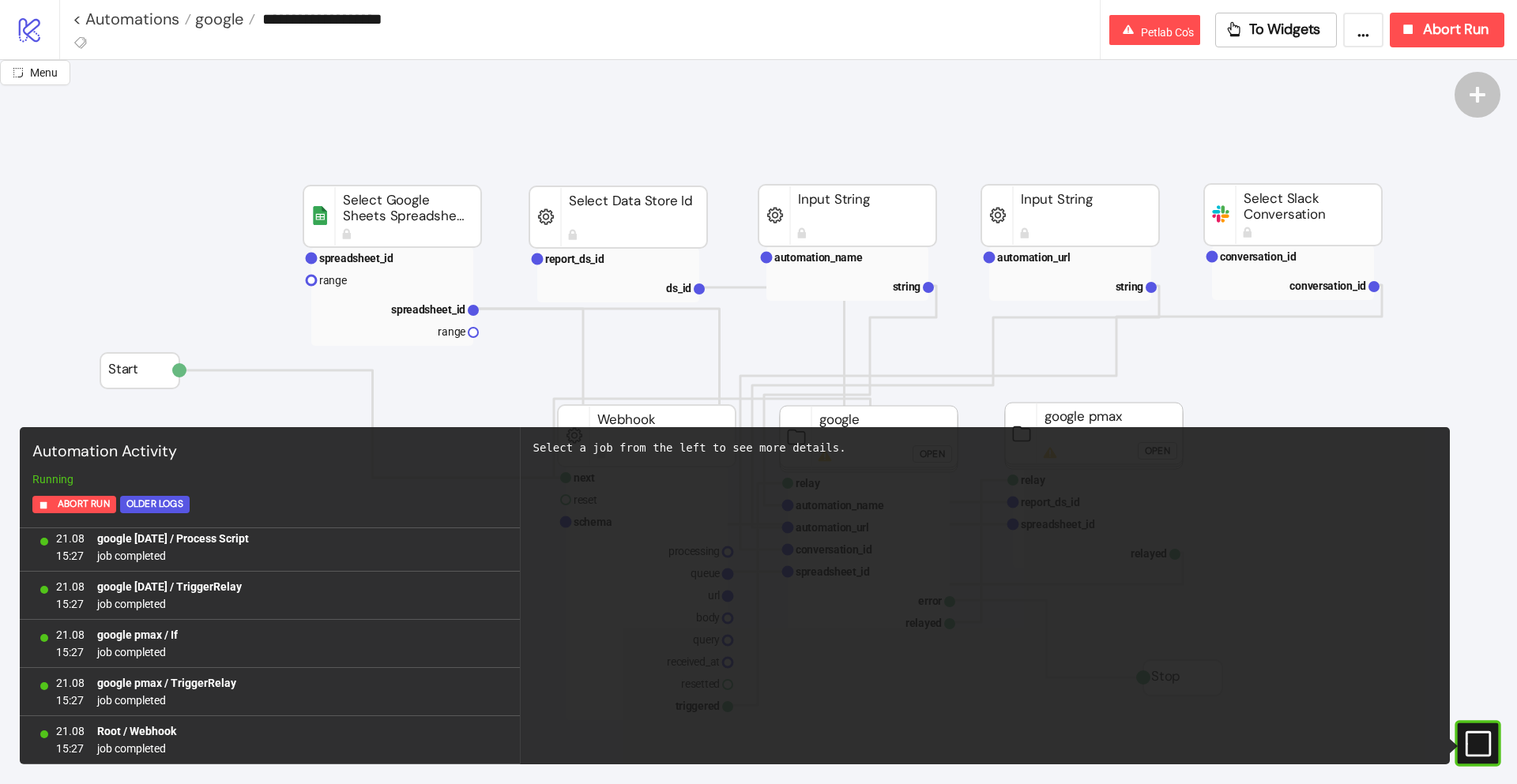
click at [55, 76] on span "Menu" at bounding box center [43, 72] width 27 height 12
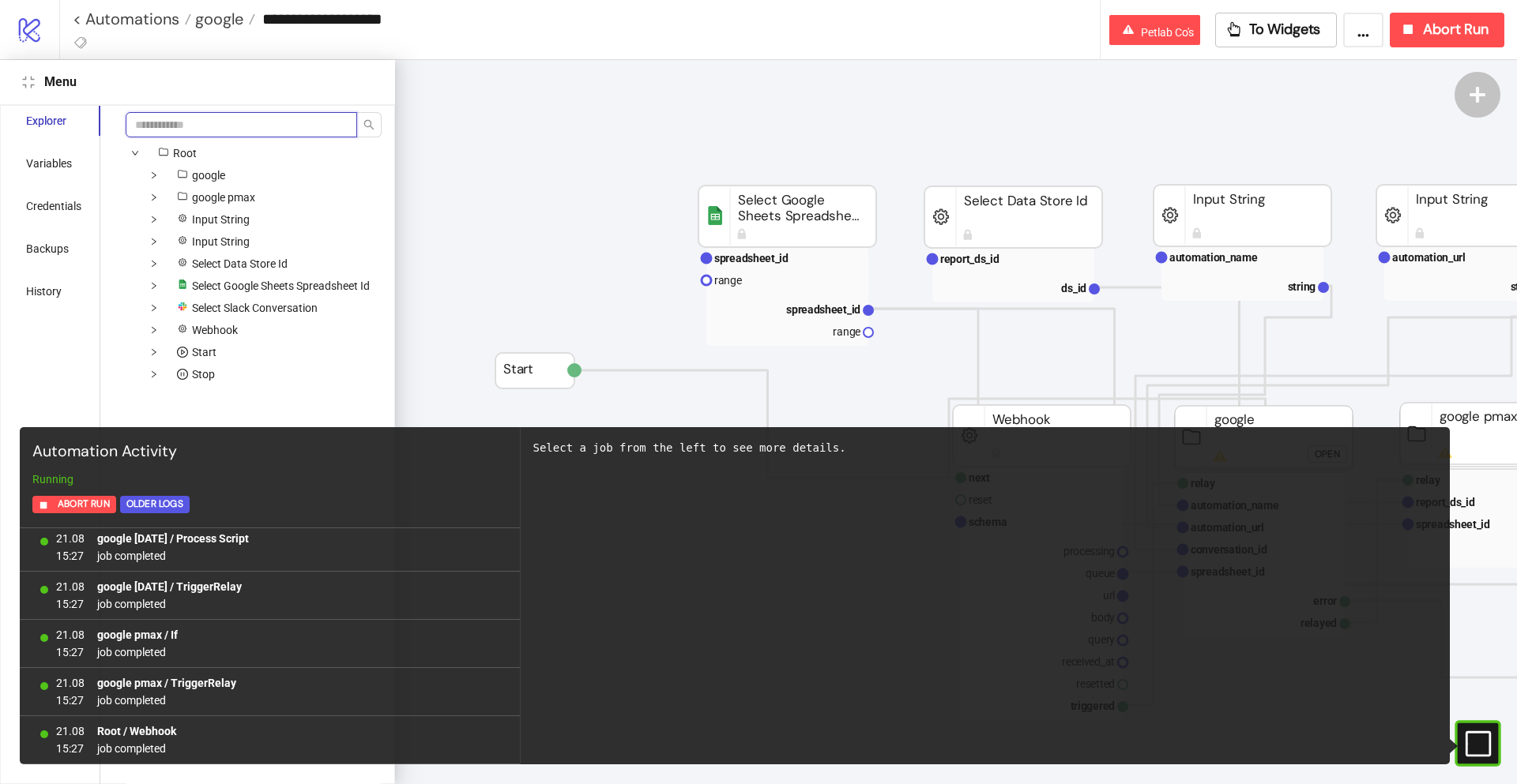
click at [161, 118] on input "search" at bounding box center [242, 124] width 231 height 25
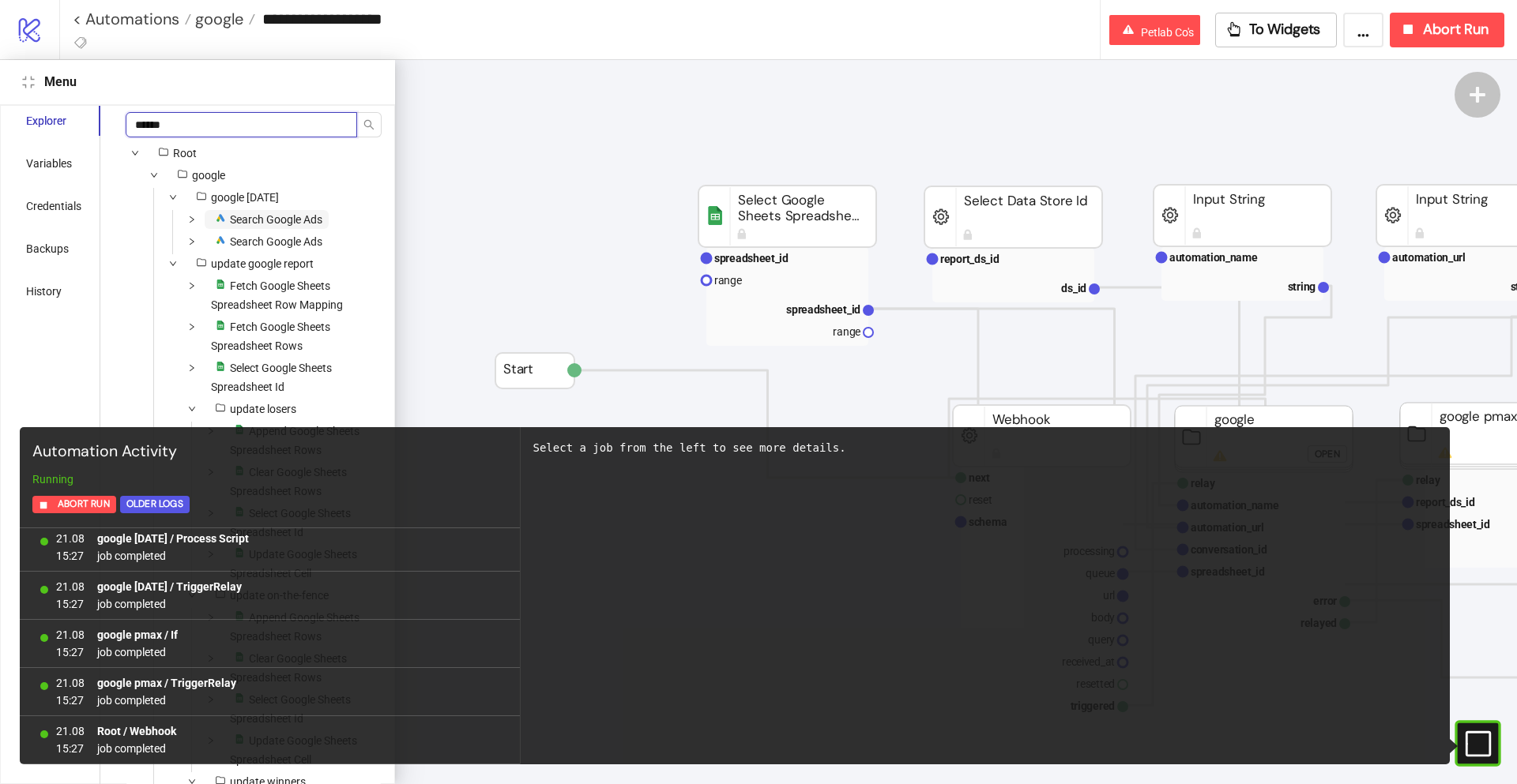
type input "******"
click at [269, 215] on span "Search Google Ads" at bounding box center [276, 219] width 92 height 12
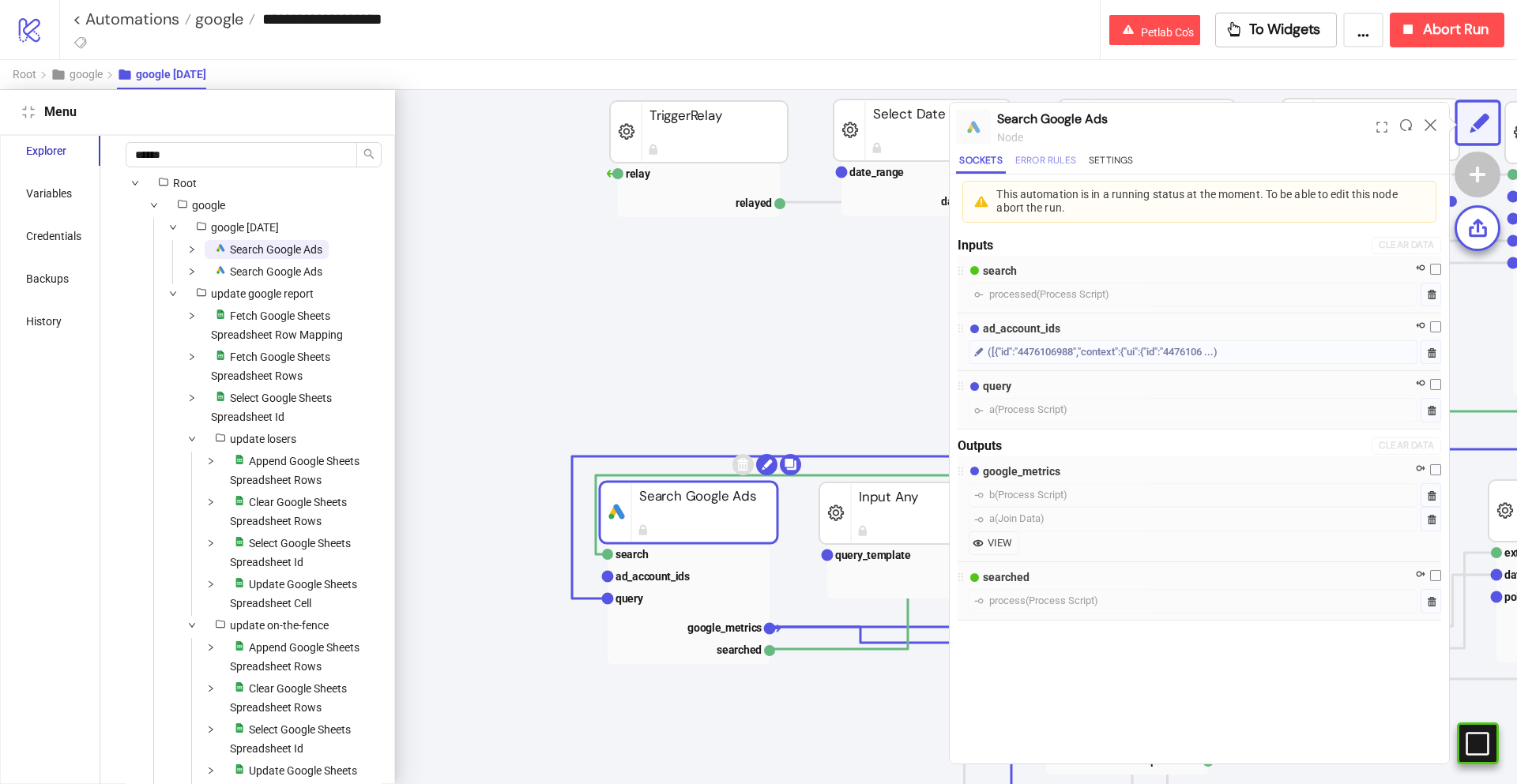
click at [1049, 152] on button "Error Rules" at bounding box center [1045, 163] width 67 height 22
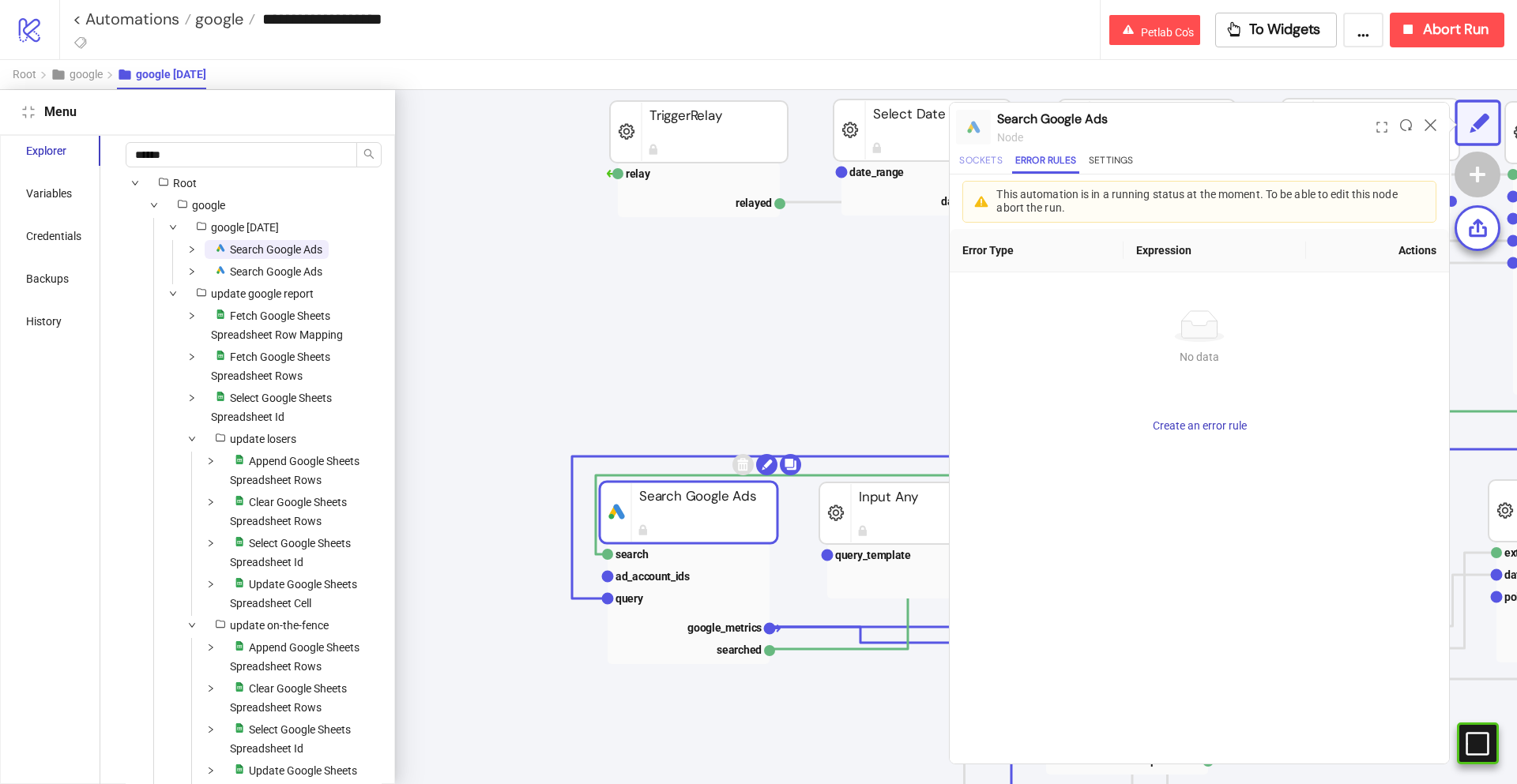
click at [991, 164] on button "Sockets" at bounding box center [980, 163] width 49 height 22
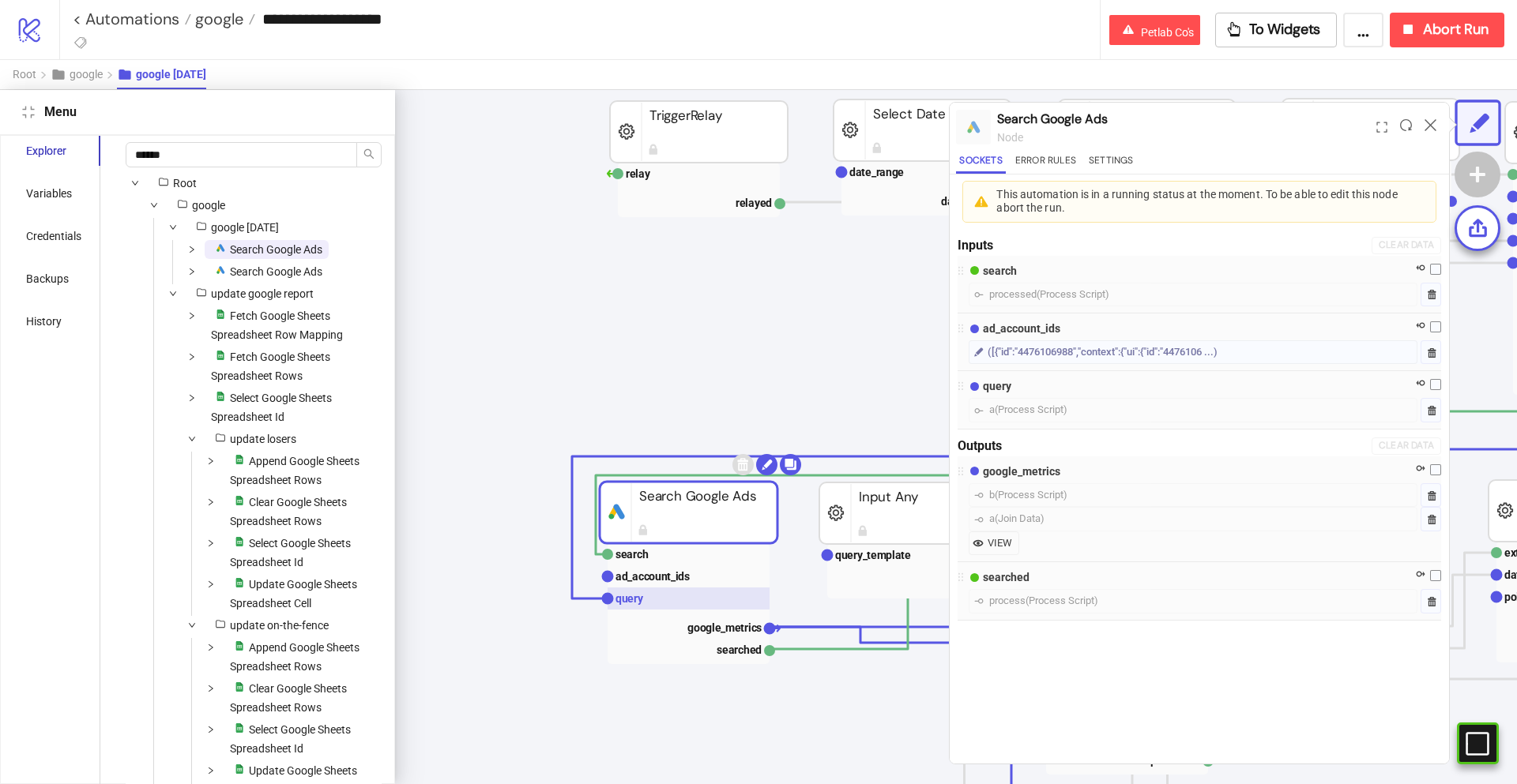
click at [716, 592] on rect at bounding box center [688, 599] width 162 height 23
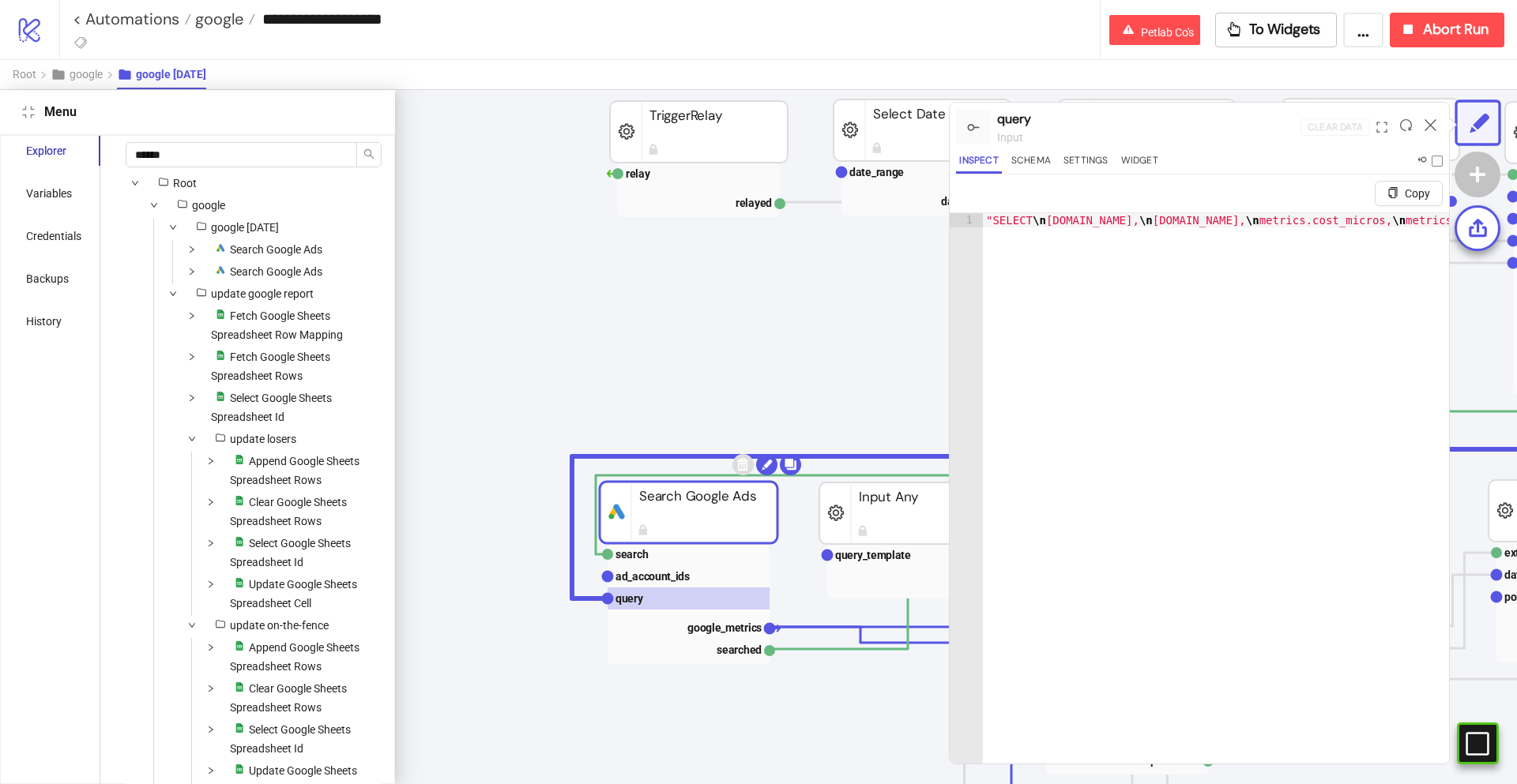
type textarea "**********"
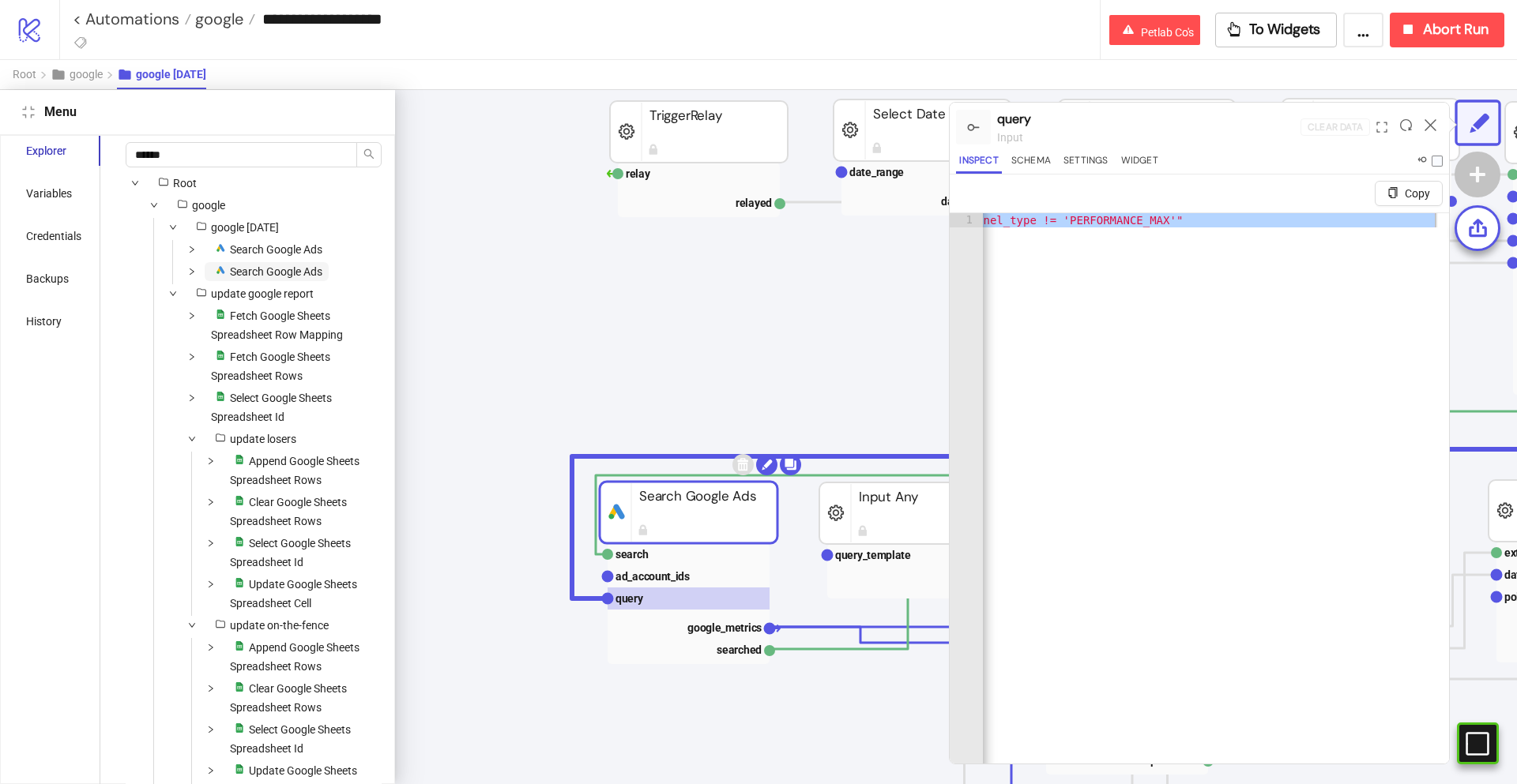
click at [289, 269] on span "Search Google Ads" at bounding box center [276, 271] width 92 height 12
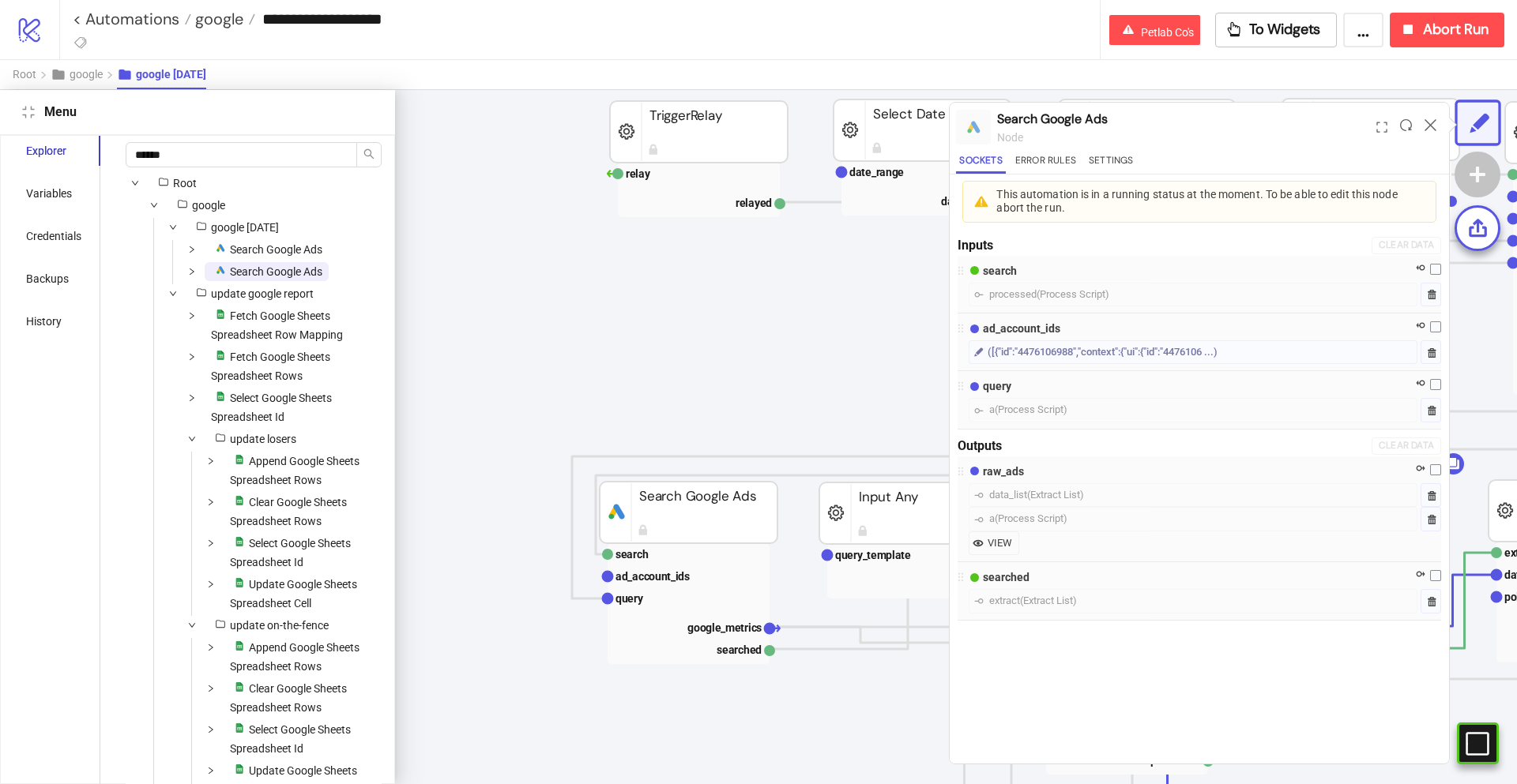
scroll to position [77, 488]
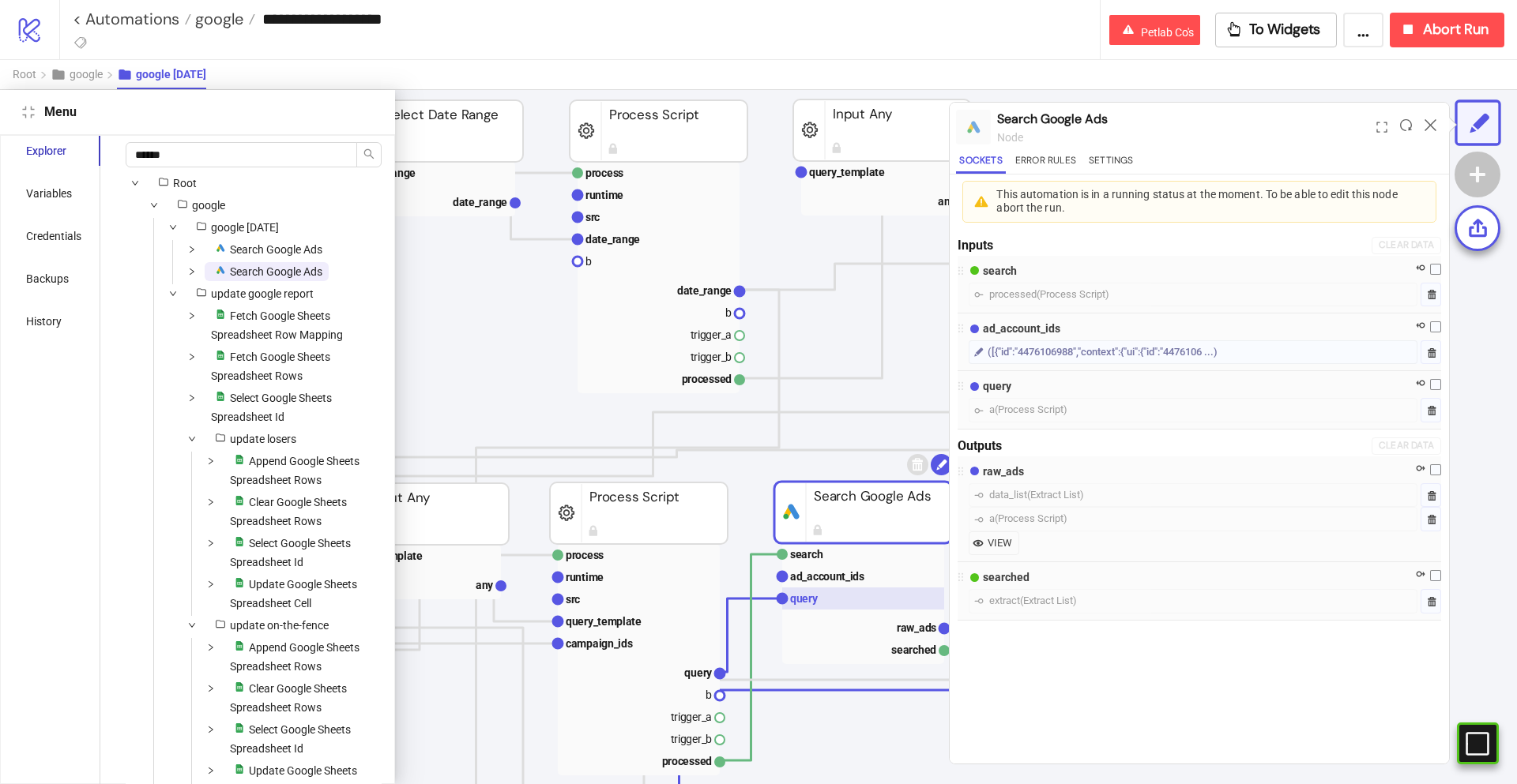
click at [834, 593] on rect at bounding box center [863, 599] width 162 height 23
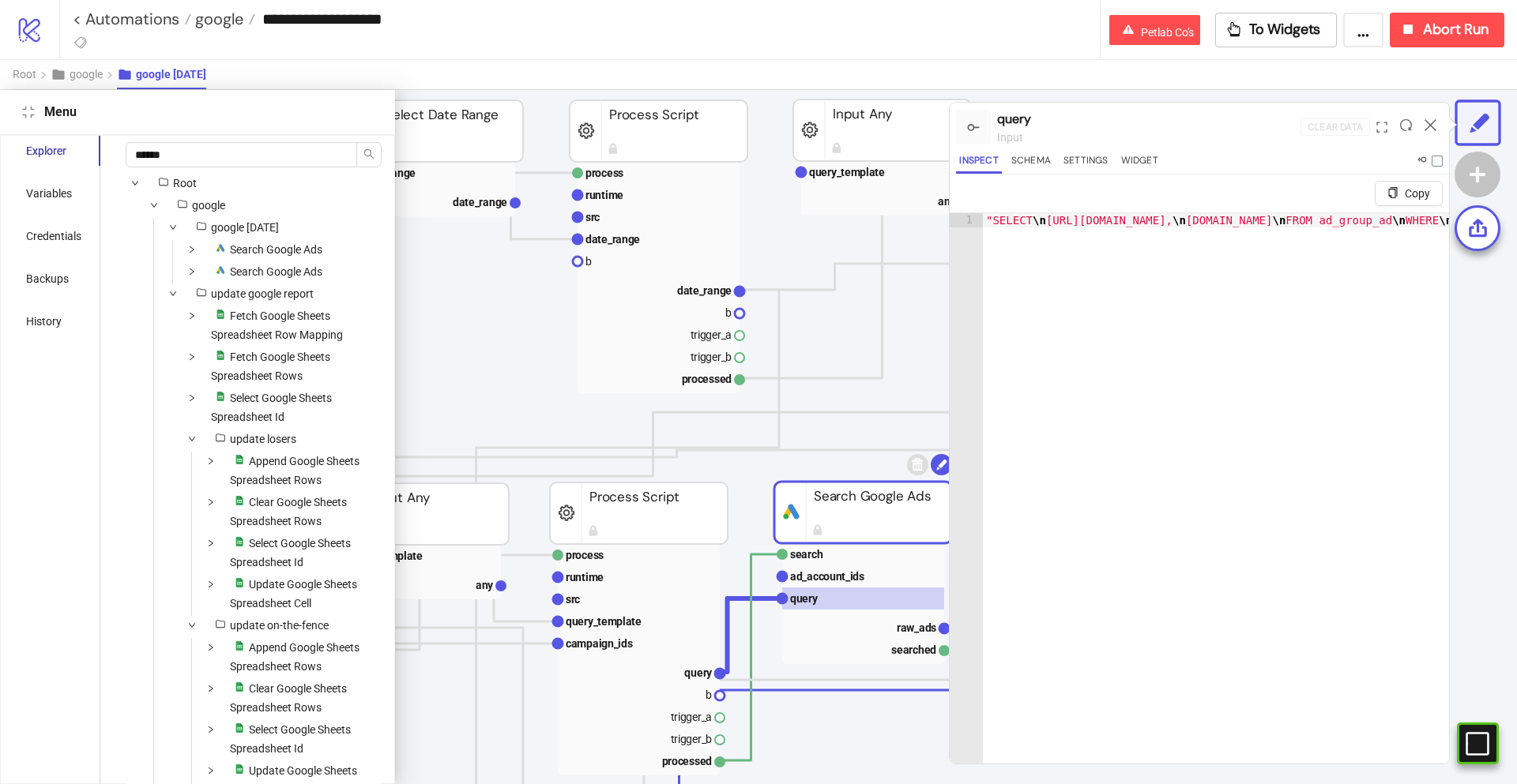
drag, startPoint x: 1160, startPoint y: 243, endPoint x: 1172, endPoint y: 236, distance: 13.9
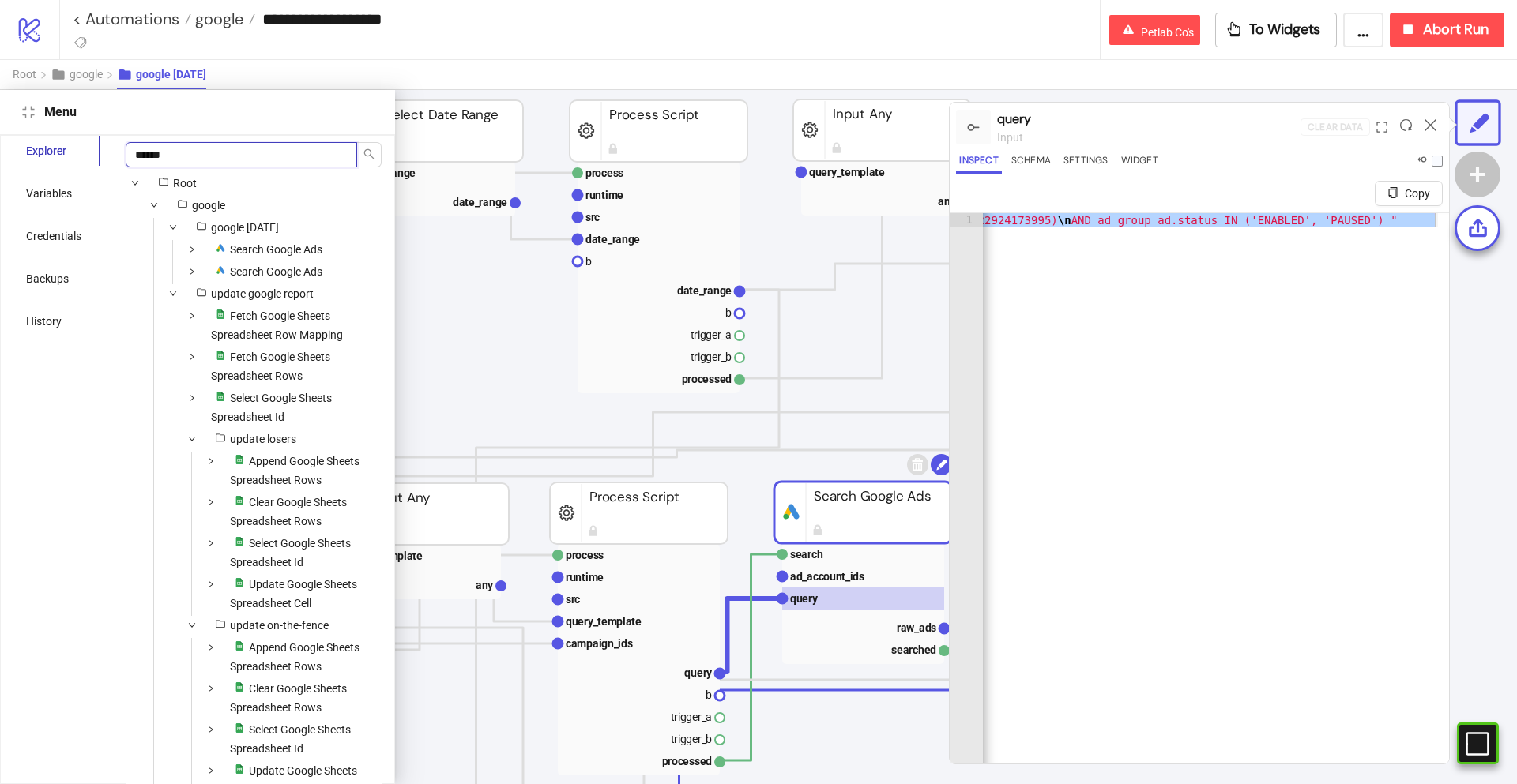
drag, startPoint x: 197, startPoint y: 150, endPoint x: 96, endPoint y: 150, distance: 101.0
click at [96, 150] on div "Explorer Variables Credentials Backups History ****** Root google google today …" at bounding box center [198, 478] width 381 height 686
click at [267, 160] on input "******" at bounding box center [242, 154] width 231 height 25
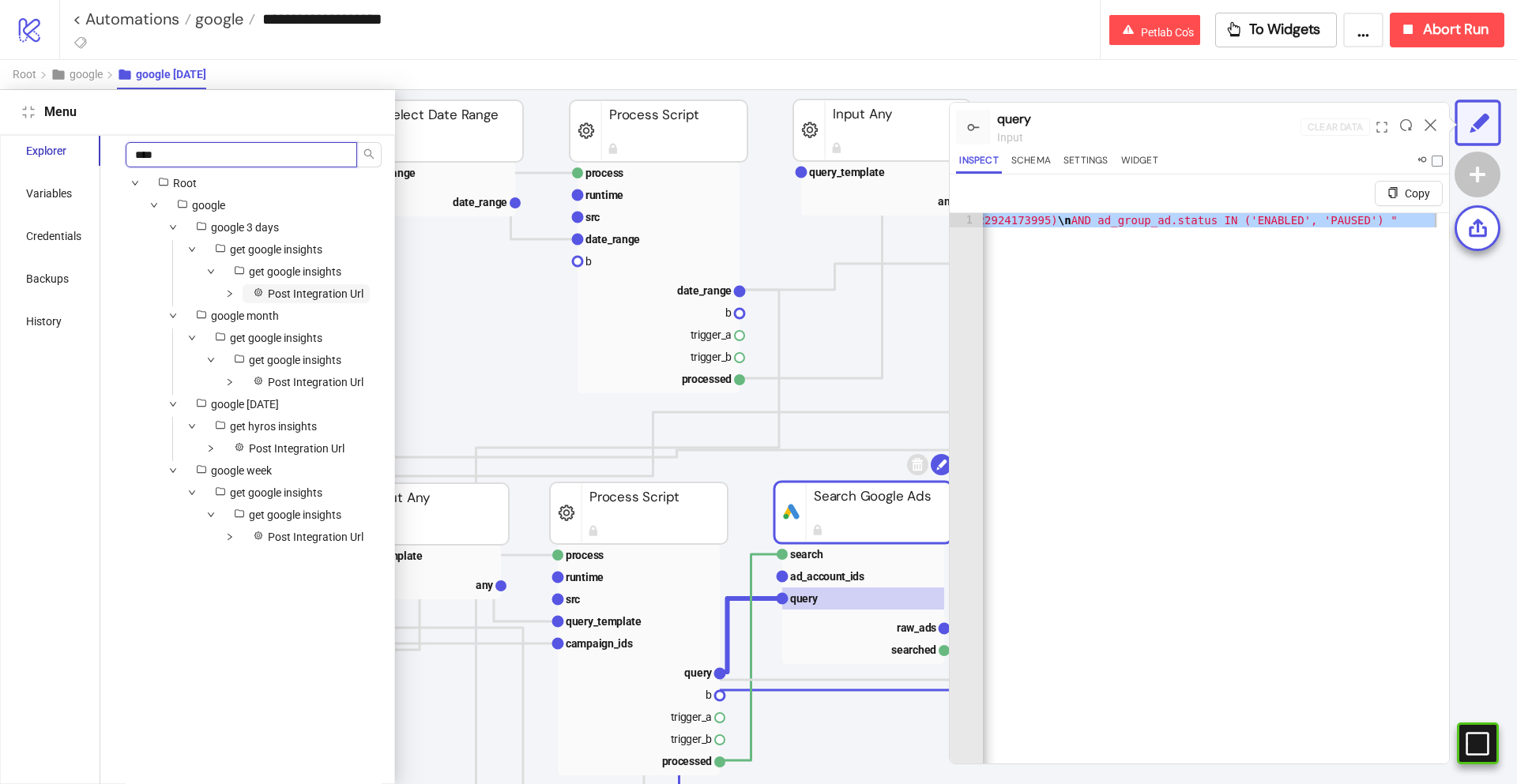
type input "****"
click at [316, 293] on span "Post Integration Url" at bounding box center [316, 293] width 96 height 12
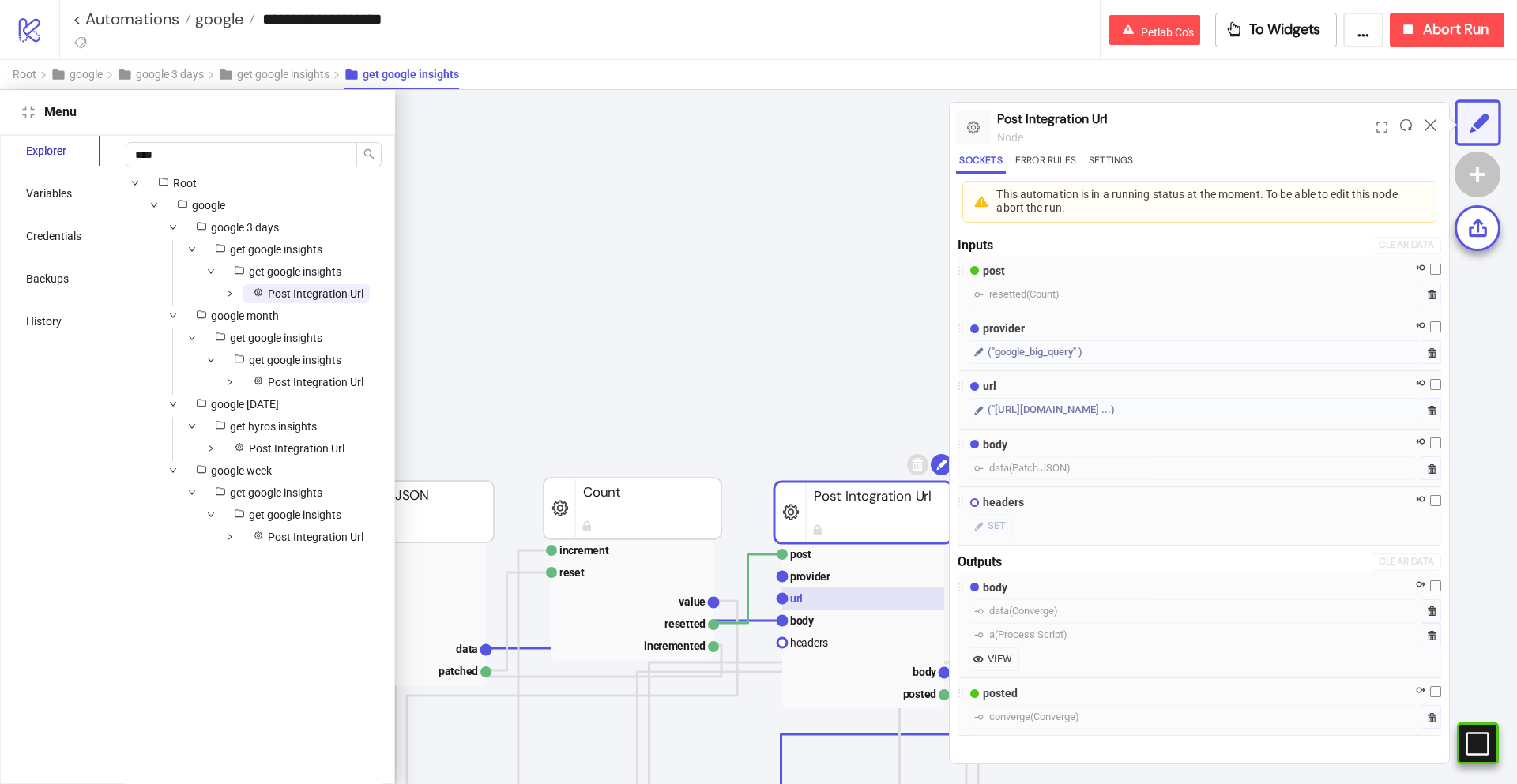
click at [832, 597] on rect at bounding box center [863, 599] width 162 height 23
click at [822, 606] on rect at bounding box center [863, 599] width 162 height 23
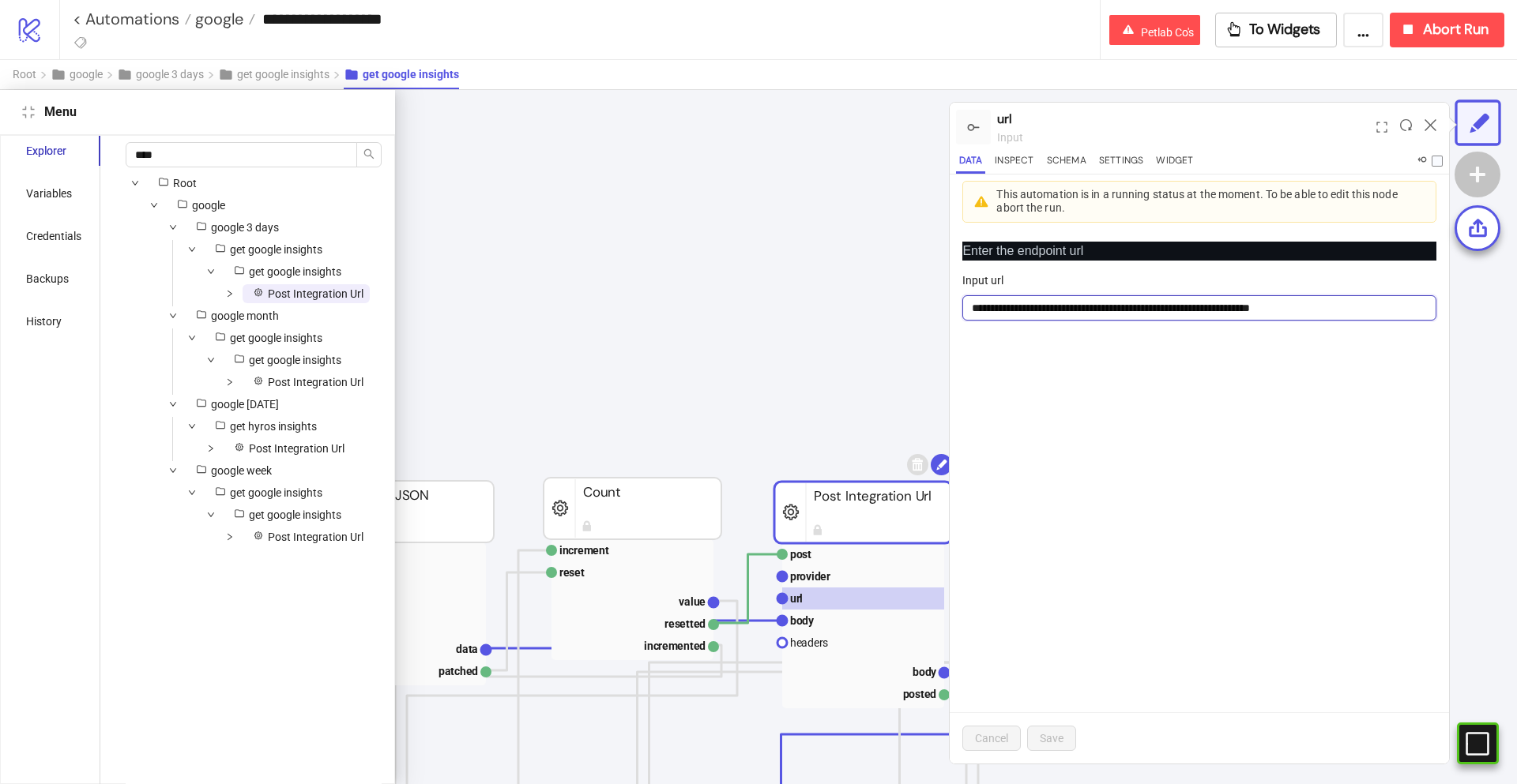
click at [1053, 312] on input "**********" at bounding box center [1199, 307] width 474 height 25
click at [327, 381] on span "Post Integration Url" at bounding box center [316, 382] width 96 height 12
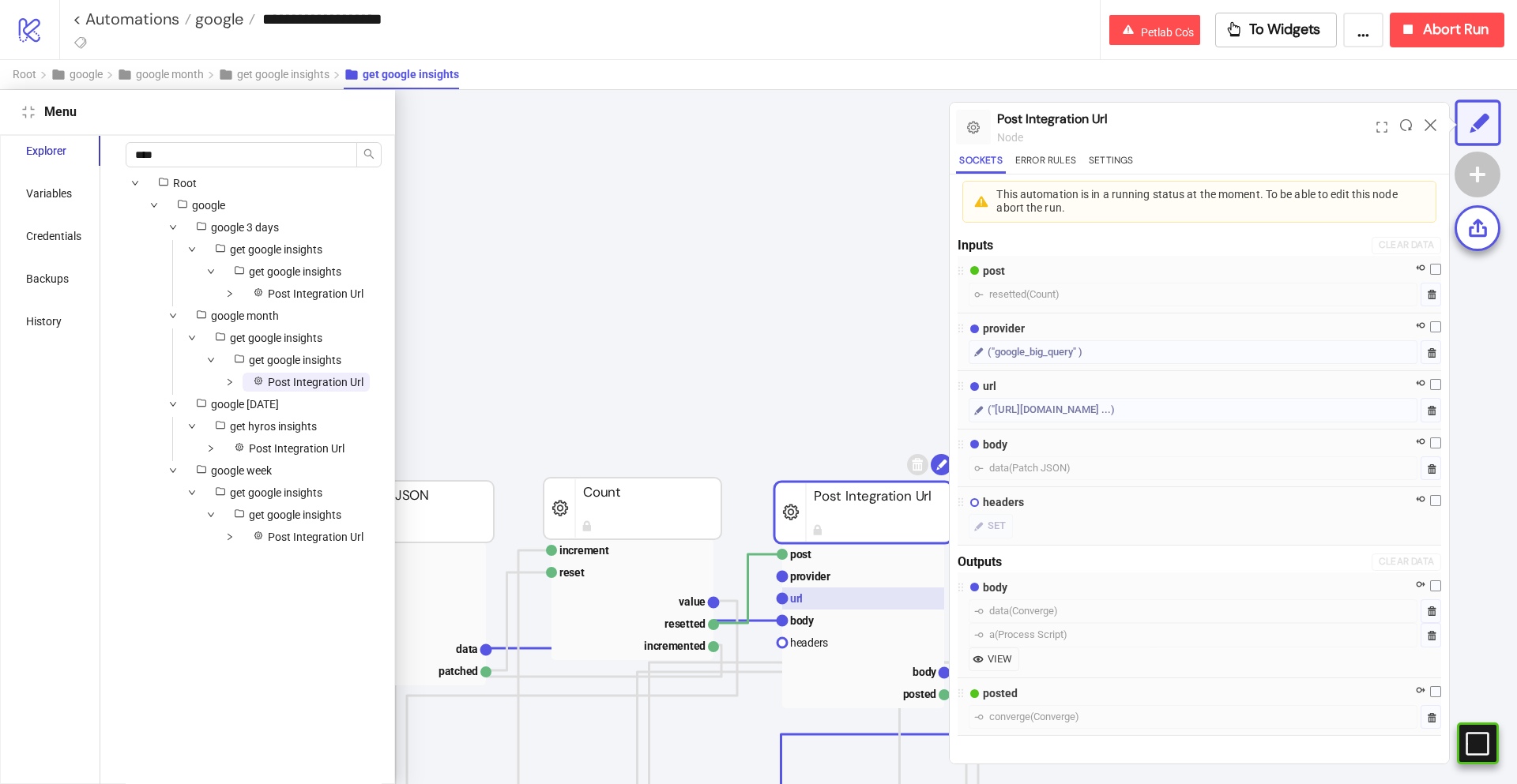
click at [821, 599] on rect at bounding box center [863, 599] width 162 height 23
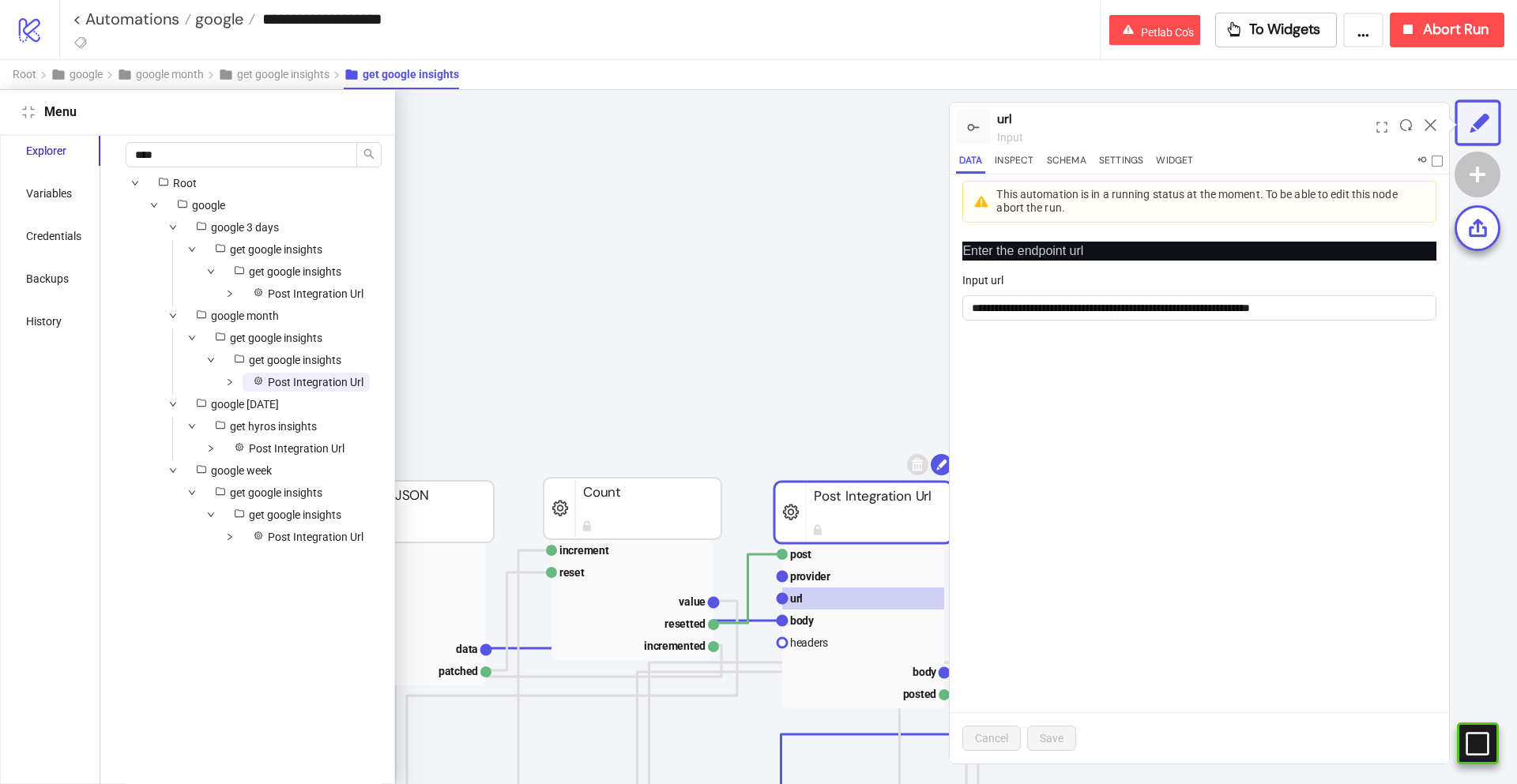
click at [296, 382] on span "Post Integration Url" at bounding box center [316, 382] width 96 height 12
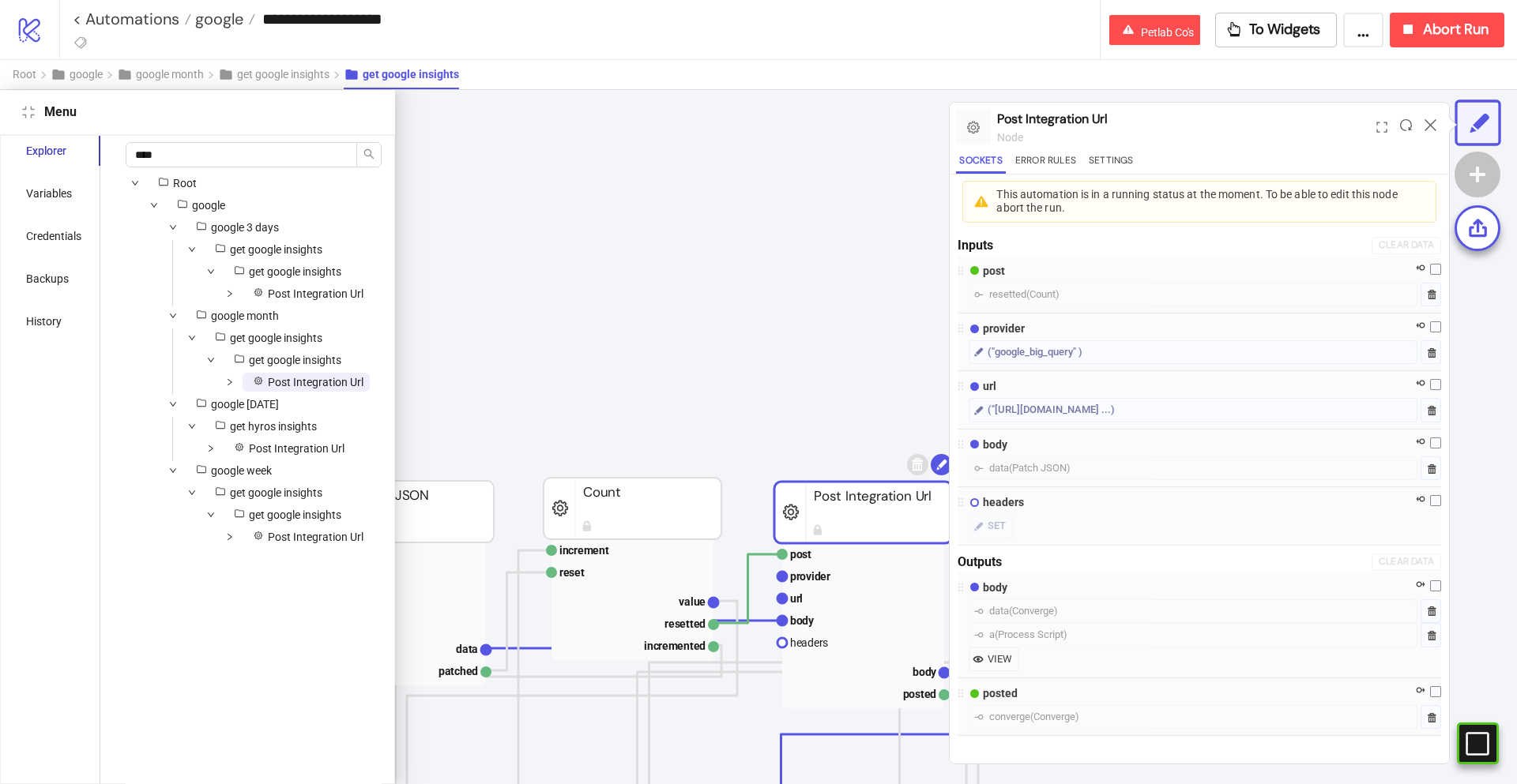
click at [296, 382] on span "Post Integration Url" at bounding box center [316, 382] width 96 height 12
click at [297, 447] on span "Post Integration Url" at bounding box center [297, 447] width 96 height 12
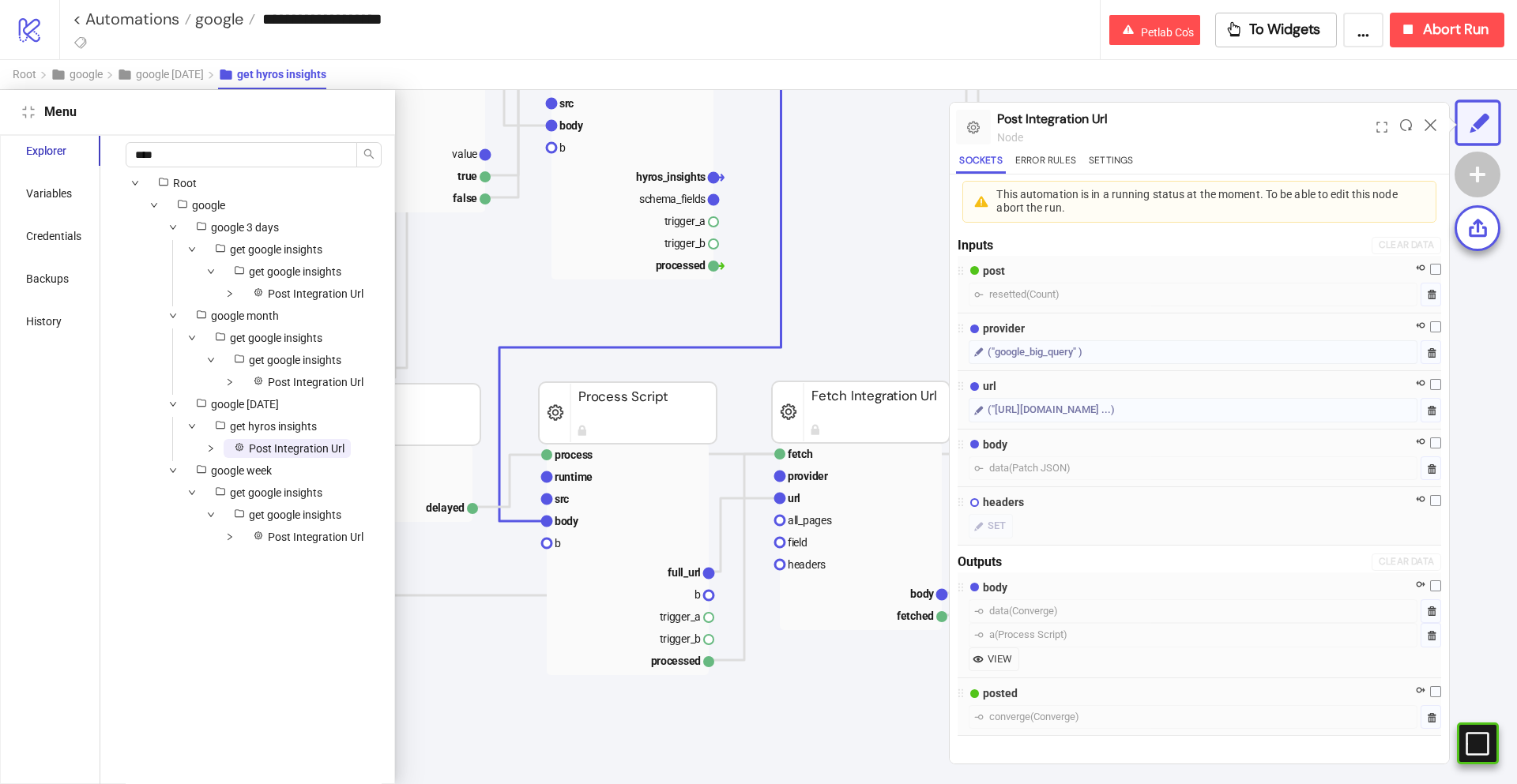
scroll to position [1548, 437]
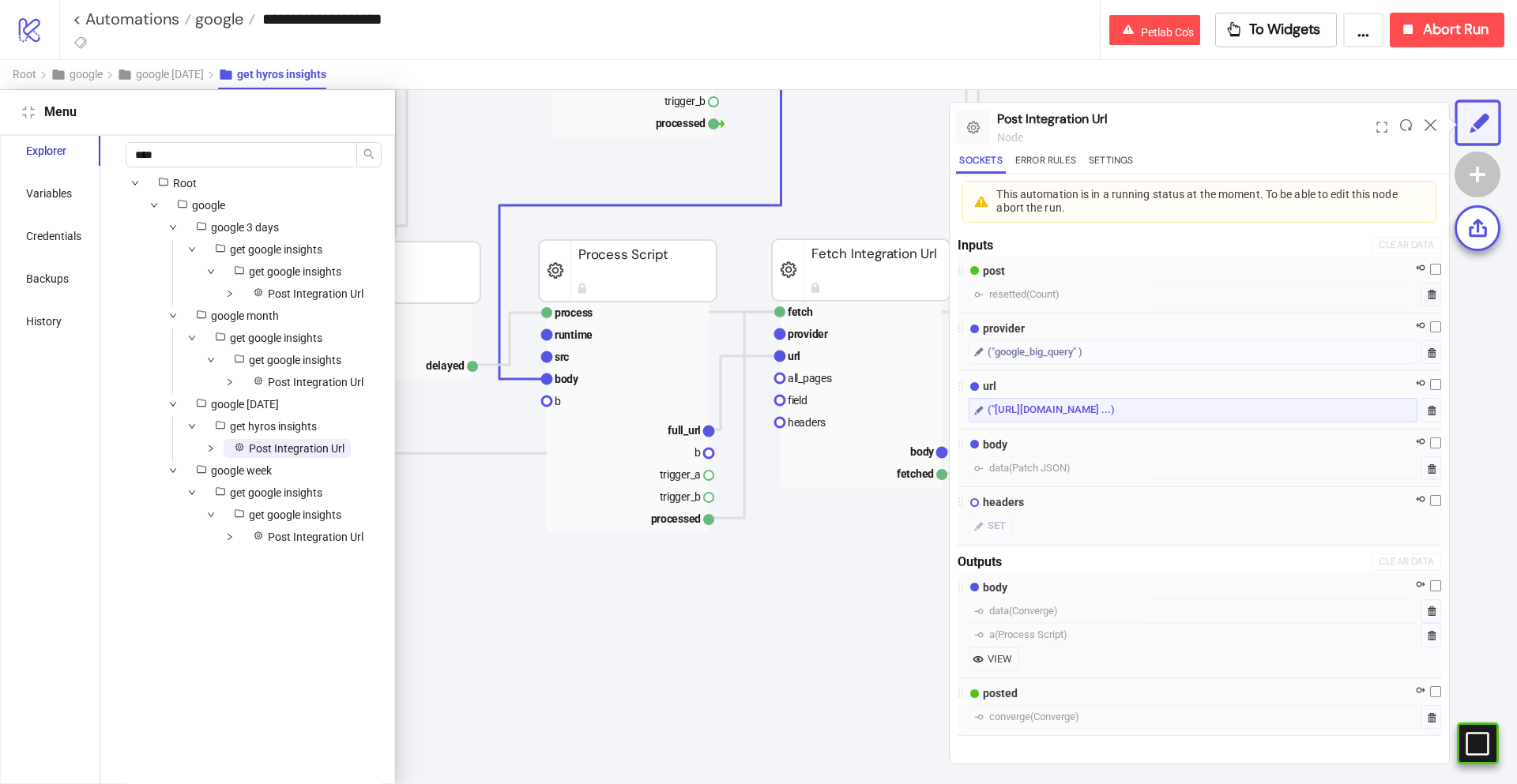
click at [1017, 405] on div "("[URL][DOMAIN_NAME] ...)" at bounding box center [1051, 410] width 127 height 16
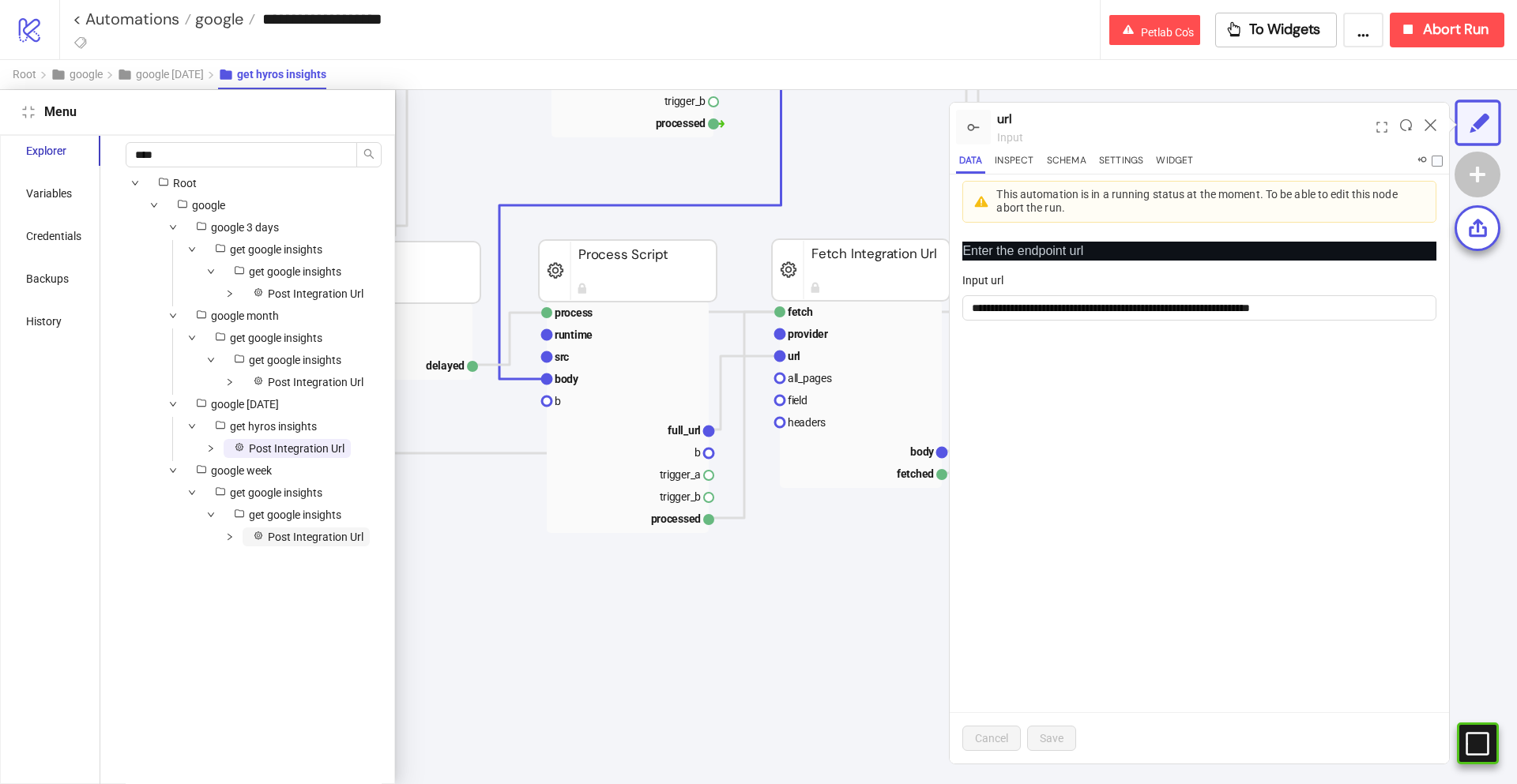
click at [303, 535] on span "Post Integration Url" at bounding box center [316, 536] width 96 height 12
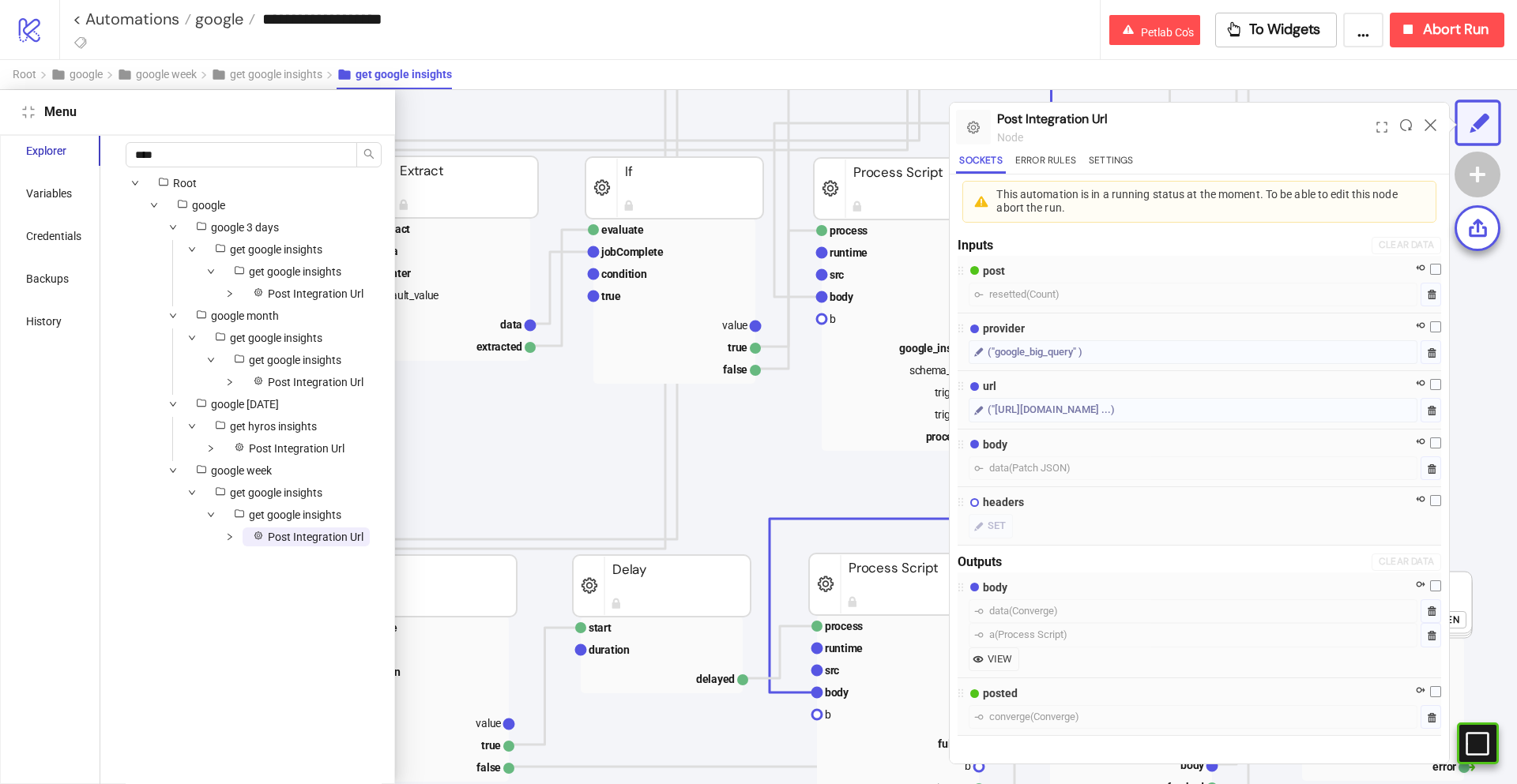
scroll to position [867, 708]
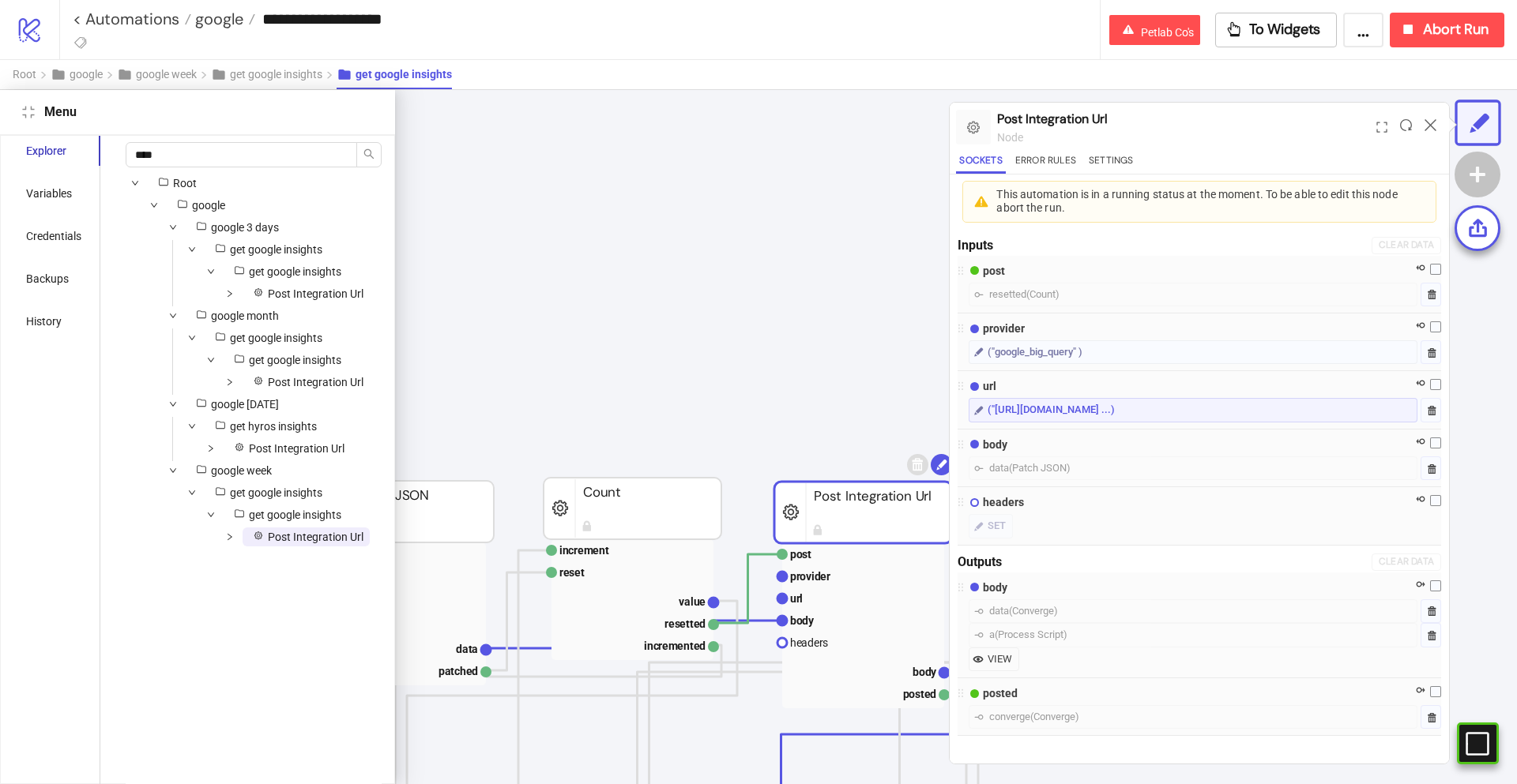
click at [1019, 416] on div "("[URL][DOMAIN_NAME] ...)" at bounding box center [1051, 410] width 127 height 16
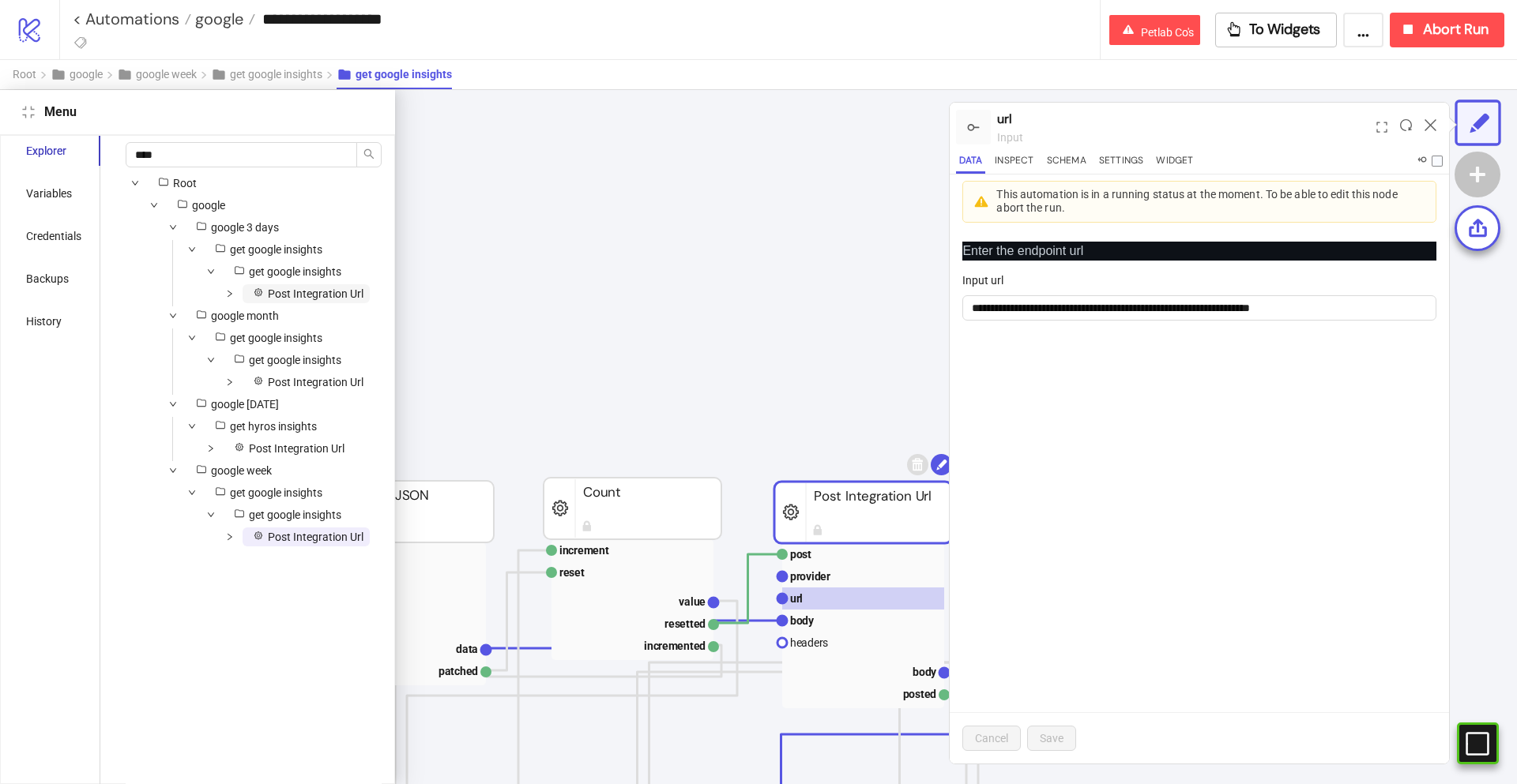
click at [304, 295] on span "Post Integration Url" at bounding box center [316, 293] width 96 height 12
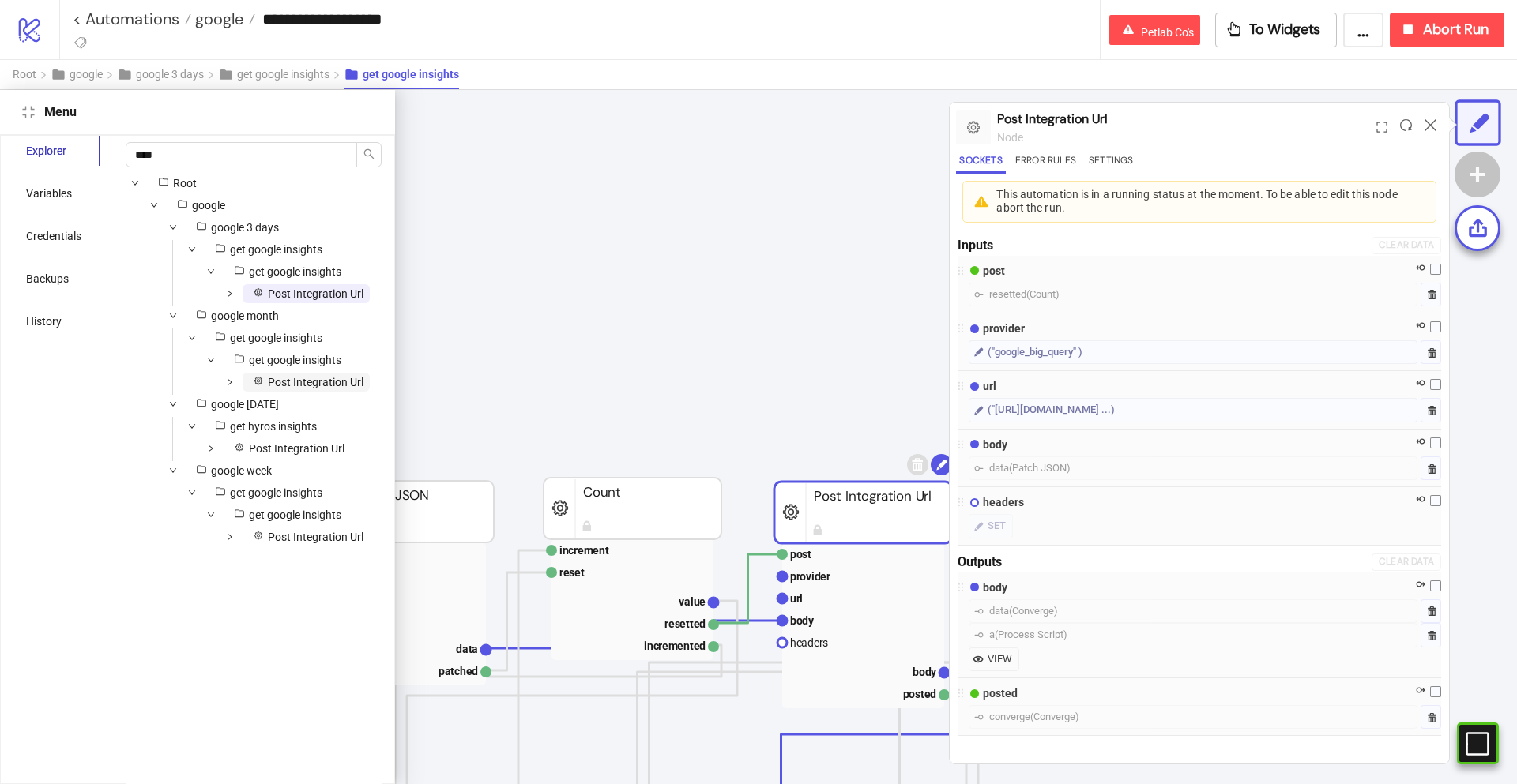
click at [320, 383] on span "Post Integration Url" at bounding box center [316, 382] width 96 height 12
click at [316, 444] on span "Post Integration Url" at bounding box center [297, 447] width 96 height 12
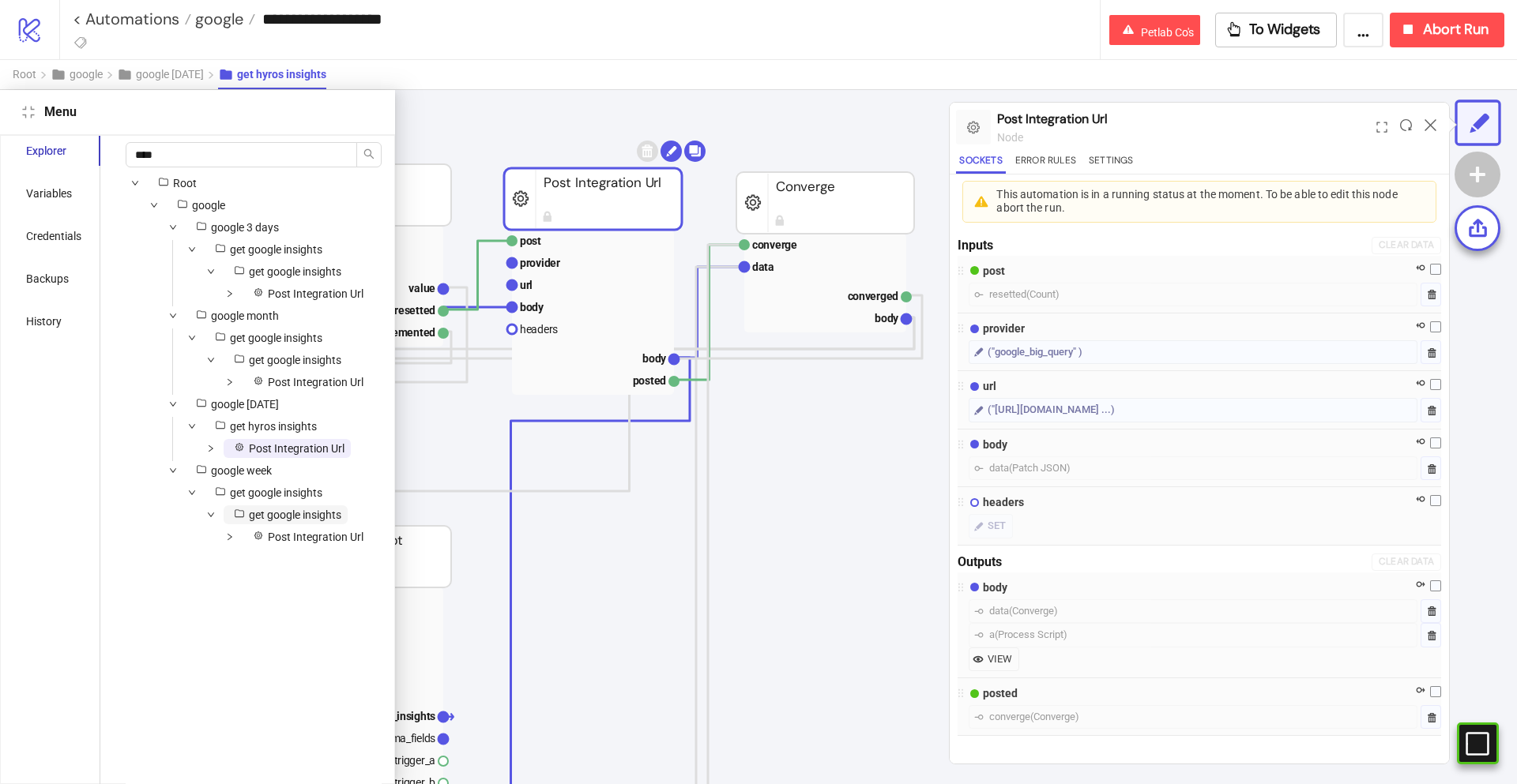
scroll to position [554, 437]
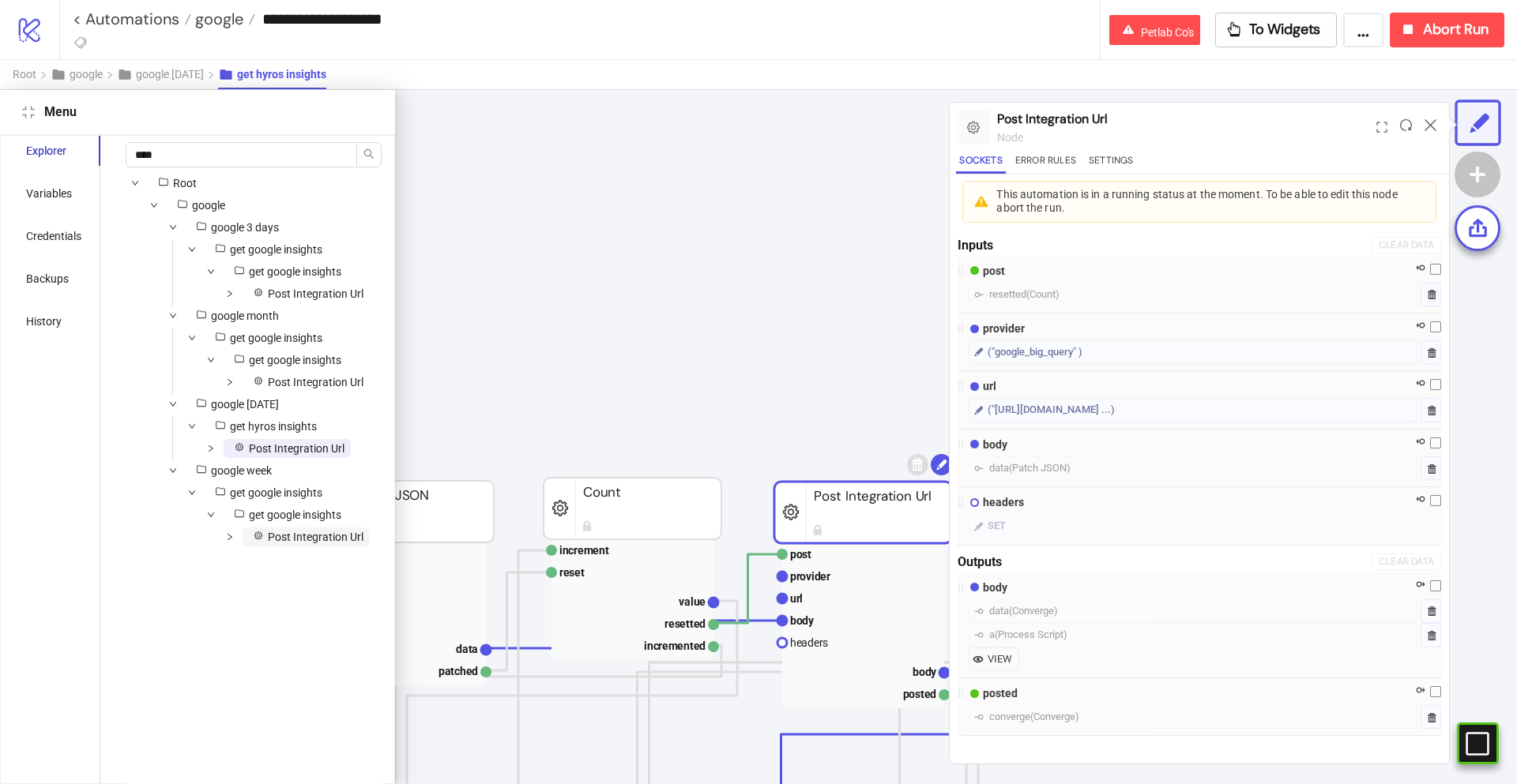
click at [324, 541] on span "Post Integration Url" at bounding box center [316, 536] width 96 height 12
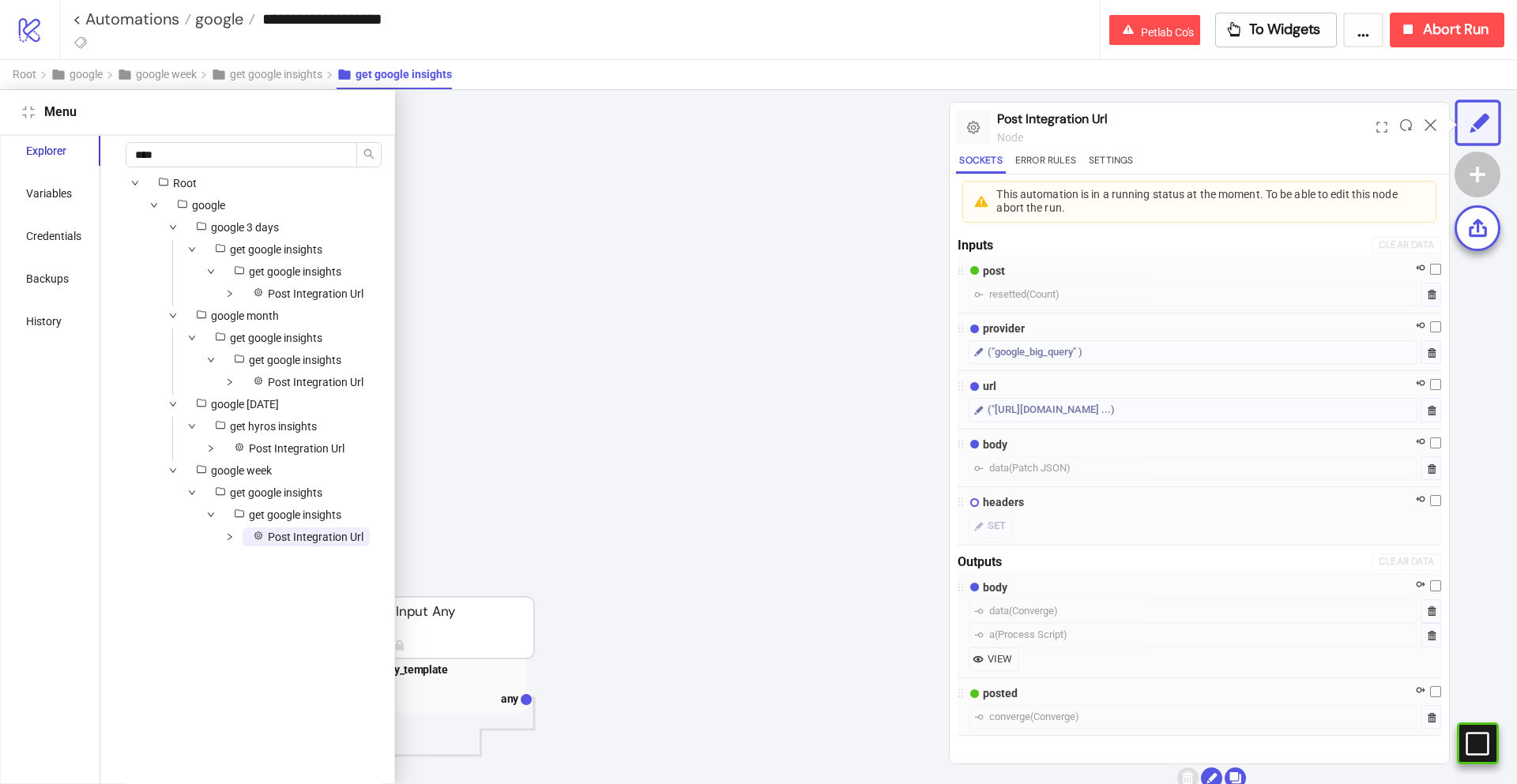
scroll to position [867, 708]
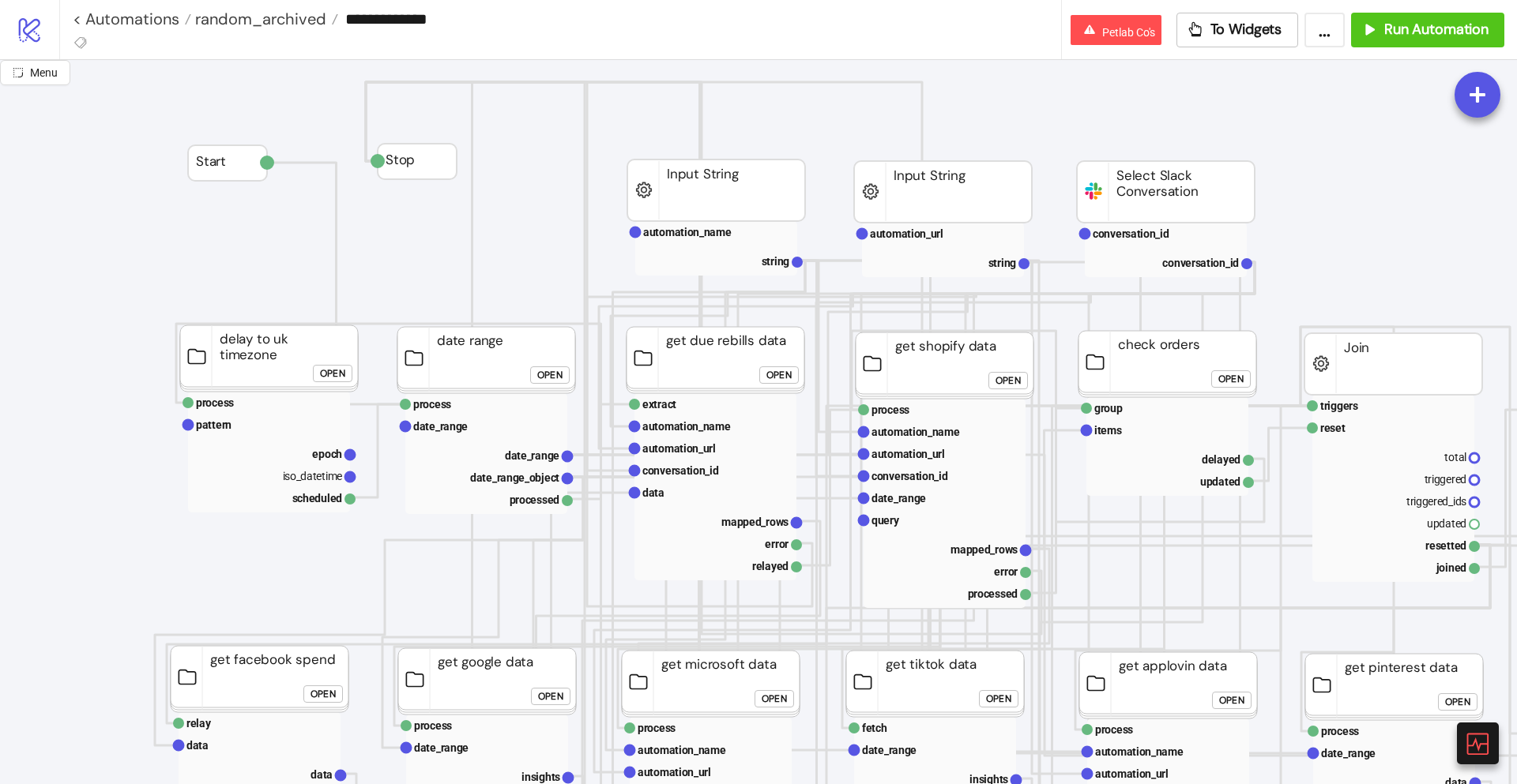
click at [53, 75] on span "Menu" at bounding box center [43, 72] width 27 height 12
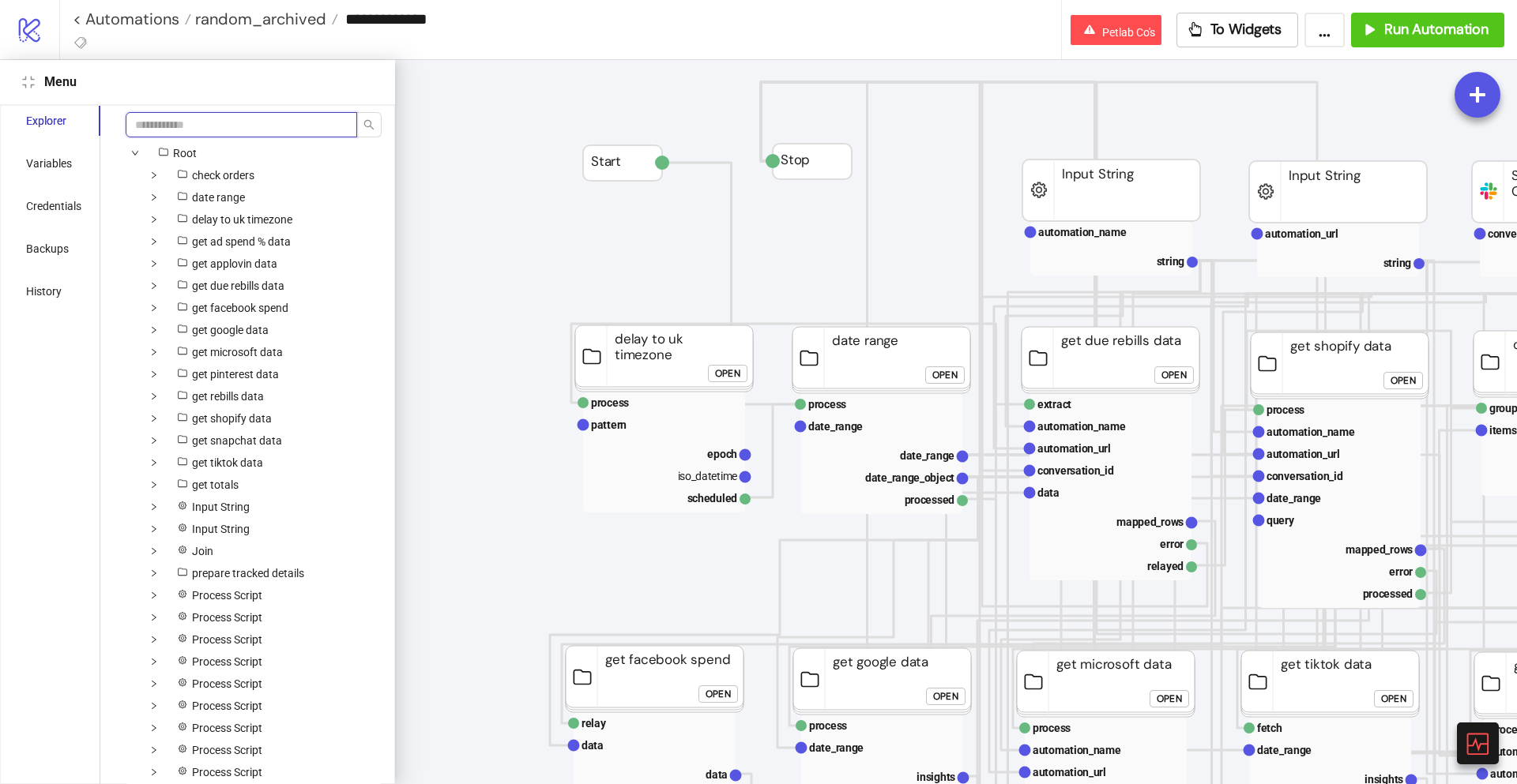
click at [166, 126] on input "search" at bounding box center [242, 124] width 231 height 25
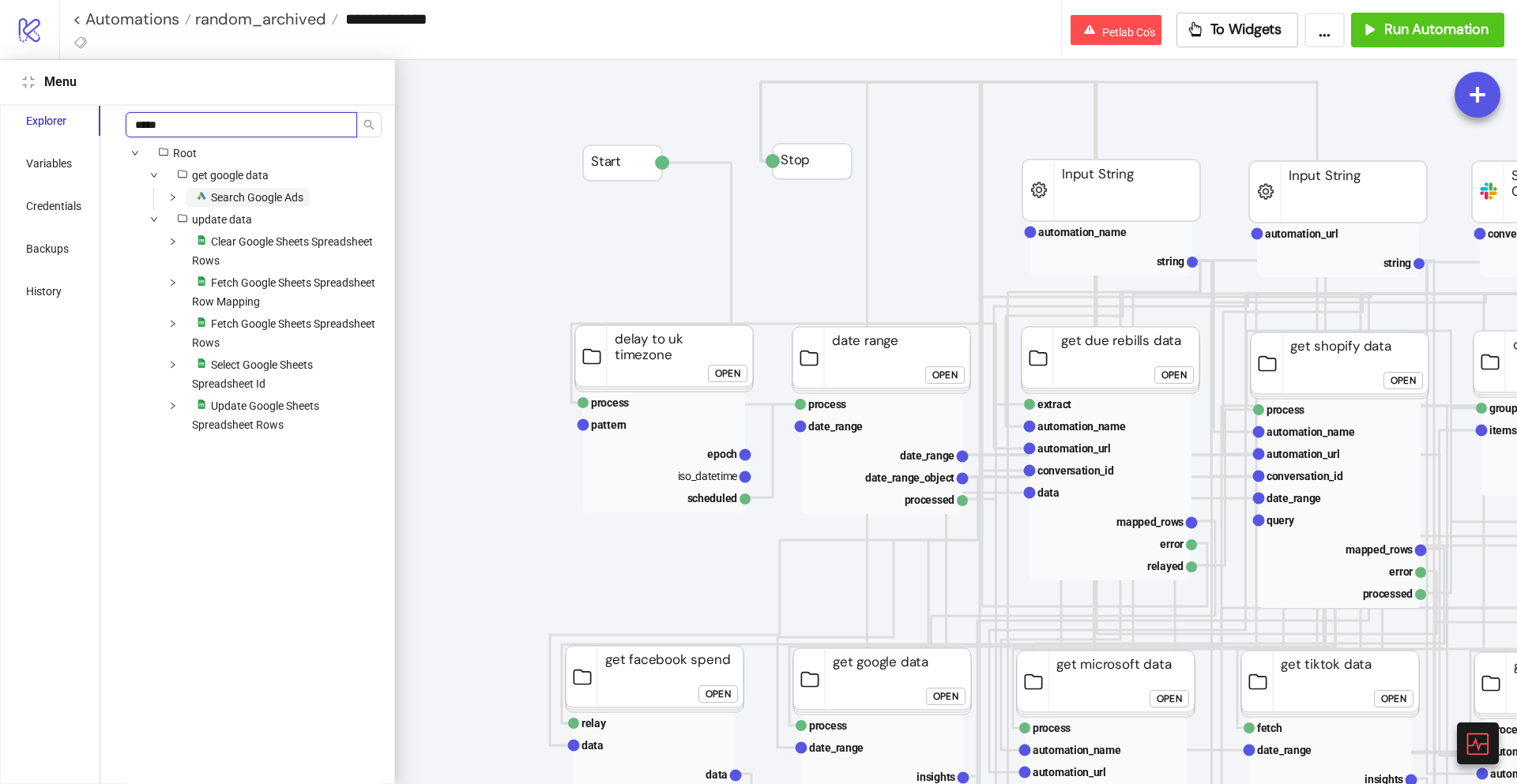
type input "*****"
click at [217, 201] on span "Search Google Ads" at bounding box center [257, 196] width 92 height 12
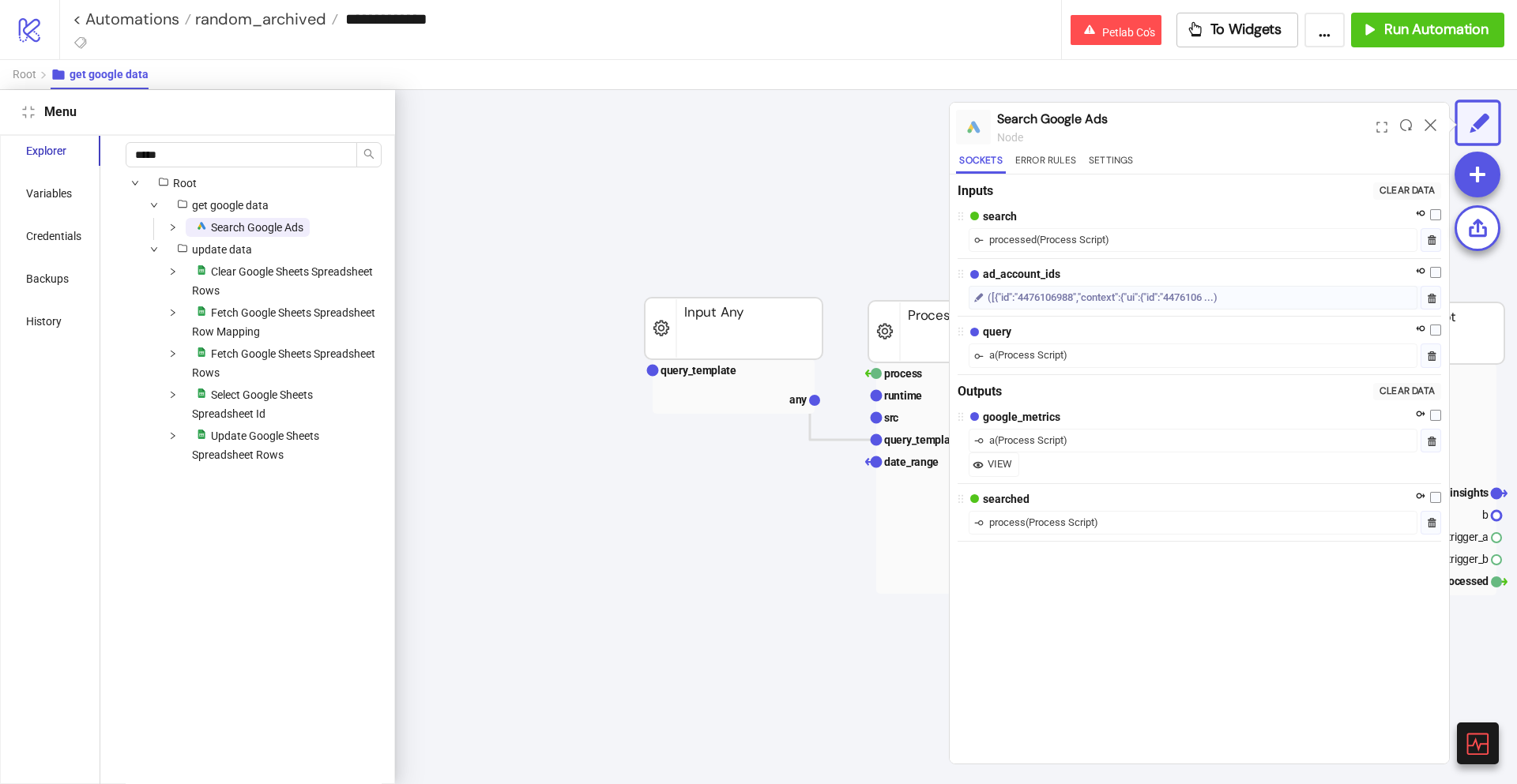
scroll to position [0, 324]
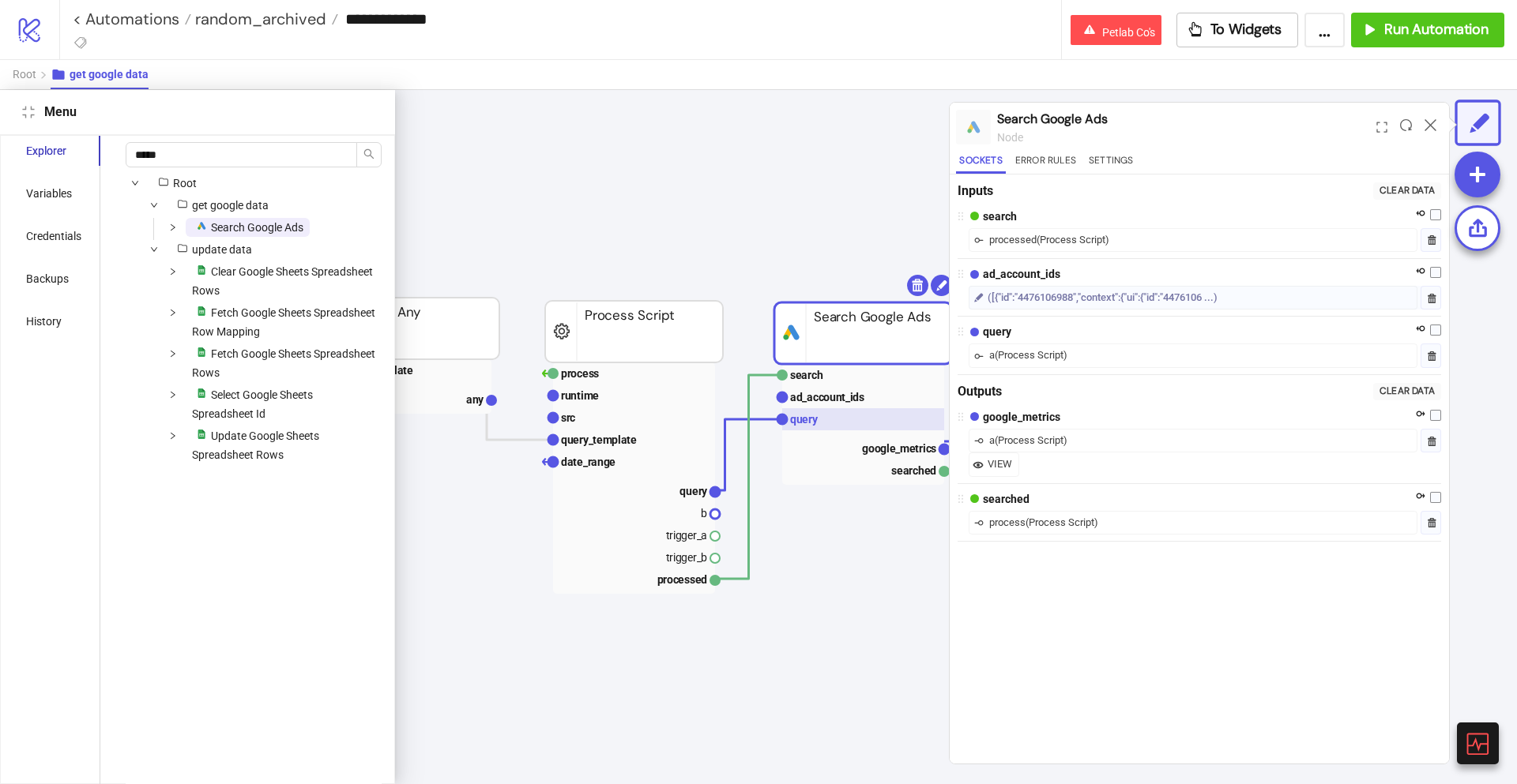
click at [846, 416] on rect at bounding box center [863, 419] width 162 height 23
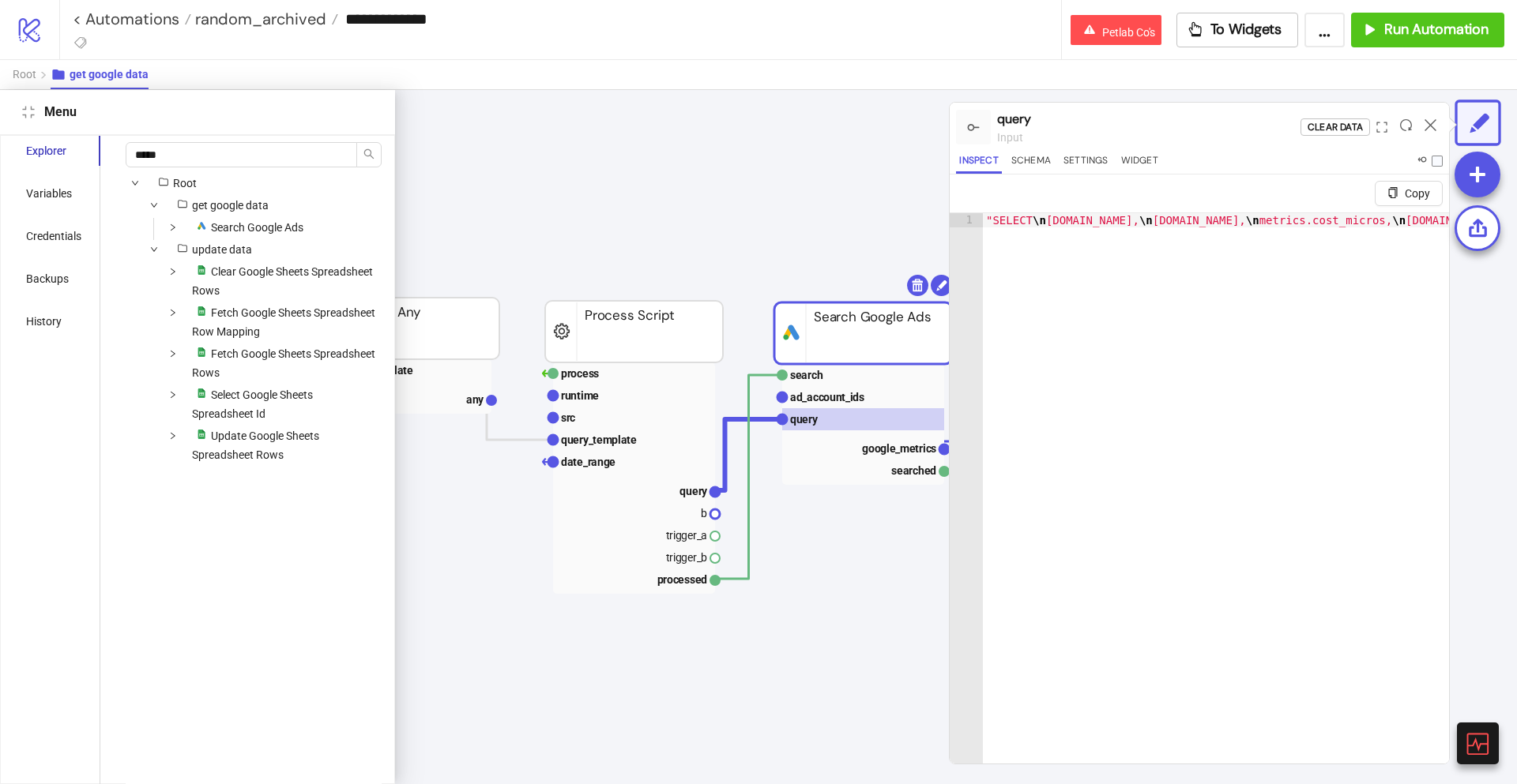
type textarea "**********"
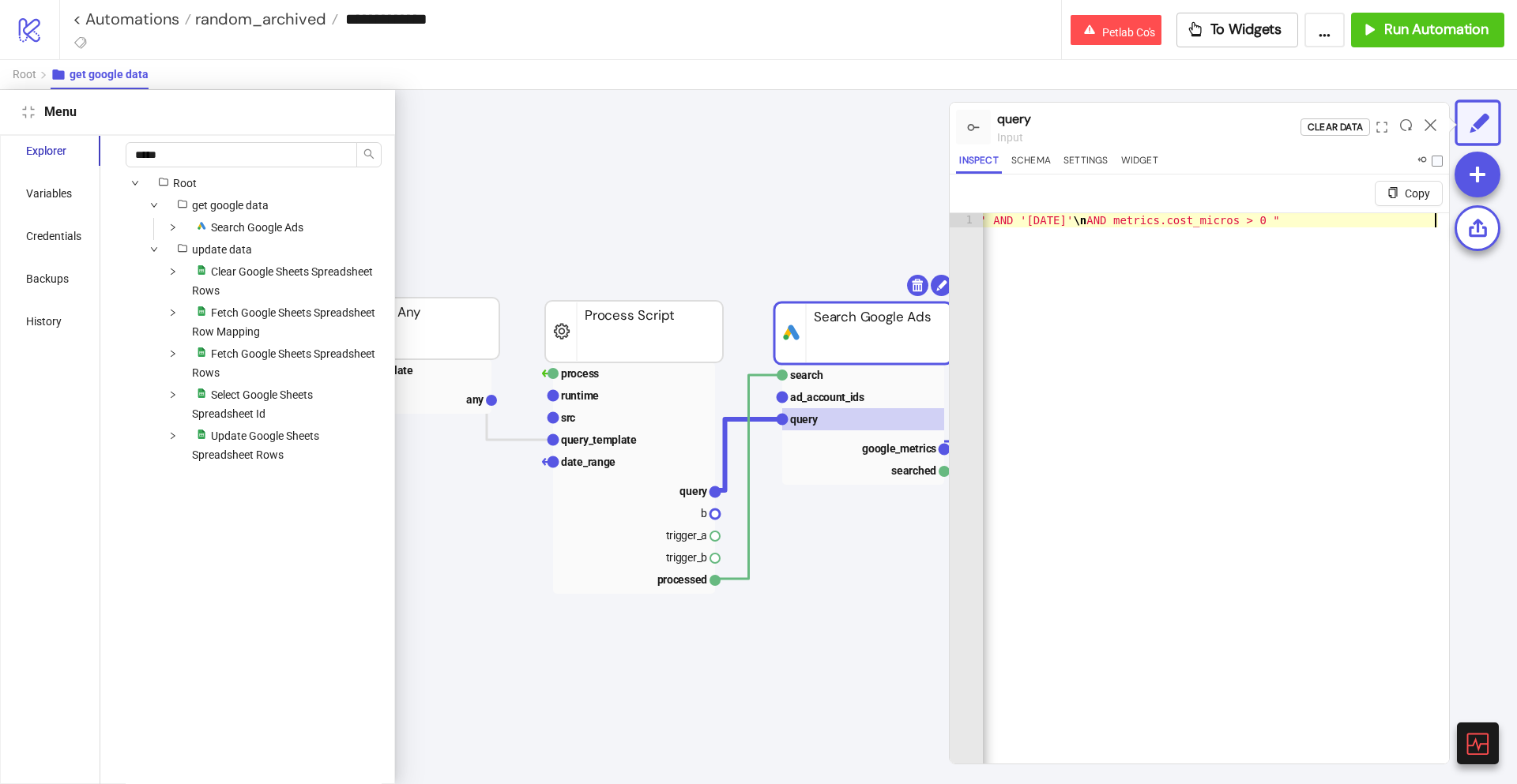
scroll to position [0, 865]
click at [243, 158] on input "*****" at bounding box center [242, 154] width 231 height 25
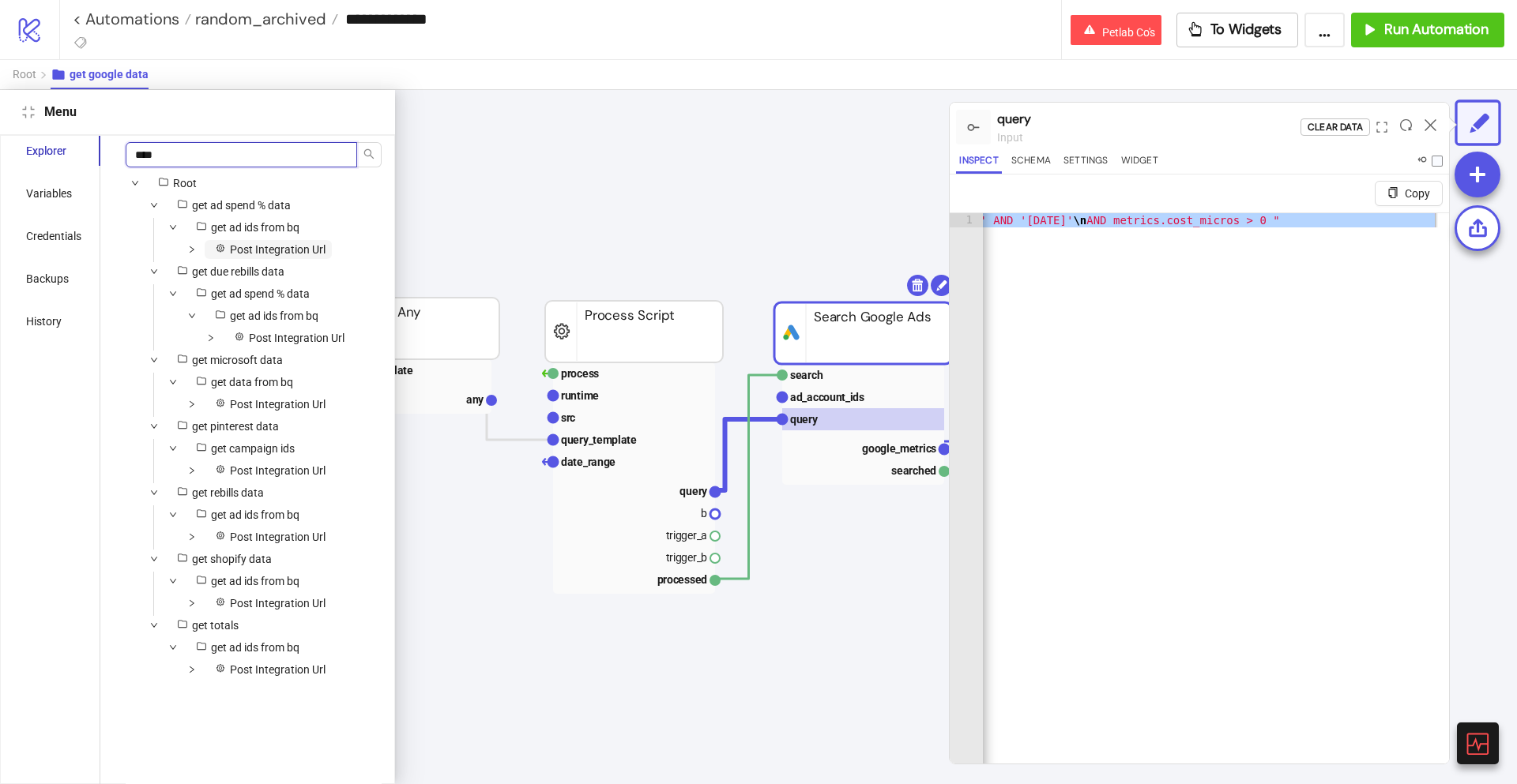
type input "****"
click at [310, 249] on span "Post Integration Url" at bounding box center [277, 249] width 96 height 12
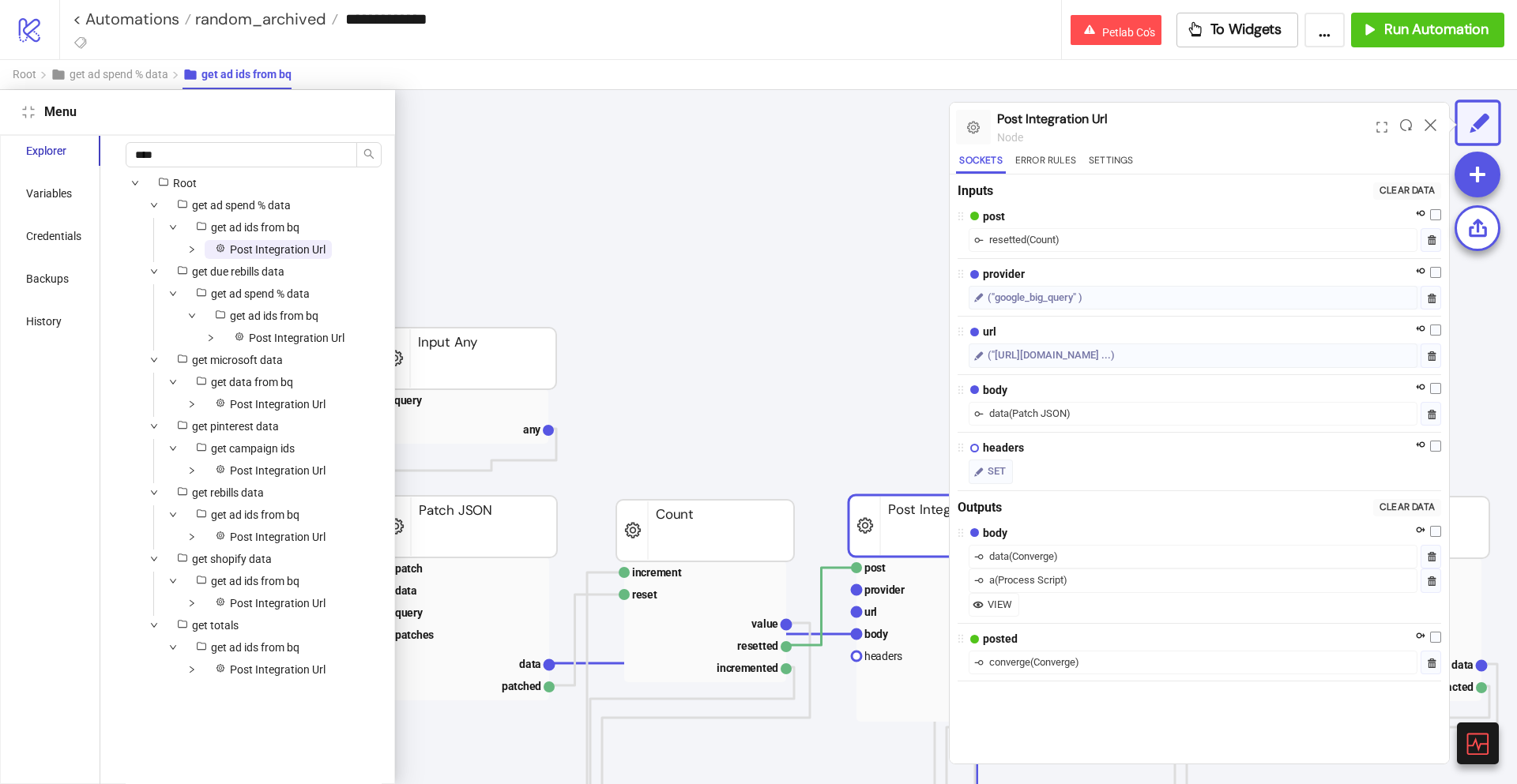
scroll to position [13, 397]
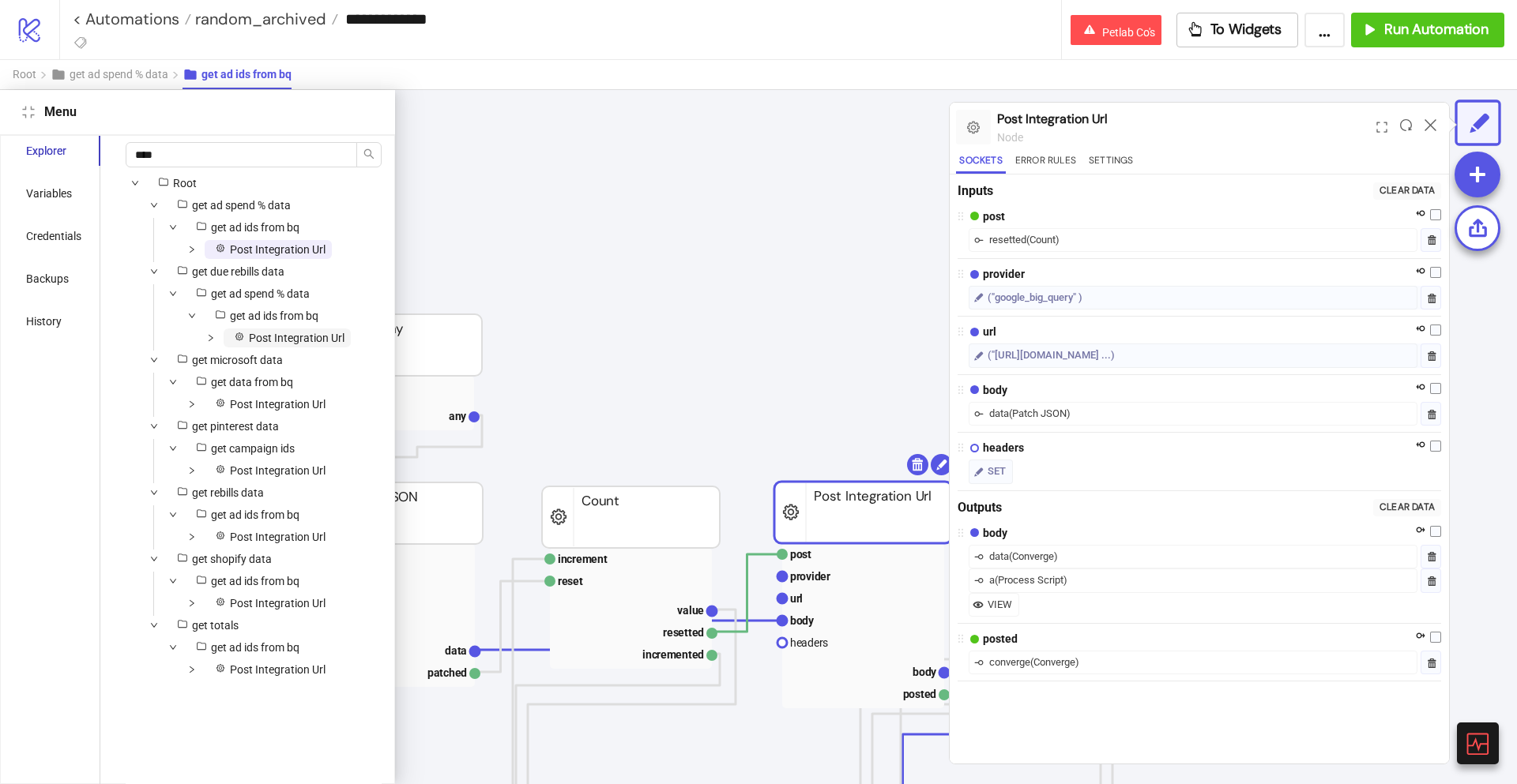
click at [298, 337] on span "Post Integration Url" at bounding box center [297, 337] width 96 height 12
click at [291, 400] on span "Post Integration Url" at bounding box center [277, 403] width 96 height 12
click at [293, 464] on span "Post Integration Url" at bounding box center [277, 470] width 96 height 12
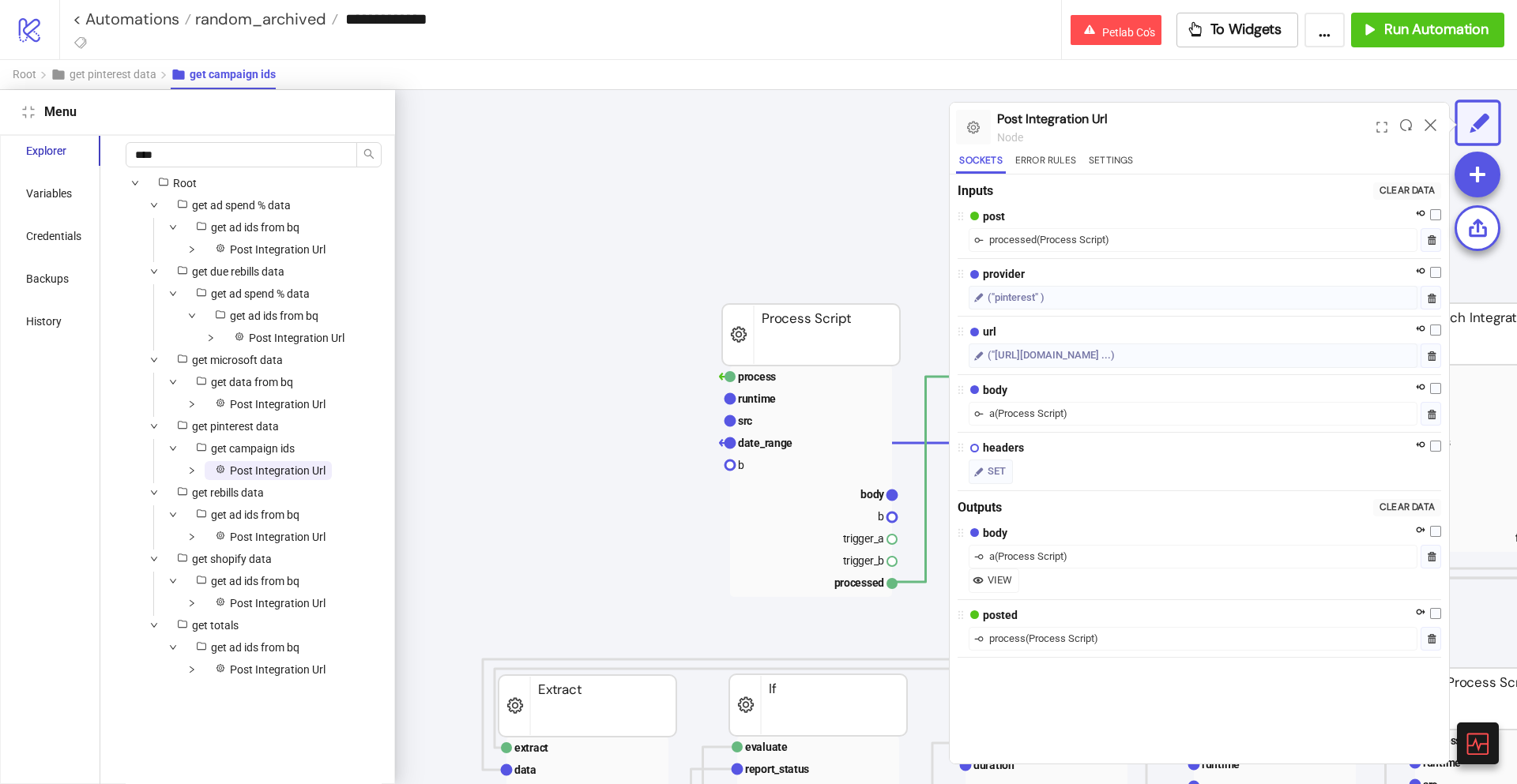
scroll to position [0, 575]
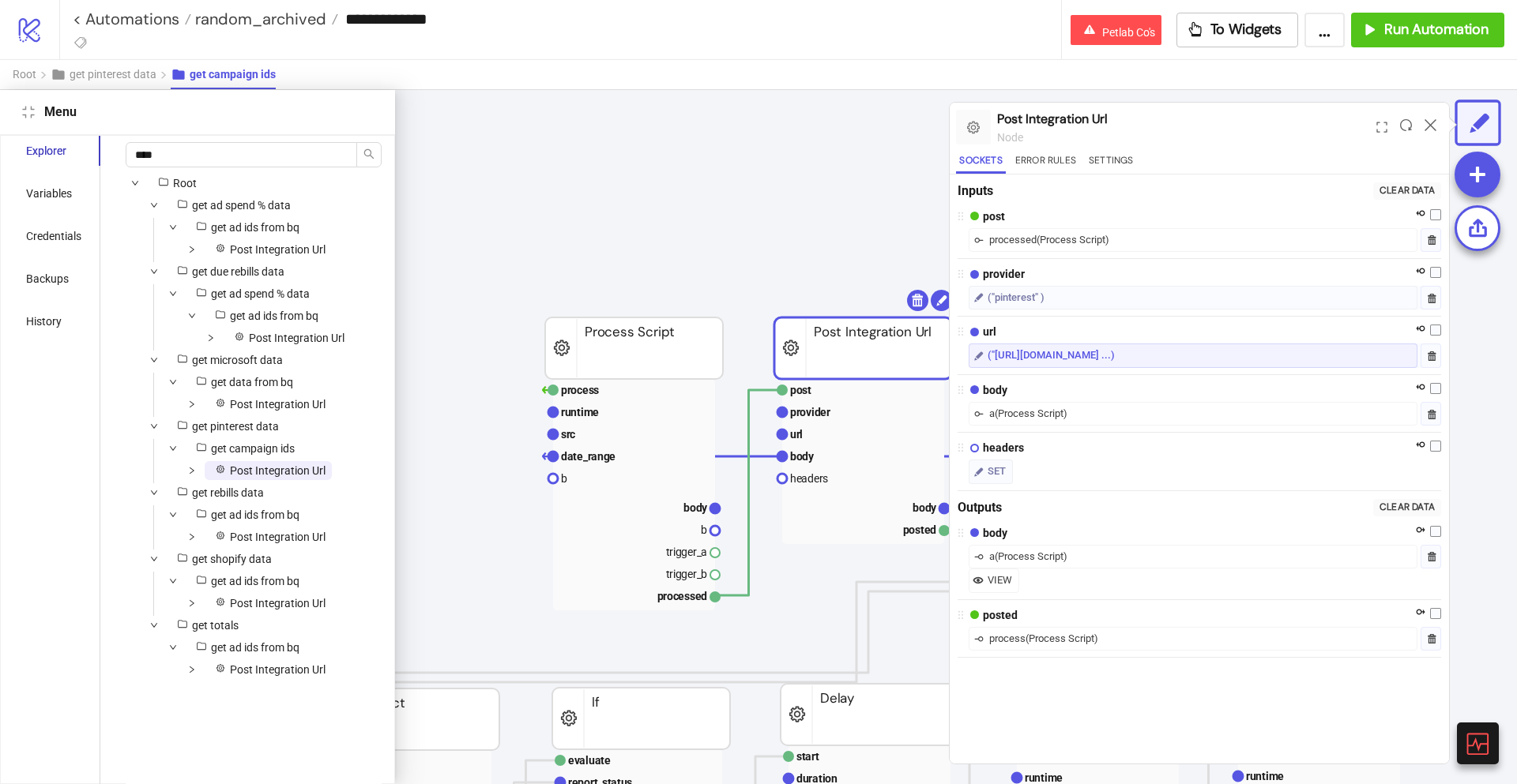
click at [1114, 359] on div "("[URL][DOMAIN_NAME] ...)" at bounding box center [1051, 355] width 127 height 16
click at [251, 539] on span "Post Integration Url" at bounding box center [277, 536] width 96 height 12
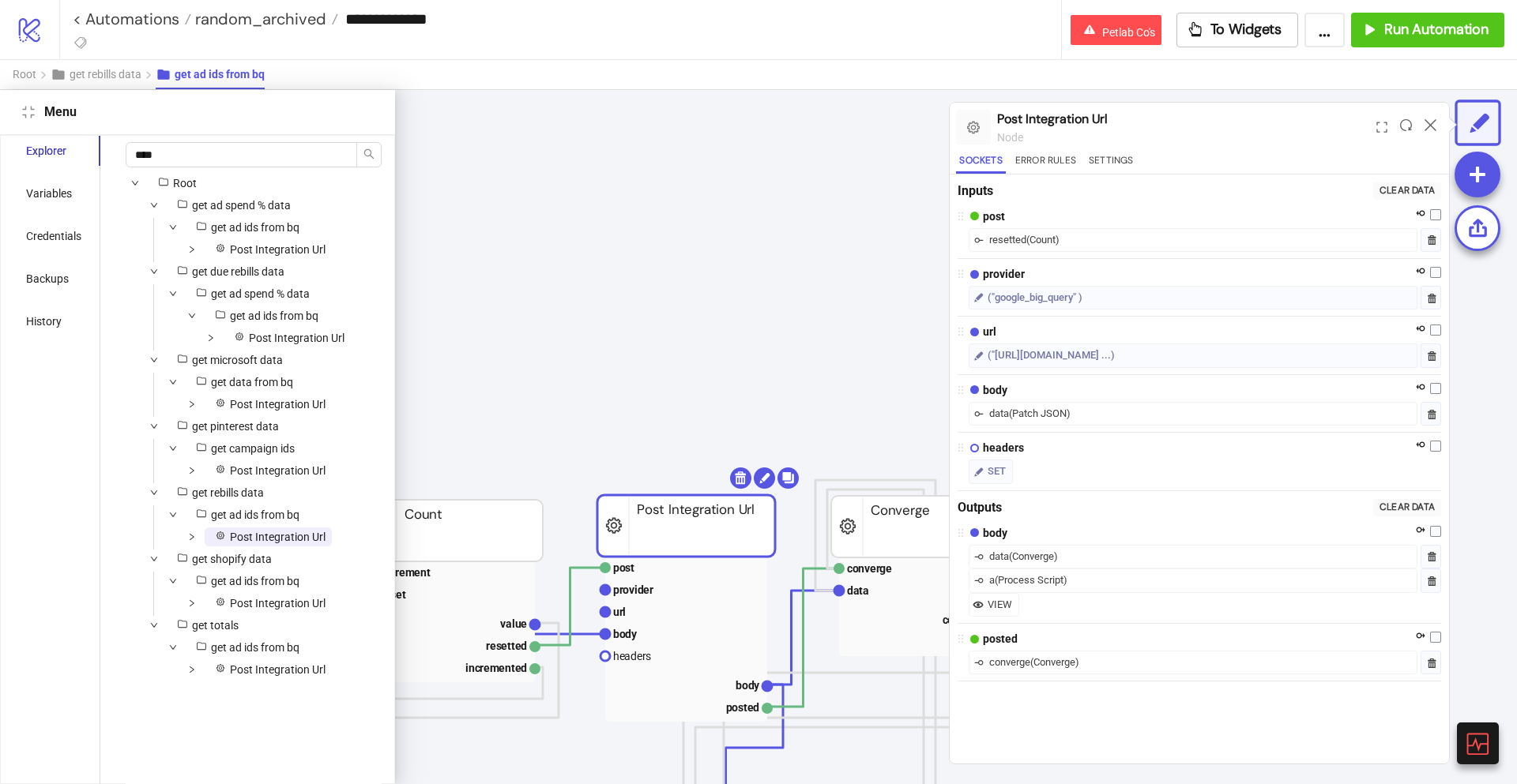
scroll to position [13, 397]
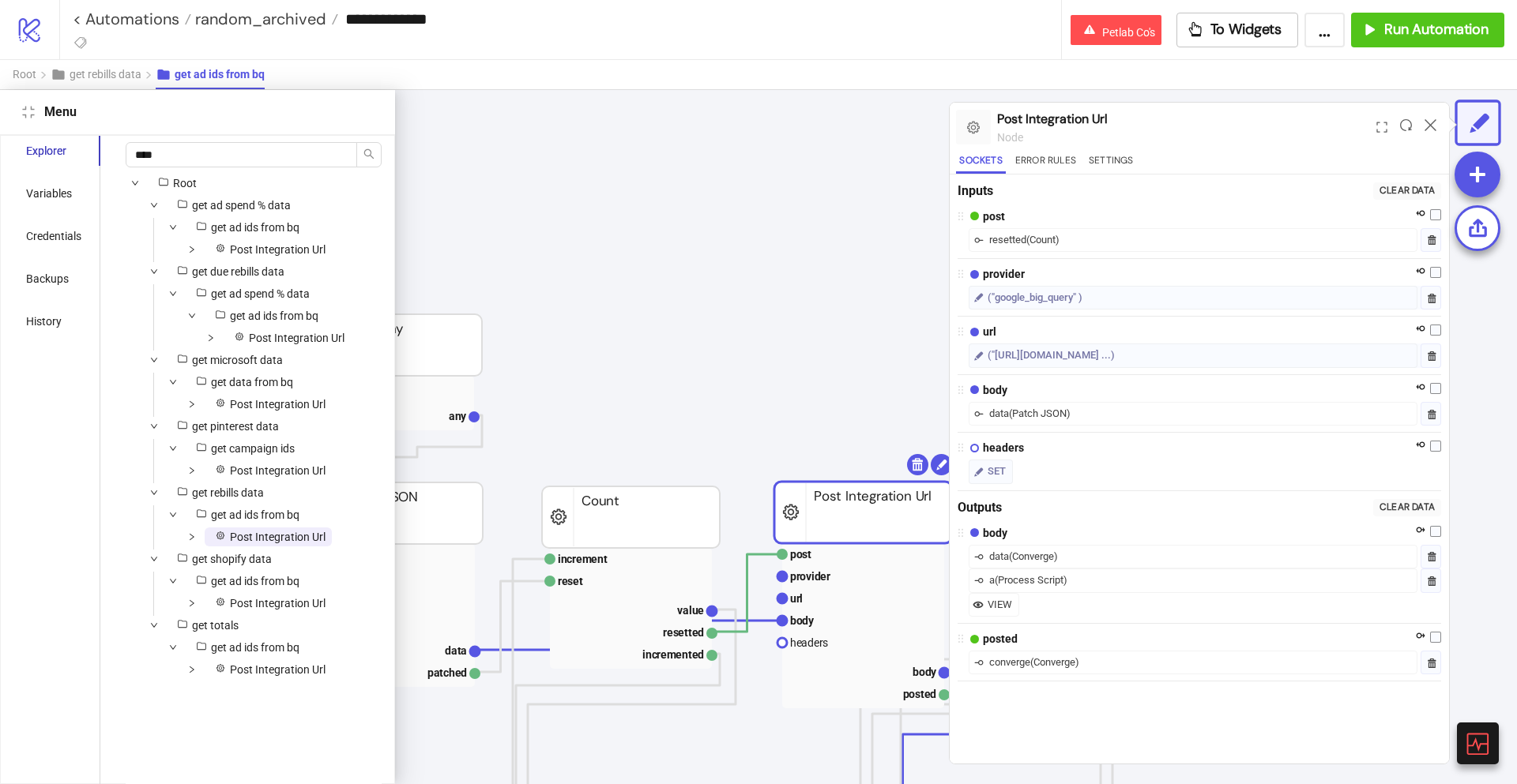
click at [254, 590] on div "get ad ids from bq" at bounding box center [216, 581] width 181 height 19
click at [259, 604] on span "Post Integration Url" at bounding box center [277, 603] width 96 height 12
click at [272, 664] on span "Post Integration Url" at bounding box center [277, 669] width 96 height 12
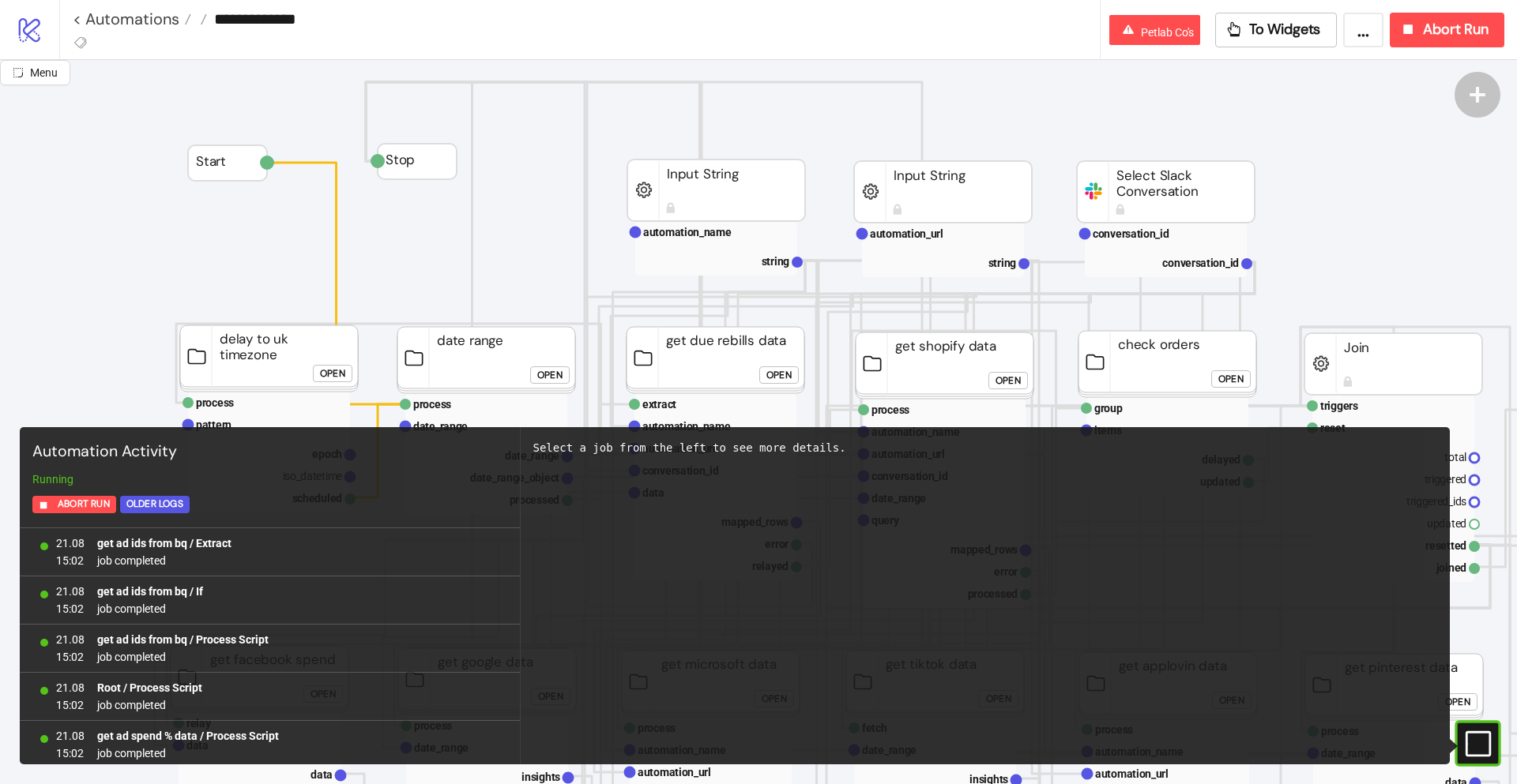
scroll to position [1402, 0]
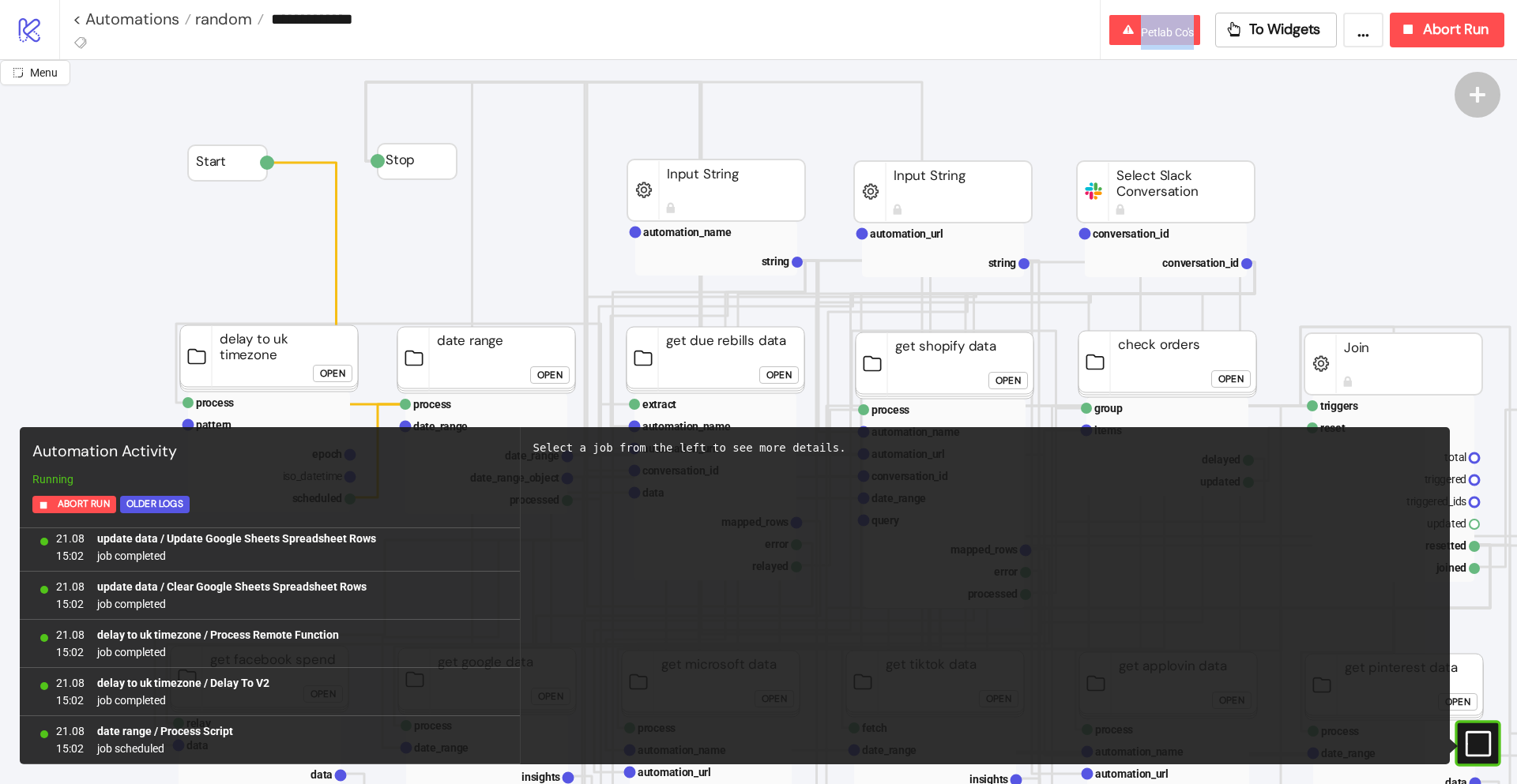
drag, startPoint x: 1153, startPoint y: 39, endPoint x: 1192, endPoint y: 42, distance: 39.1
click at [1192, 42] on div "Petlab Co's" at bounding box center [1155, 29] width 96 height 35
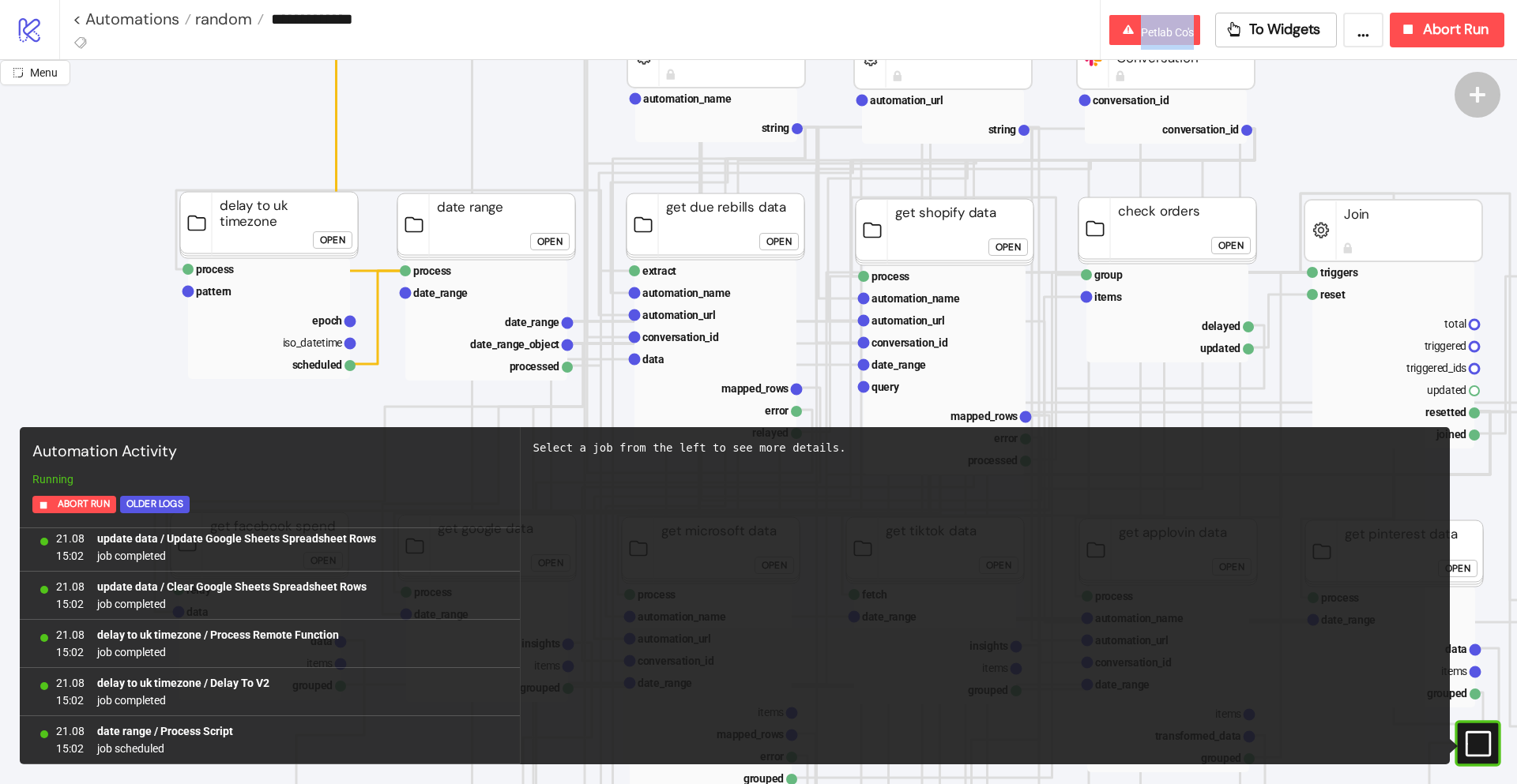
scroll to position [0, 0]
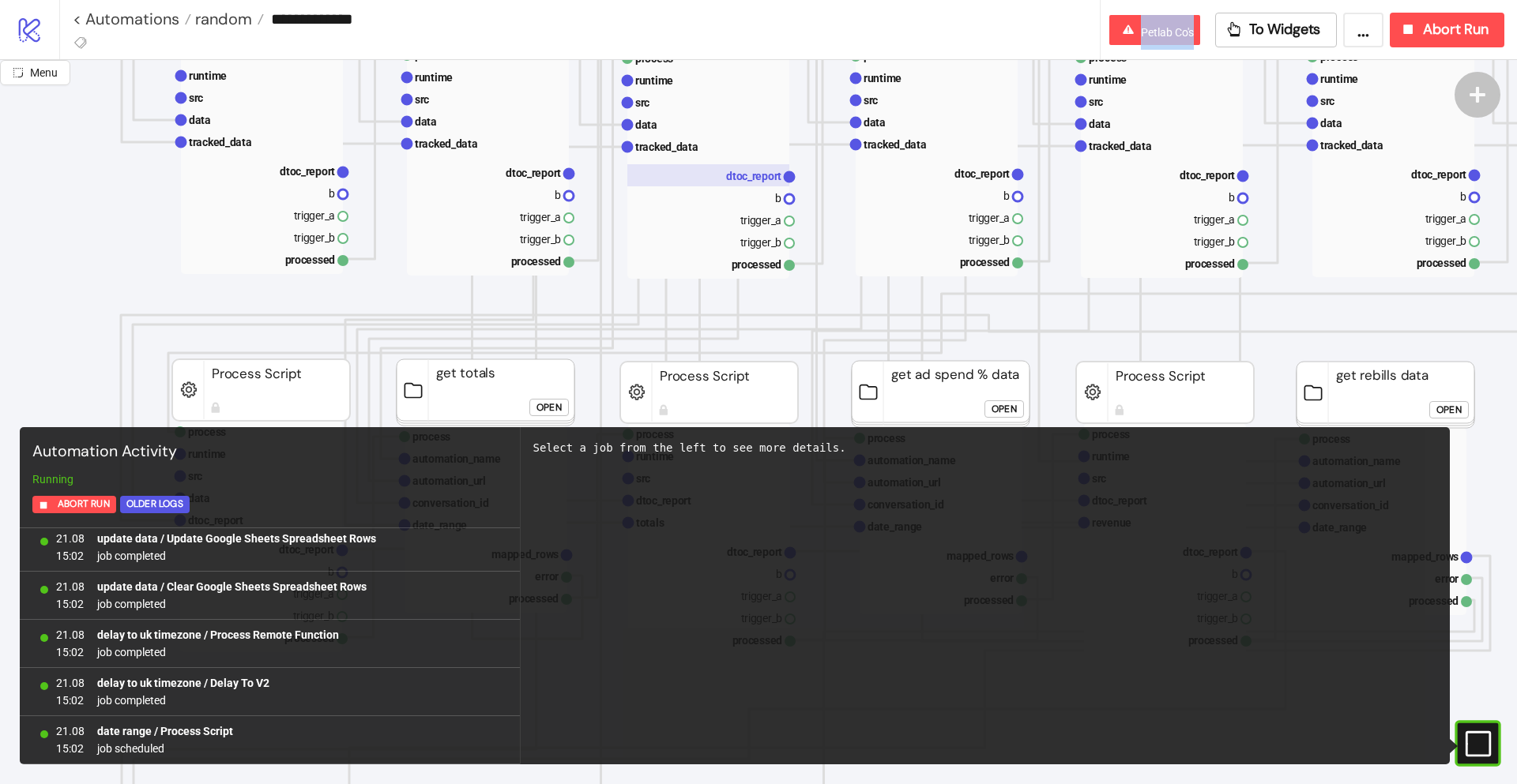
scroll to position [853, 0]
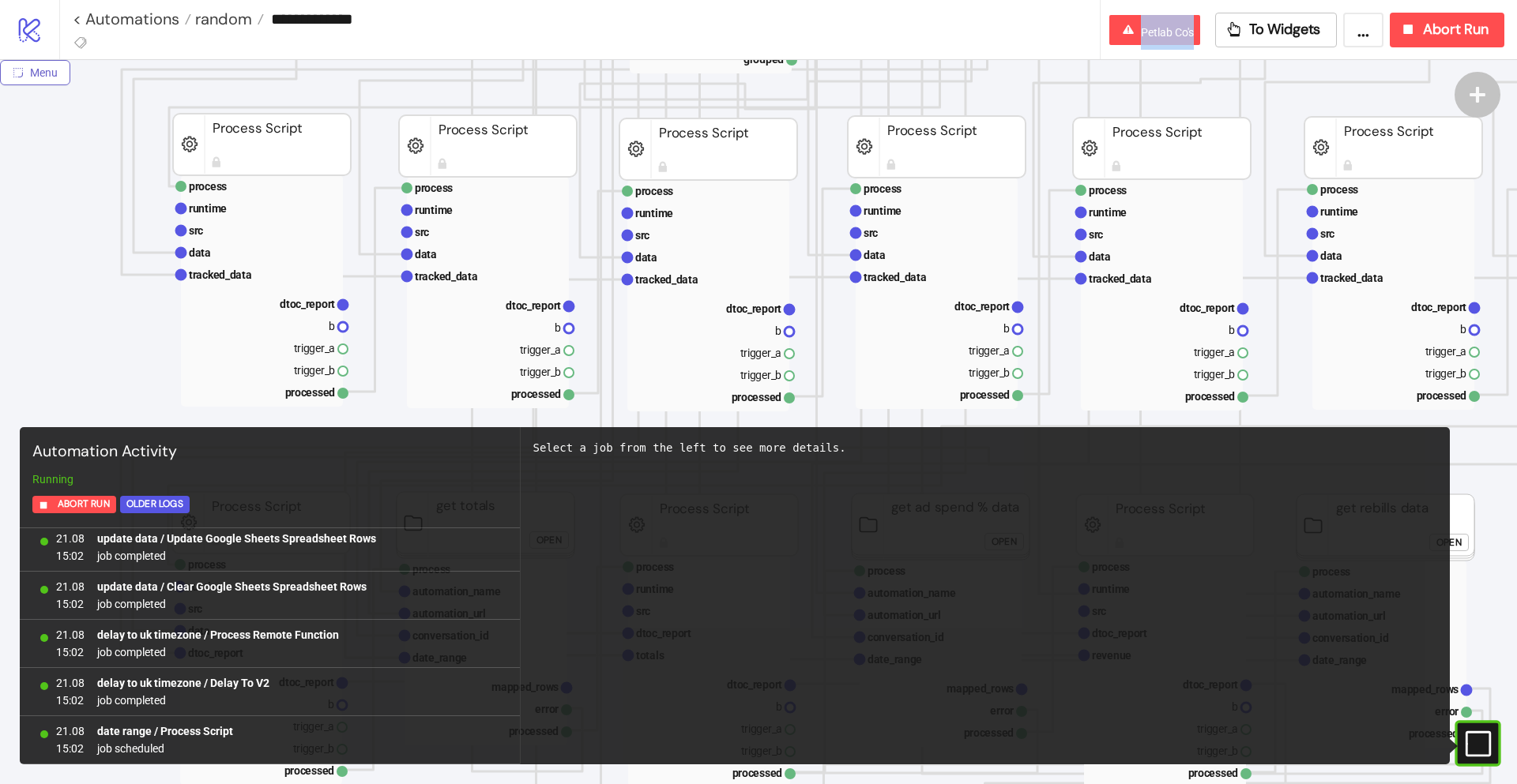
click at [45, 83] on button "Menu" at bounding box center [35, 72] width 71 height 25
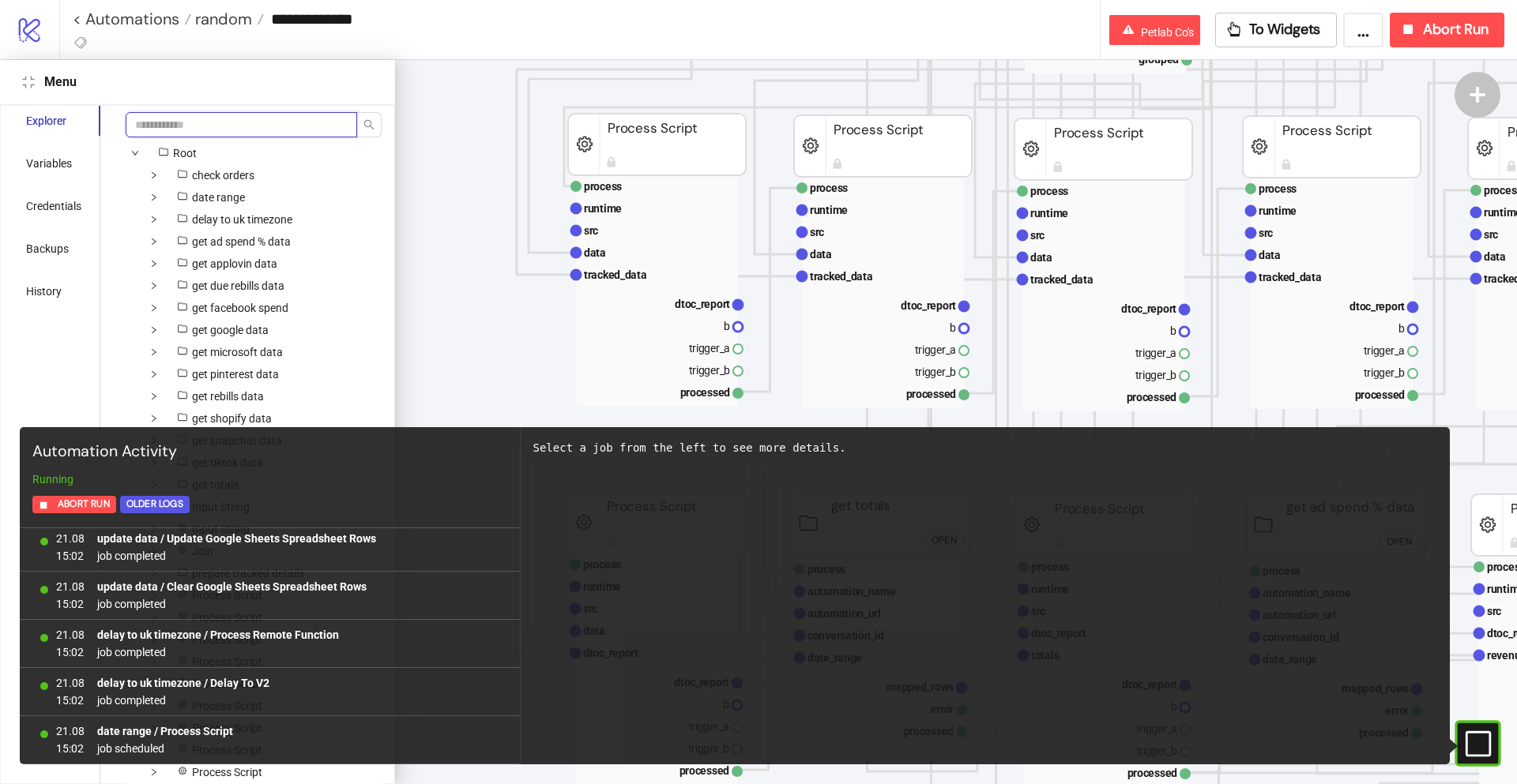
click at [153, 119] on input "search" at bounding box center [242, 124] width 231 height 25
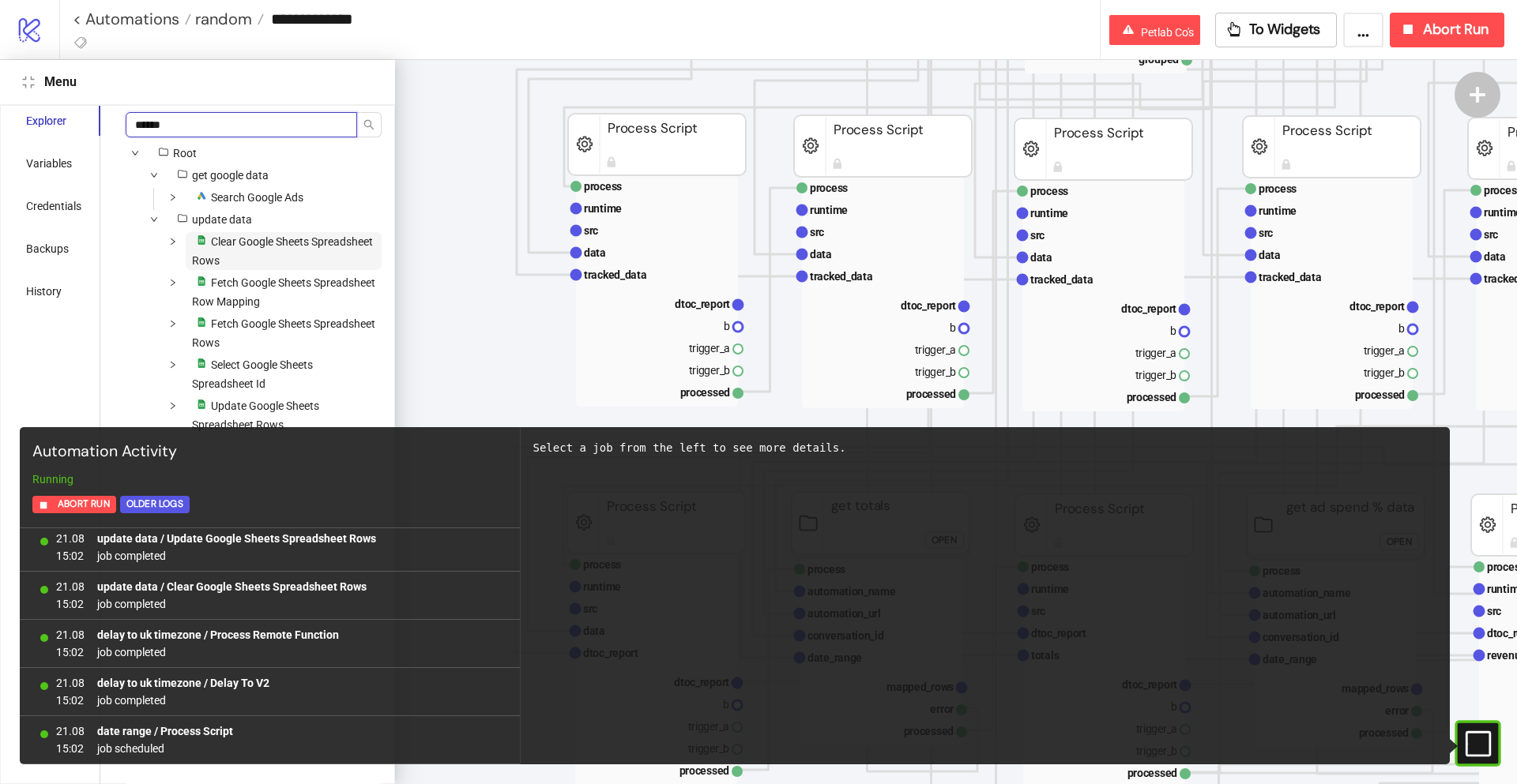
scroll to position [8, 0]
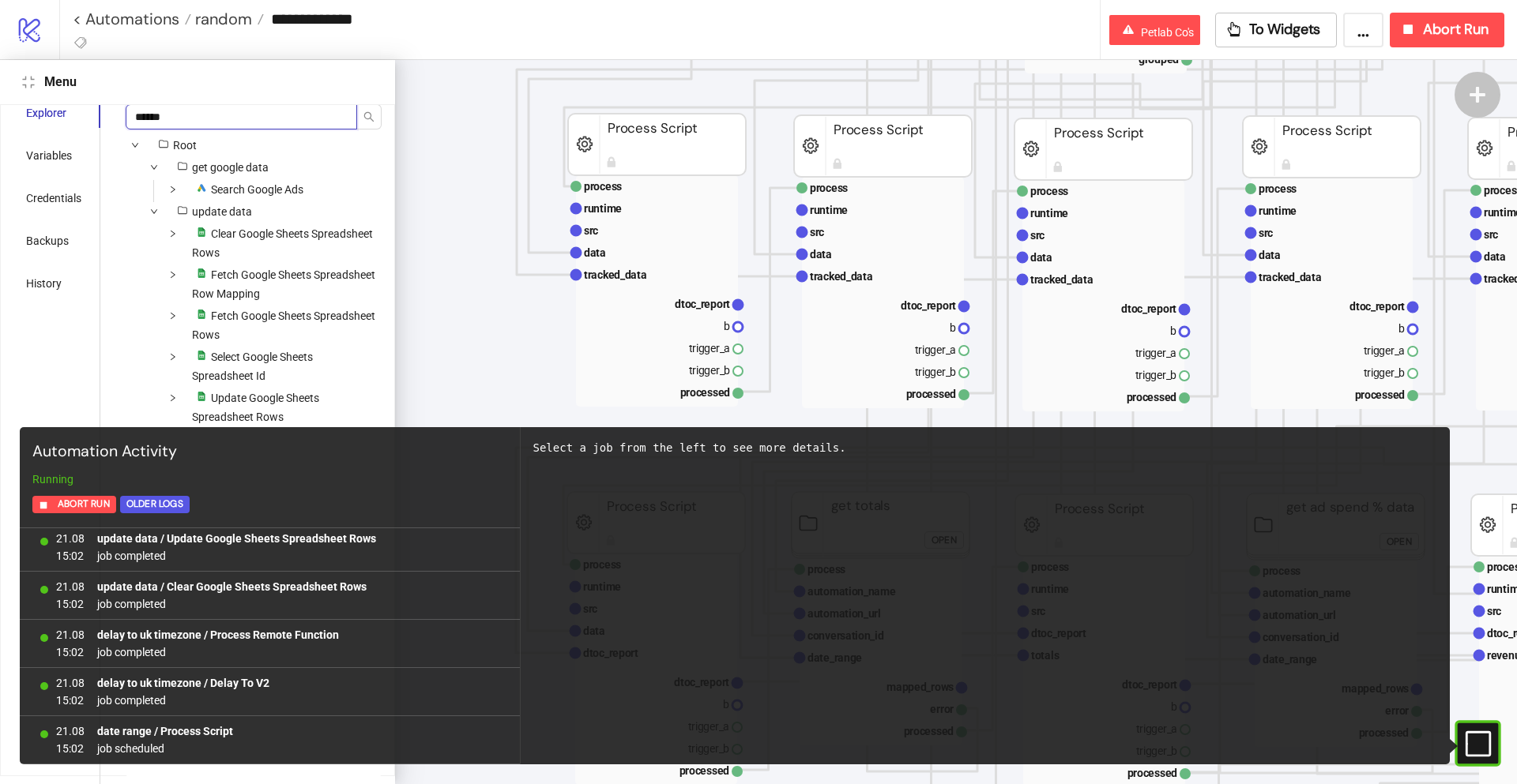
type input "******"
click at [1467, 746] on rect at bounding box center [1455, 744] width 24 height 24
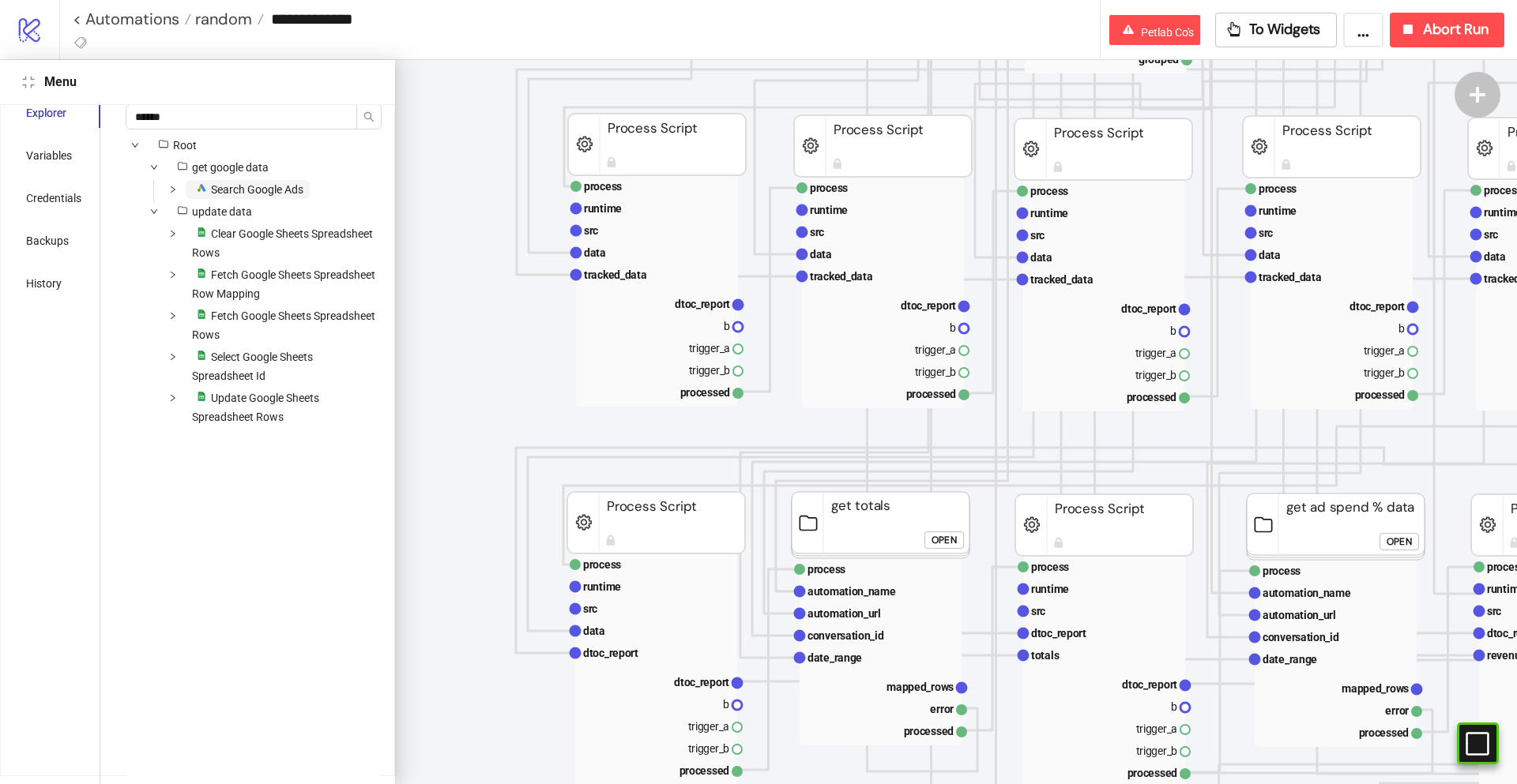
click at [268, 184] on span "Search Google Ads" at bounding box center [257, 189] width 92 height 12
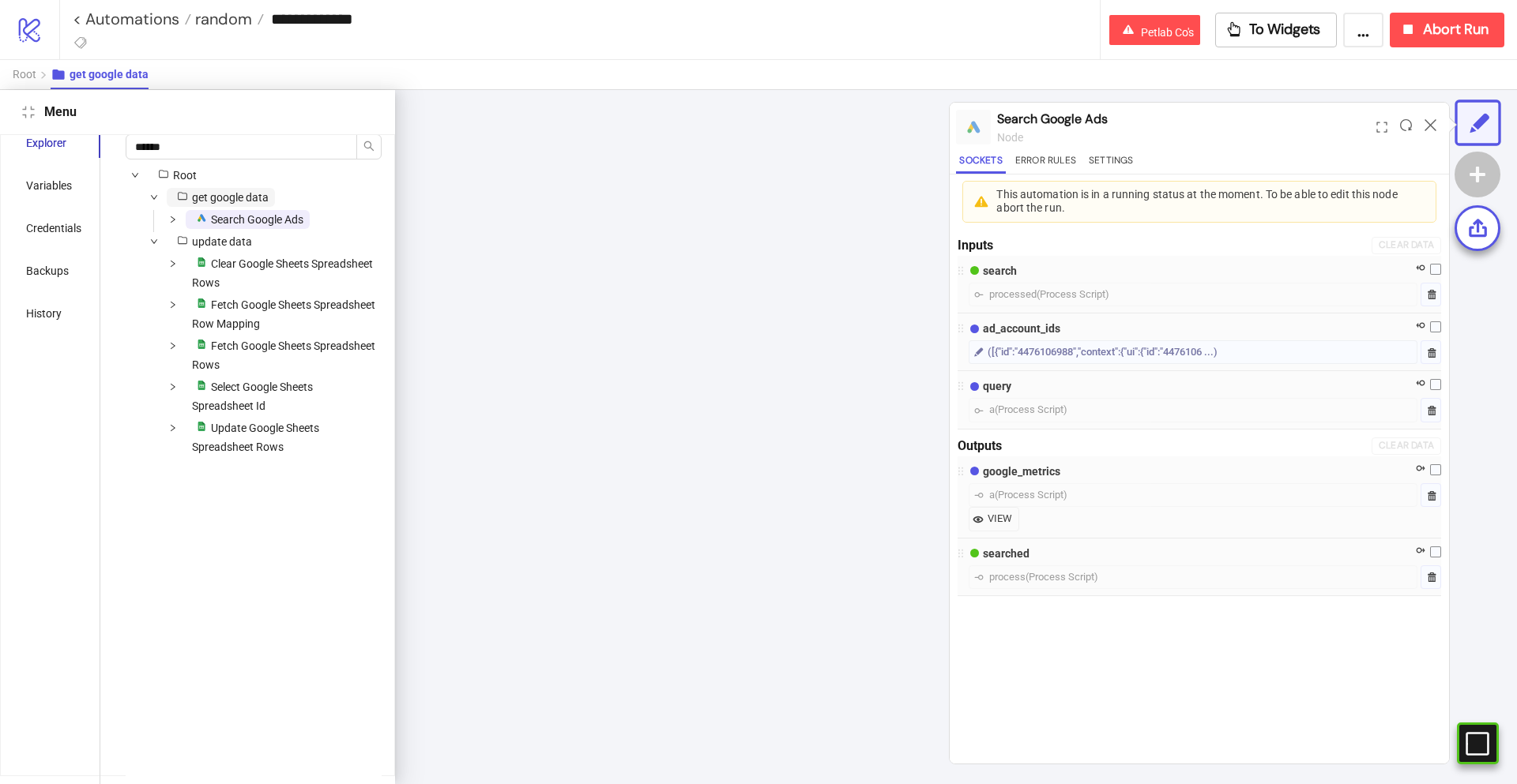
scroll to position [0, 324]
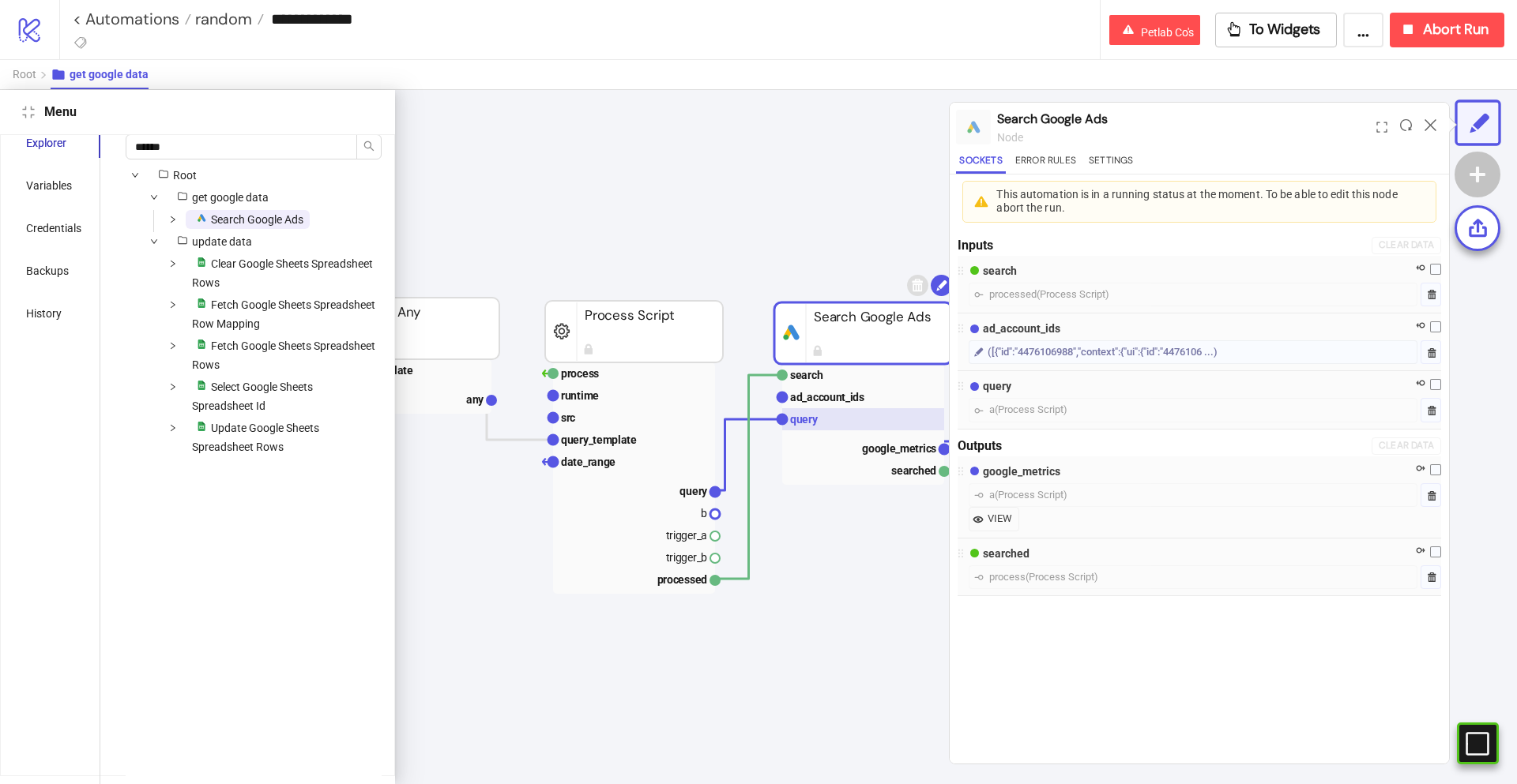
click at [870, 419] on rect at bounding box center [863, 419] width 162 height 23
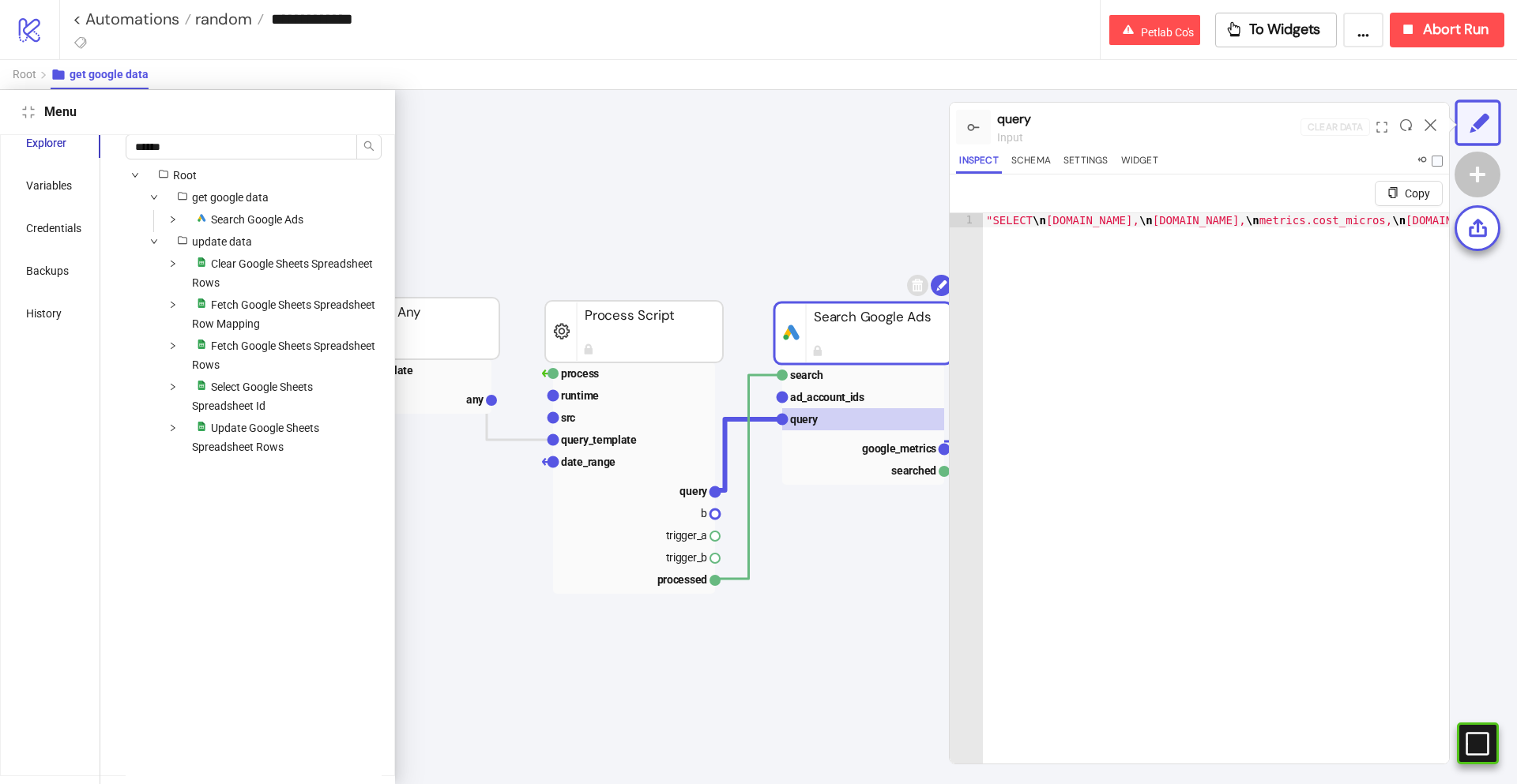
type textarea "**********"
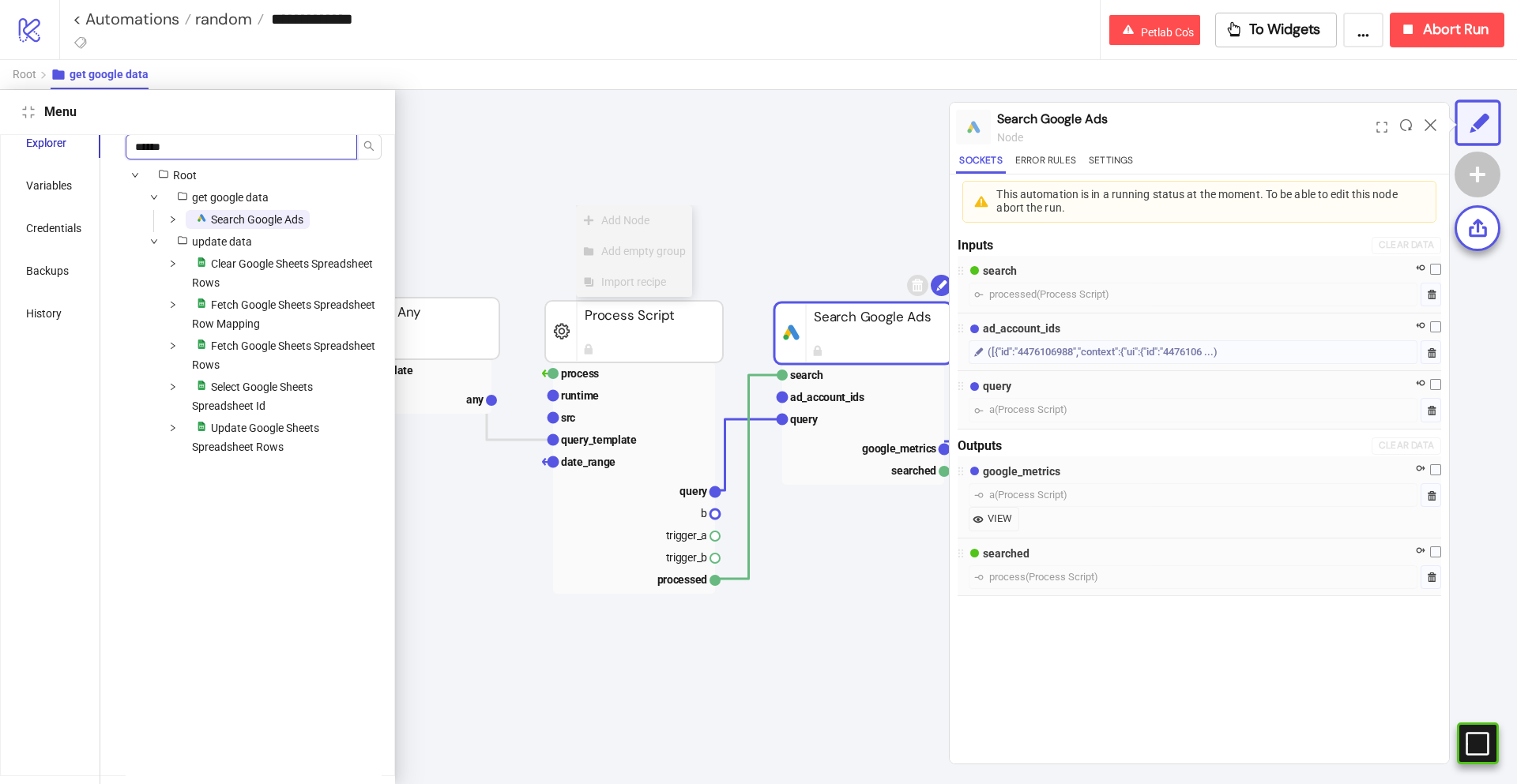
click at [209, 151] on input "******" at bounding box center [242, 147] width 231 height 25
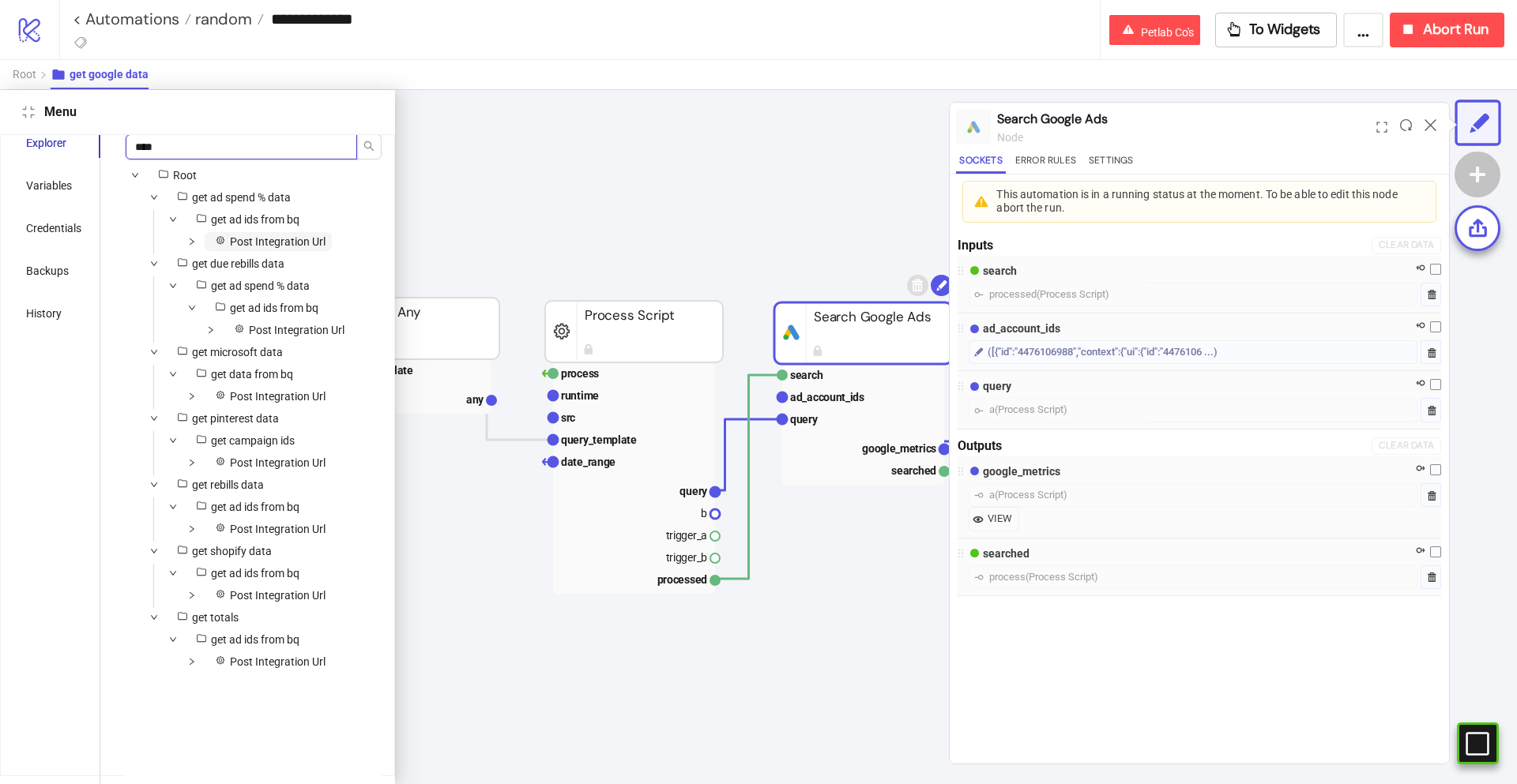
type input "****"
click at [326, 244] on span "Post Integration Url" at bounding box center [268, 242] width 127 height 19
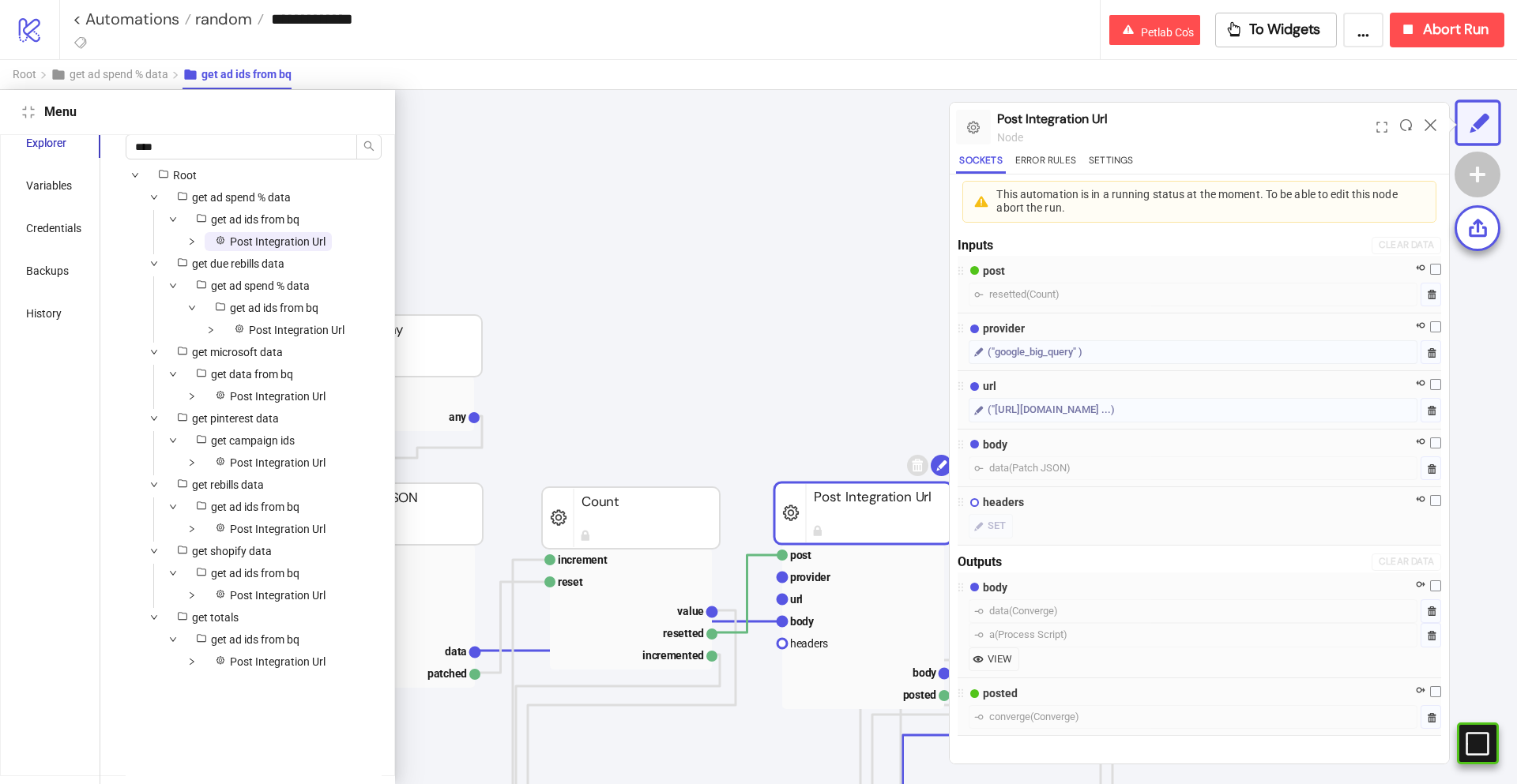
scroll to position [13, 397]
click at [1064, 407] on div "("[URL][DOMAIN_NAME] ...)" at bounding box center [1051, 410] width 127 height 16
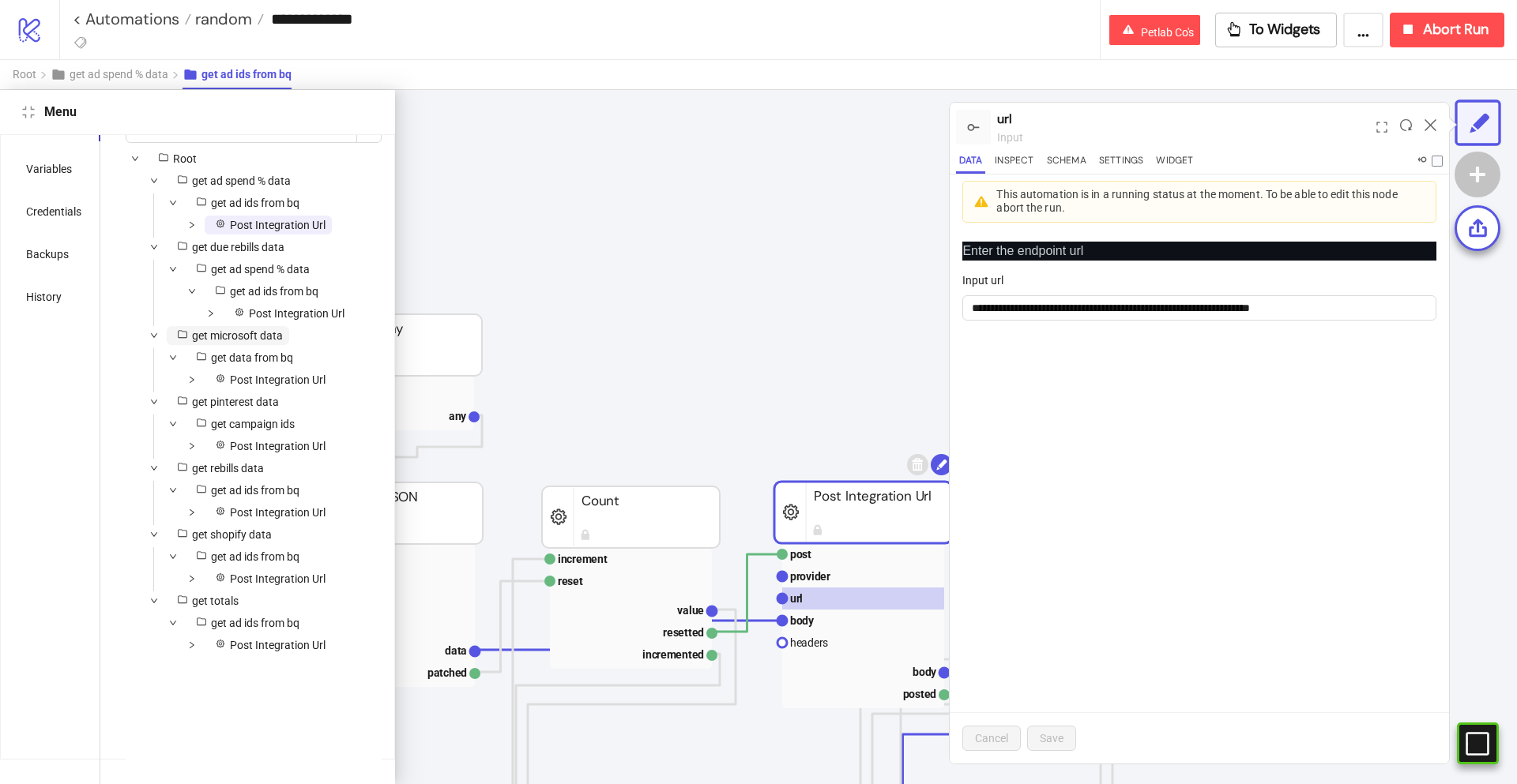
scroll to position [38, 0]
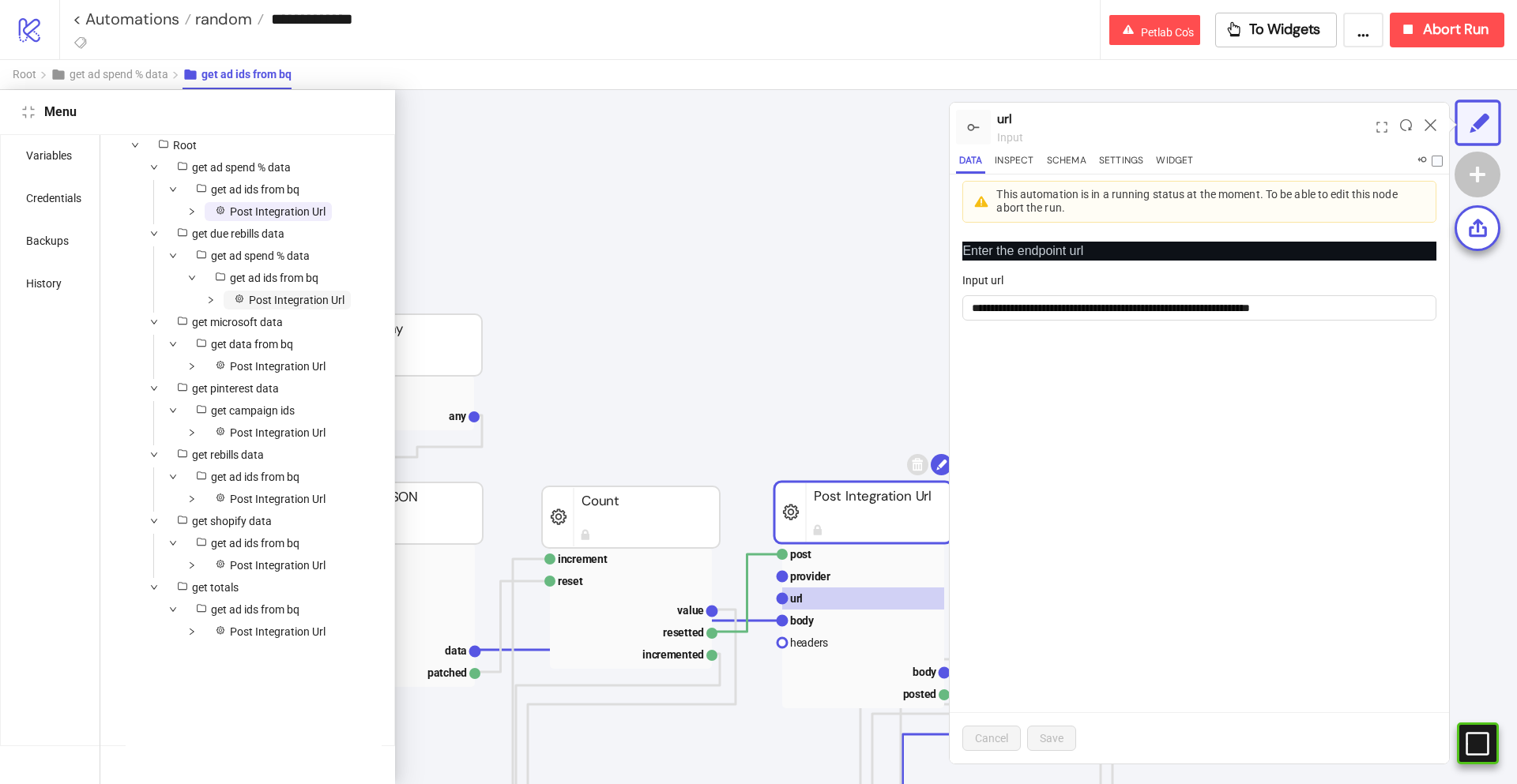
click at [288, 304] on span "Post Integration Url" at bounding box center [297, 299] width 96 height 12
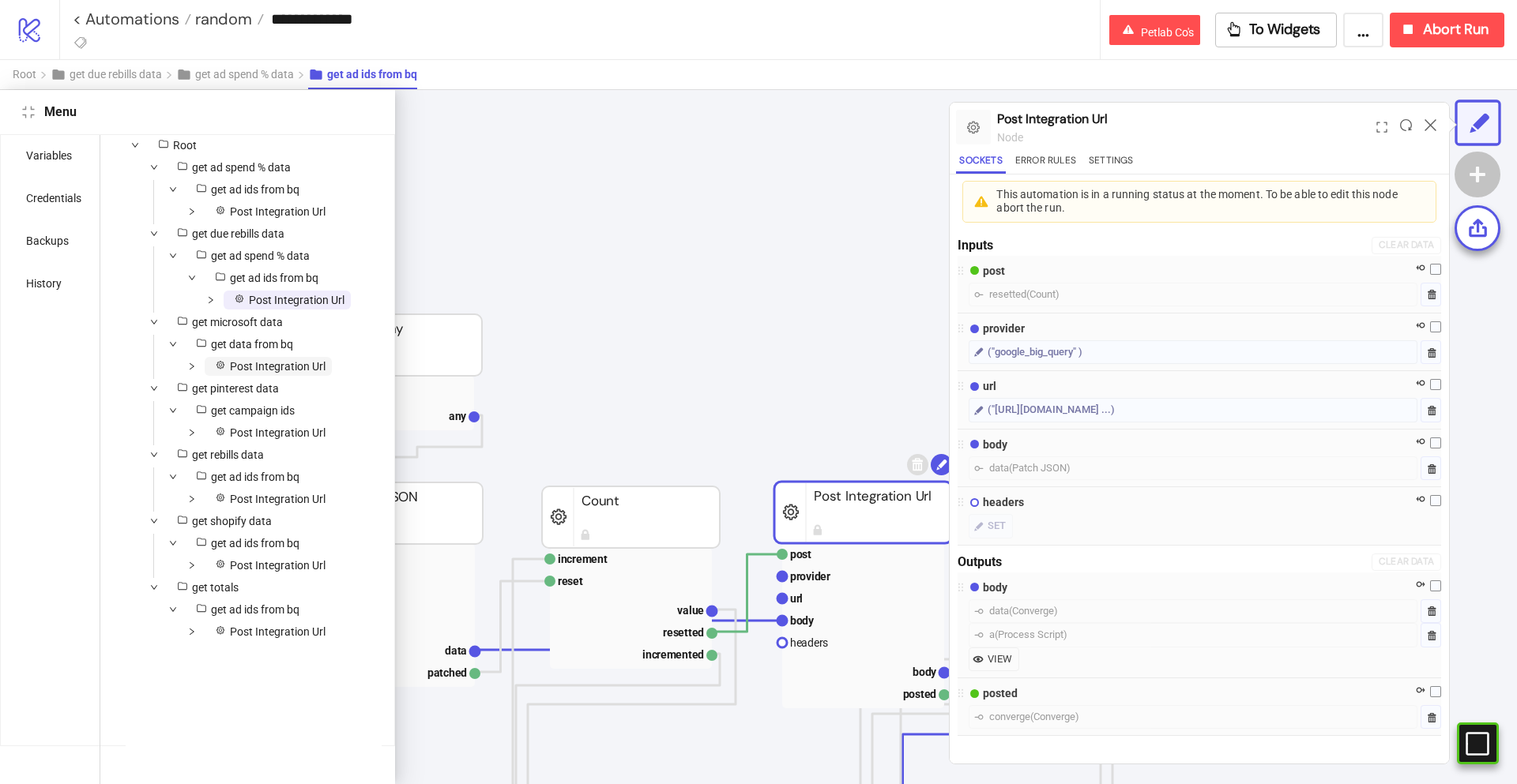
click at [293, 360] on span "Post Integration Url" at bounding box center [277, 366] width 96 height 12
click at [294, 401] on span "get campaign ids" at bounding box center [243, 411] width 116 height 19
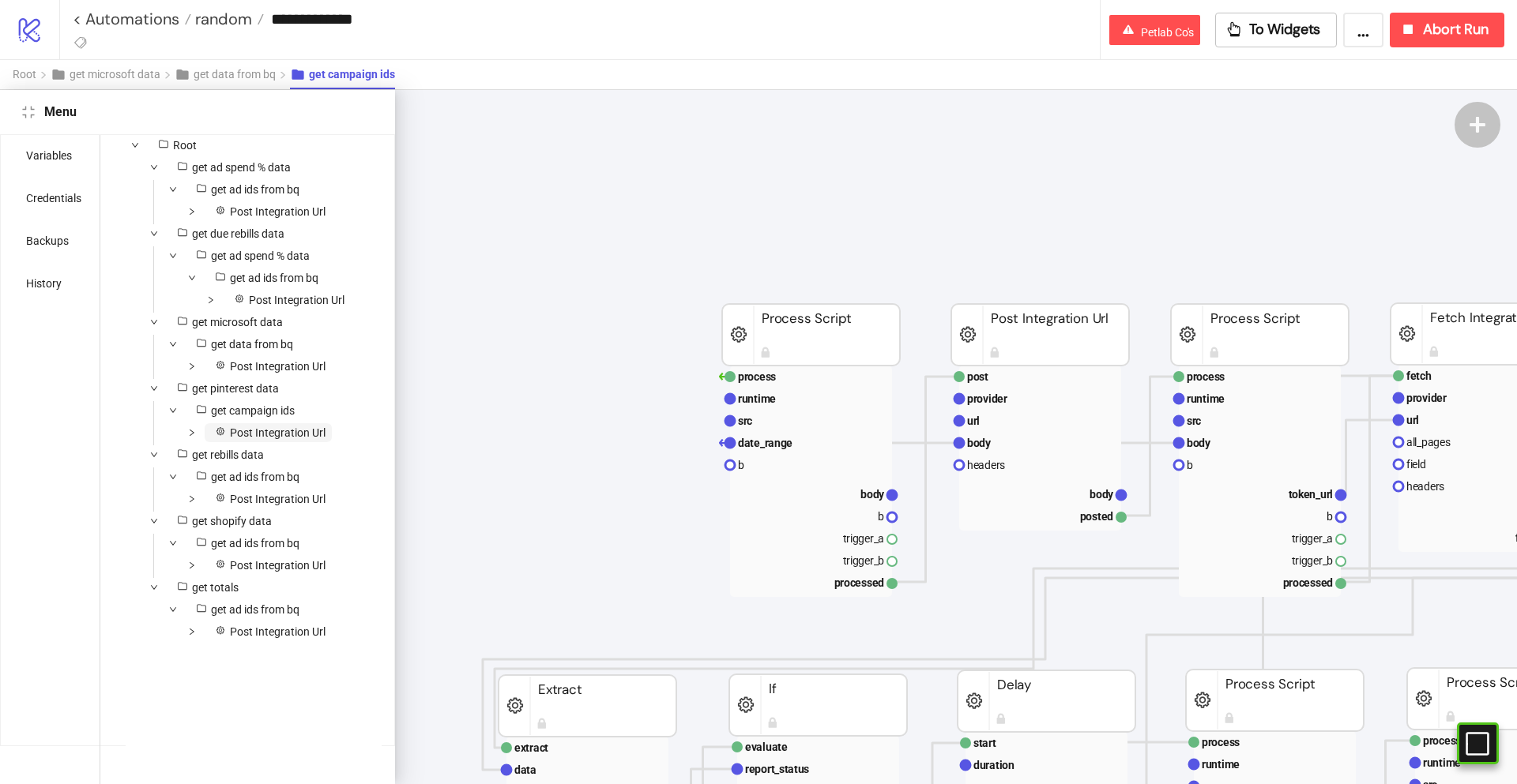
click at [293, 427] on span "Post Integration Url" at bounding box center [277, 432] width 96 height 12
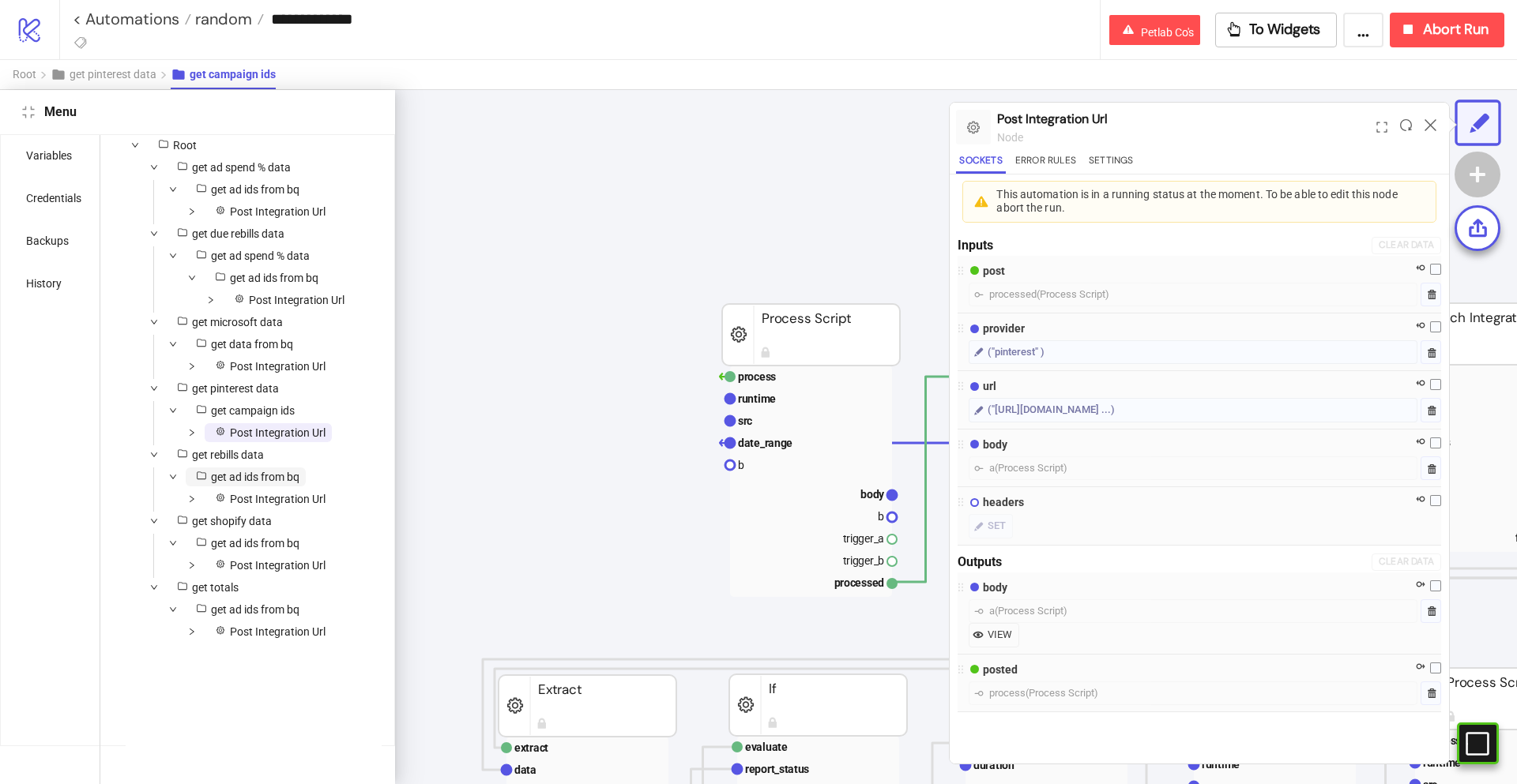
scroll to position [0, 575]
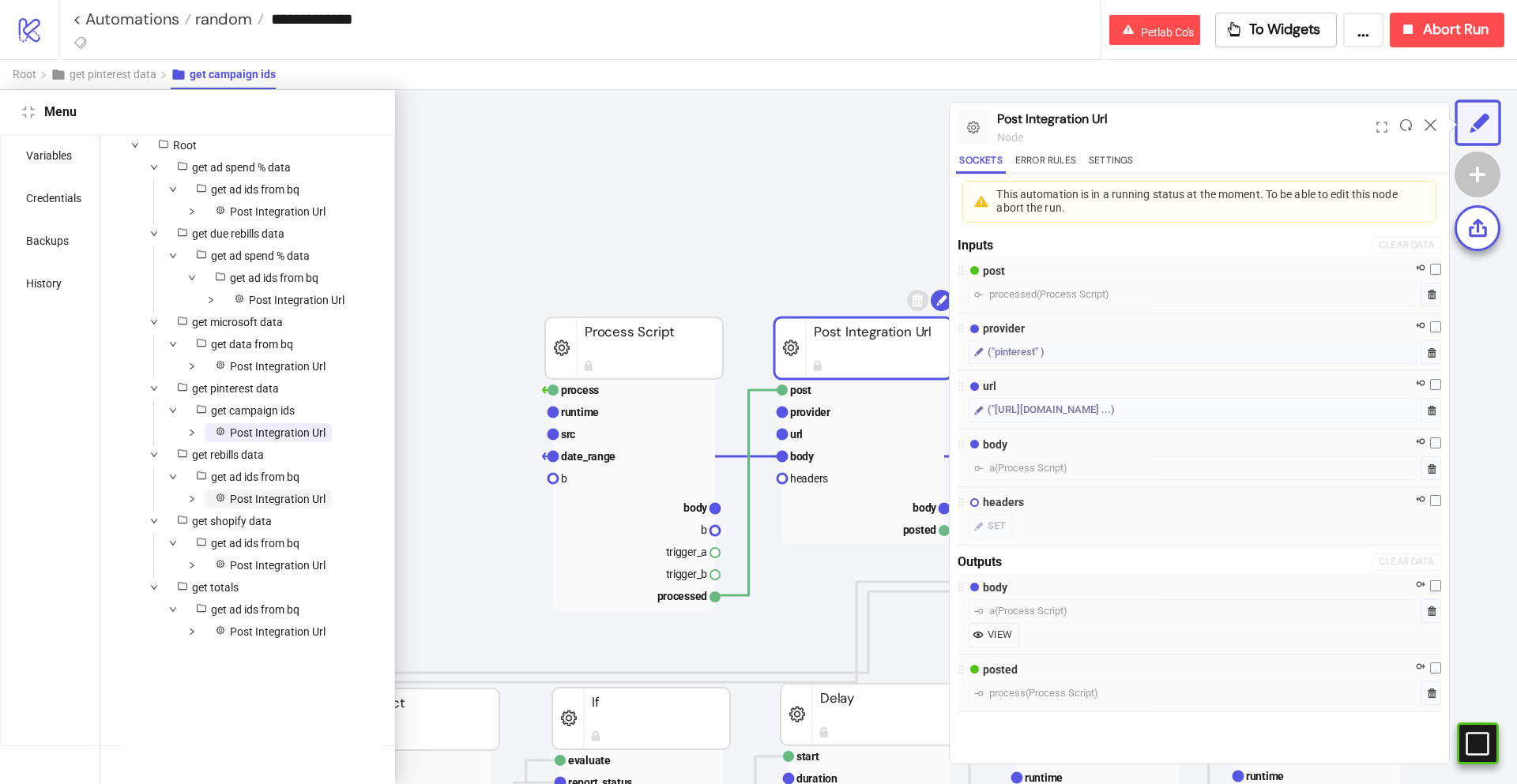
click at [296, 493] on span "Post Integration Url" at bounding box center [277, 498] width 96 height 12
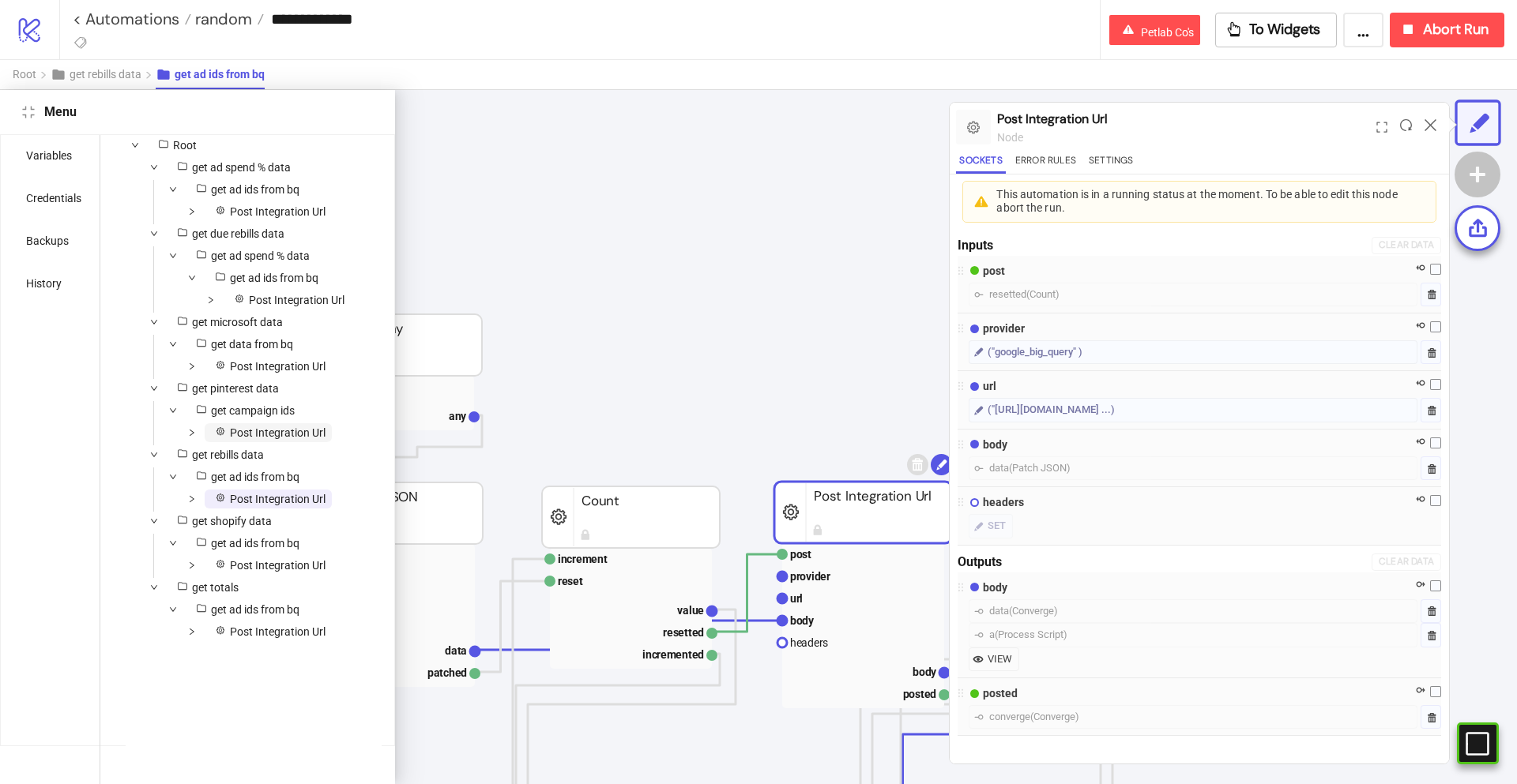
click at [284, 434] on span "Post Integration Url" at bounding box center [277, 432] width 96 height 12
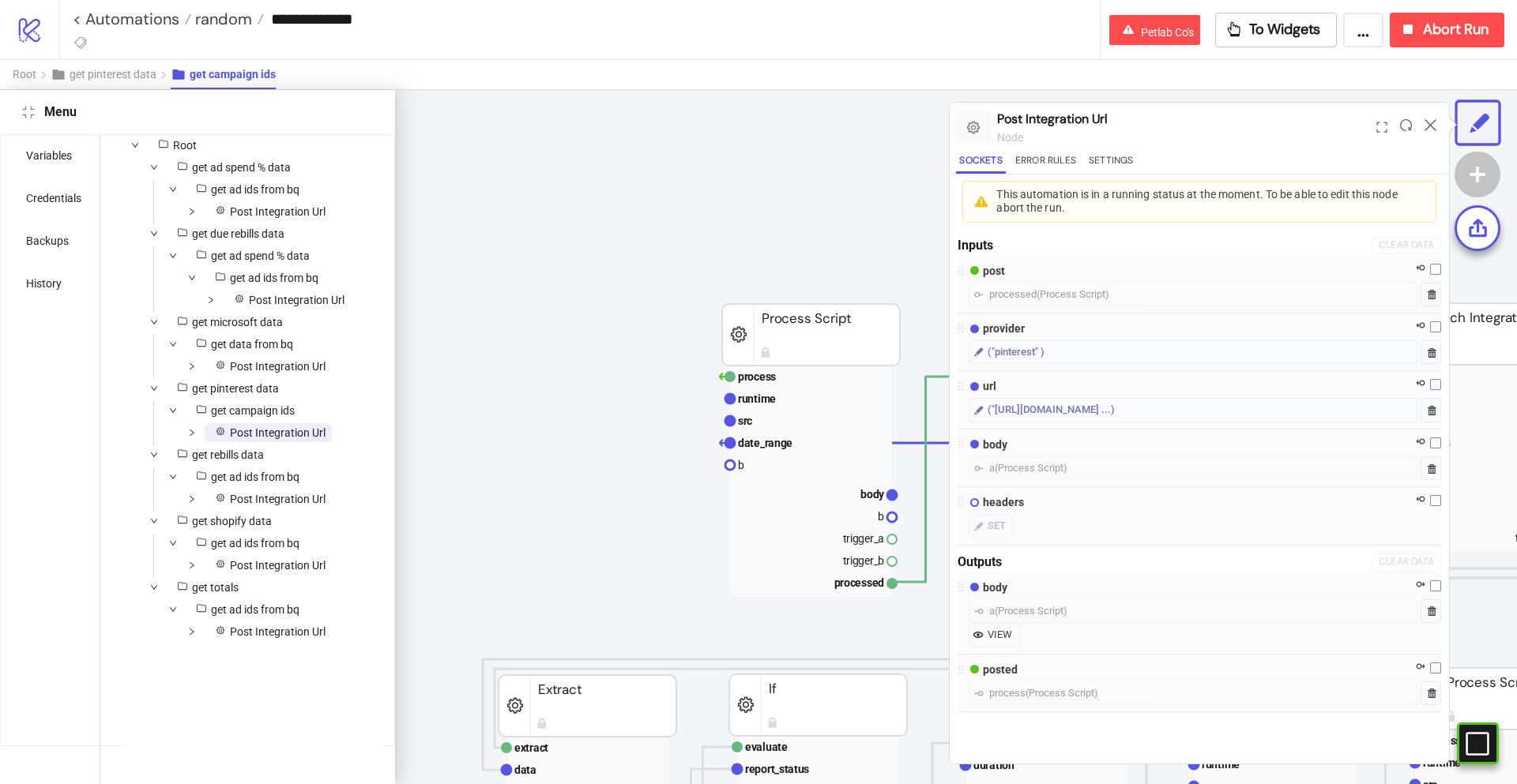
scroll to position [0, 575]
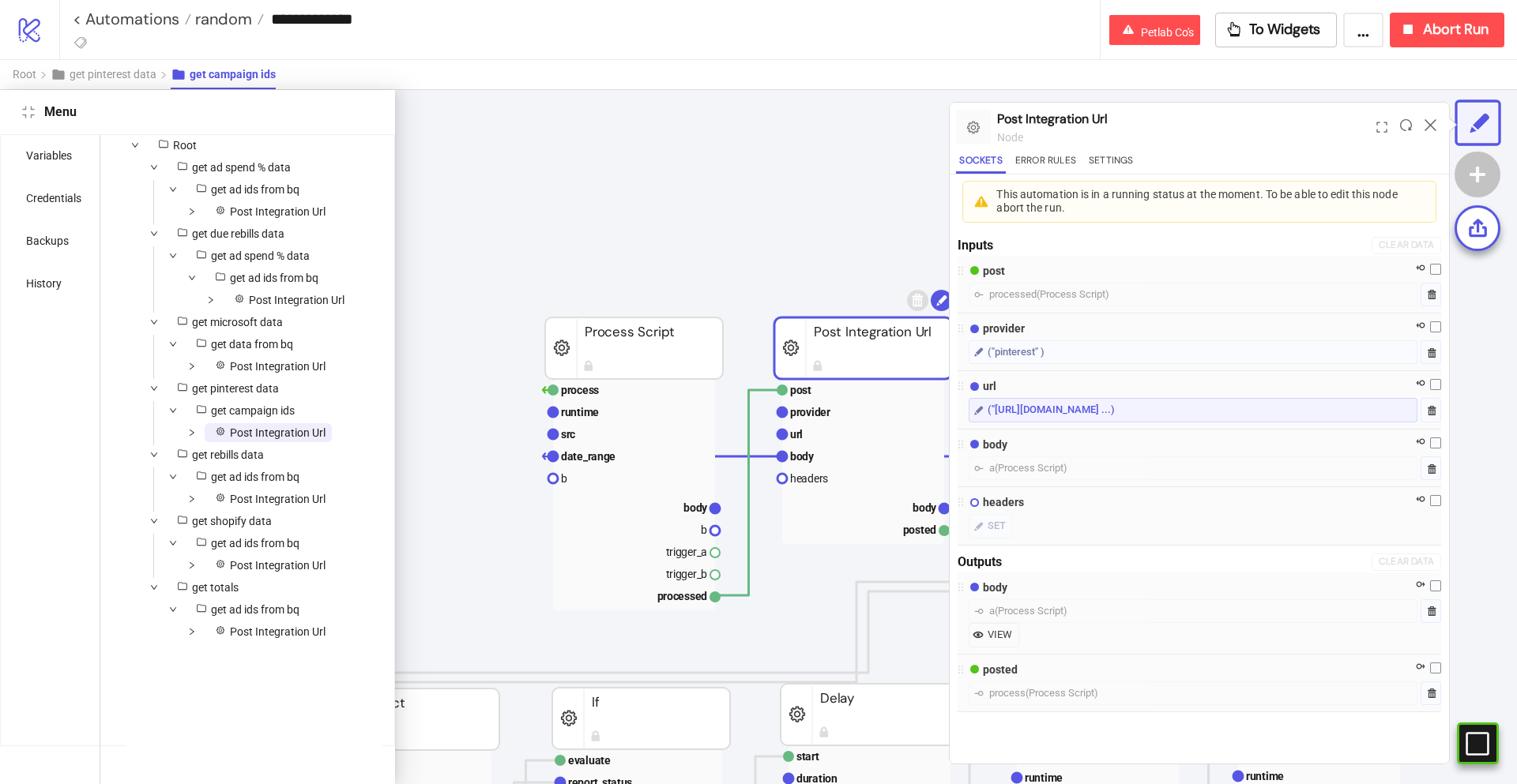
click at [1114, 414] on div "("https://api.pinterest.com/v5/ad_accounts/54976303 ...)" at bounding box center [1051, 410] width 127 height 16
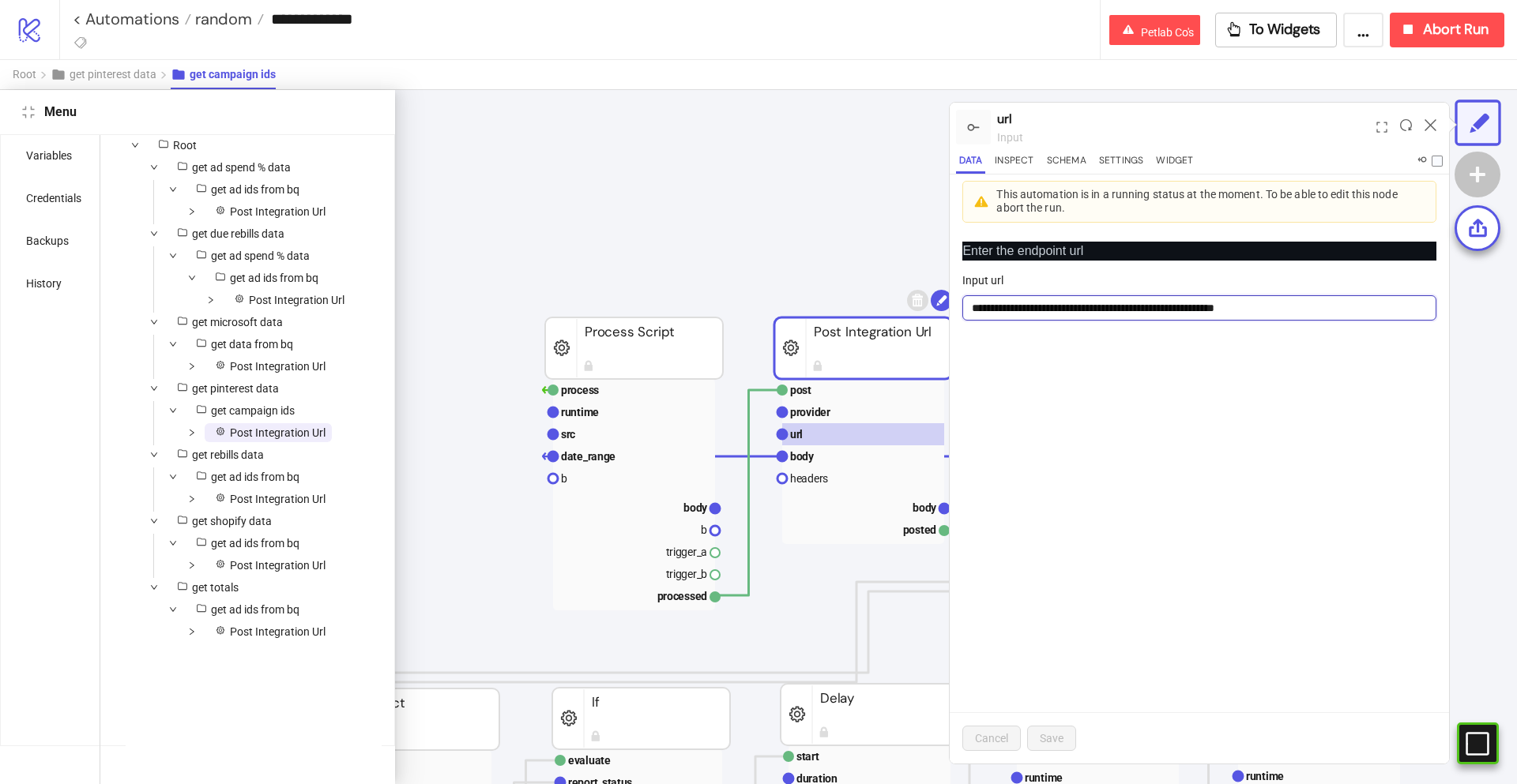
click at [1105, 306] on input "**********" at bounding box center [1199, 307] width 474 height 25
click at [237, 499] on span "Post Integration Url" at bounding box center [277, 498] width 96 height 12
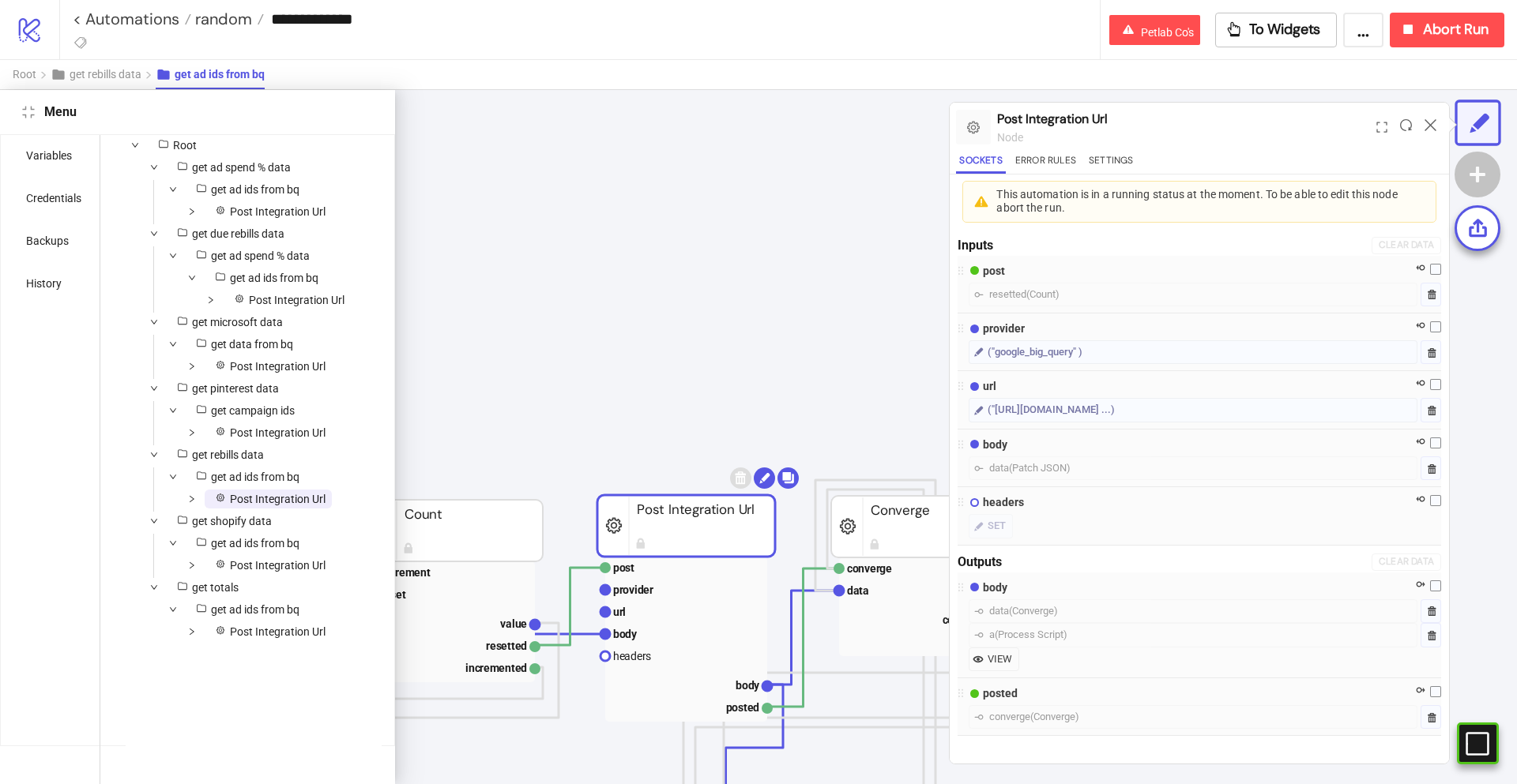
scroll to position [13, 397]
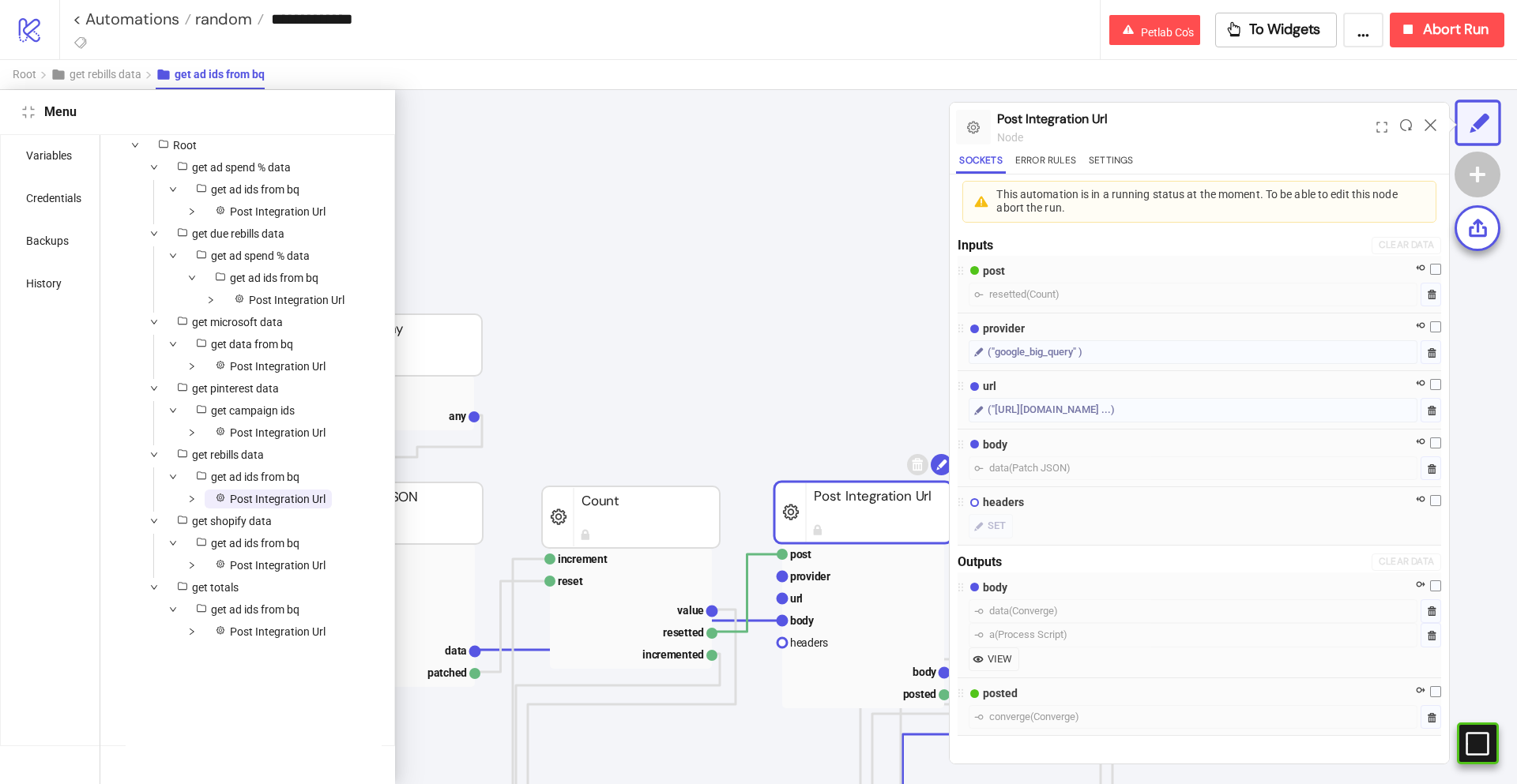
click at [1047, 423] on div at bounding box center [1205, 425] width 472 height 7
click at [1046, 416] on div "("[URL][DOMAIN_NAME] ...)" at bounding box center [1051, 410] width 127 height 16
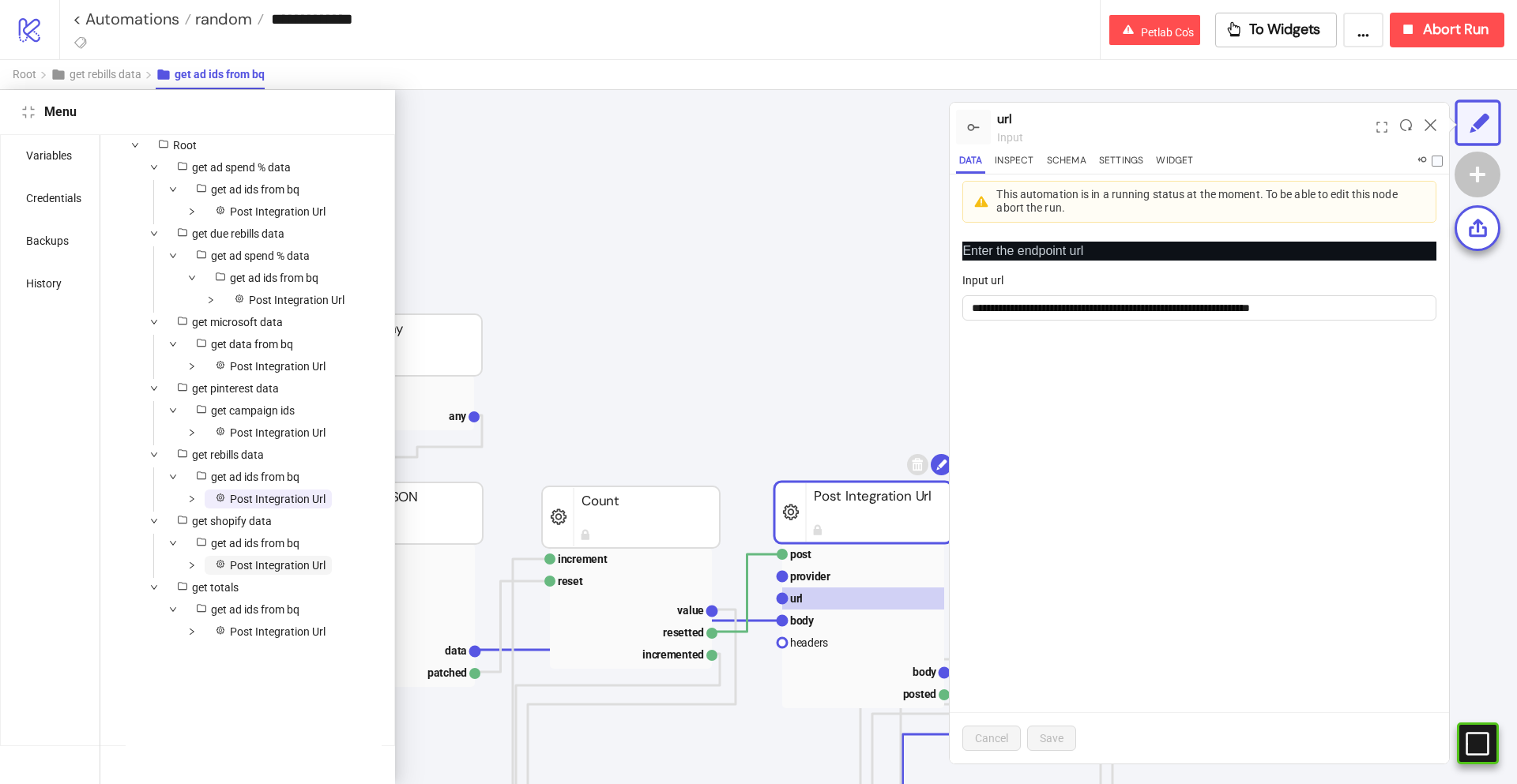
click at [282, 563] on span "Post Integration Url" at bounding box center [277, 565] width 96 height 12
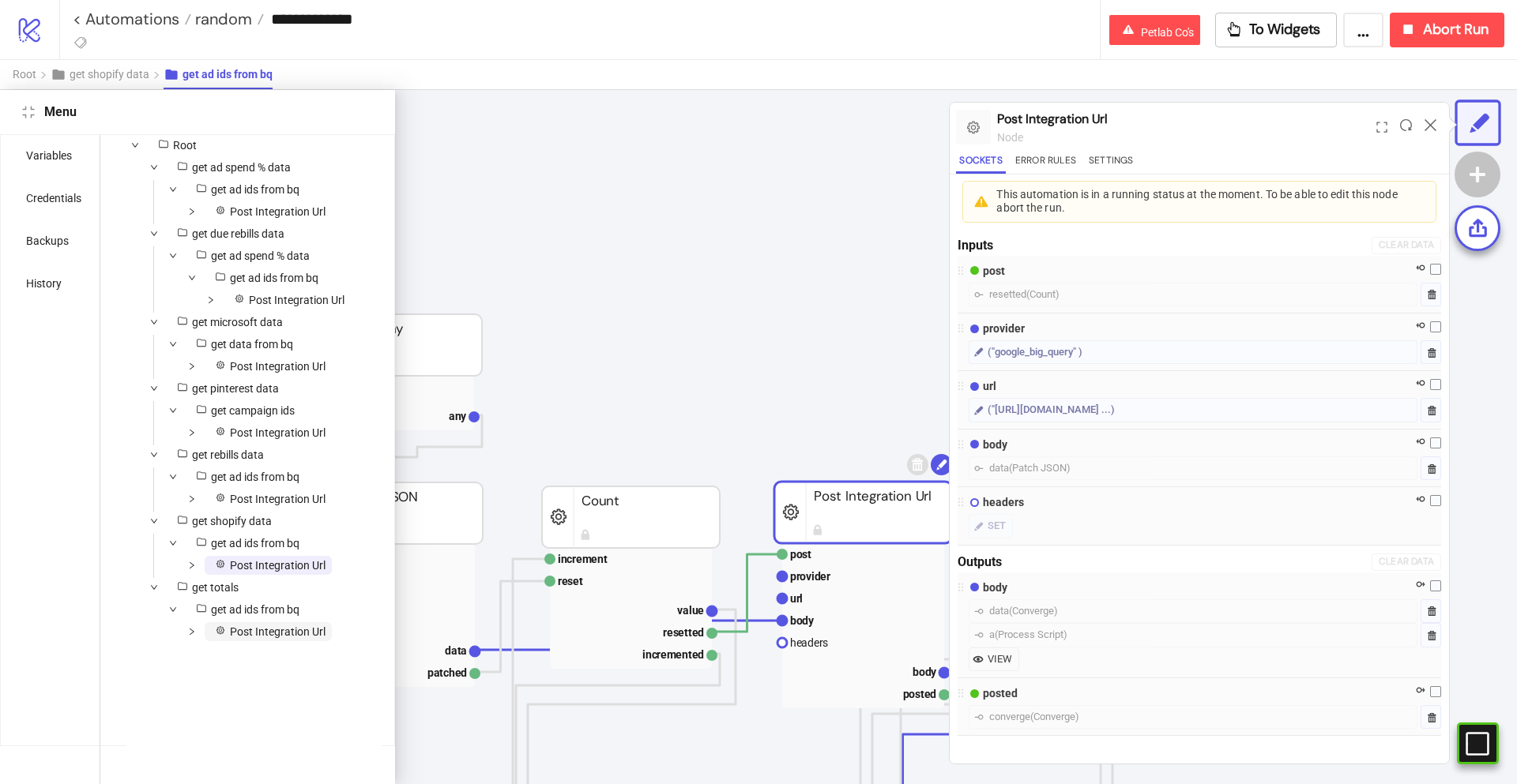
click at [294, 636] on span "Post Integration Url" at bounding box center [277, 631] width 96 height 12
